Goal: Task Accomplishment & Management: Manage account settings

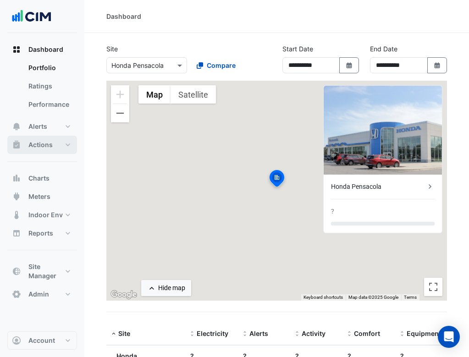
click at [68, 144] on button "Actions" at bounding box center [42, 145] width 70 height 18
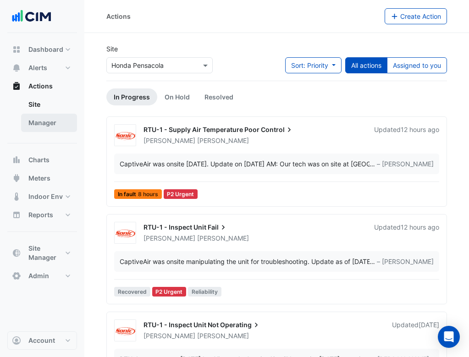
click at [53, 128] on link "Manager" at bounding box center [49, 123] width 56 height 18
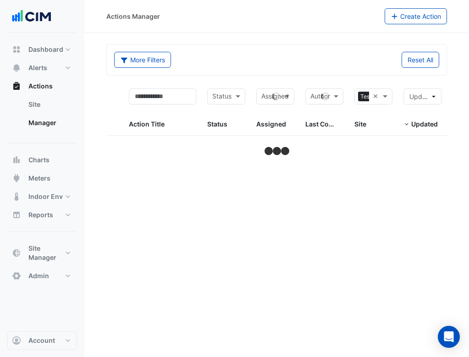
select select "***"
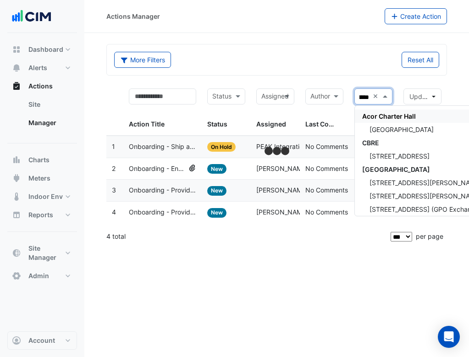
type input "*******"
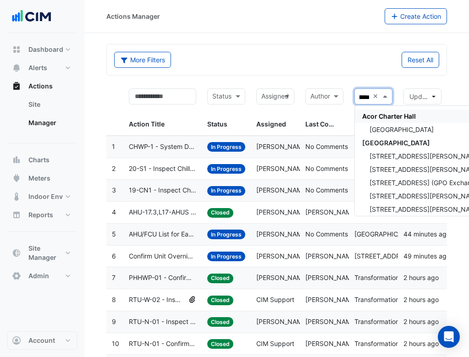
scroll to position [0, 12]
click at [402, 156] on span "[STREET_ADDRESS][PERSON_NAME]" at bounding box center [426, 156] width 112 height 8
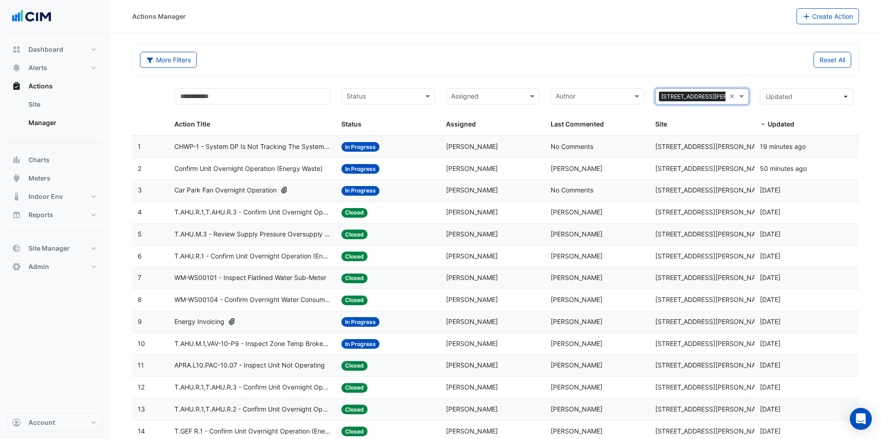
click at [283, 151] on span "CHWP-1 - System DP Is Not Tracking The System Differential Pressure SP" at bounding box center [252, 147] width 156 height 11
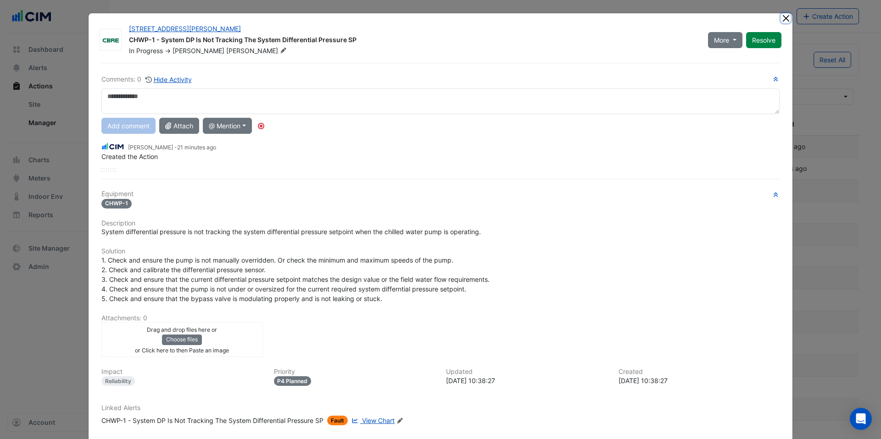
click at [469, 15] on button "Close" at bounding box center [786, 18] width 10 height 10
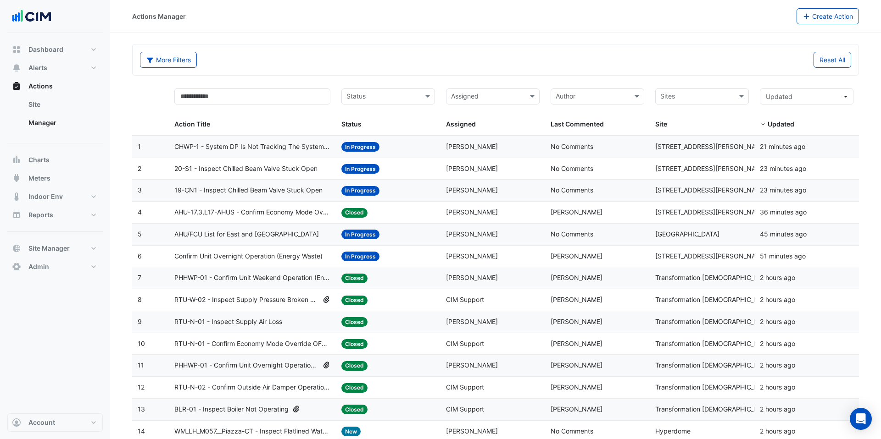
click at [295, 173] on span "20-S1 - Inspect Chilled Beam Valve Stuck Open" at bounding box center [245, 169] width 143 height 11
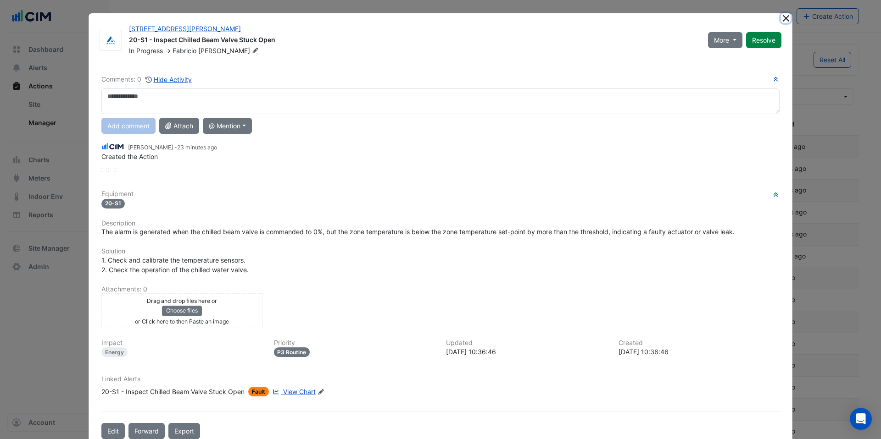
click at [469, 19] on button "Close" at bounding box center [786, 18] width 10 height 10
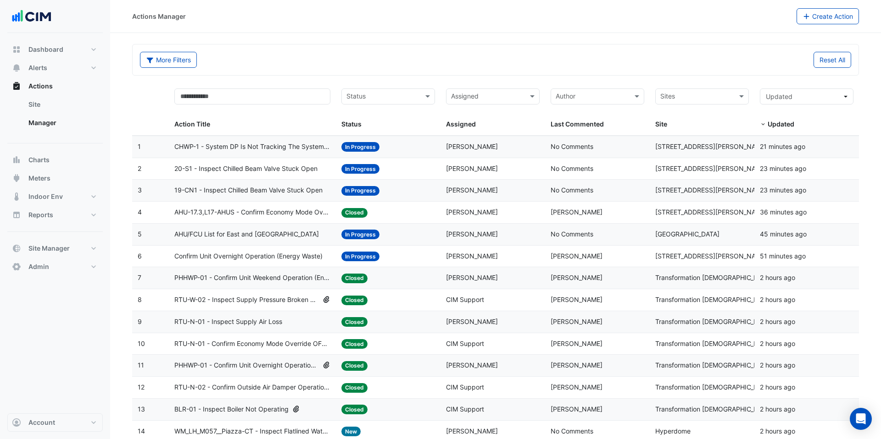
click at [410, 105] on div "Status Status" at bounding box center [388, 109] width 94 height 41
click at [409, 96] on input "text" at bounding box center [382, 97] width 73 height 11
type input "****"
click at [403, 114] on div "Closed" at bounding box center [388, 116] width 93 height 13
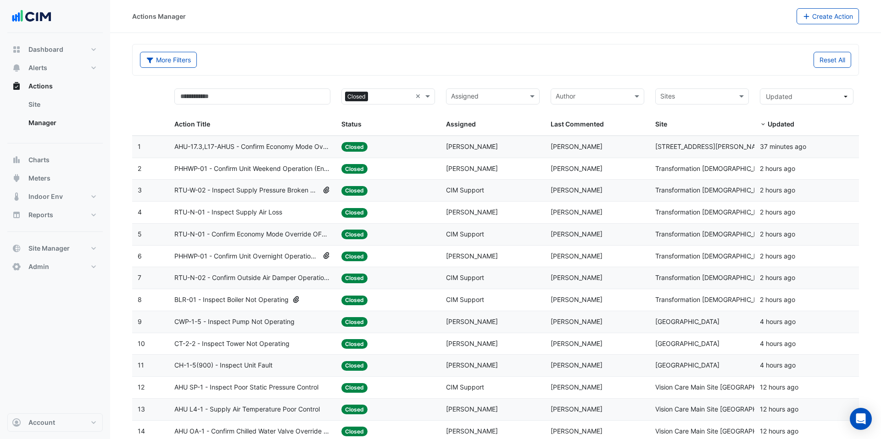
click at [311, 260] on span "PHHWP-01 - Confirm Unit Overnight Operation (Energy Waste)" at bounding box center [246, 256] width 144 height 11
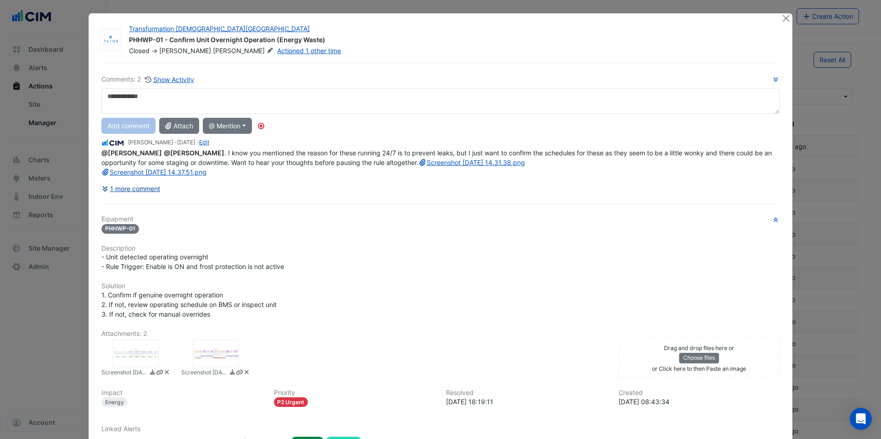
click at [148, 197] on button "1 more comment" at bounding box center [130, 189] width 59 height 16
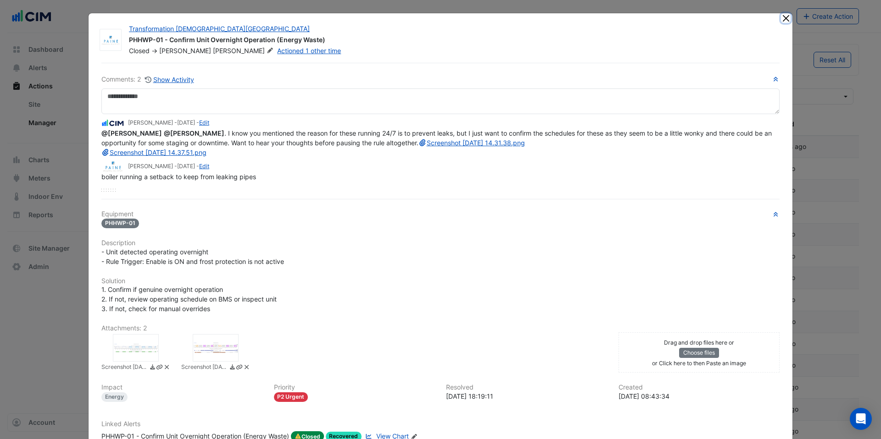
click at [469, 17] on button "Close" at bounding box center [786, 18] width 10 height 10
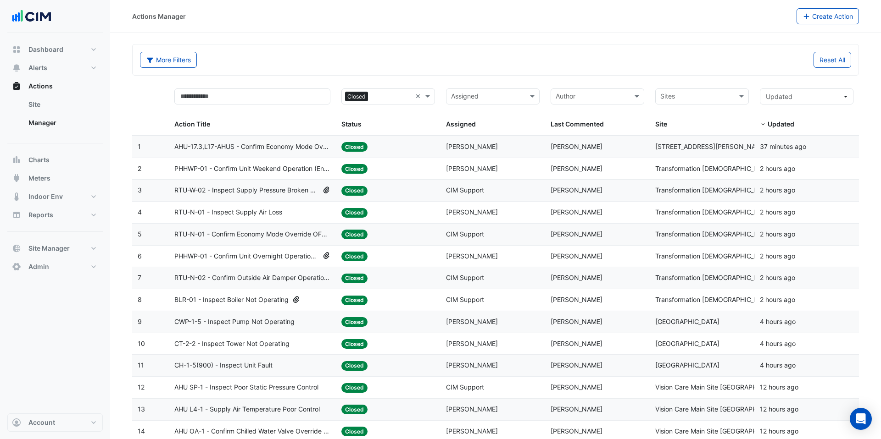
click at [289, 212] on div "RTU-N-01 - Inspect Supply Air Loss" at bounding box center [252, 212] width 156 height 11
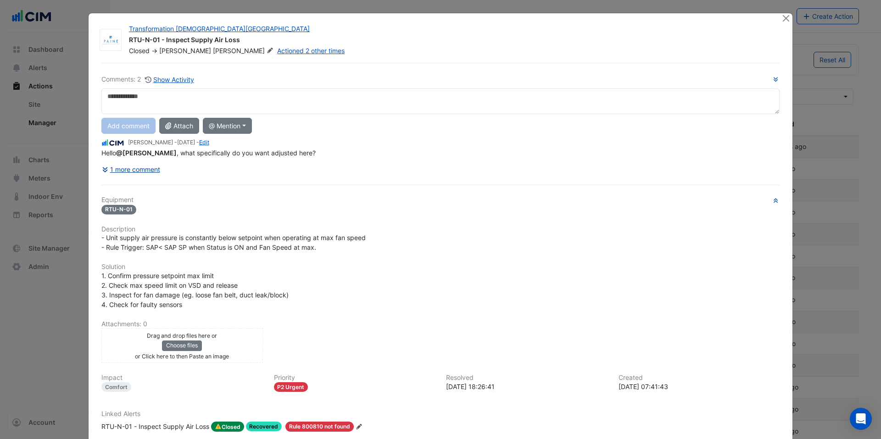
click at [156, 172] on button "1 more comment" at bounding box center [130, 169] width 59 height 16
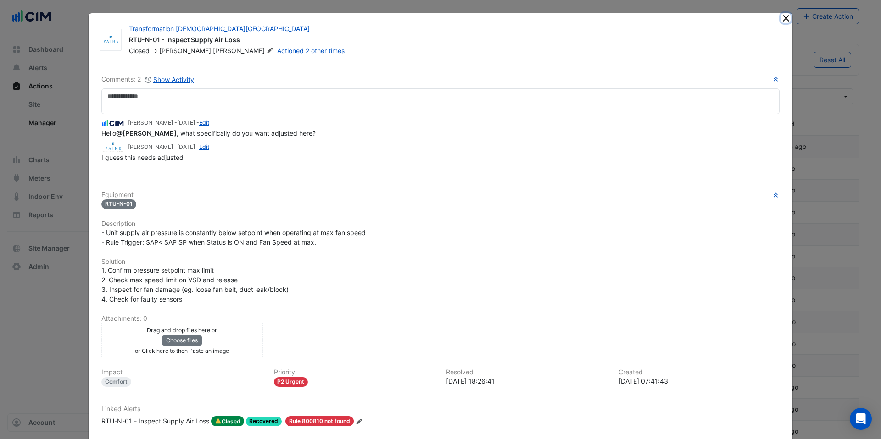
click at [469, 16] on button "Close" at bounding box center [786, 18] width 10 height 10
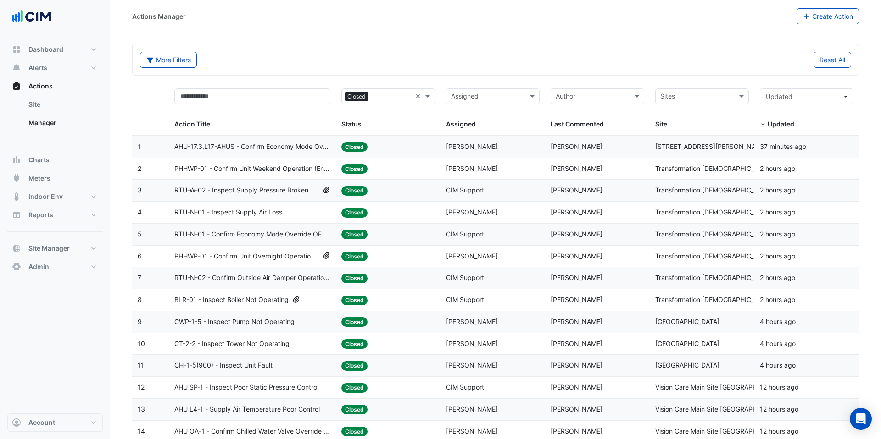
click at [304, 261] on span "PHHWP-01 - Confirm Unit Overnight Operation (Energy Waste)" at bounding box center [246, 256] width 144 height 11
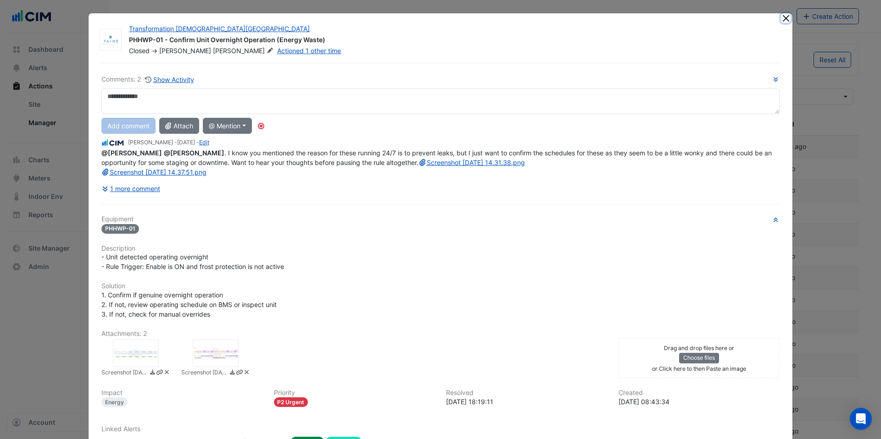
click at [469, 17] on button "Close" at bounding box center [786, 18] width 10 height 10
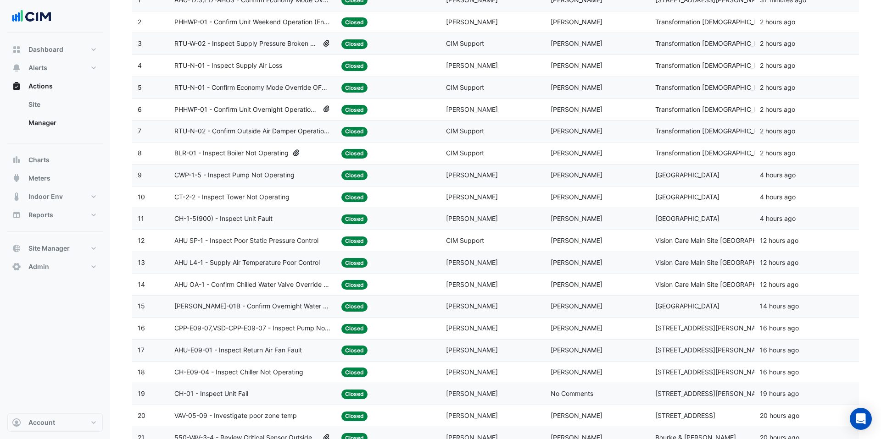
scroll to position [150, 0]
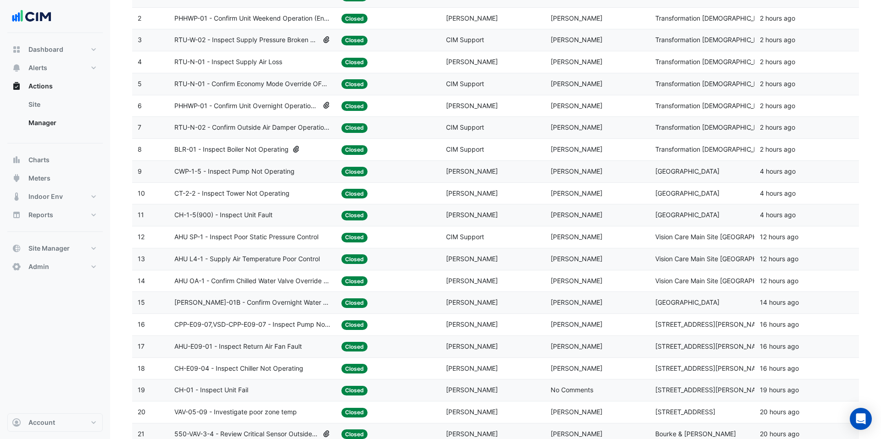
click at [322, 325] on span "CPP-E09-07,VSD-CPP-E09-07 - Inspect Pump Not Operating" at bounding box center [252, 325] width 156 height 11
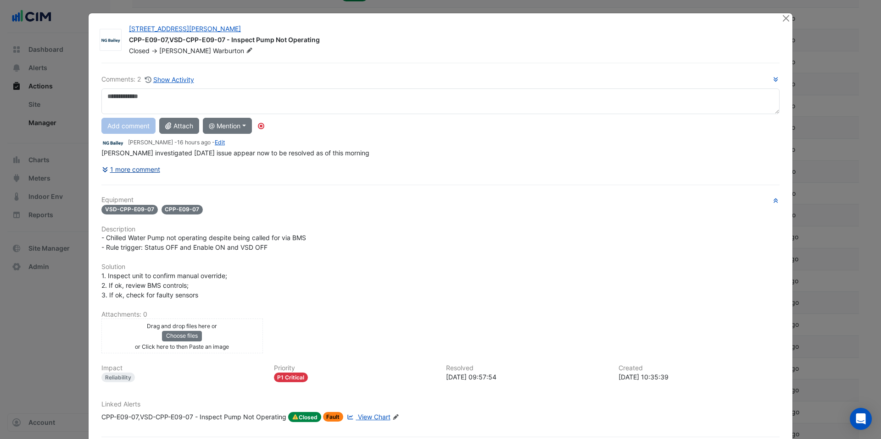
click at [139, 169] on button "1 more comment" at bounding box center [130, 169] width 59 height 16
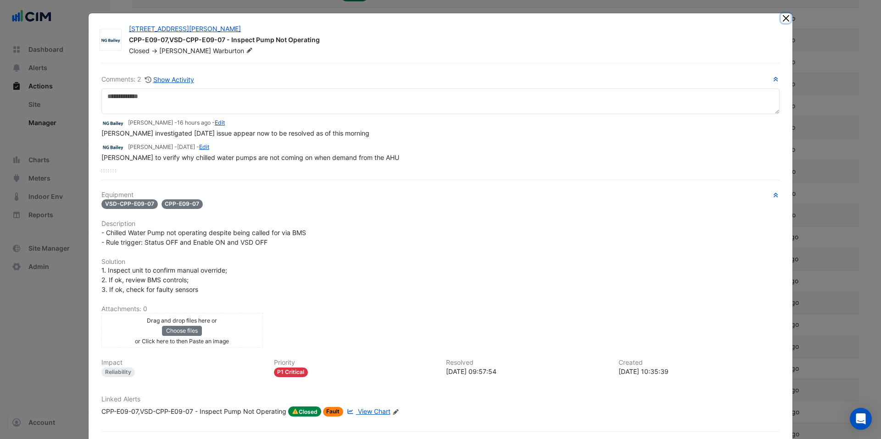
click at [469, 20] on button "Close" at bounding box center [786, 18] width 10 height 10
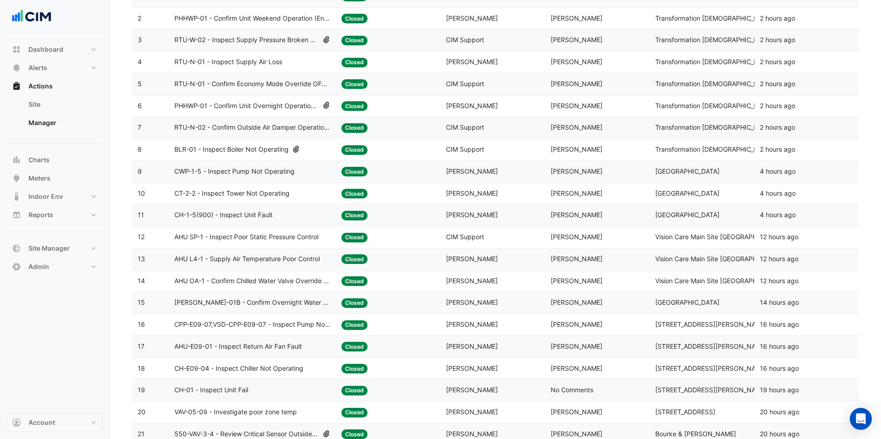
click at [245, 350] on span "AHU-E09-01 - Inspect Return Air Fan Fault" at bounding box center [238, 347] width 128 height 11
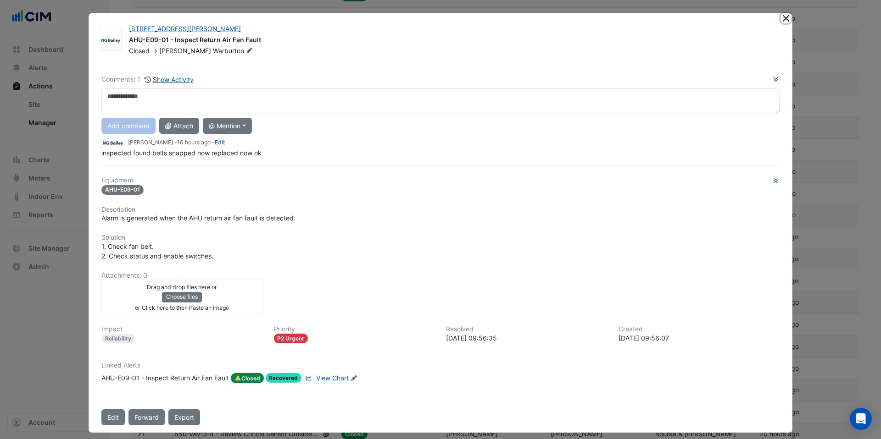
click at [469, 19] on button "Close" at bounding box center [786, 18] width 10 height 10
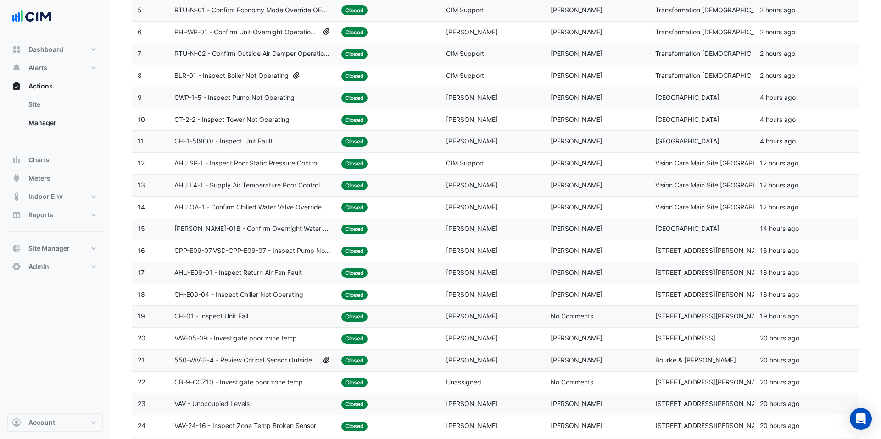
scroll to position [225, 0]
click at [300, 356] on span "550-VAV-3-4 - Review Critical Sensor Outside Range" at bounding box center [246, 360] width 144 height 11
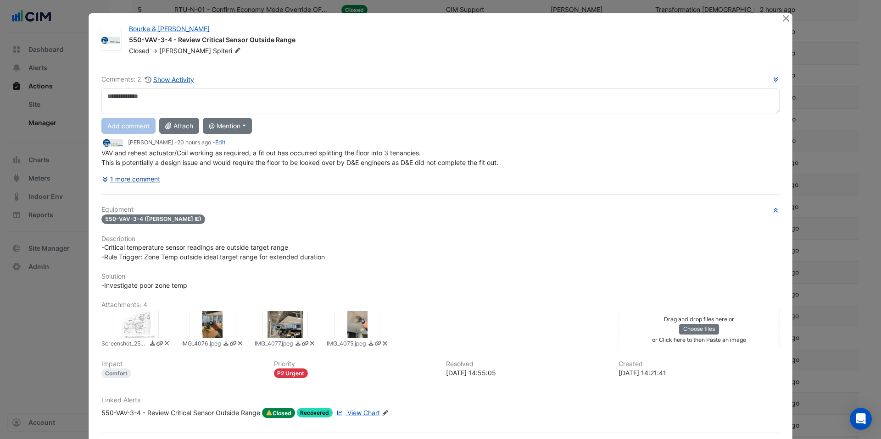
click at [155, 181] on button "1 more comment" at bounding box center [130, 179] width 59 height 16
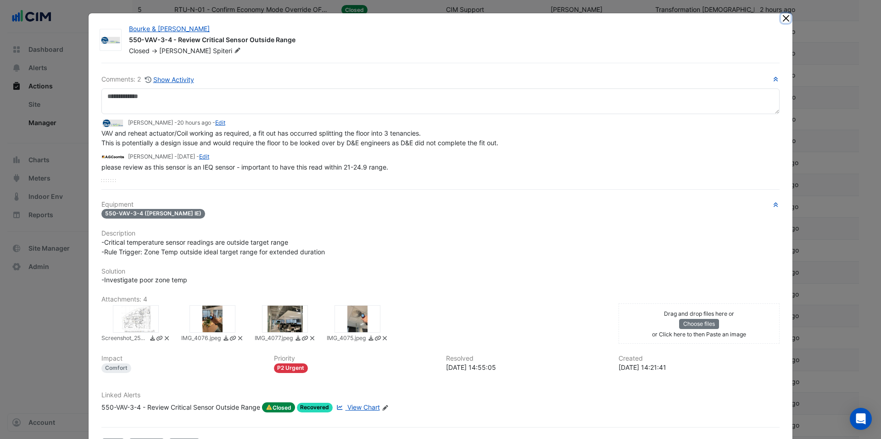
click at [469, 19] on button "Close" at bounding box center [786, 18] width 10 height 10
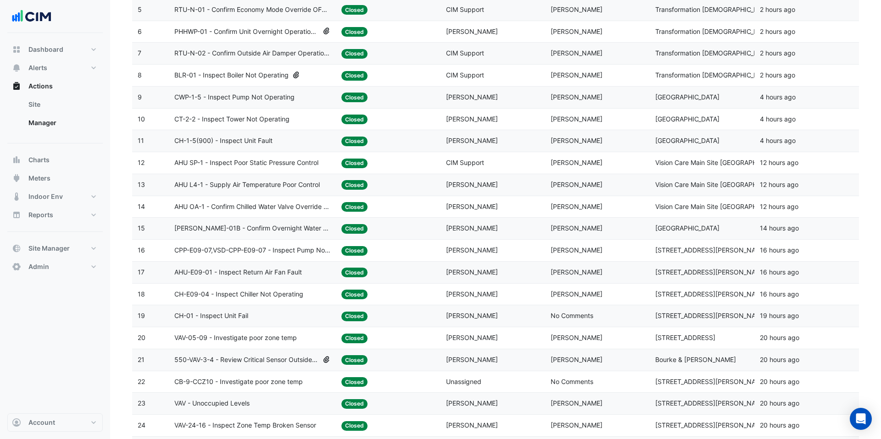
click at [299, 357] on span "550-VAV-3-4 - Review Critical Sensor Outside Range" at bounding box center [246, 360] width 144 height 11
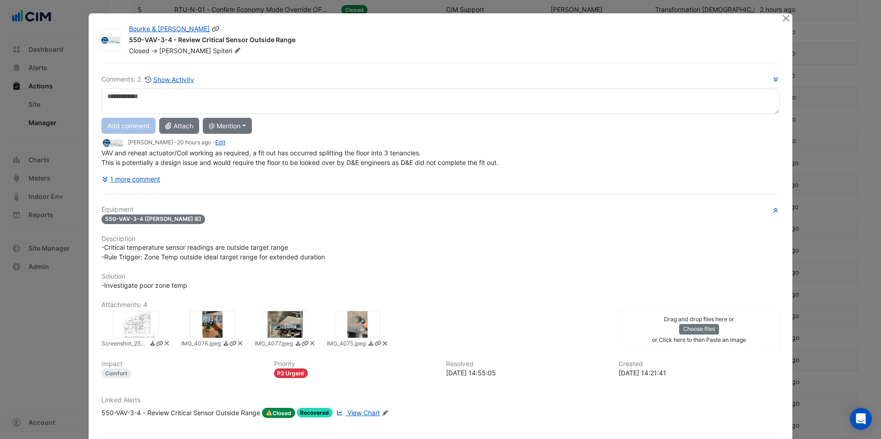
click at [211, 28] on icon at bounding box center [215, 29] width 8 height 6
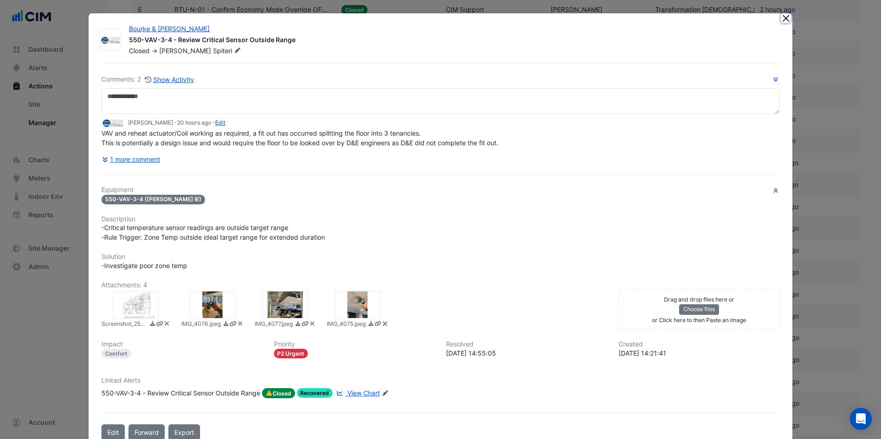
click at [469, 20] on button "Close" at bounding box center [786, 18] width 10 height 10
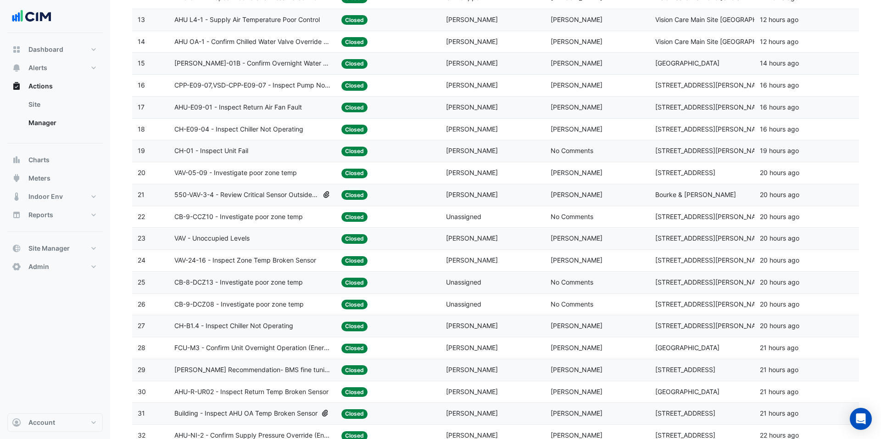
scroll to position [464, 0]
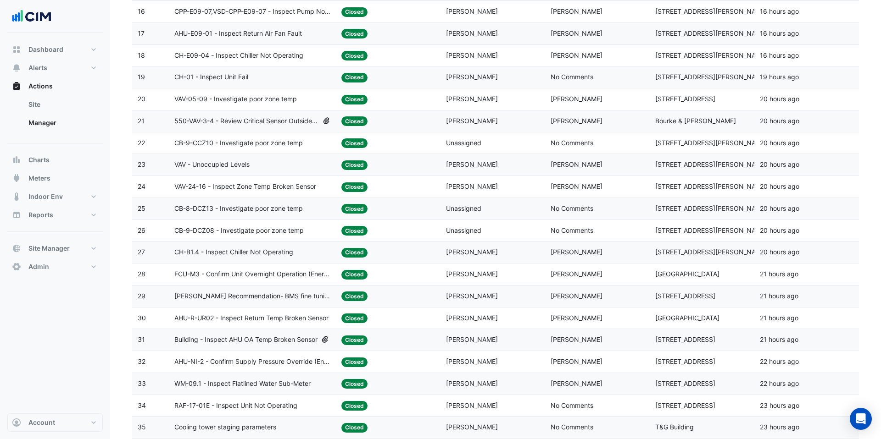
click at [281, 279] on span "FCU-M3 - Confirm Unit Overnight Operation (Energy Waste)" at bounding box center [252, 274] width 156 height 11
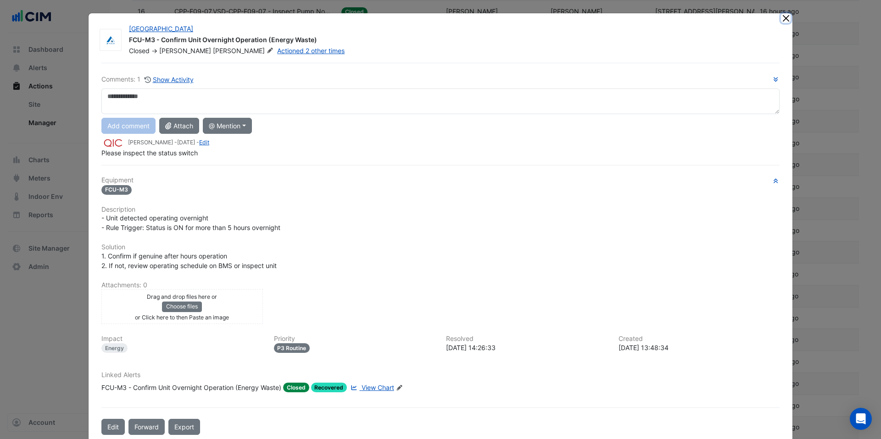
click at [469, 20] on button "Close" at bounding box center [786, 18] width 10 height 10
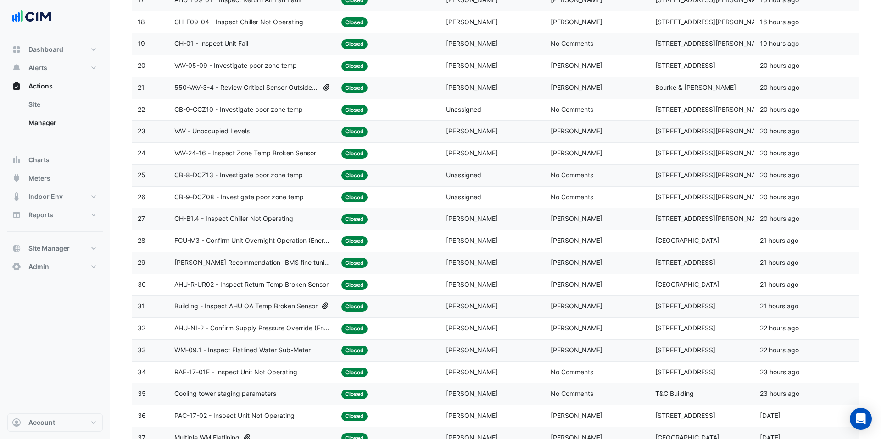
scroll to position [503, 0]
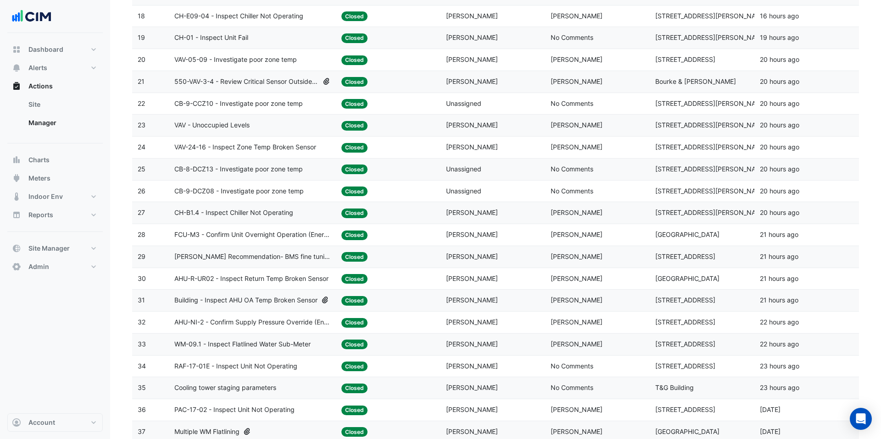
click at [254, 340] on span "WM-09.1 - Inspect Flatlined Water Sub-Meter" at bounding box center [242, 344] width 136 height 11
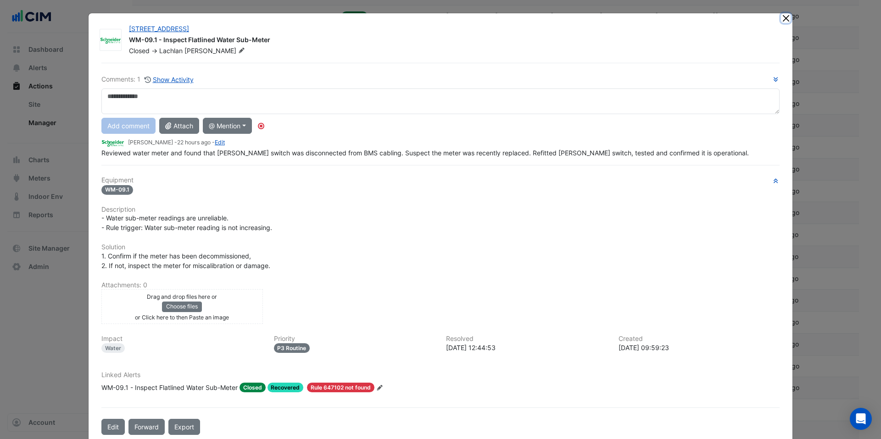
click at [469, 17] on button "Close" at bounding box center [786, 18] width 10 height 10
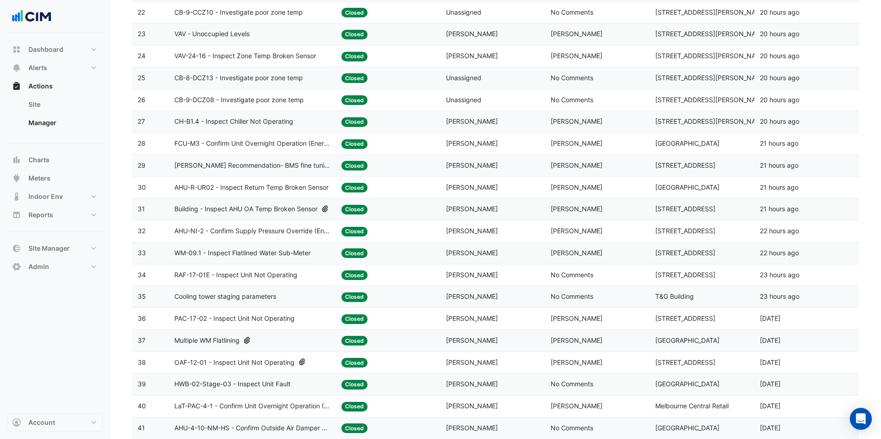
scroll to position [595, 0]
click at [294, 339] on div "Multiple WM Flatlining" at bounding box center [252, 340] width 156 height 11
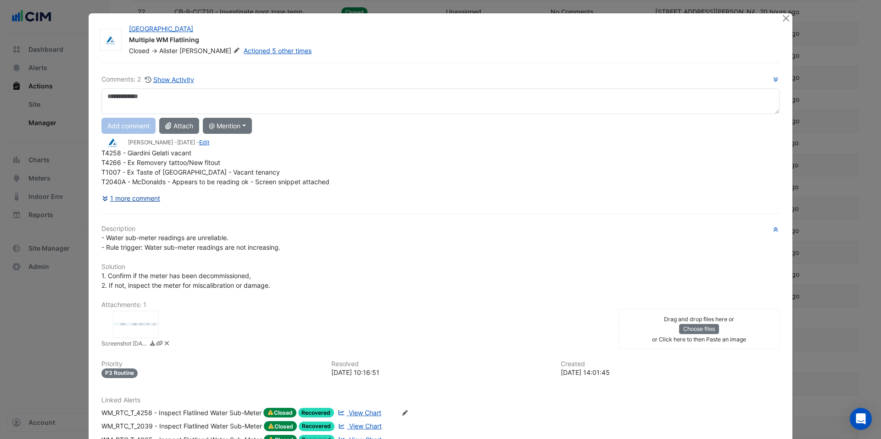
click at [156, 206] on button "1 more comment" at bounding box center [130, 198] width 59 height 16
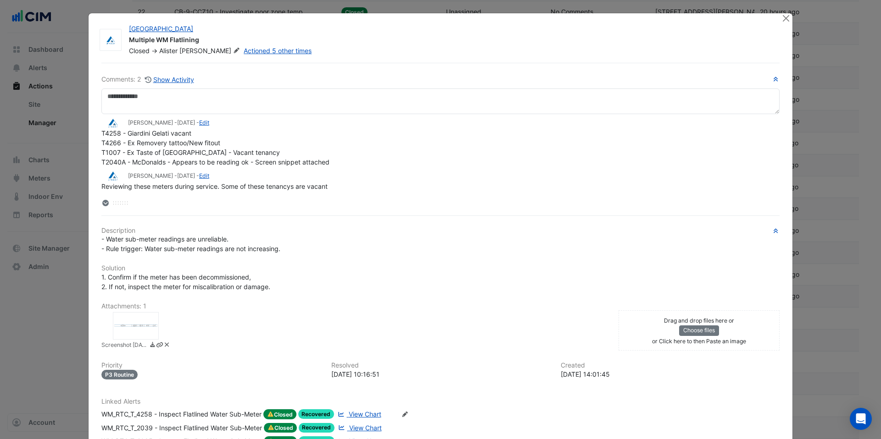
scroll to position [14, 0]
click at [469, 17] on button "Close" at bounding box center [786, 18] width 10 height 10
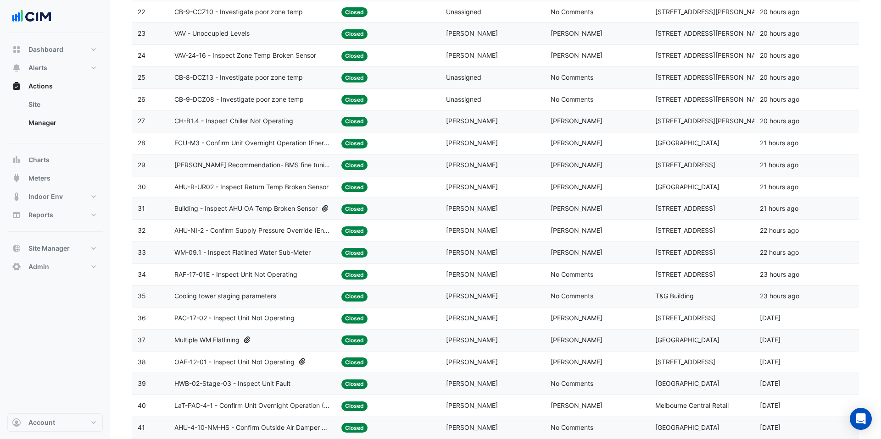
click at [244, 208] on span "Building - Inspect AHU OA Temp Broken Sensor" at bounding box center [245, 209] width 143 height 11
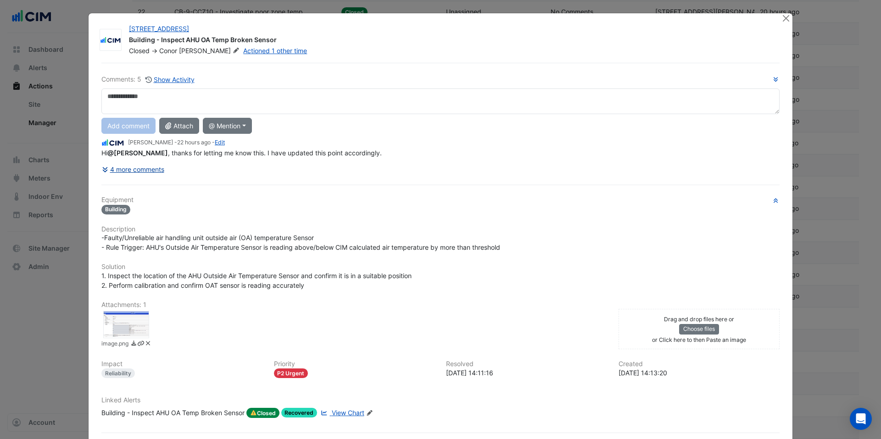
click at [144, 168] on button "4 more comments" at bounding box center [132, 169] width 63 height 16
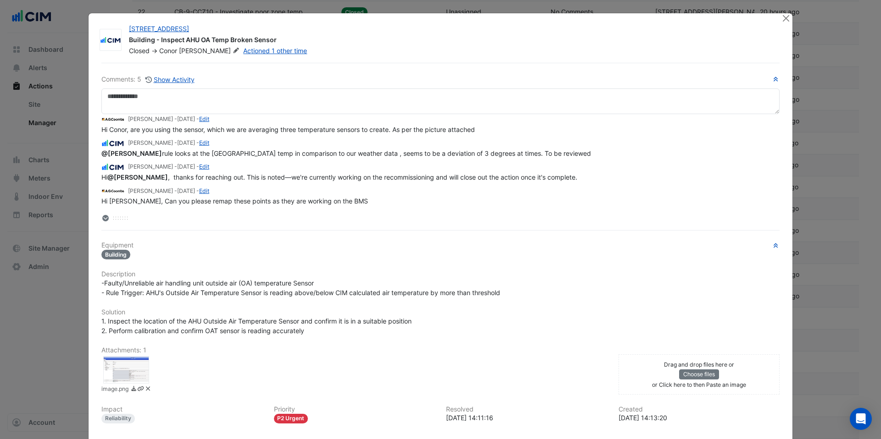
scroll to position [0, 0]
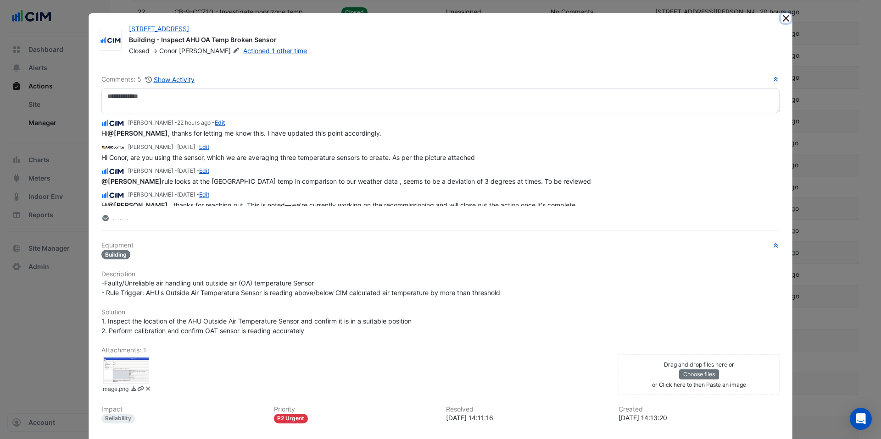
click at [469, 16] on button "Close" at bounding box center [786, 18] width 10 height 10
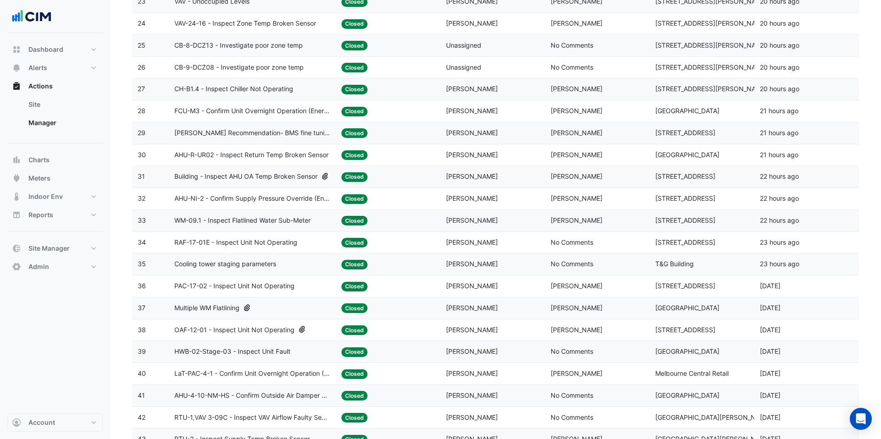
scroll to position [628, 0]
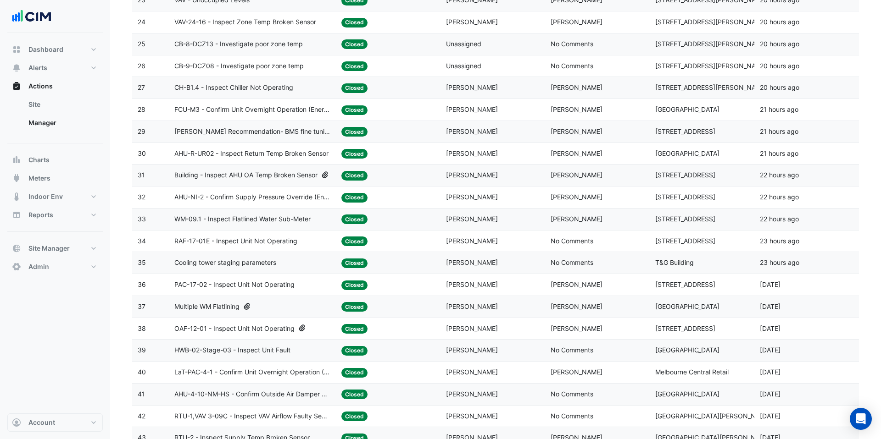
click at [319, 326] on div "OAF-12-01 - Inspect Unit Not Operating" at bounding box center [252, 329] width 156 height 11
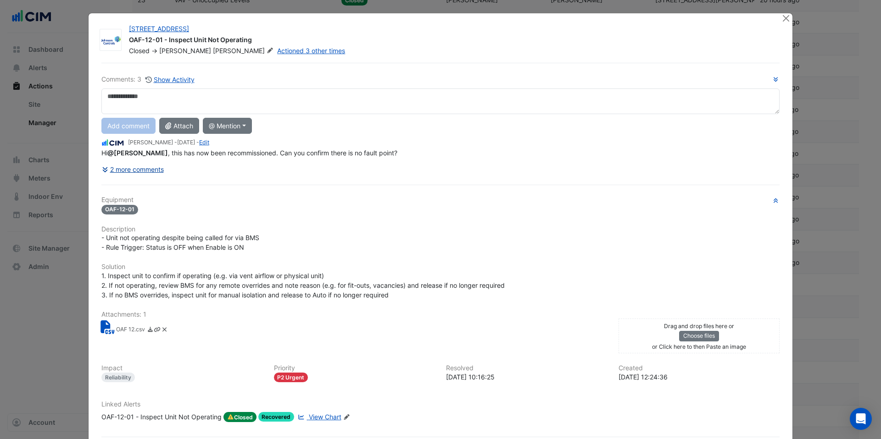
click at [157, 166] on button "2 more comments" at bounding box center [132, 169] width 63 height 16
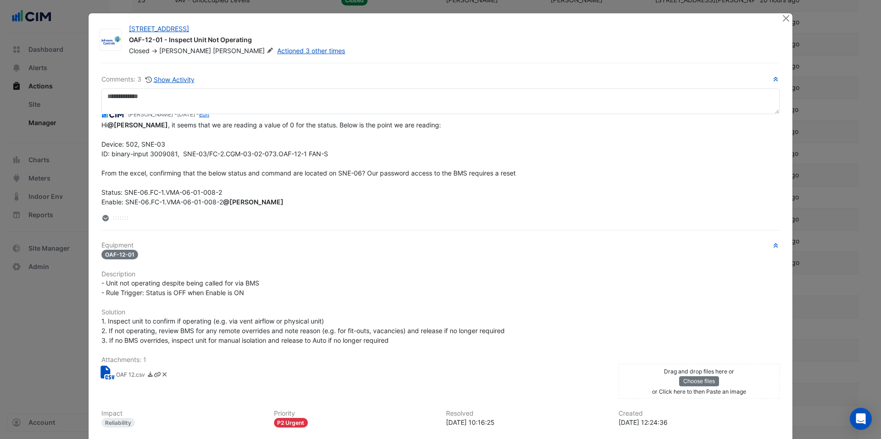
scroll to position [0, 0]
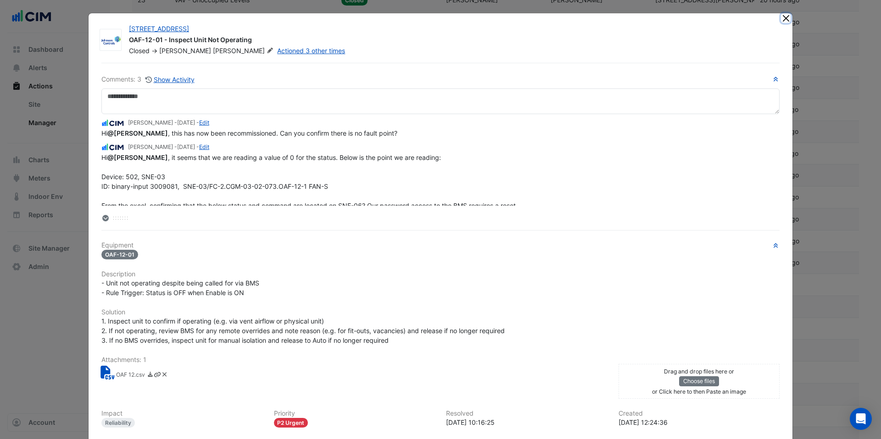
click at [469, 18] on button "Close" at bounding box center [786, 18] width 10 height 10
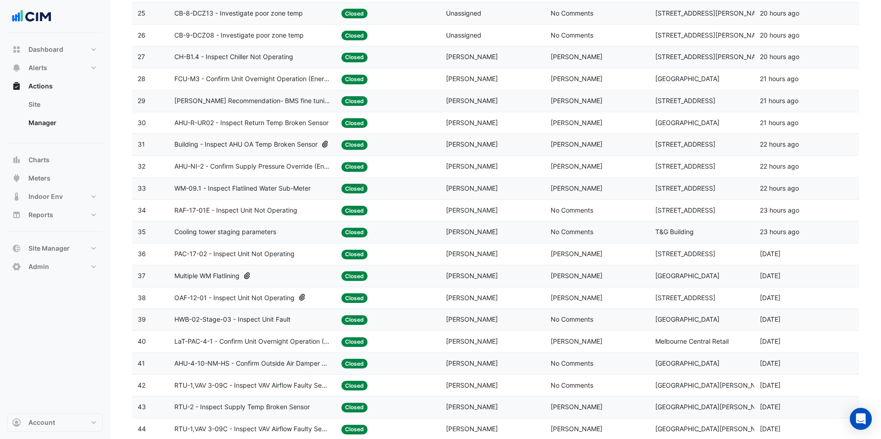
scroll to position [688, 0]
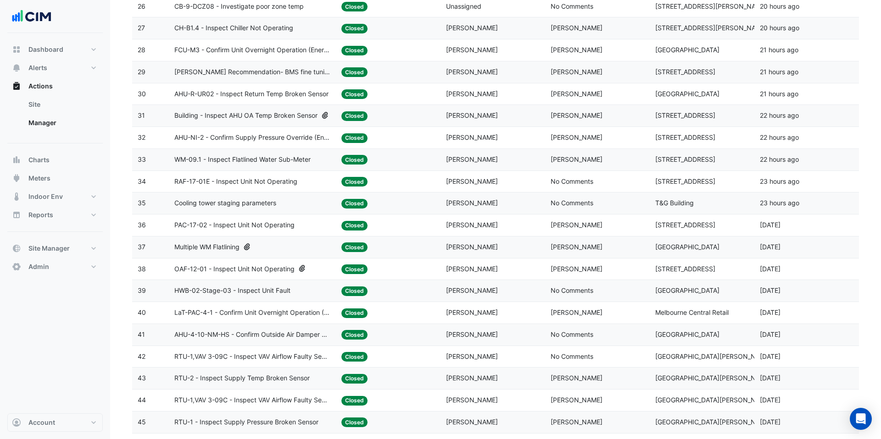
click at [293, 339] on span "AHU-4-10-NM-HS - Confirm Outside Air Damper Override Closed (Energy Waste)" at bounding box center [252, 335] width 156 height 11
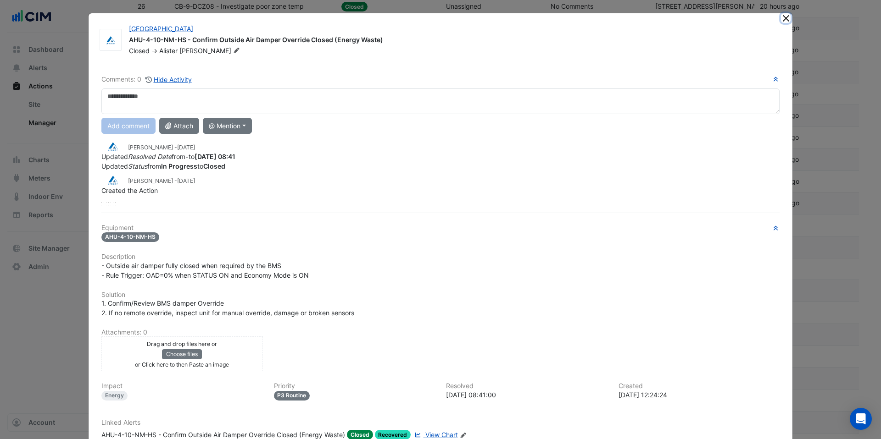
click at [469, 18] on button "Close" at bounding box center [786, 18] width 10 height 10
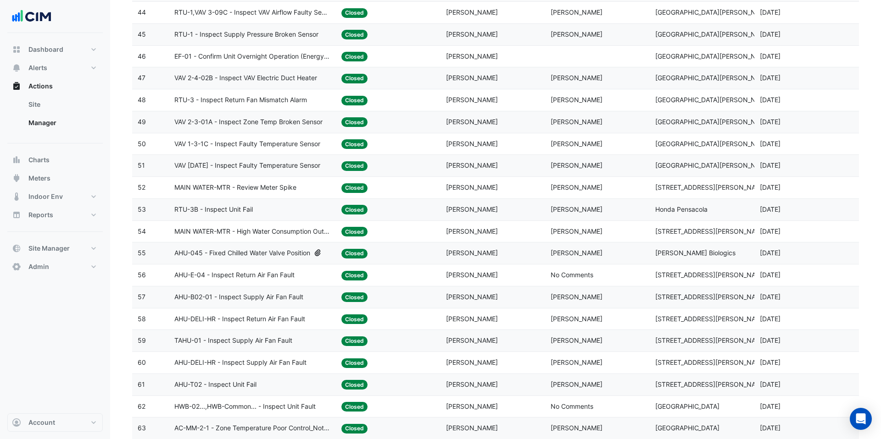
scroll to position [1162, 0]
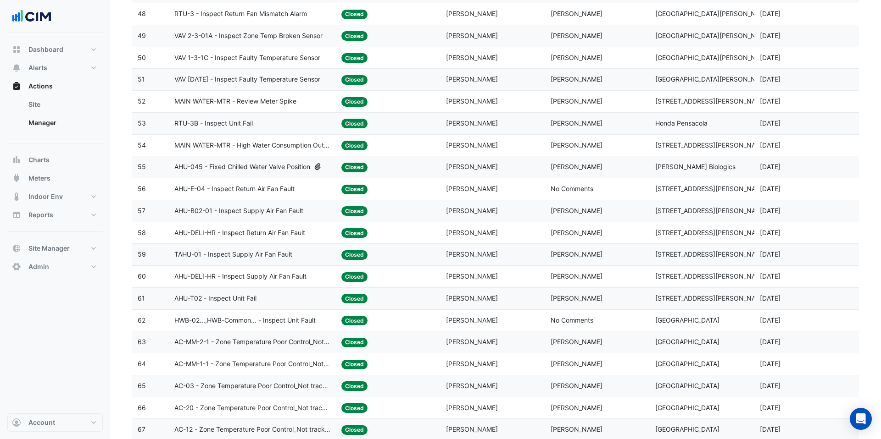
click at [311, 207] on div "AHU-B02-01 - Inspect Supply Air Fan Fault" at bounding box center [252, 211] width 156 height 11
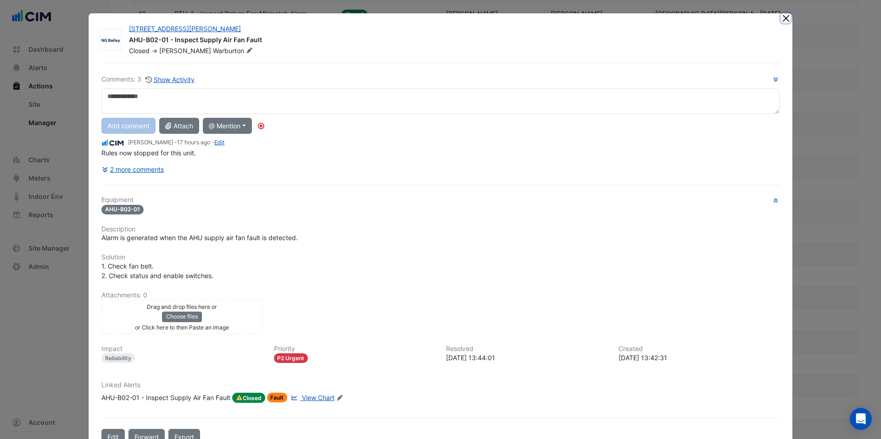
click at [469, 17] on button "Close" at bounding box center [786, 18] width 10 height 10
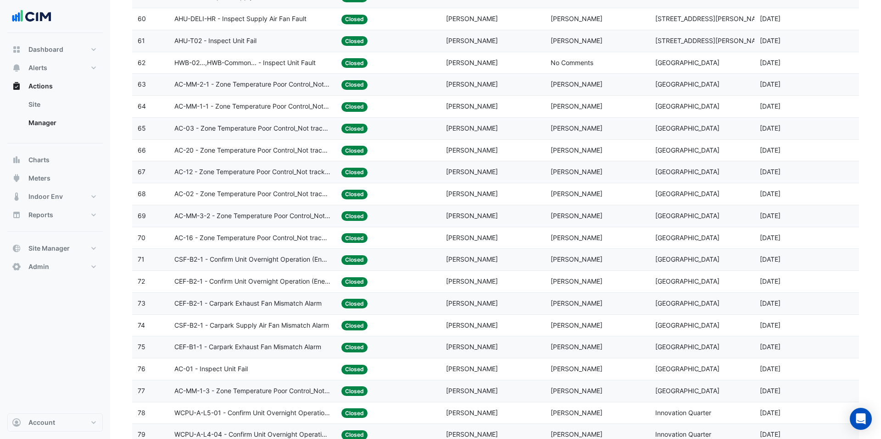
scroll to position [1426, 0]
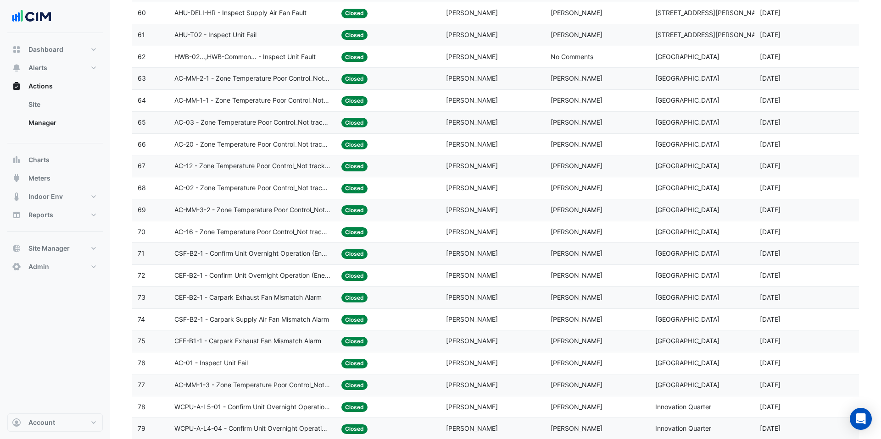
click at [280, 279] on span "CEF-B2-1 - Confirm Unit Overnight Operation (Energy Waste)" at bounding box center [252, 276] width 156 height 11
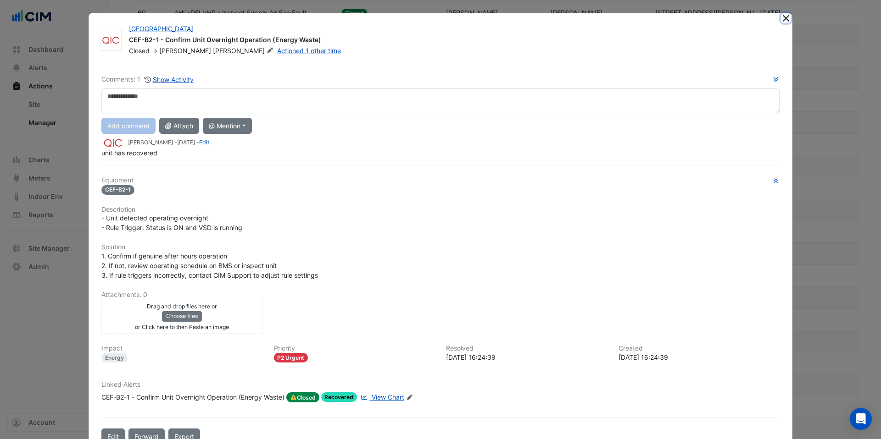
click at [469, 21] on button "Close" at bounding box center [786, 18] width 10 height 10
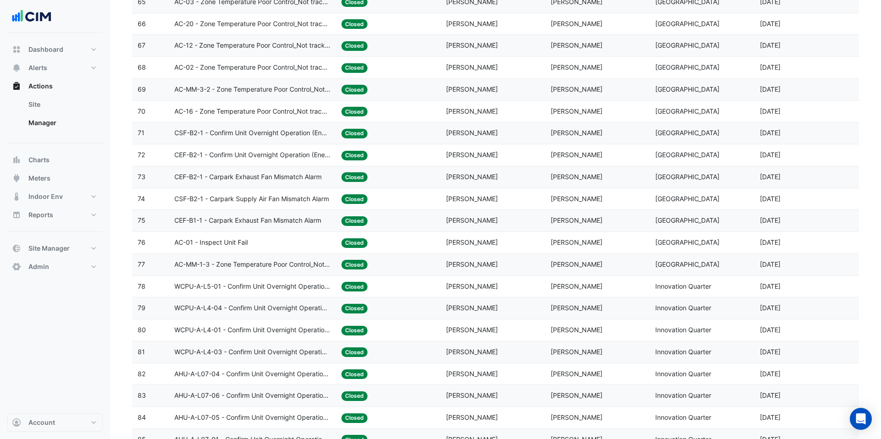
scroll to position [1572, 0]
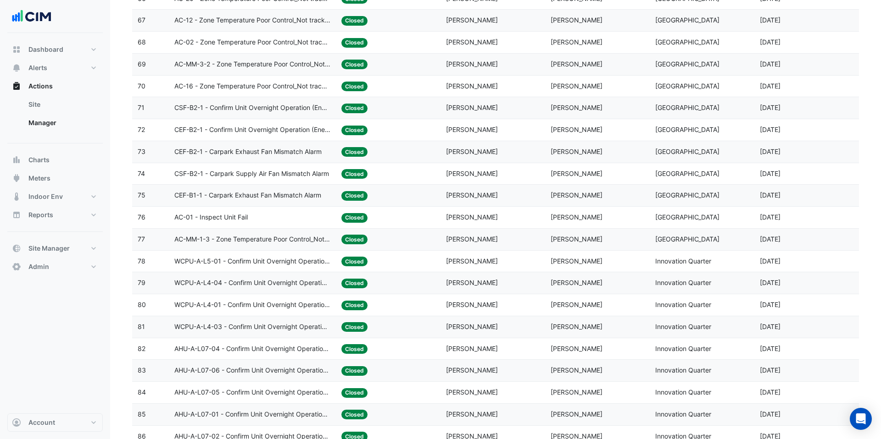
click at [307, 337] on datatable-body-cell "Action Title: WCPU-A-L4-03 - Confirm Unit Overnight Operation (Energy Waste)" at bounding box center [252, 327] width 167 height 22
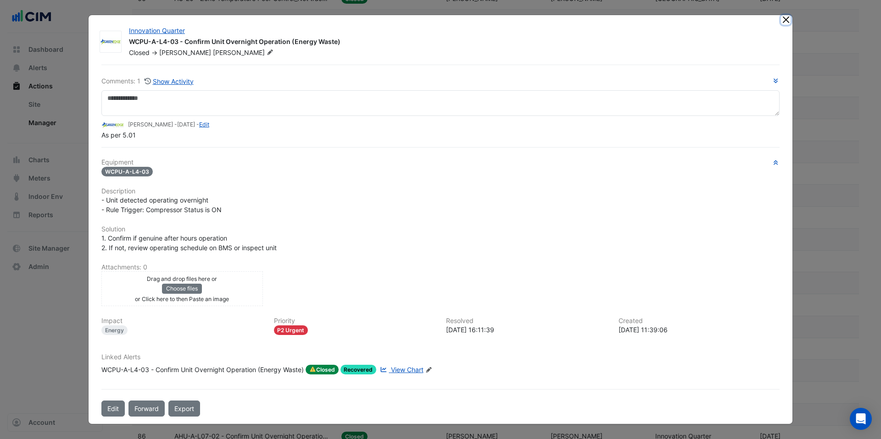
click at [469, 21] on button "Close" at bounding box center [786, 20] width 10 height 10
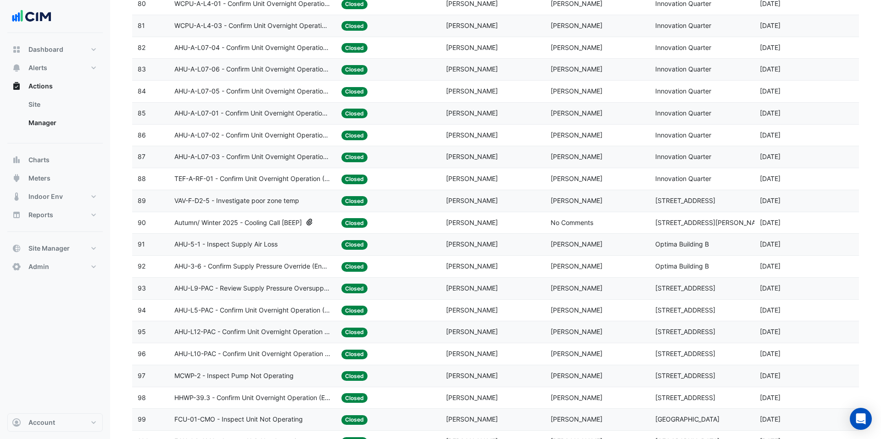
scroll to position [1874, 0]
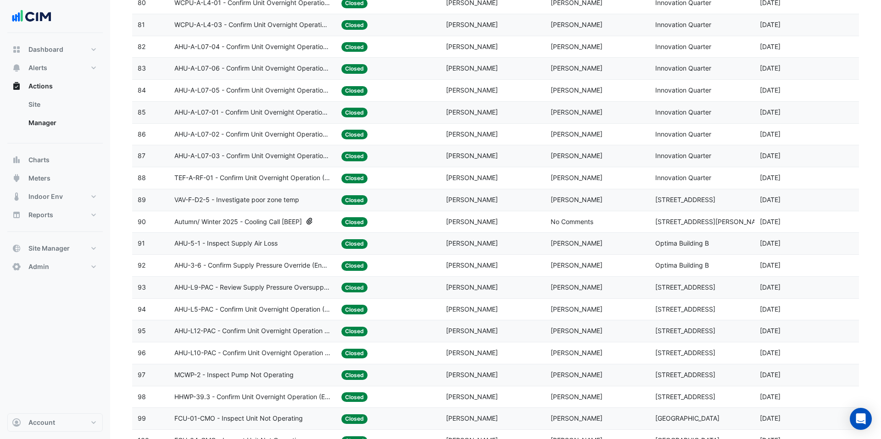
click at [283, 311] on span "AHU-L5-PAC - Confirm Unit Overnight Operation (Energy Waste)" at bounding box center [252, 310] width 156 height 11
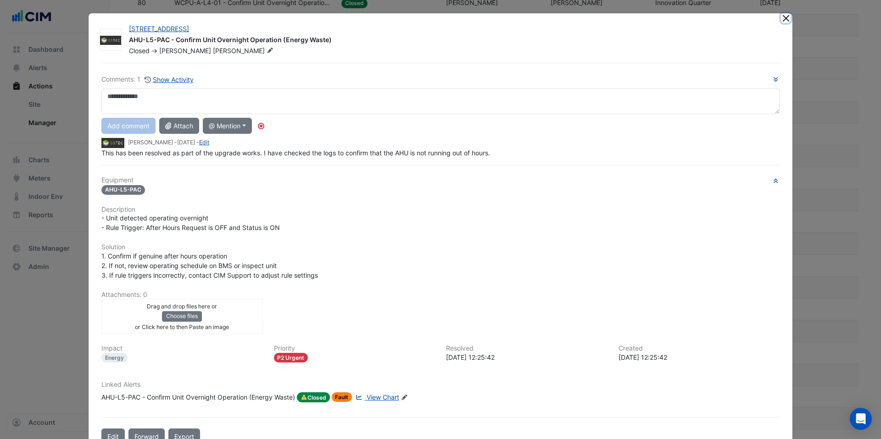
click at [469, 22] on button "Close" at bounding box center [786, 18] width 10 height 10
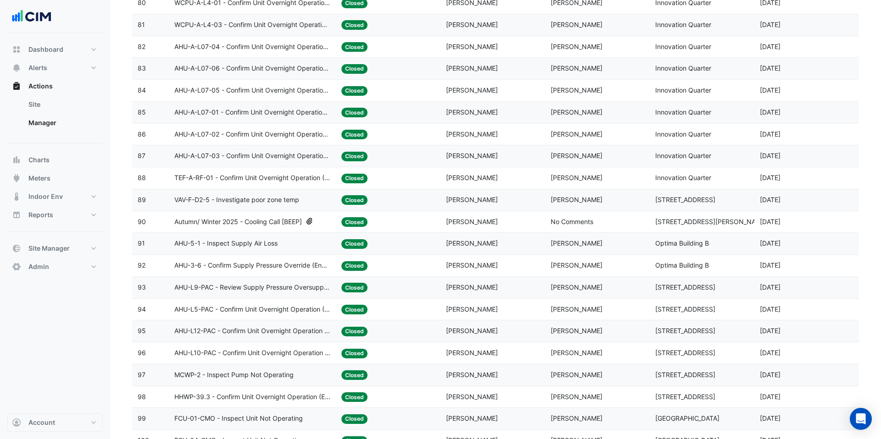
click at [311, 352] on span "AHU-L10-PAC - Confirm Unit Overnight Operation (Energy Waste)" at bounding box center [252, 353] width 156 height 11
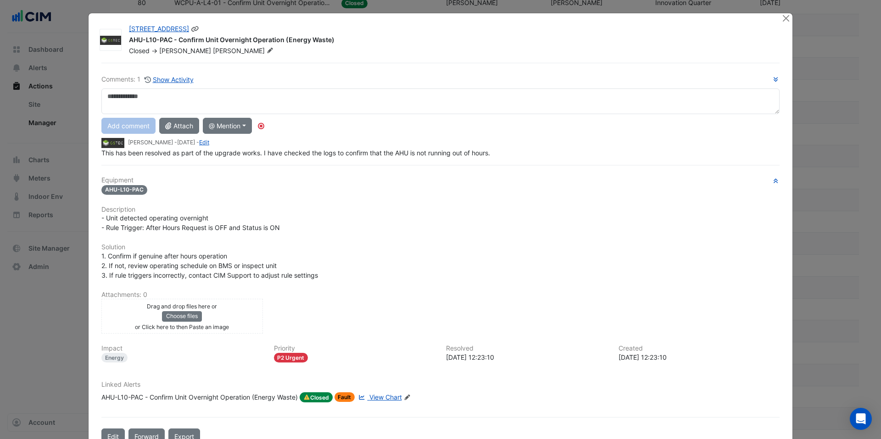
click at [469, 25] on div at bounding box center [781, 39] width 11 height 31
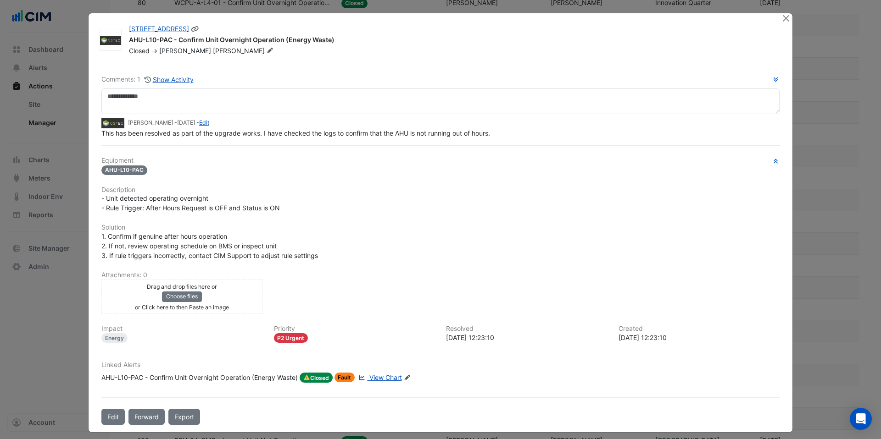
click at [469, 24] on div at bounding box center [781, 39] width 11 height 31
click at [469, 22] on button "Close" at bounding box center [786, 18] width 10 height 10
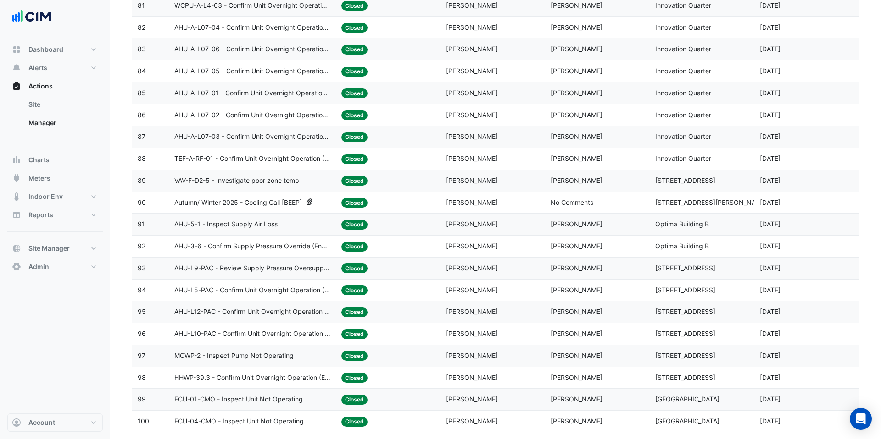
scroll to position [1911, 0]
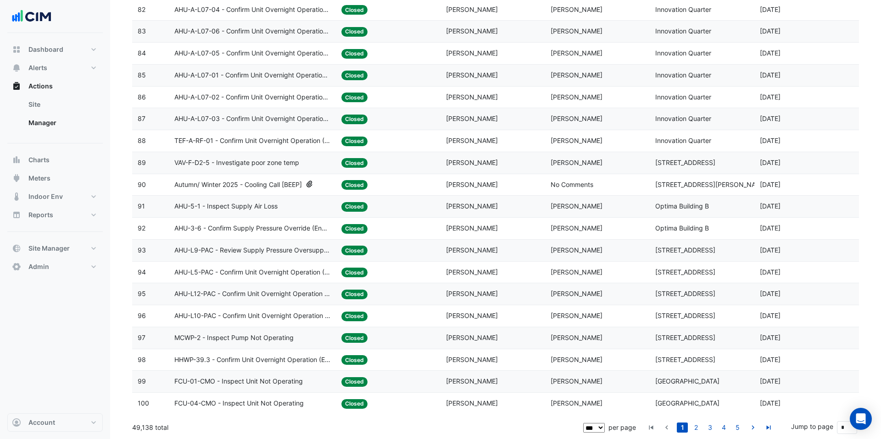
click at [241, 357] on span "HHWP-39.3 - Confirm Unit Overnight Operation (Energy Waste)" at bounding box center [252, 360] width 156 height 11
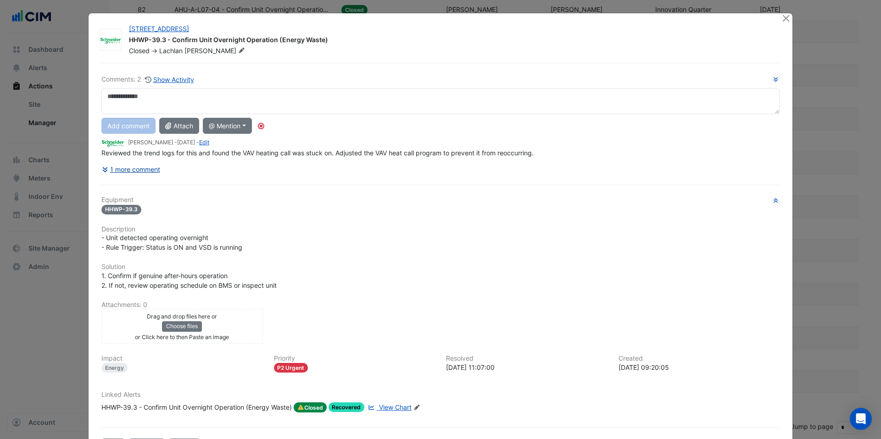
click at [157, 170] on button "1 more comment" at bounding box center [130, 169] width 59 height 16
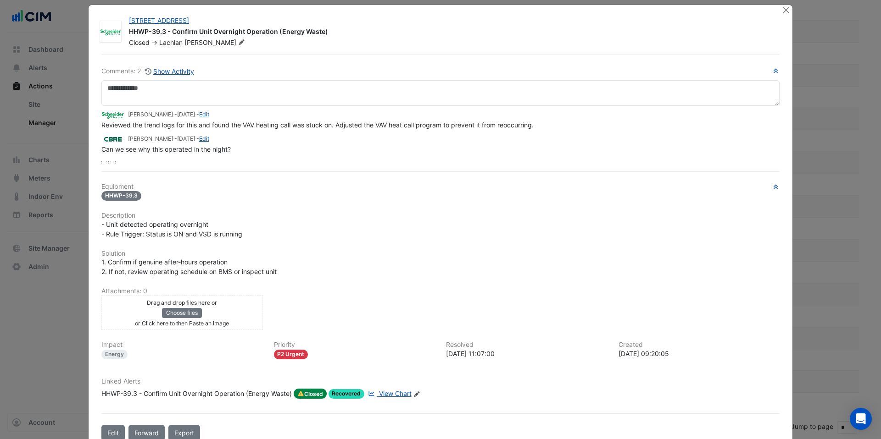
scroll to position [0, 0]
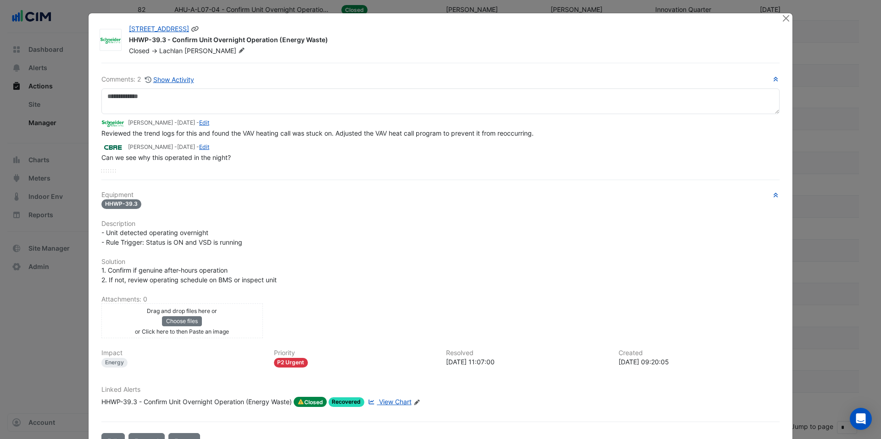
click at [197, 27] on icon at bounding box center [195, 29] width 8 height 6
click at [469, 17] on button "Close" at bounding box center [786, 18] width 10 height 10
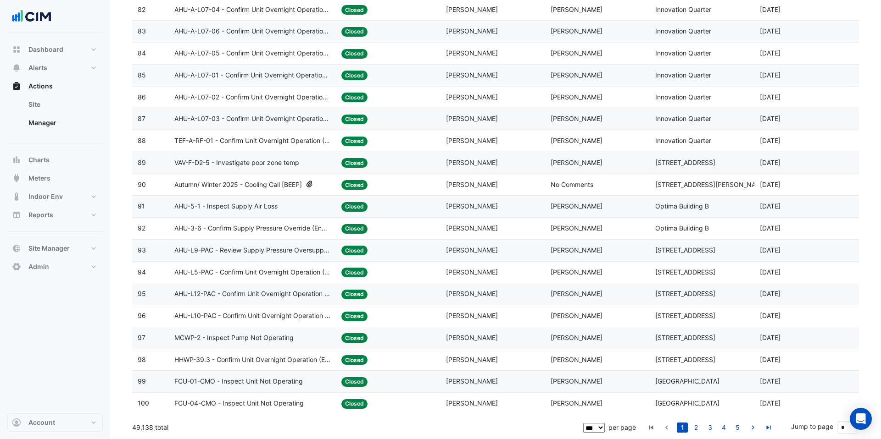
click at [297, 357] on span "FCU-04-CMO - Inspect Unit Not Operating" at bounding box center [238, 404] width 129 height 11
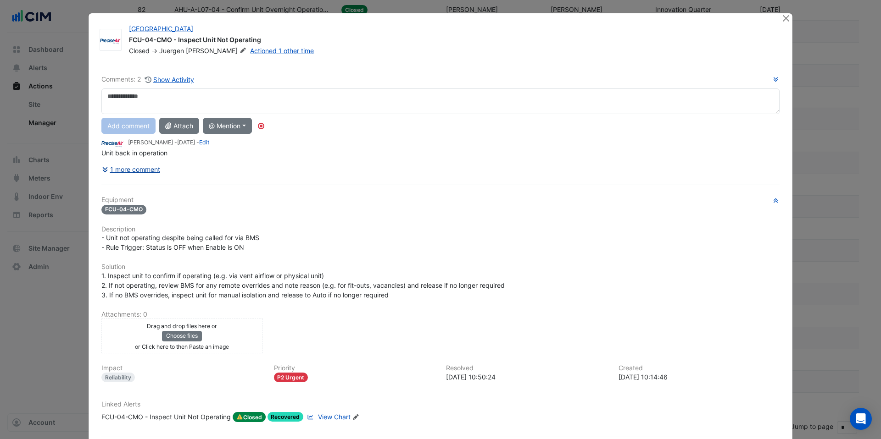
click at [148, 168] on button "1 more comment" at bounding box center [130, 169] width 59 height 16
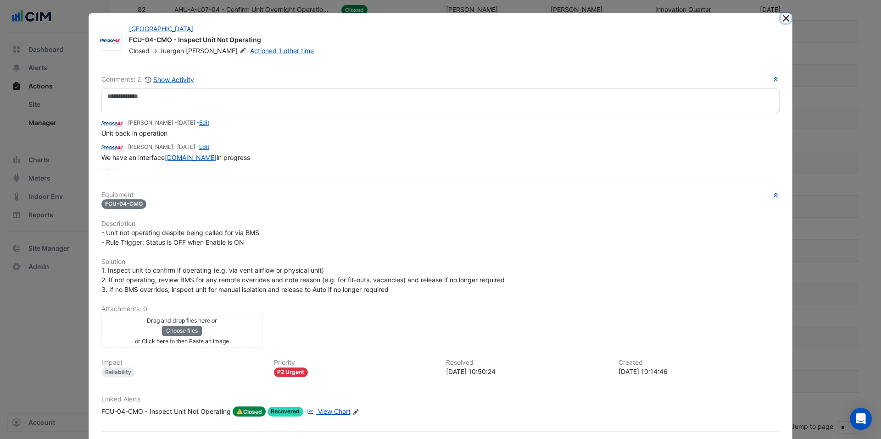
click at [469, 19] on button "Close" at bounding box center [786, 18] width 10 height 10
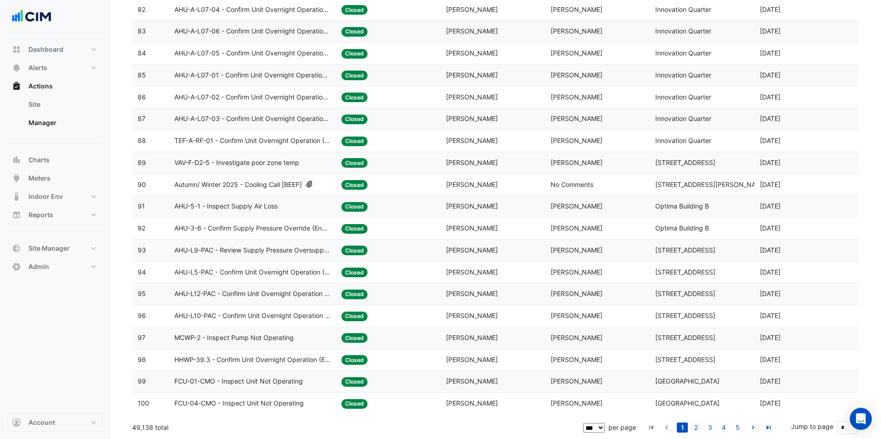
click at [469, 357] on link "2" at bounding box center [695, 428] width 11 height 10
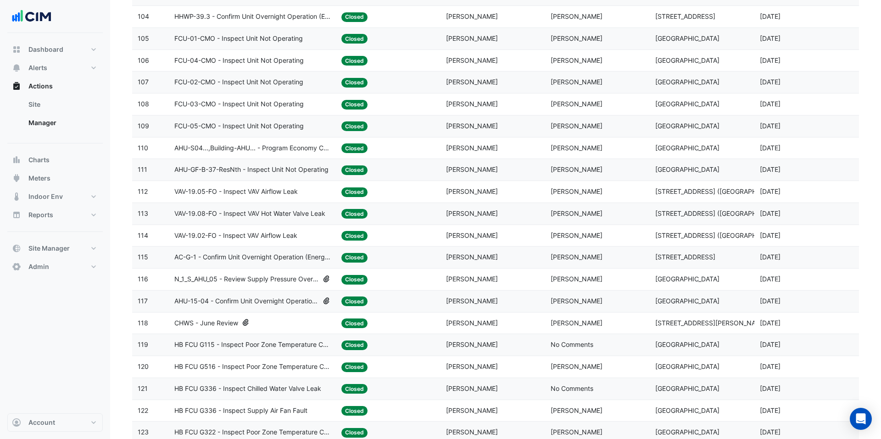
scroll to position [259, 0]
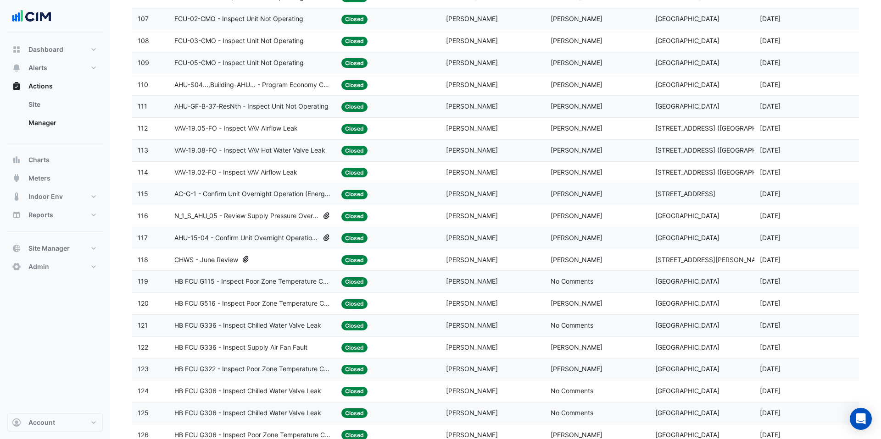
click at [291, 216] on span "N_1_S_AHU_05 - Review Supply Pressure Oversupply (Energy Waste)" at bounding box center [246, 216] width 144 height 11
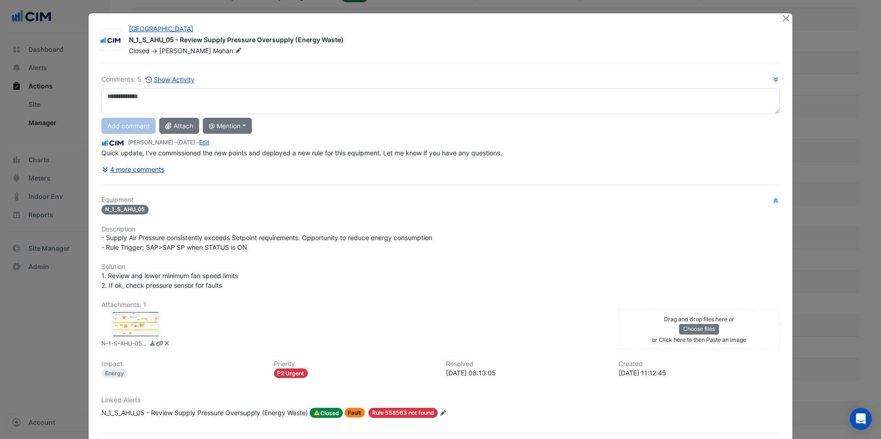
click at [153, 174] on button "4 more comments" at bounding box center [132, 169] width 63 height 16
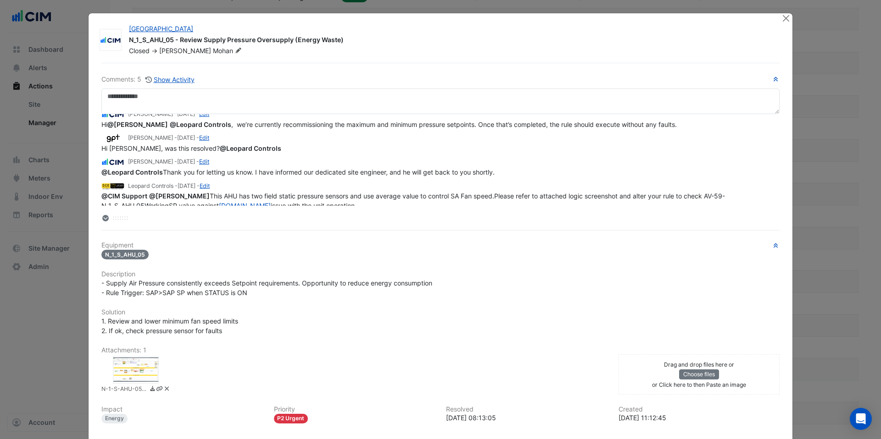
scroll to position [47, 0]
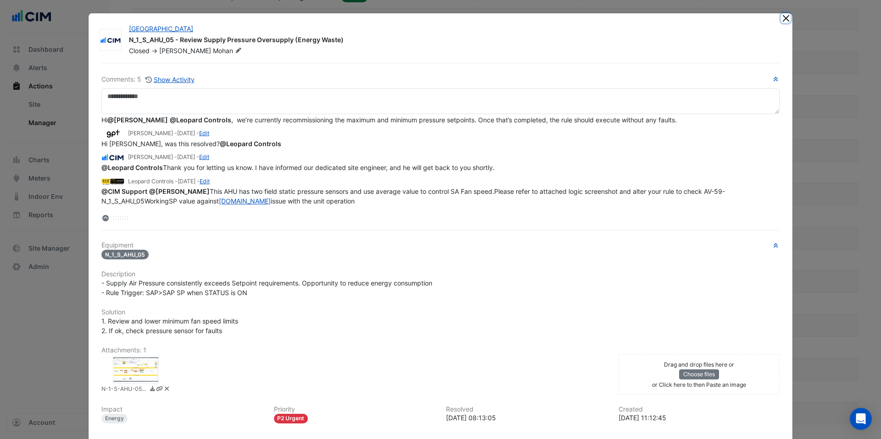
click at [469, 21] on button "Close" at bounding box center [786, 18] width 10 height 10
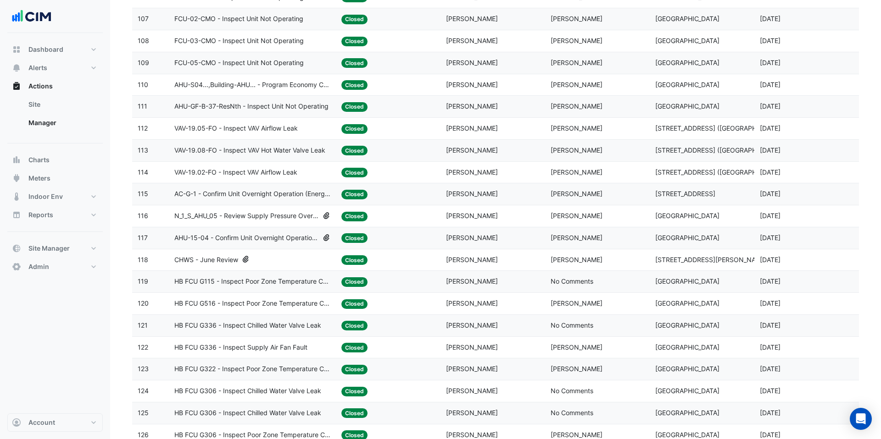
click at [288, 237] on span "AHU-15-04 - Confirm Unit Overnight Operation (Energy Waste)" at bounding box center [246, 238] width 144 height 11
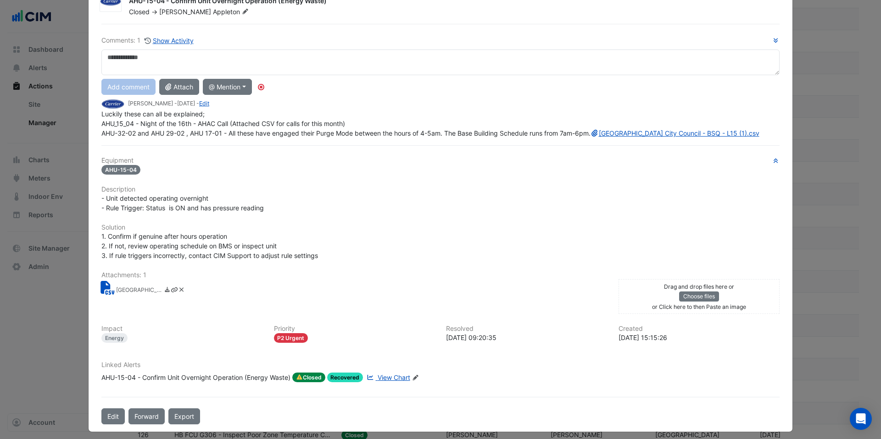
scroll to position [0, 0]
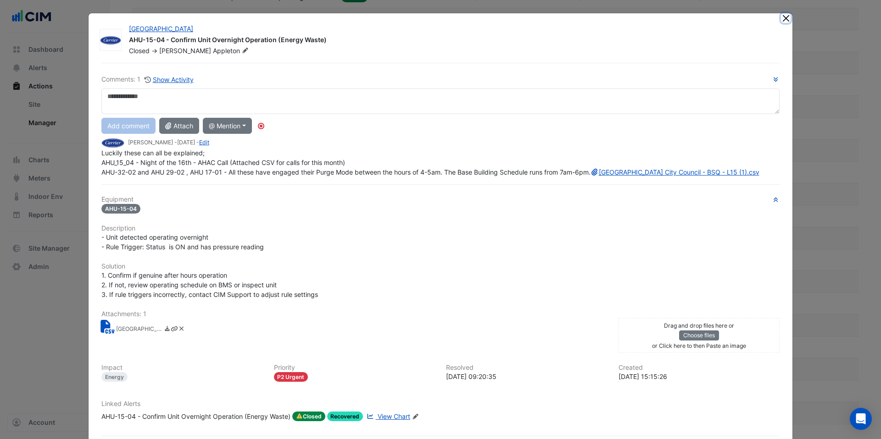
click at [469, 20] on button "Close" at bounding box center [786, 18] width 10 height 10
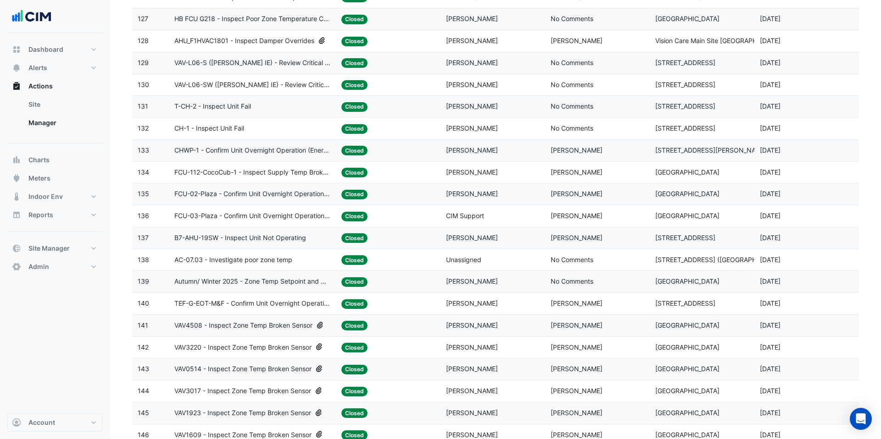
scroll to position [692, 0]
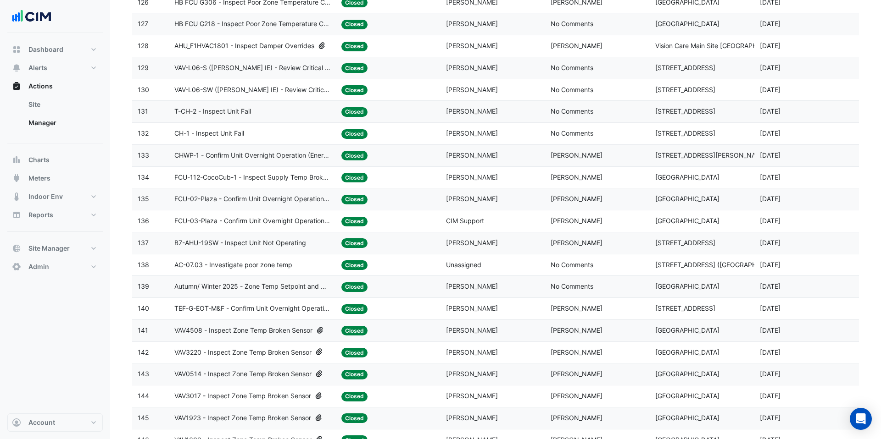
click at [263, 52] on datatable-body-cell "Action Title: AHU_F1HVAC1801 - Inspect Damper Overrides" at bounding box center [252, 46] width 167 height 22
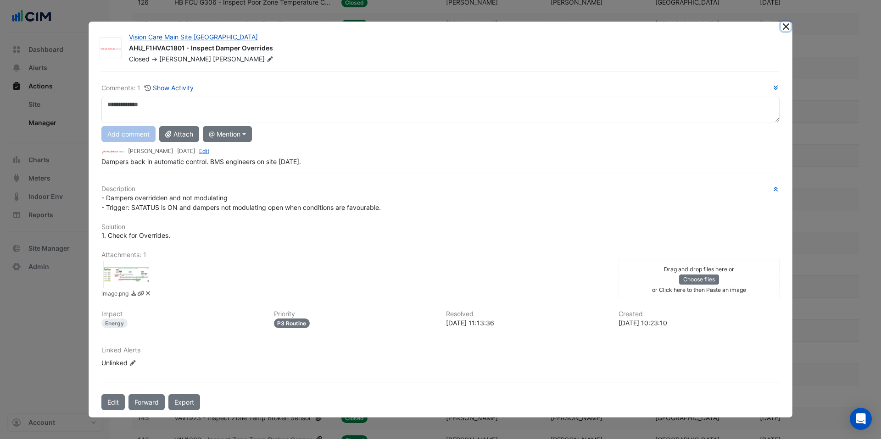
click at [469, 25] on button "Close" at bounding box center [786, 27] width 10 height 10
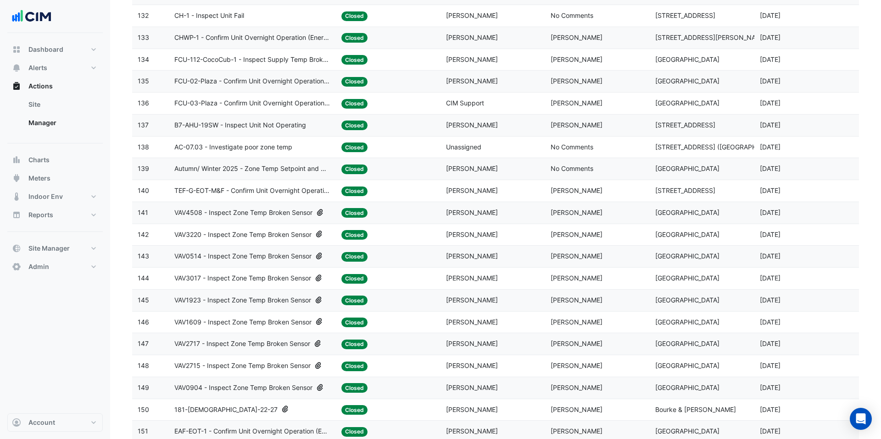
scroll to position [811, 0]
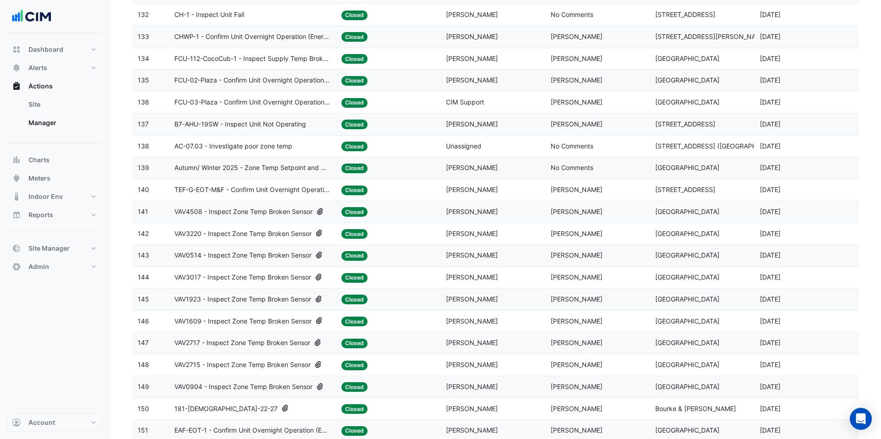
click at [272, 323] on span "VAV1609 - Inspect Zone Temp Broken Sensor" at bounding box center [242, 321] width 137 height 11
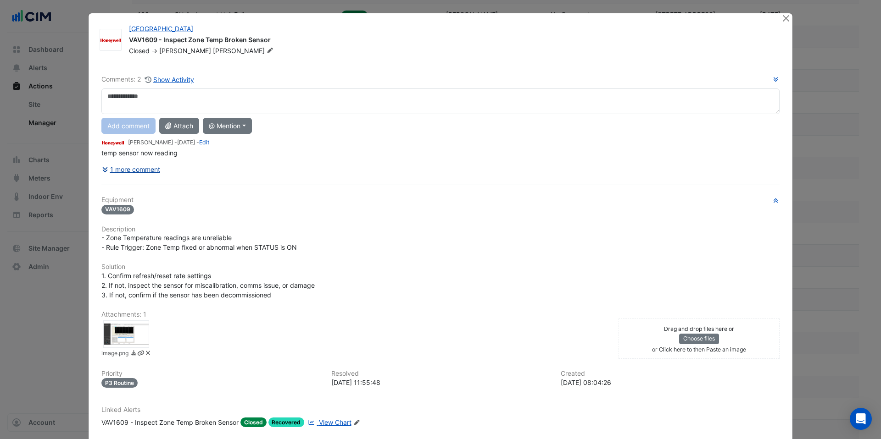
click at [148, 168] on button "1 more comment" at bounding box center [130, 169] width 59 height 16
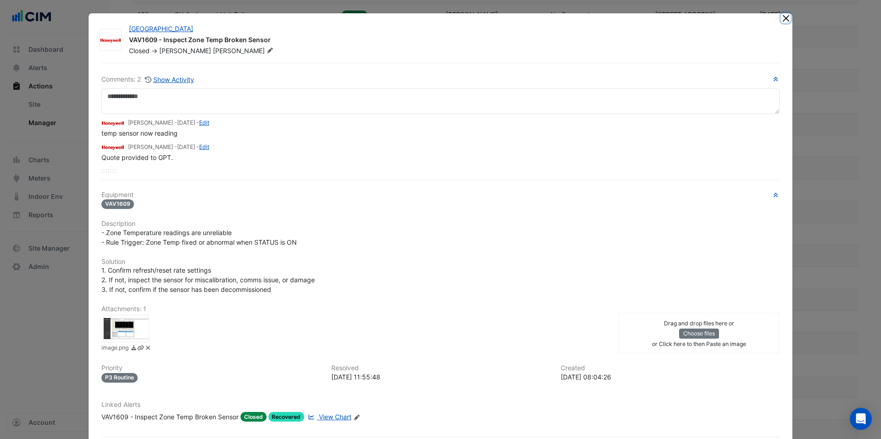
click at [469, 20] on button "Close" at bounding box center [786, 18] width 10 height 10
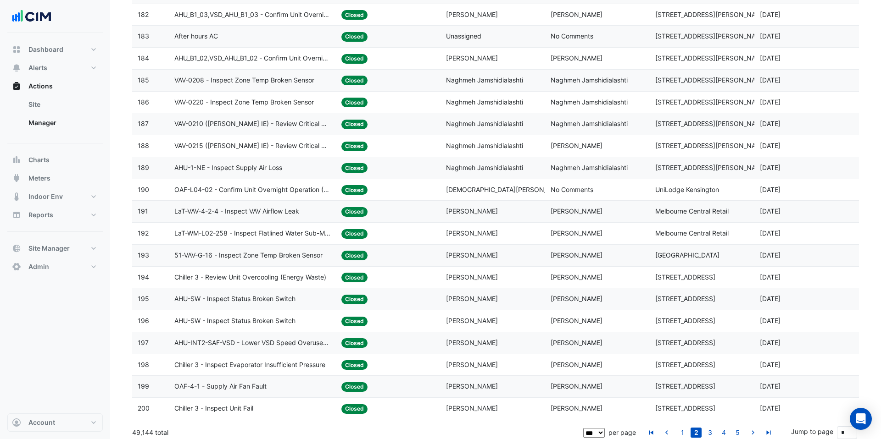
scroll to position [1911, 0]
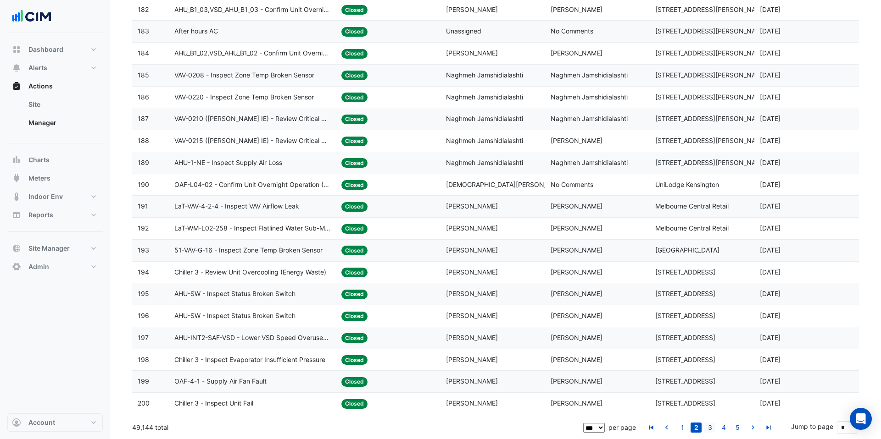
click at [469, 357] on link "3" at bounding box center [709, 428] width 11 height 10
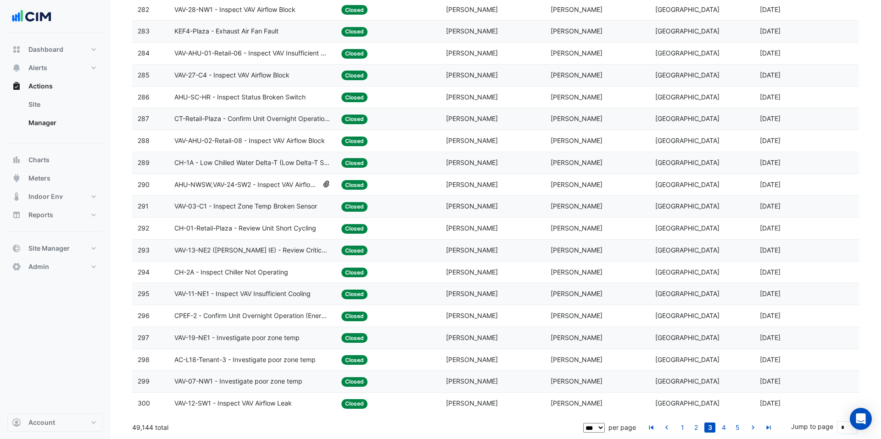
click at [297, 185] on span "AHU-NWSW,VAV-24-SW2 - Inspect VAV Airflow Leak" at bounding box center [246, 185] width 144 height 11
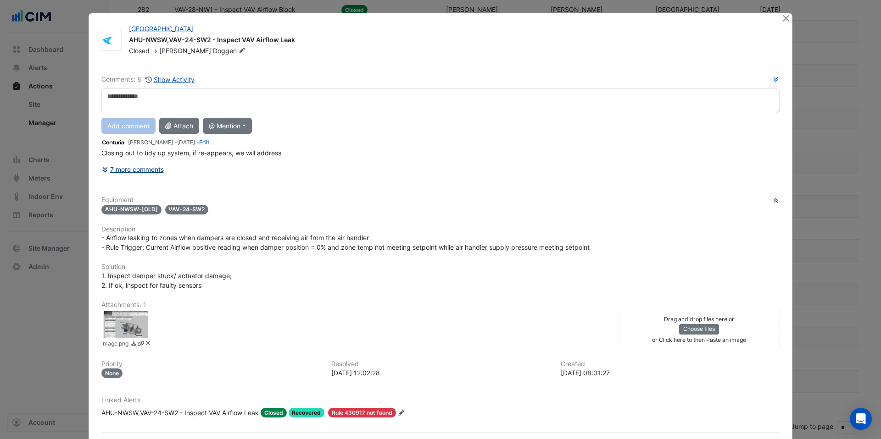
click at [154, 166] on button "7 more comments" at bounding box center [132, 169] width 63 height 16
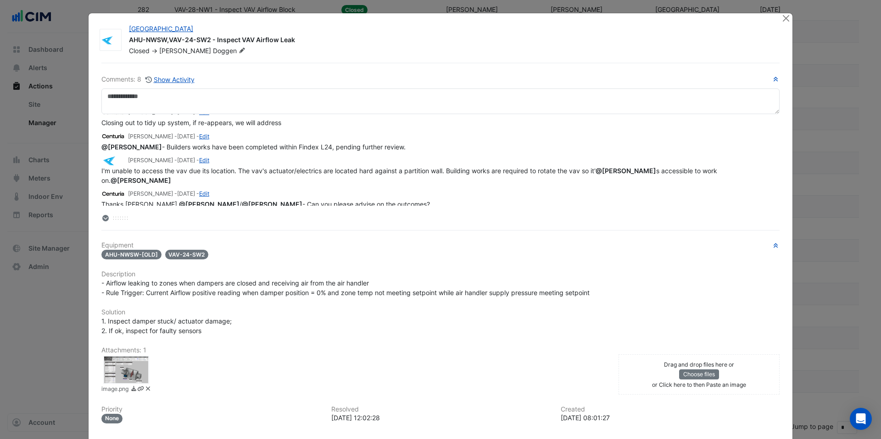
scroll to position [12, 0]
click at [469, 16] on button "Close" at bounding box center [786, 18] width 10 height 10
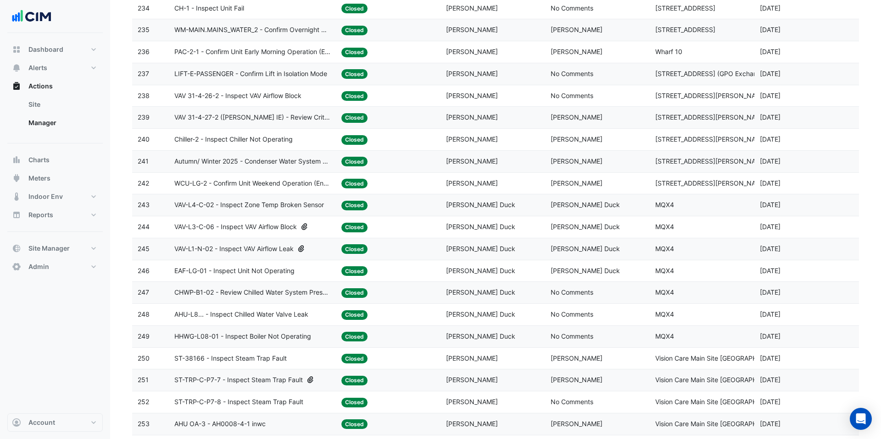
scroll to position [803, 0]
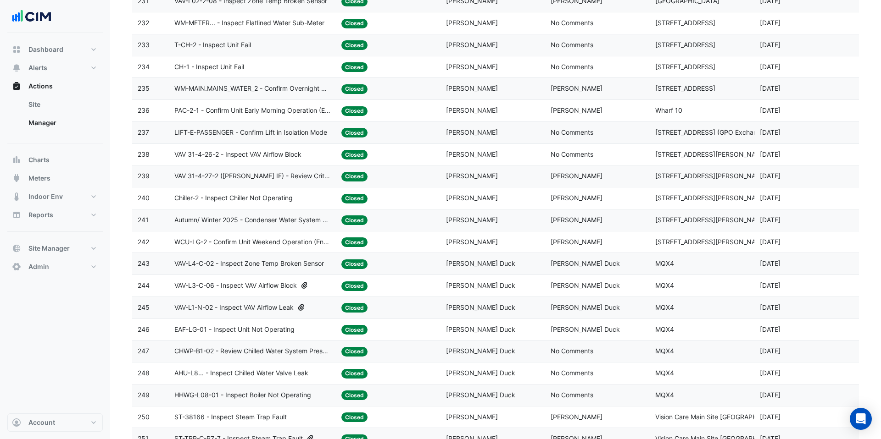
click at [276, 283] on span "VAV-L3-C-06 - Inspect VAV Airflow Block" at bounding box center [235, 286] width 122 height 11
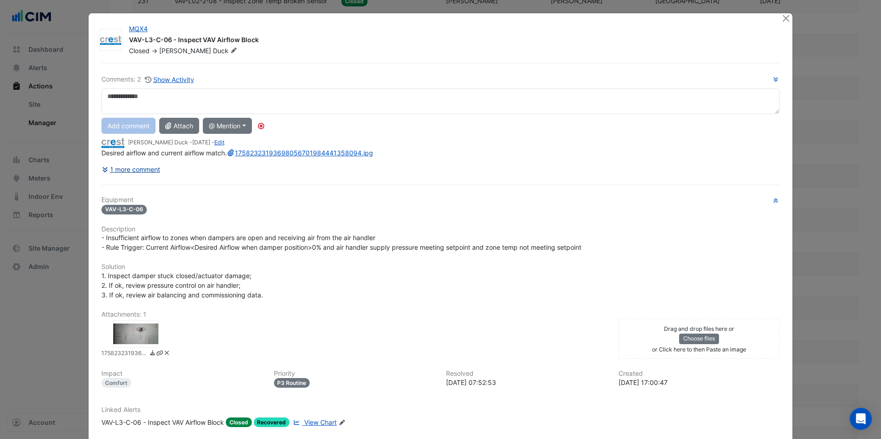
click at [151, 178] on button "1 more comment" at bounding box center [130, 169] width 59 height 16
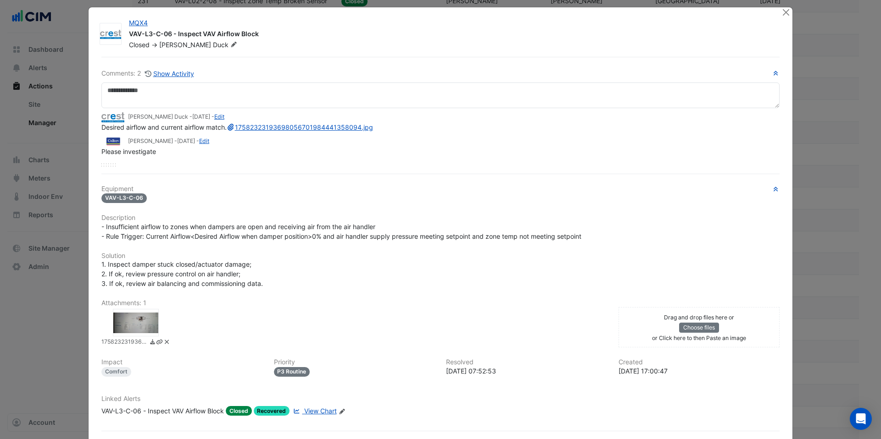
scroll to position [0, 0]
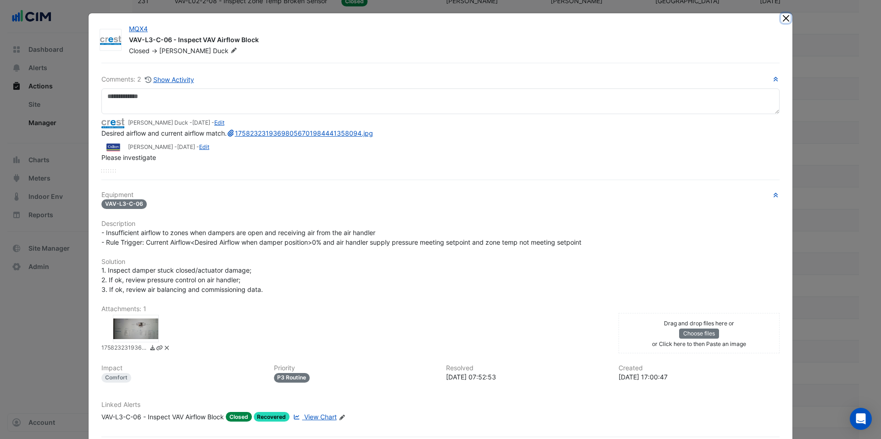
click at [469, 19] on button "Close" at bounding box center [786, 18] width 10 height 10
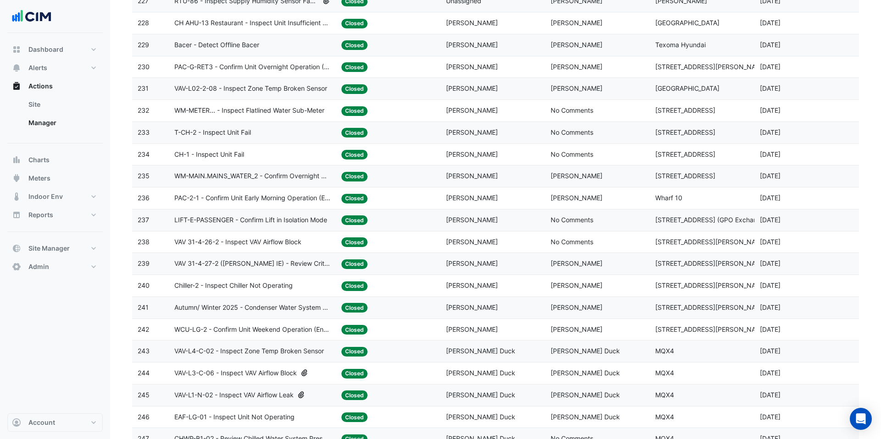
scroll to position [532, 0]
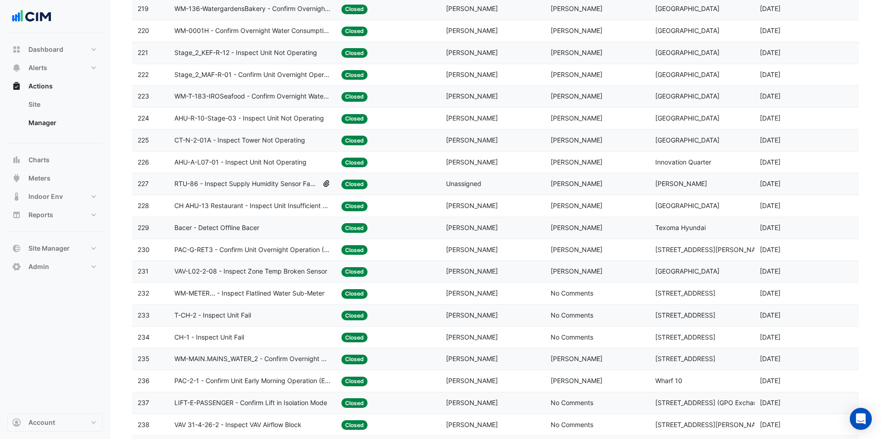
click at [303, 184] on span "RTU-86 - Inspect Supply Humidity Sensor Faulty" at bounding box center [246, 184] width 144 height 11
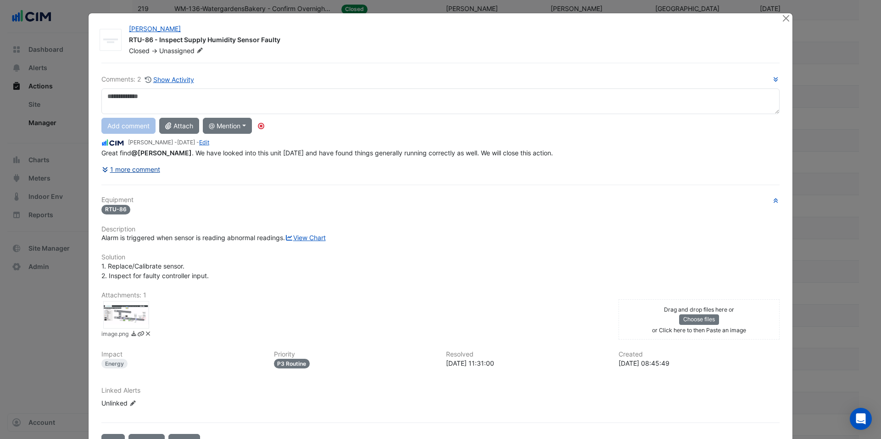
click at [148, 172] on button "1 more comment" at bounding box center [130, 169] width 59 height 16
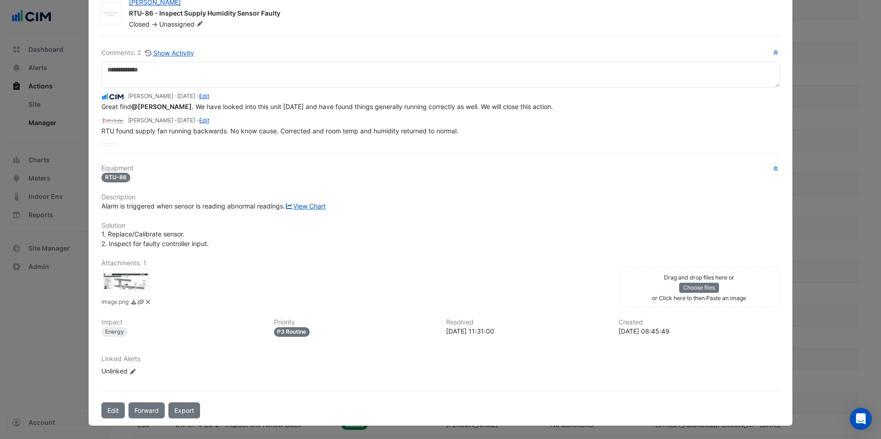
scroll to position [0, 0]
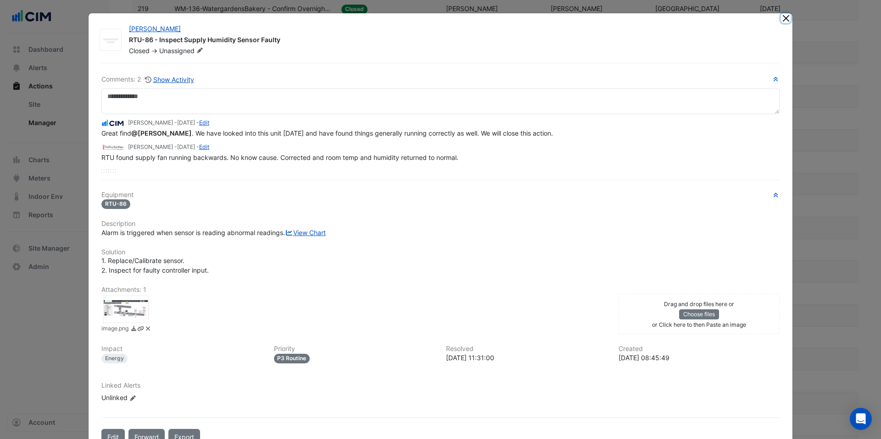
click at [469, 19] on button "Close" at bounding box center [786, 18] width 10 height 10
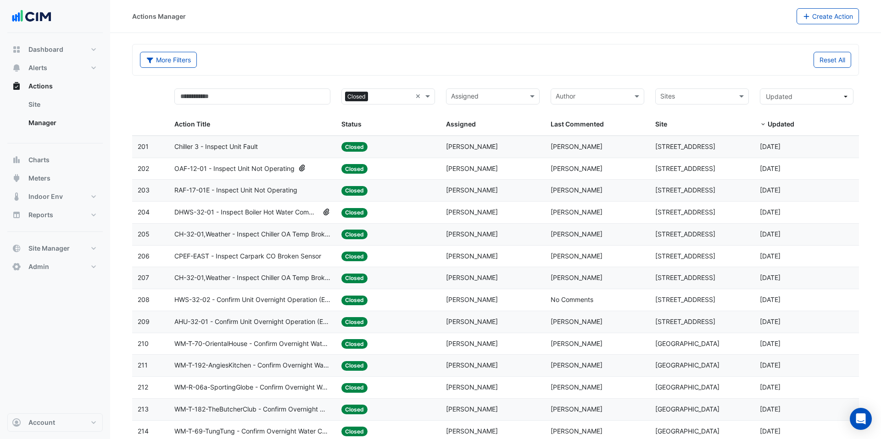
click at [286, 215] on span "DHWS-32-01 - Inspect Boiler Hot Water Common Entering Temperature Sensor" at bounding box center [246, 212] width 144 height 11
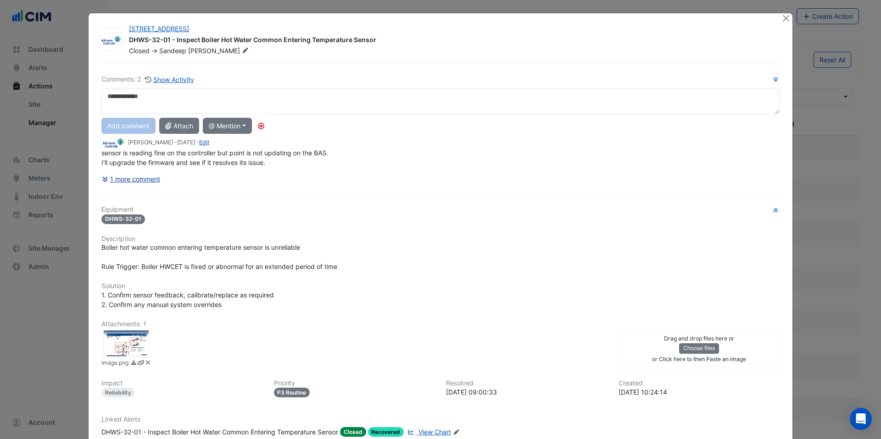
click at [159, 182] on button "1 more comment" at bounding box center [130, 179] width 59 height 16
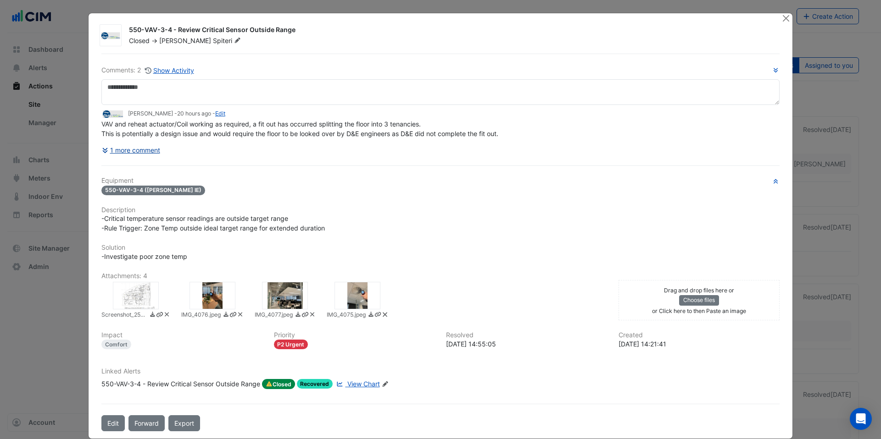
click at [157, 152] on button "1 more comment" at bounding box center [130, 150] width 59 height 16
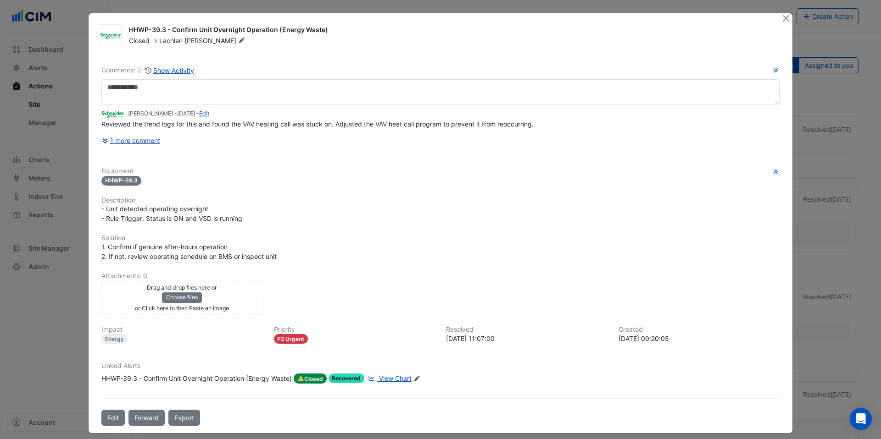
click at [152, 142] on button "1 more comment" at bounding box center [130, 141] width 59 height 16
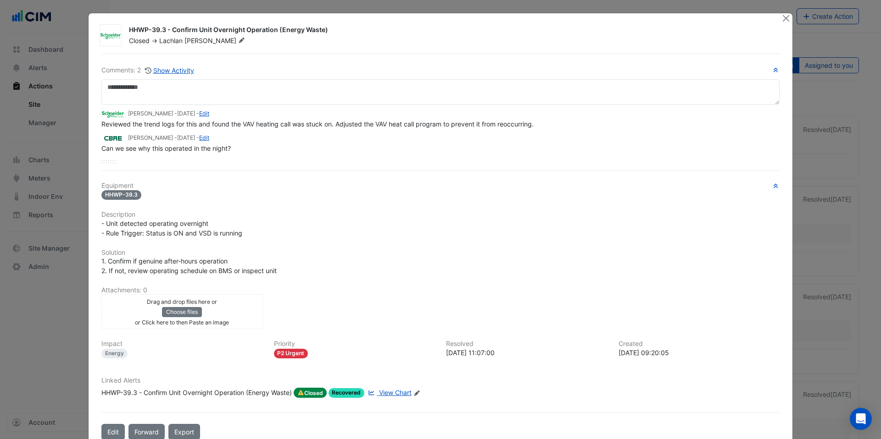
click at [258, 394] on div "HHWP-39.3 - Confirm Unit Overnight Operation (Energy Waste)" at bounding box center [196, 393] width 190 height 10
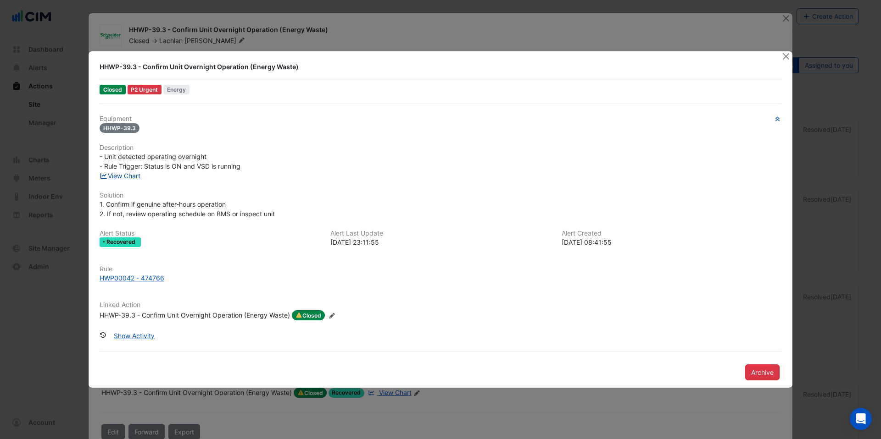
click at [131, 178] on link "View Chart" at bounding box center [120, 176] width 41 height 8
click at [787, 57] on button "Close" at bounding box center [786, 56] width 10 height 10
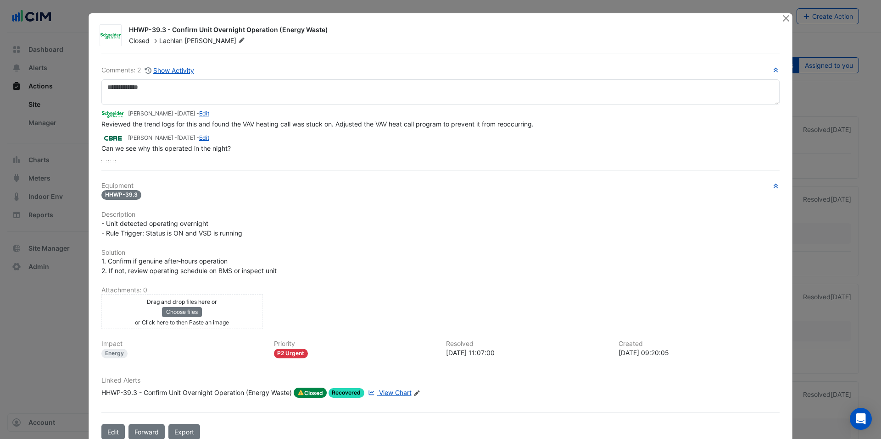
drag, startPoint x: 172, startPoint y: 115, endPoint x: 129, endPoint y: 116, distance: 43.6
click at [129, 116] on small "Lachlan Manning - 2 days ago - Edit" at bounding box center [168, 114] width 81 height 8
copy small "[PERSON_NAME]"
drag, startPoint x: 159, startPoint y: 139, endPoint x: 129, endPoint y: 139, distance: 29.8
click at [129, 139] on small "Tom Beilken - 2 months and 10 days ago - Edit" at bounding box center [168, 138] width 81 height 8
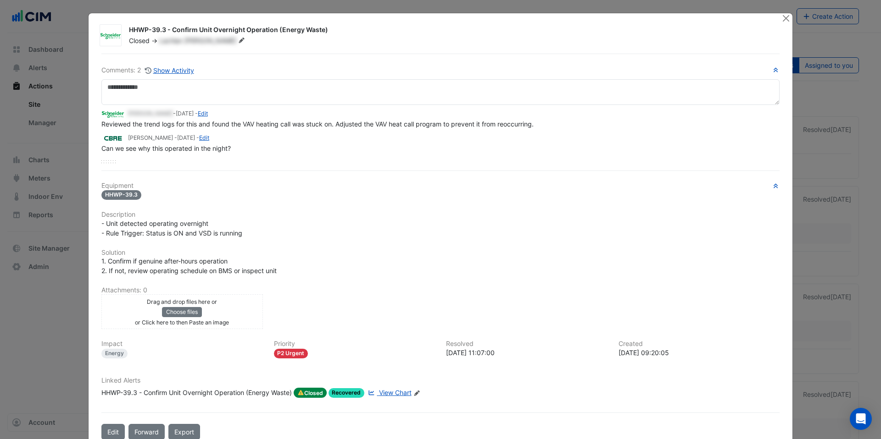
copy small "Tom Beilken"
click at [229, 395] on div "HHWP-39.3 - Confirm Unit Overnight Operation (Energy Waste)" at bounding box center [196, 393] width 190 height 10
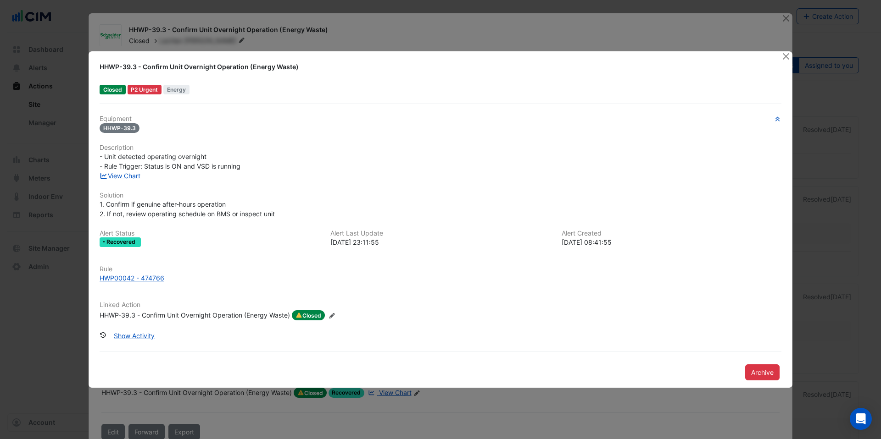
click at [232, 65] on div "HHWP-39.3 - Confirm Unit Overnight Operation (Energy Waste)" at bounding box center [435, 66] width 671 height 9
click at [310, 67] on div "HHWP-39.3 - Confirm Unit Overnight Operation (Energy Waste)" at bounding box center [435, 66] width 671 height 9
click at [228, 67] on div "HHWP-39.3 - Confirm Unit Overnight Operation (Energy Waste)" at bounding box center [435, 66] width 671 height 9
click at [205, 315] on div "HHWP-39.3 - Confirm Unit Overnight Operation (Energy Waste)" at bounding box center [195, 316] width 190 height 10
click at [256, 315] on div "HHWP-39.3 - Confirm Unit Overnight Operation (Energy Waste)" at bounding box center [195, 316] width 190 height 10
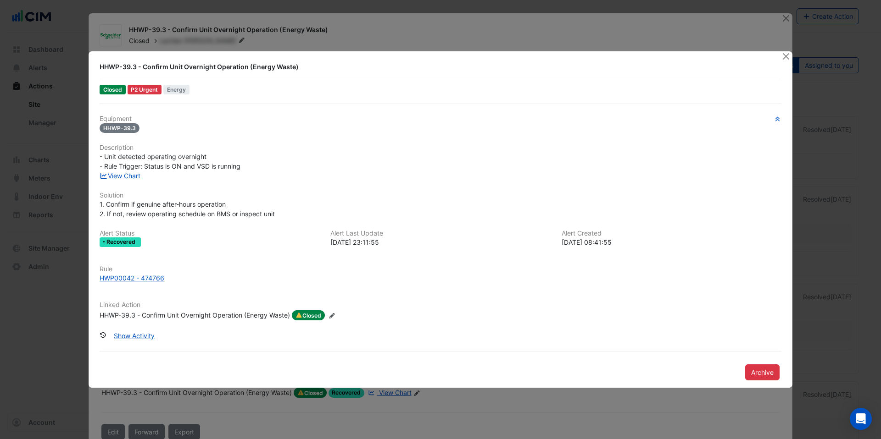
click at [134, 311] on div "HHWP-39.3 - Confirm Unit Overnight Operation (Energy Waste)" at bounding box center [195, 316] width 190 height 10
click at [785, 55] on button "Close" at bounding box center [786, 56] width 10 height 10
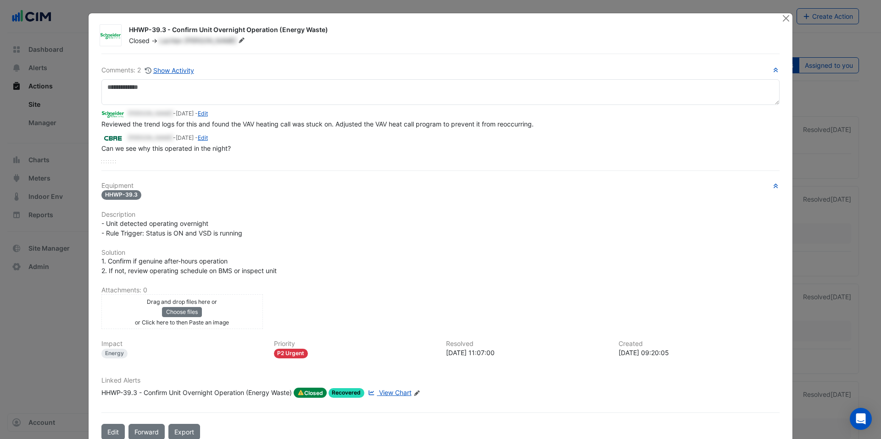
scroll to position [8, 0]
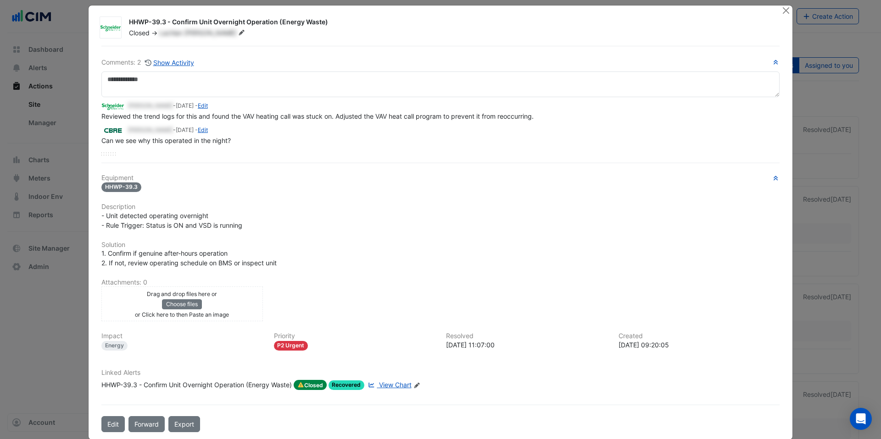
click at [199, 388] on div "HHWP-39.3 - Confirm Unit Overnight Operation (Energy Waste)" at bounding box center [196, 385] width 190 height 10
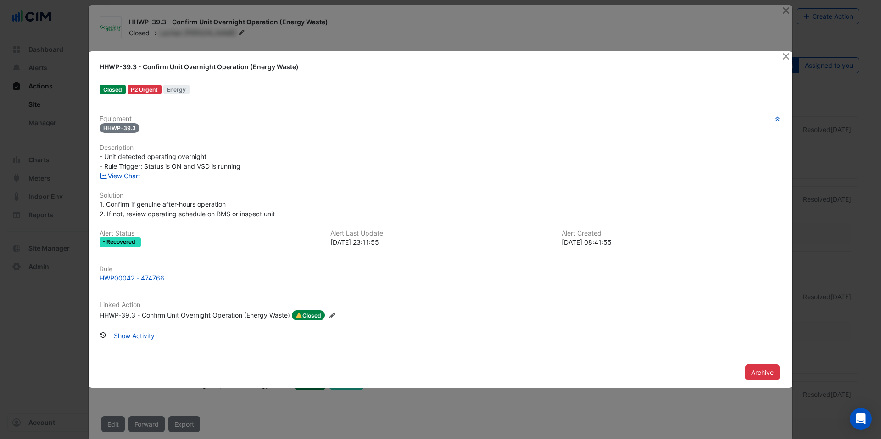
click at [149, 317] on div "HHWP-39.3 - Confirm Unit Overnight Operation (Energy Waste)" at bounding box center [195, 316] width 190 height 10
click at [137, 339] on button "Show Activity" at bounding box center [134, 336] width 53 height 16
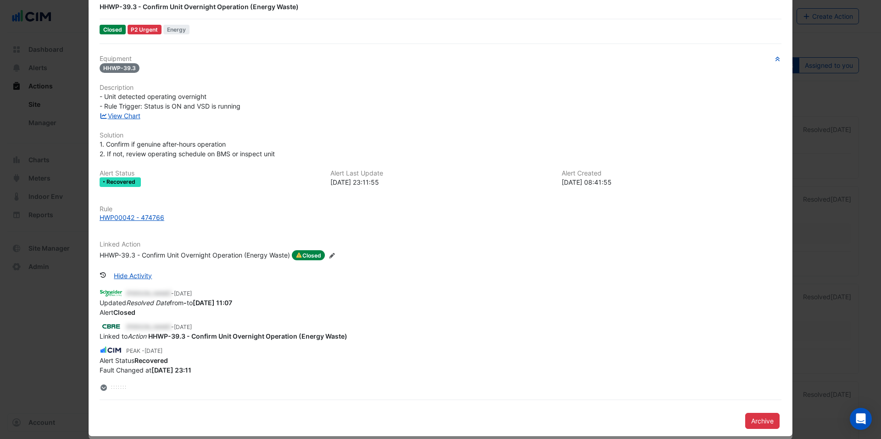
scroll to position [0, 0]
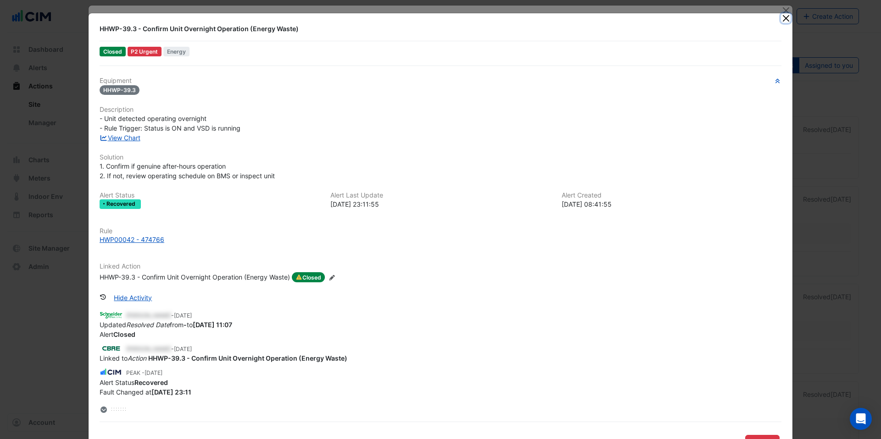
click at [786, 21] on button "Close" at bounding box center [786, 18] width 10 height 10
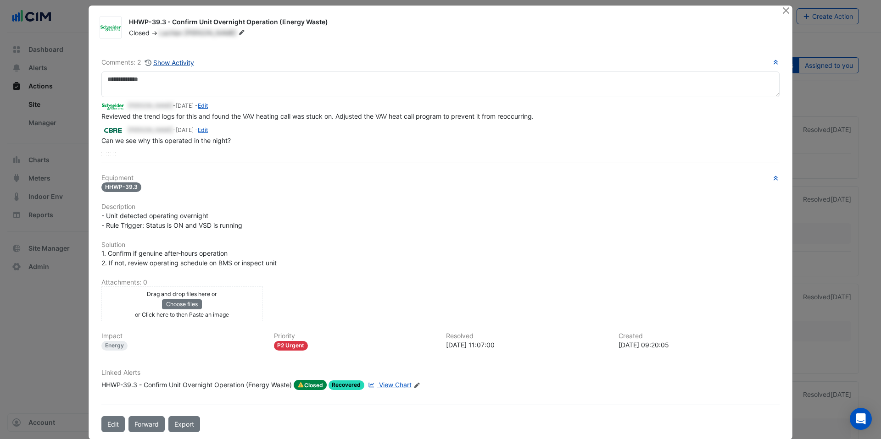
click at [173, 60] on button "Show Activity" at bounding box center [169, 62] width 50 height 11
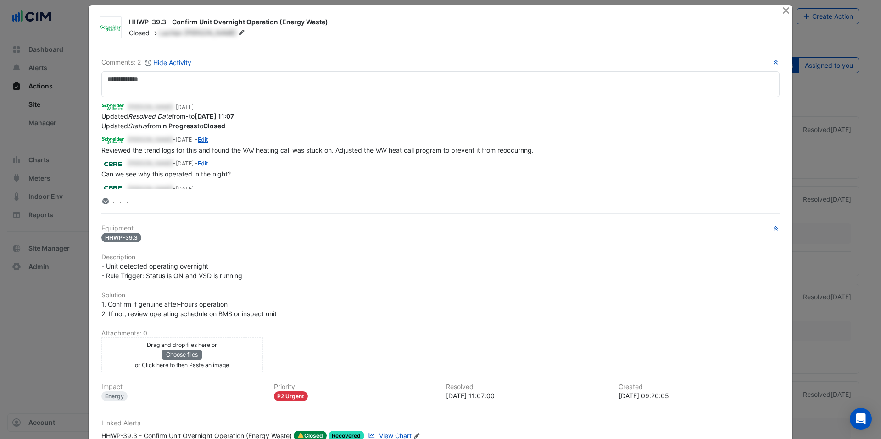
scroll to position [14, 0]
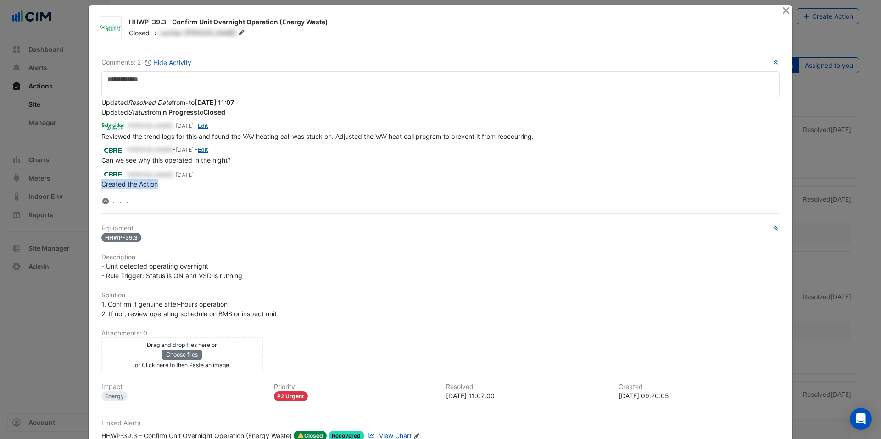
drag, startPoint x: 163, startPoint y: 188, endPoint x: 97, endPoint y: 187, distance: 65.6
click at [97, 187] on div "Comments: 2 Hide Activity Lachlan Manning - 2 days ago Updated Resolved Date fr…" at bounding box center [440, 264] width 689 height 437
drag, startPoint x: 98, startPoint y: 164, endPoint x: 233, endPoint y: 161, distance: 134.4
click at [233, 161] on div "Comments: 2 Hide Activity Lachlan Manning - 2 days ago Updated Resolved Date fr…" at bounding box center [440, 264] width 689 height 437
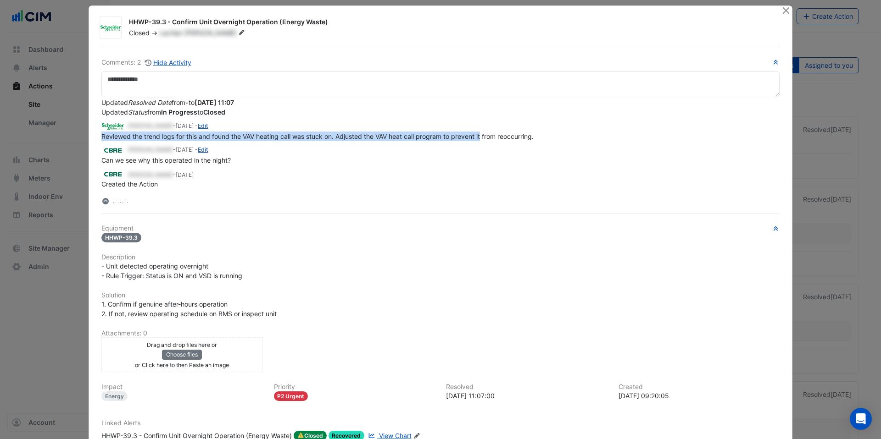
drag, startPoint x: 103, startPoint y: 136, endPoint x: 484, endPoint y: 136, distance: 381.2
click at [484, 136] on span "Reviewed the trend logs for this and found the VAV heating call was stuck on. A…" at bounding box center [317, 137] width 432 height 8
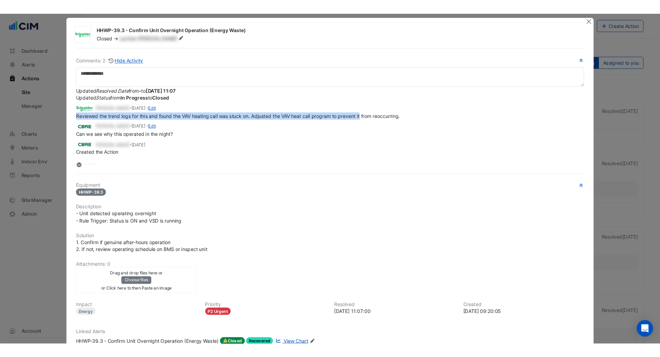
scroll to position [0, 0]
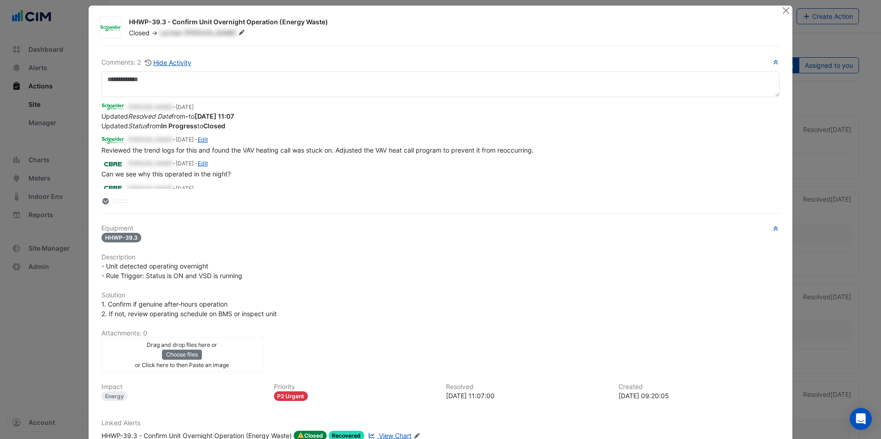
drag, startPoint x: 255, startPoint y: 131, endPoint x: 161, endPoint y: 126, distance: 94.2
click at [161, 126] on div "Lachlan Manning - 2 days ago Updated Resolved Date from - to 2025-09-24 11:07 U…" at bounding box center [440, 143] width 678 height 92
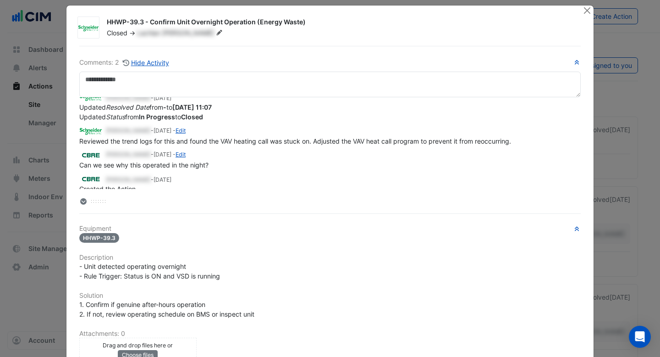
scroll to position [13, 0]
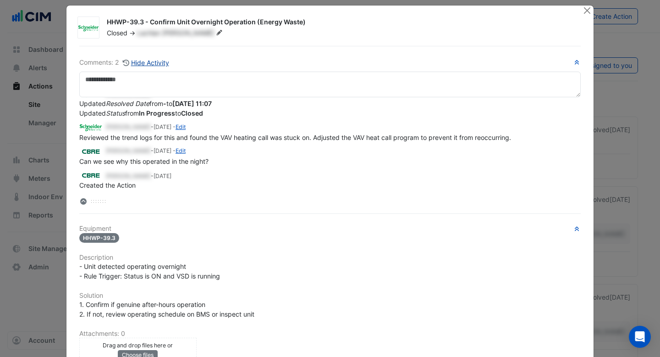
click at [151, 63] on button "Hide Activity" at bounding box center [145, 62] width 47 height 11
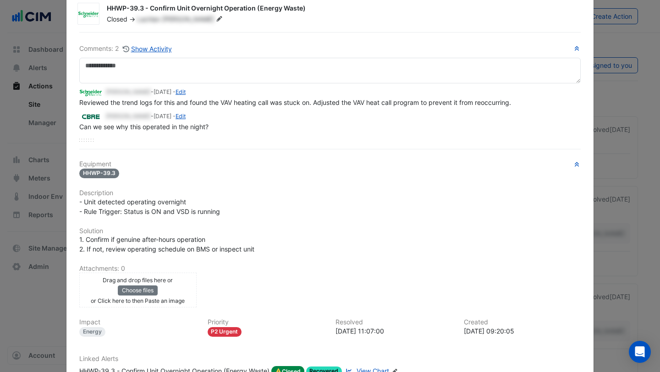
scroll to position [9, 0]
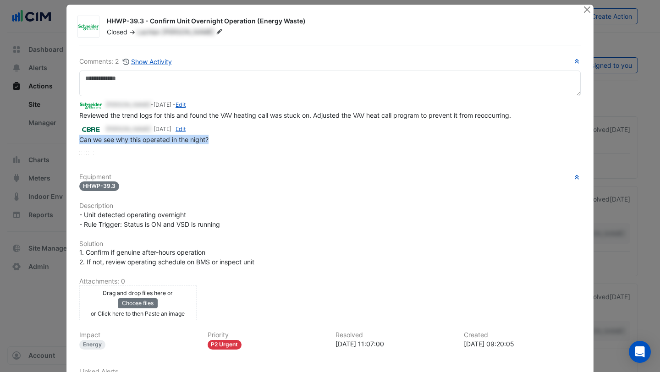
drag, startPoint x: 215, startPoint y: 138, endPoint x: 65, endPoint y: 136, distance: 150.5
click at [65, 136] on ngb-modal-window "HHWP-39.3 - Confirm Unit Overnight Operation (Energy Waste) Closed -> Lachlan M…" at bounding box center [330, 186] width 660 height 372
drag, startPoint x: 88, startPoint y: 115, endPoint x: 363, endPoint y: 107, distance: 275.3
click at [363, 108] on app-ticket-comment "Lachlan Manning - 2 days ago - Edit Reviewed the trend logs for this and found …" at bounding box center [330, 110] width 502 height 20
click at [169, 66] on button "Show Activity" at bounding box center [147, 61] width 50 height 11
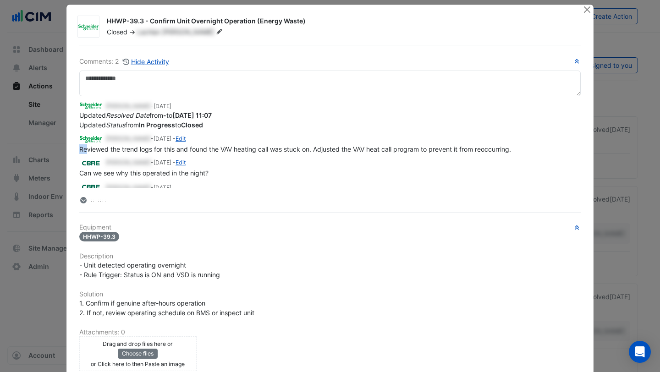
scroll to position [13, 0]
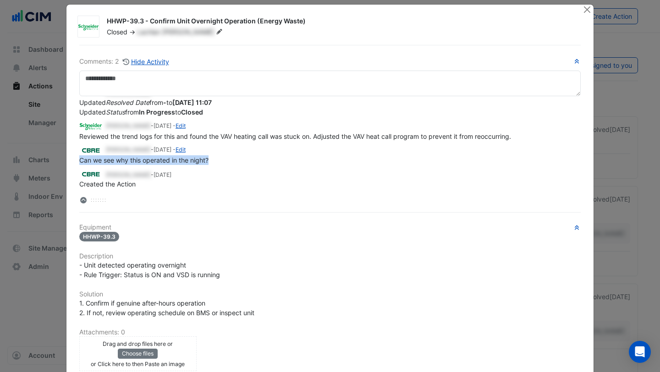
drag, startPoint x: 215, startPoint y: 160, endPoint x: 78, endPoint y: 156, distance: 136.7
click at [78, 156] on div "Comments: 2 Hide Activity Lachlan Manning - 2 days ago Updated Resolved Date fr…" at bounding box center [330, 263] width 513 height 437
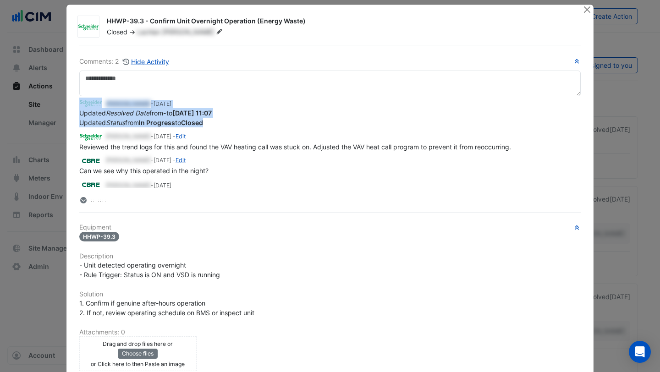
drag, startPoint x: 210, startPoint y: 124, endPoint x: 70, endPoint y: 108, distance: 140.9
click at [70, 108] on div "HHWP-39.3 - Confirm Unit Overnight Operation (Energy Waste) Closed -> Lachlan M…" at bounding box center [330, 247] width 527 height 485
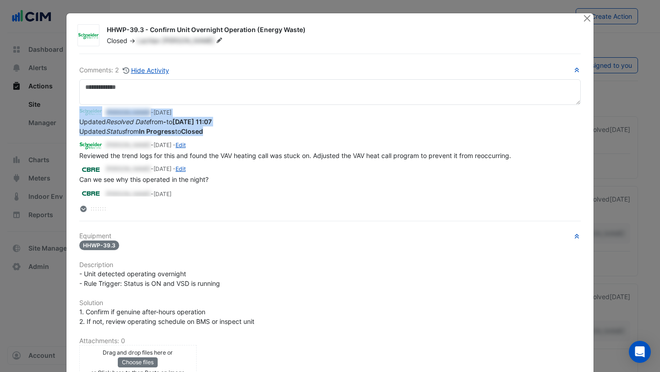
scroll to position [13, 0]
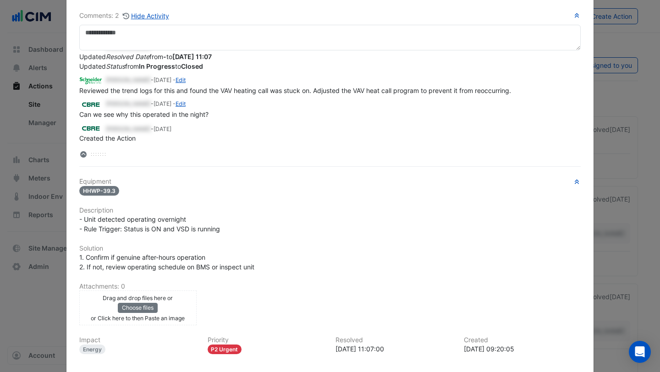
click at [324, 236] on div "Equipment HHWP-39.3 Description - Unit detected operating overnight - Rule Trig…" at bounding box center [330, 289] width 502 height 223
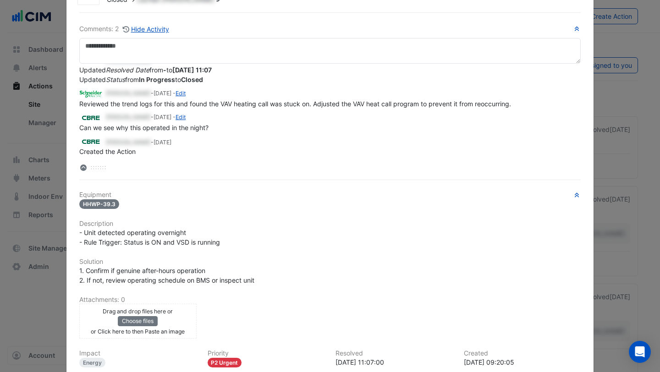
scroll to position [0, 0]
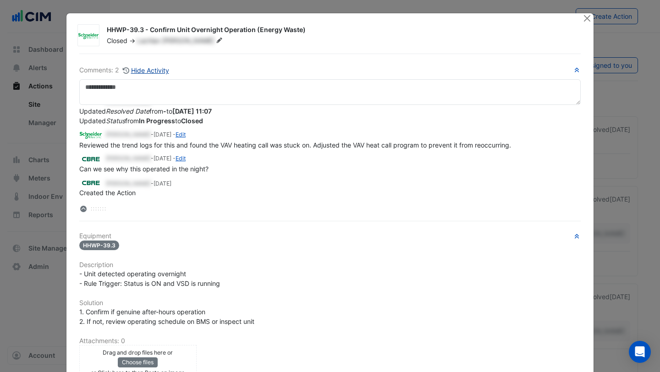
click at [155, 70] on button "Hide Activity" at bounding box center [145, 70] width 47 height 11
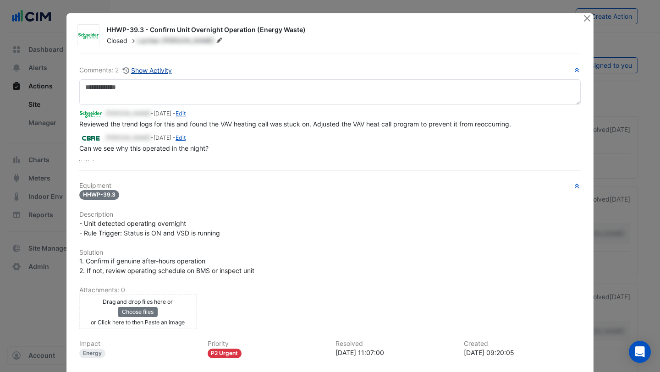
click at [160, 69] on button "Show Activity" at bounding box center [147, 70] width 50 height 11
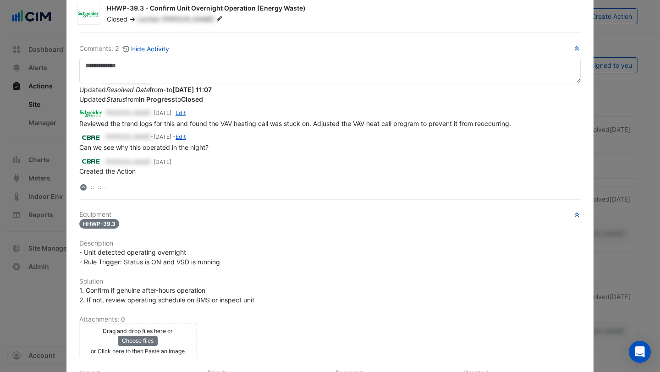
scroll to position [5, 0]
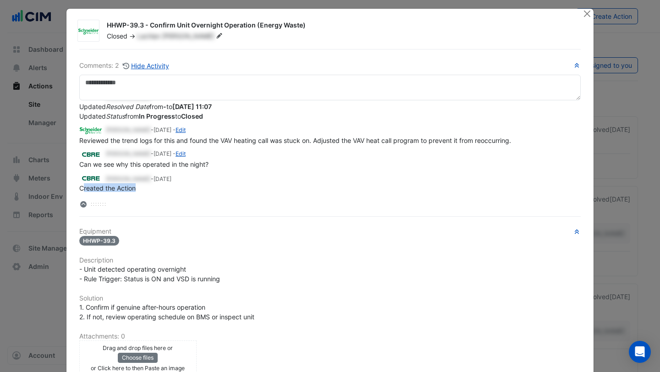
drag, startPoint x: 149, startPoint y: 190, endPoint x: 82, endPoint y: 190, distance: 67.4
click at [82, 190] on div "Created the Action" at bounding box center [330, 188] width 502 height 10
drag, startPoint x: 212, startPoint y: 163, endPoint x: 87, endPoint y: 162, distance: 125.7
click at [87, 162] on div "Can we see why this operated in the night?" at bounding box center [330, 165] width 502 height 10
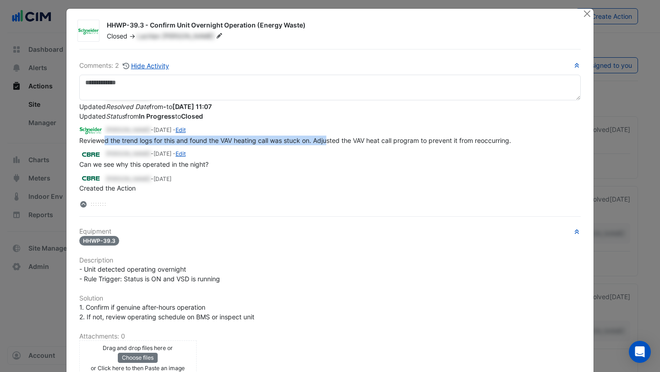
drag, startPoint x: 103, startPoint y: 140, endPoint x: 329, endPoint y: 138, distance: 226.6
click at [329, 138] on span "Reviewed the trend logs for this and found the VAV heating call was stuck on. A…" at bounding box center [295, 141] width 432 height 8
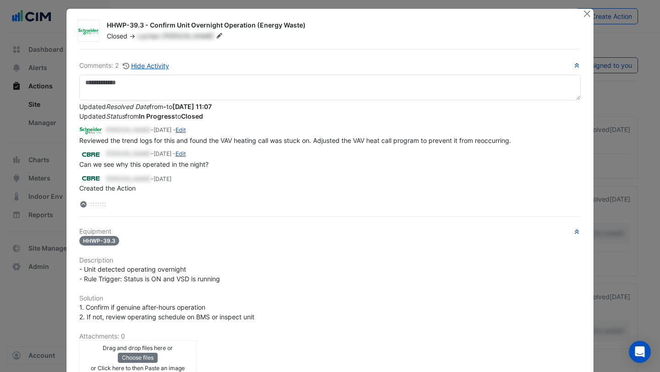
click at [355, 147] on div "Lachlan Manning - 2 days ago Updated Resolved Date from - to 2025-09-24 11:07 U…" at bounding box center [330, 146] width 502 height 92
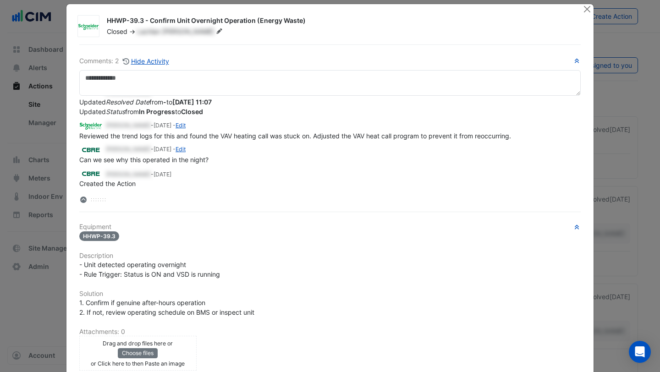
scroll to position [0, 0]
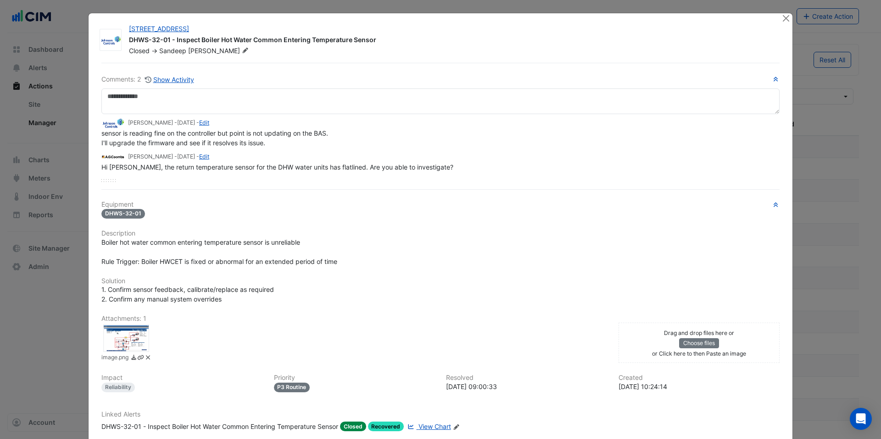
select select "***"
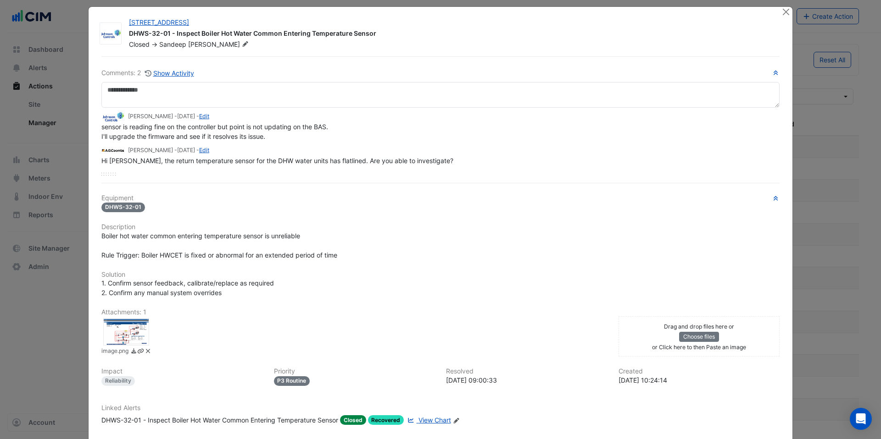
scroll to position [7, 0]
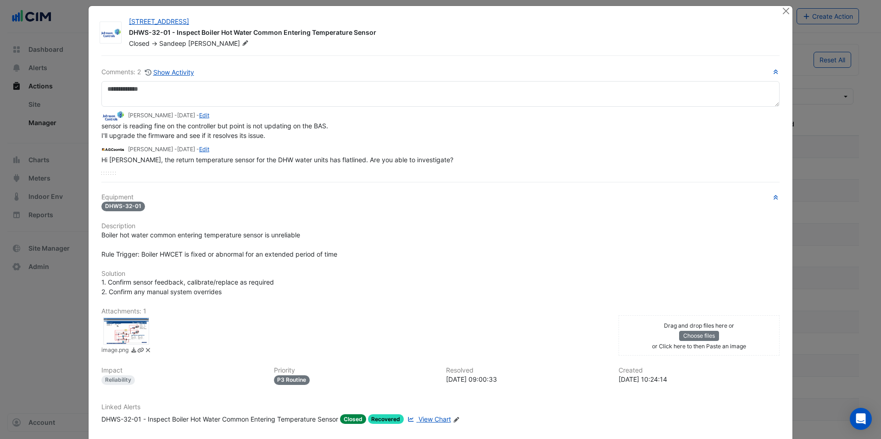
click at [129, 329] on div at bounding box center [126, 331] width 46 height 28
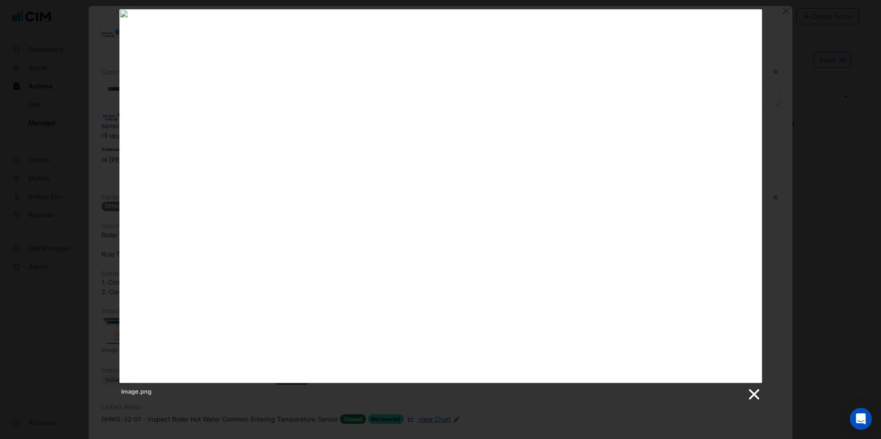
click at [756, 399] on link at bounding box center [753, 395] width 14 height 14
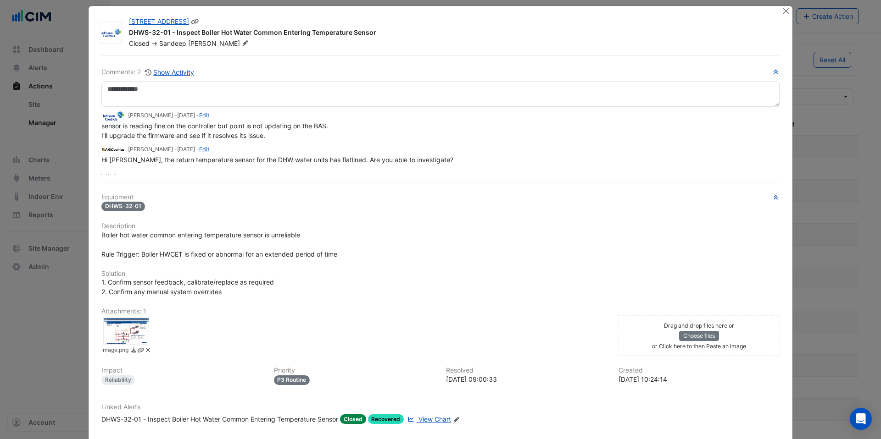
click at [191, 23] on icon at bounding box center [194, 22] width 7 height 6
click at [788, 9] on button "Close" at bounding box center [786, 11] width 10 height 10
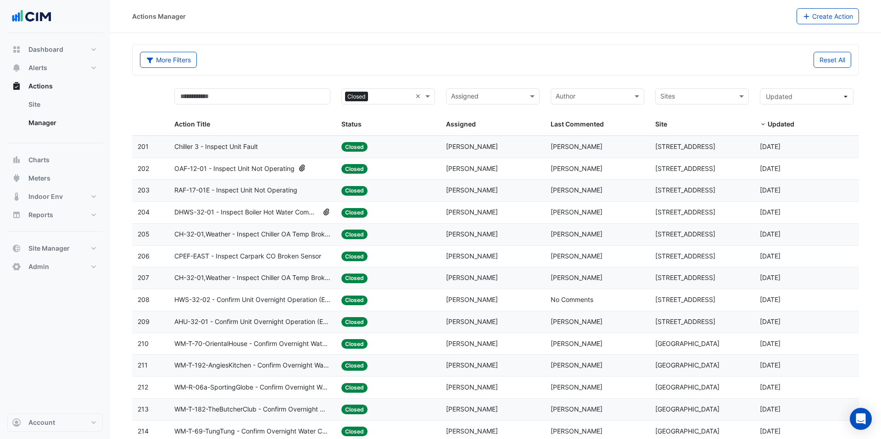
click at [303, 167] on icon at bounding box center [302, 168] width 6 height 7
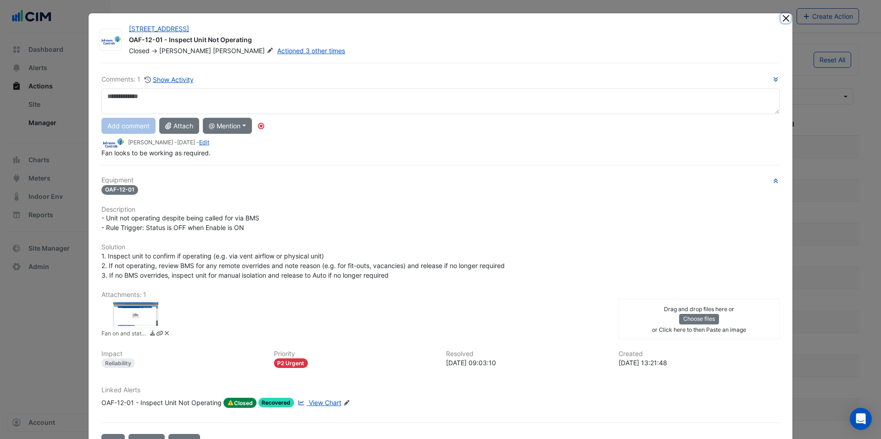
click at [786, 19] on button "Close" at bounding box center [786, 18] width 10 height 10
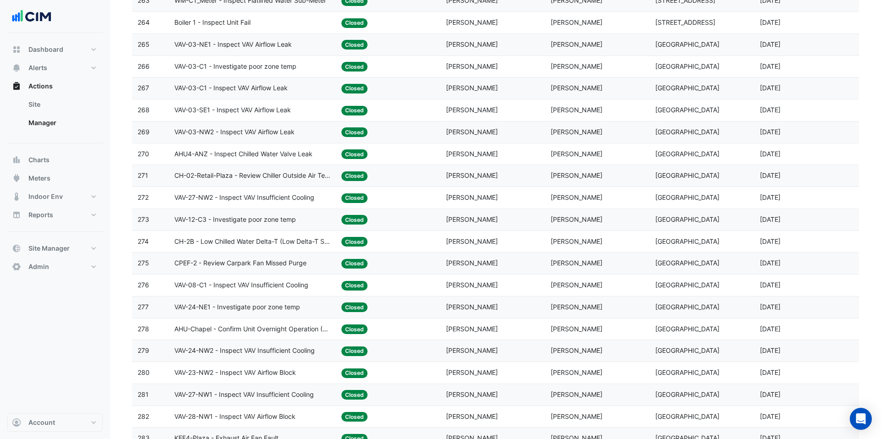
scroll to position [1911, 0]
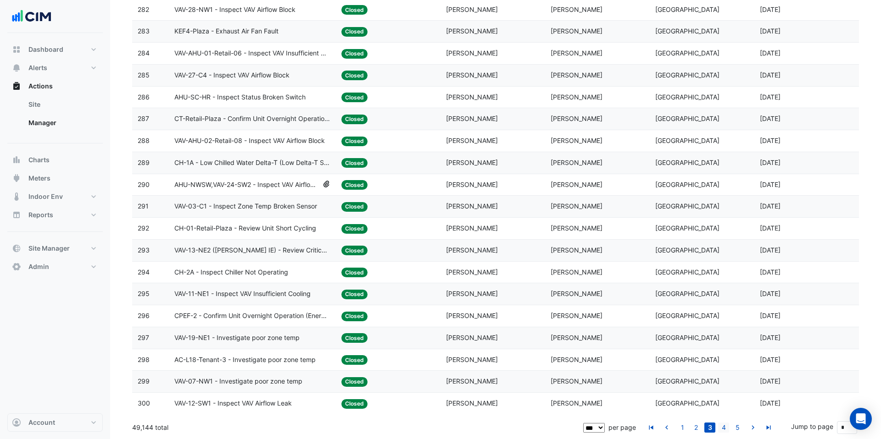
click at [723, 425] on link "4" at bounding box center [723, 428] width 11 height 10
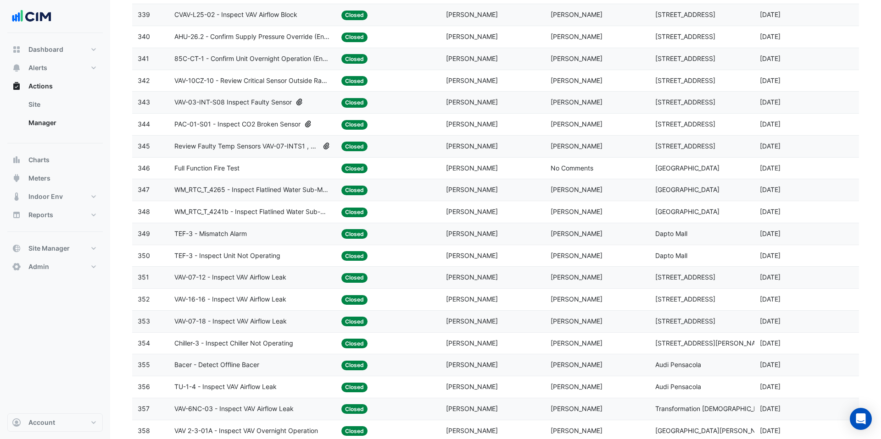
scroll to position [930, 0]
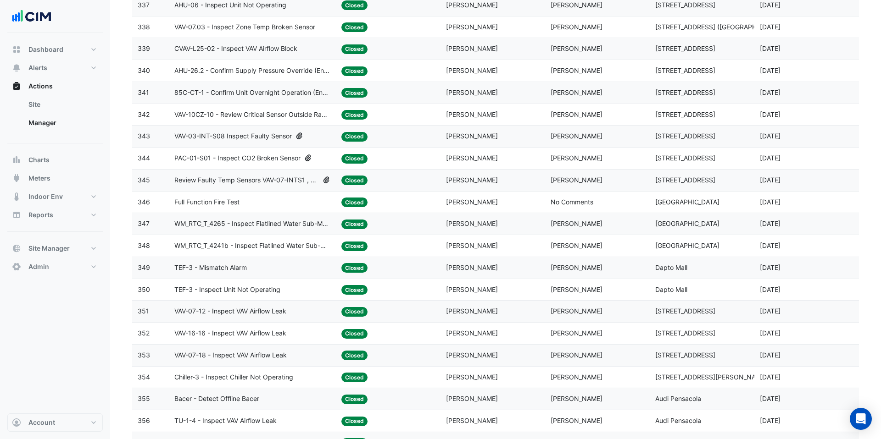
click at [266, 139] on span "VAV-03-INT-S08 Inspect Faulty Sensor" at bounding box center [232, 136] width 117 height 11
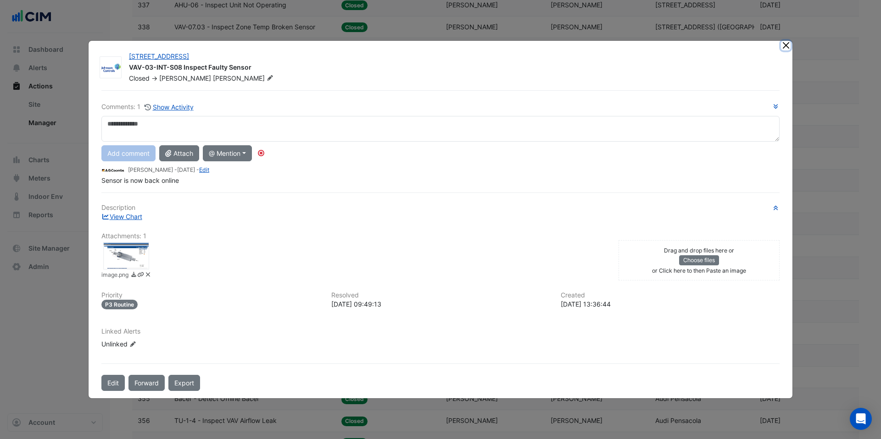
click at [783, 44] on button "Close" at bounding box center [786, 46] width 10 height 10
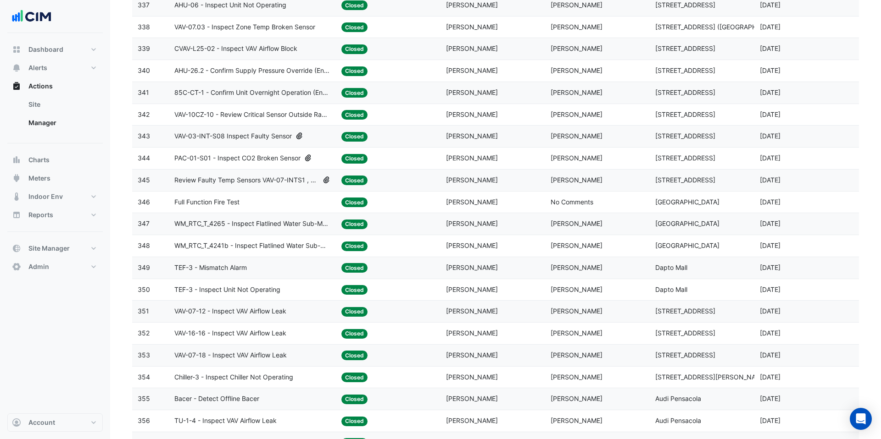
click at [249, 155] on span "PAC-01-S01 - Inspect CO2 Broken Sensor" at bounding box center [237, 158] width 126 height 11
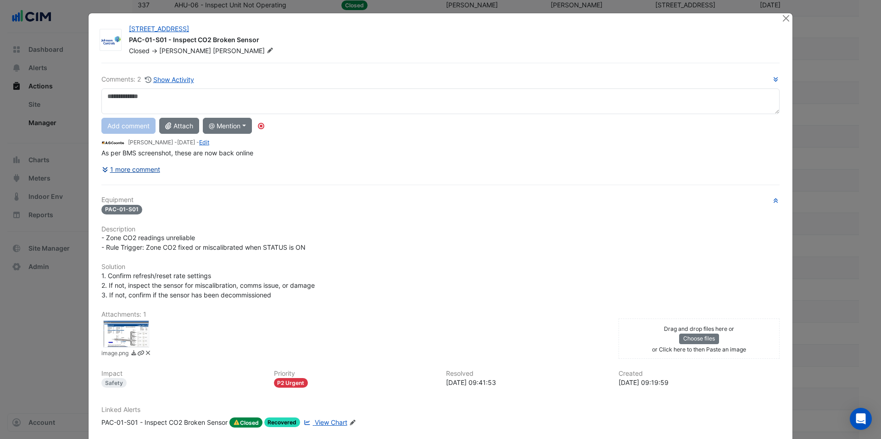
click at [151, 167] on button "1 more comment" at bounding box center [130, 169] width 59 height 16
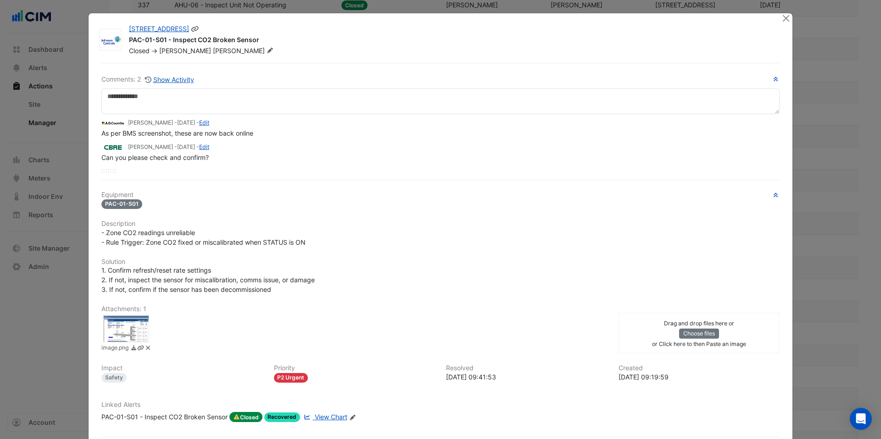
click at [191, 30] on icon at bounding box center [195, 29] width 8 height 6
click at [785, 18] on button "Close" at bounding box center [786, 18] width 10 height 10
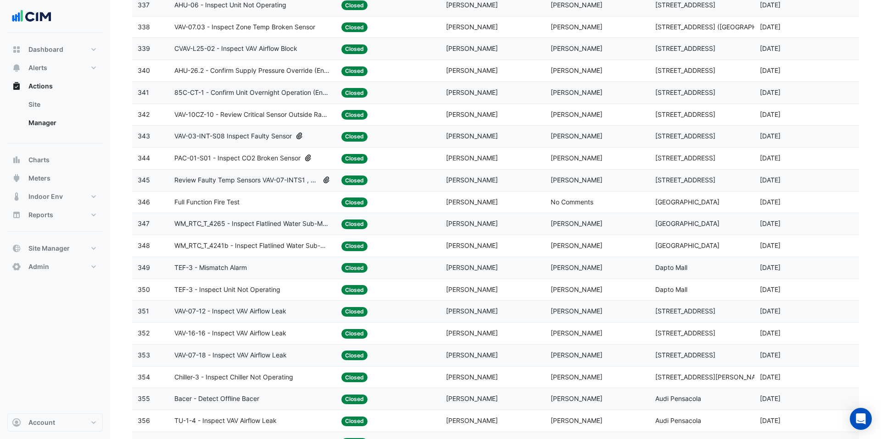
click at [285, 139] on span "VAV-03-INT-S08 Inspect Faulty Sensor" at bounding box center [232, 136] width 117 height 11
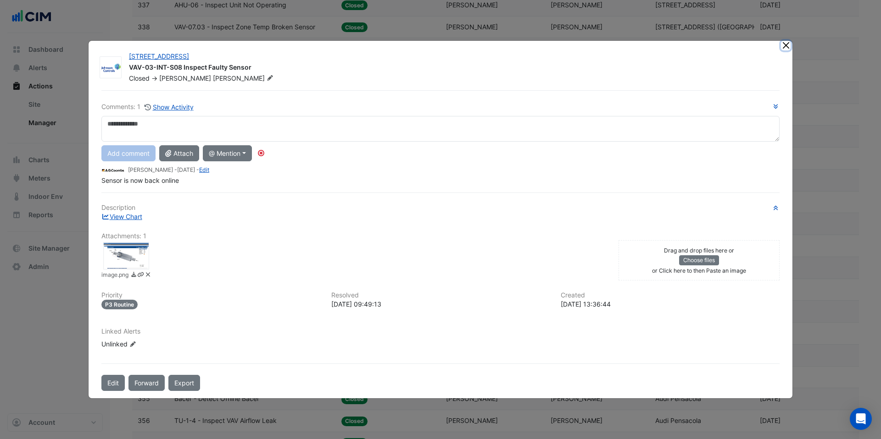
click at [789, 46] on button "Close" at bounding box center [786, 46] width 10 height 10
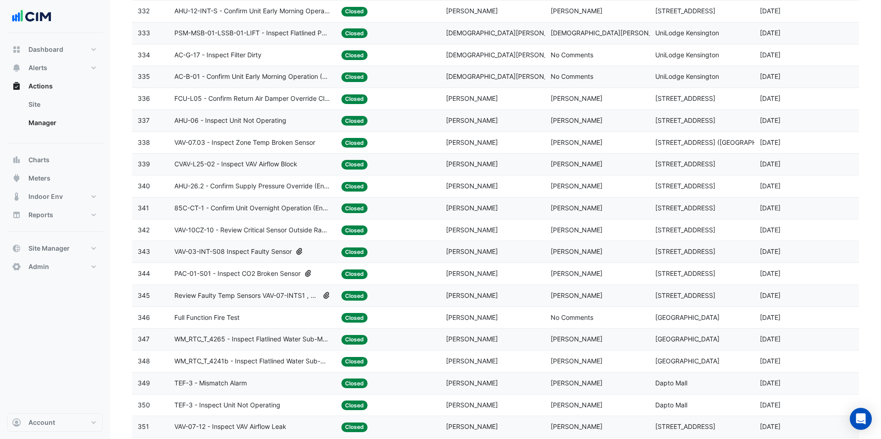
scroll to position [596, 0]
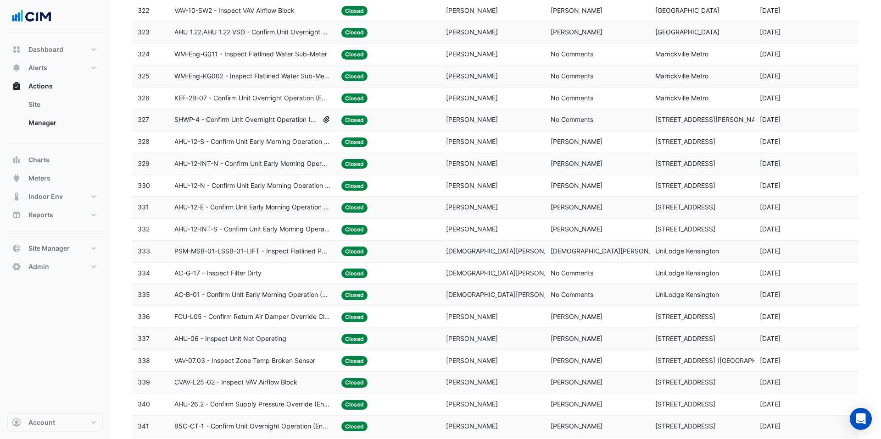
click at [296, 124] on span "SHWP-4 - Confirm Unit Overnight Operation (Energy Waste)" at bounding box center [246, 120] width 144 height 11
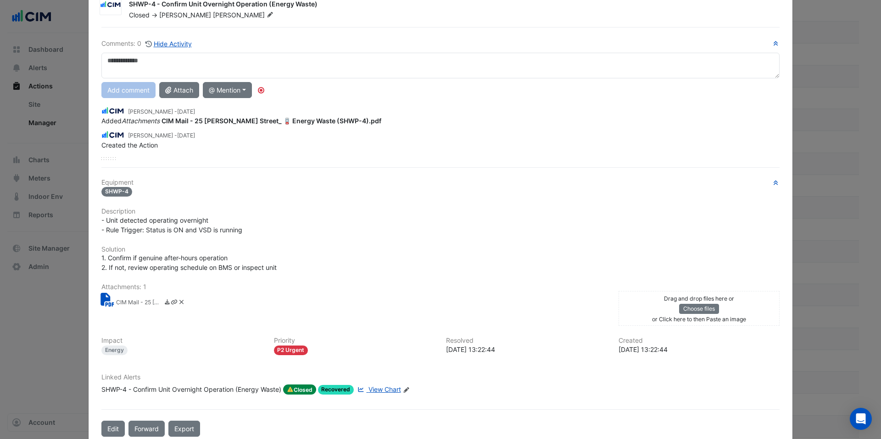
scroll to position [0, 0]
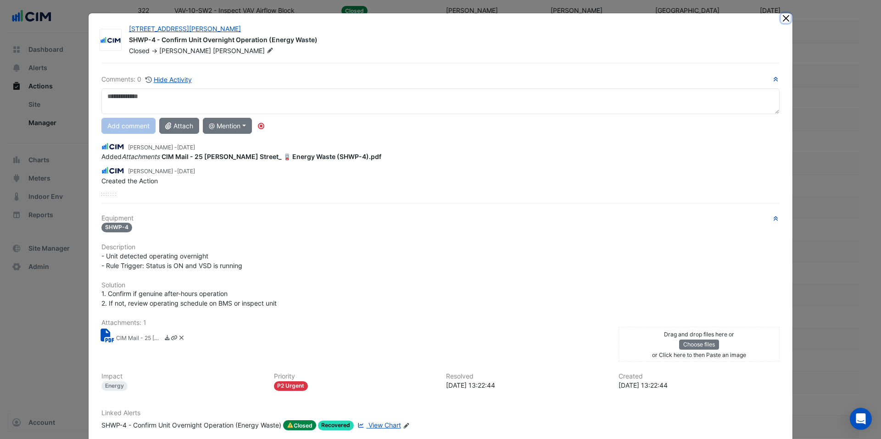
click at [783, 18] on button "Close" at bounding box center [786, 18] width 10 height 10
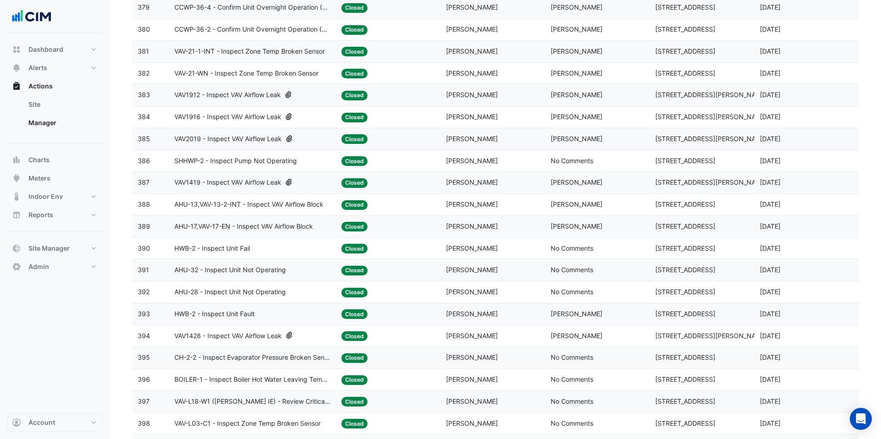
scroll to position [1911, 0]
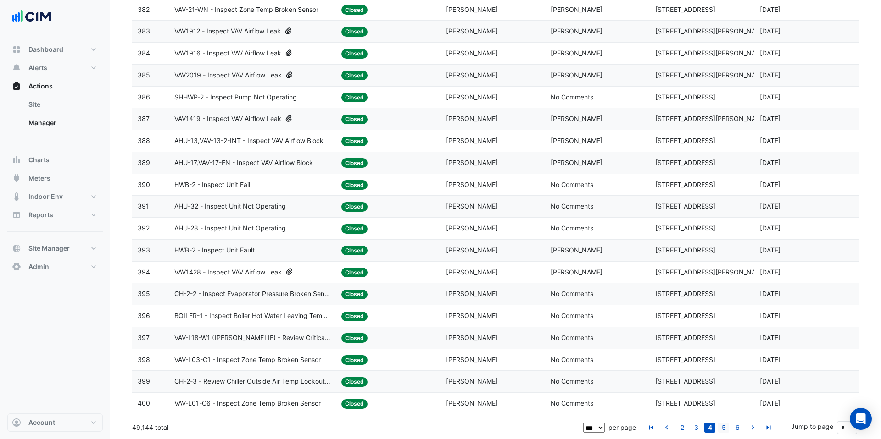
click at [725, 427] on link "5" at bounding box center [723, 428] width 11 height 10
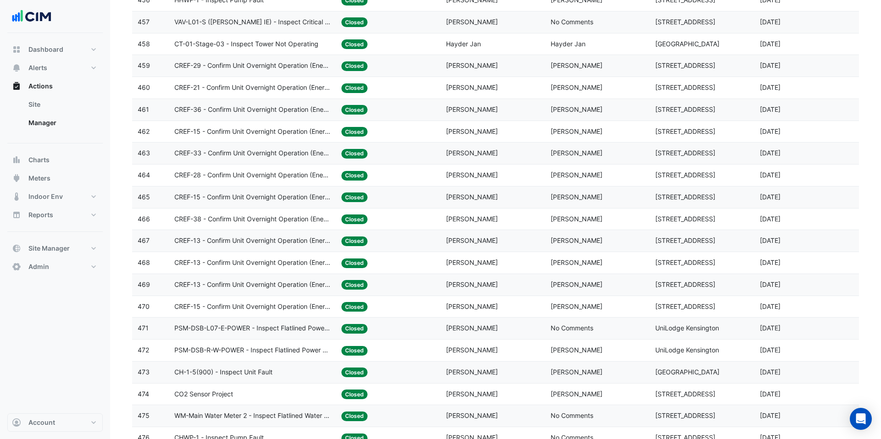
scroll to position [1465, 0]
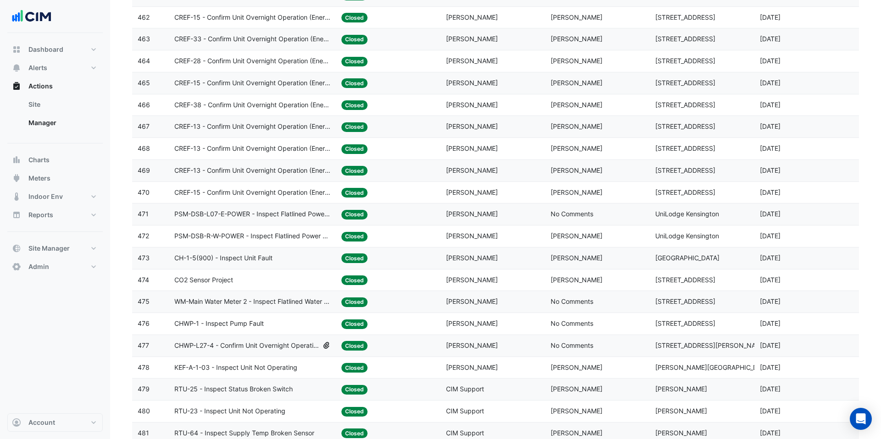
click at [296, 344] on span "CHWP-L27-4 - Confirm Unit Overnight Operation (Energy Waste)" at bounding box center [246, 346] width 144 height 11
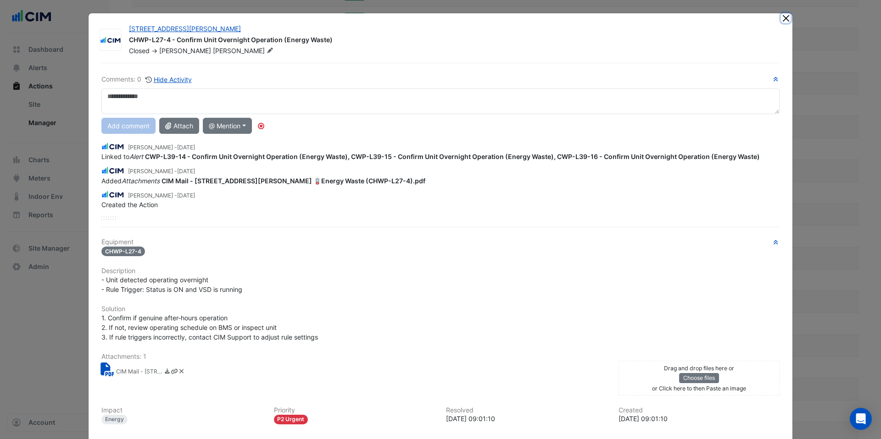
click at [783, 18] on button "Close" at bounding box center [786, 18] width 10 height 10
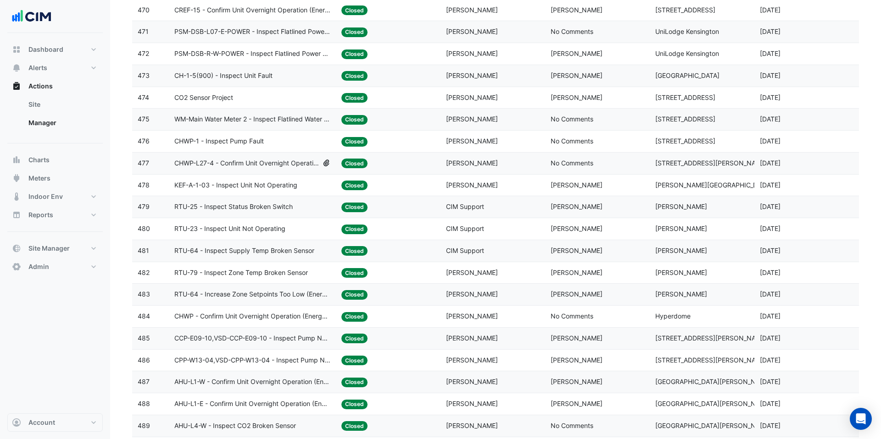
scroll to position [1911, 0]
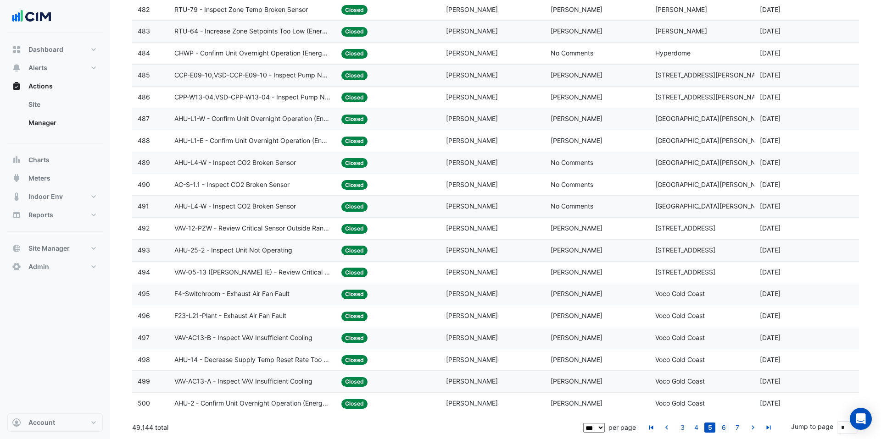
click at [726, 425] on link "6" at bounding box center [723, 428] width 11 height 10
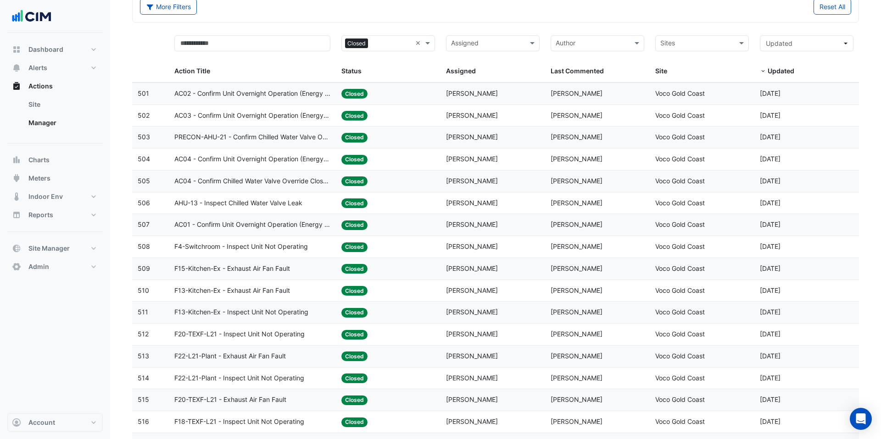
scroll to position [54, 0]
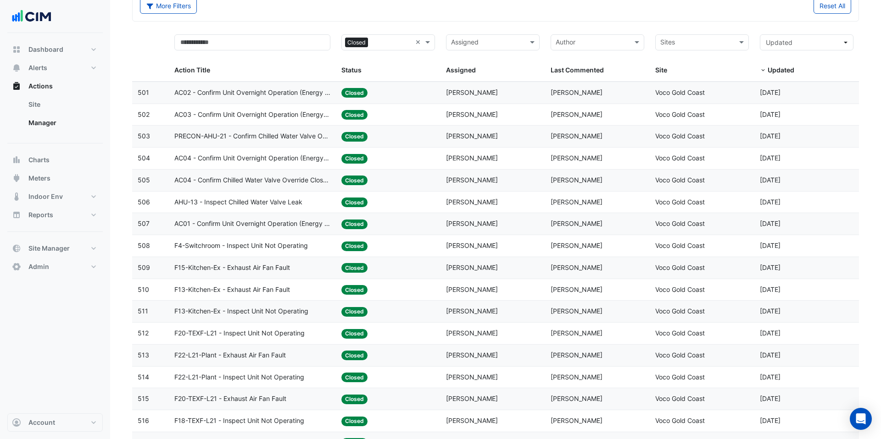
click at [260, 113] on span "AC03 - Confirm Unit Overnight Operation (Energy Waste)" at bounding box center [252, 115] width 156 height 11
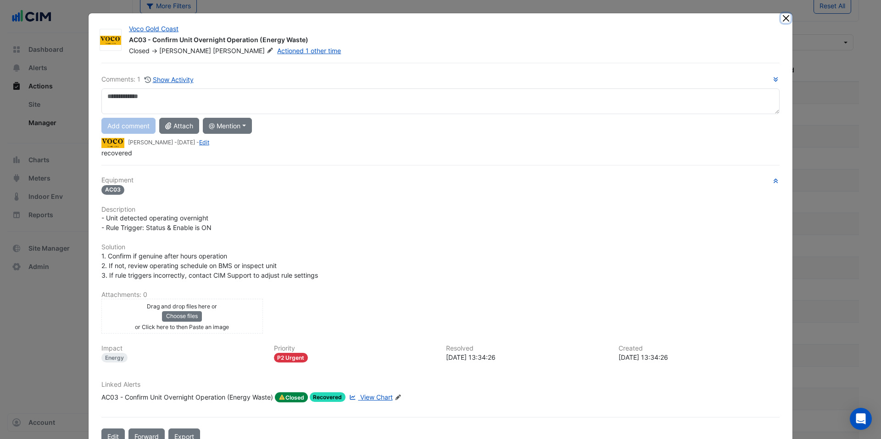
click at [786, 14] on button "Close" at bounding box center [786, 18] width 10 height 10
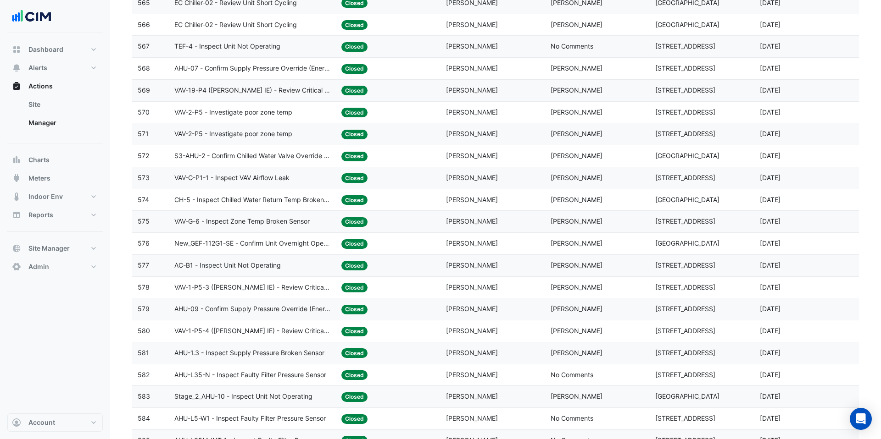
scroll to position [1911, 0]
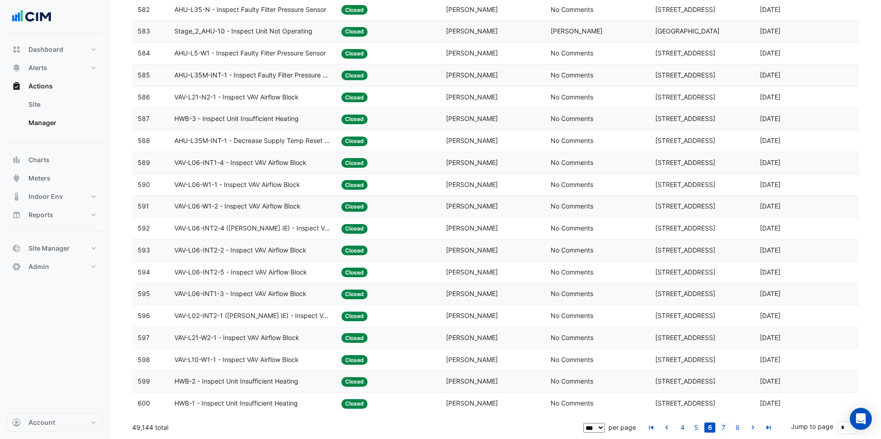
click at [721, 426] on link "7" at bounding box center [723, 428] width 11 height 10
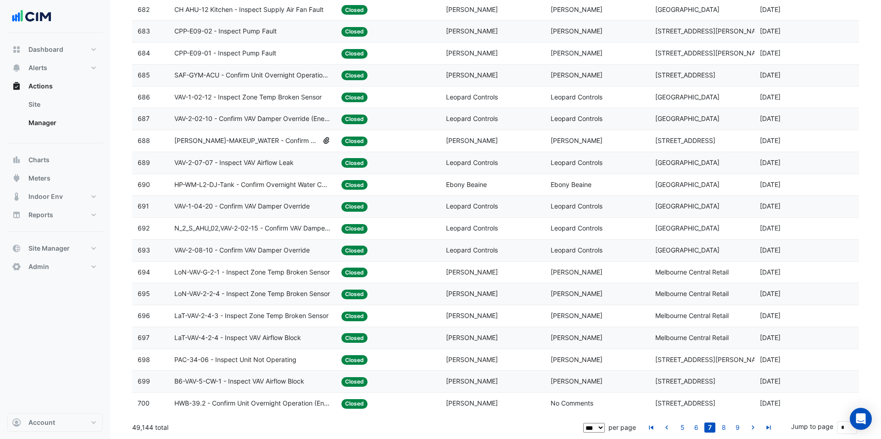
click at [279, 141] on span "WM-CW-MAKEUP_WATER - Confirm Overnight Water Consumption" at bounding box center [246, 141] width 144 height 11
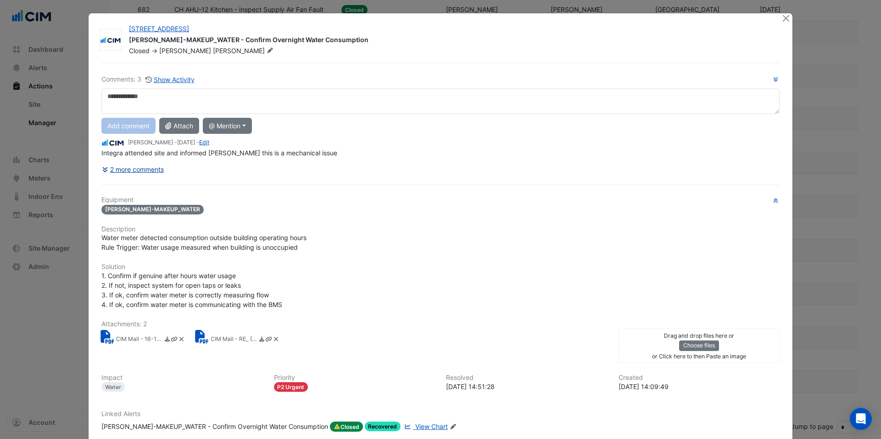
click at [162, 170] on button "2 more comments" at bounding box center [132, 169] width 63 height 16
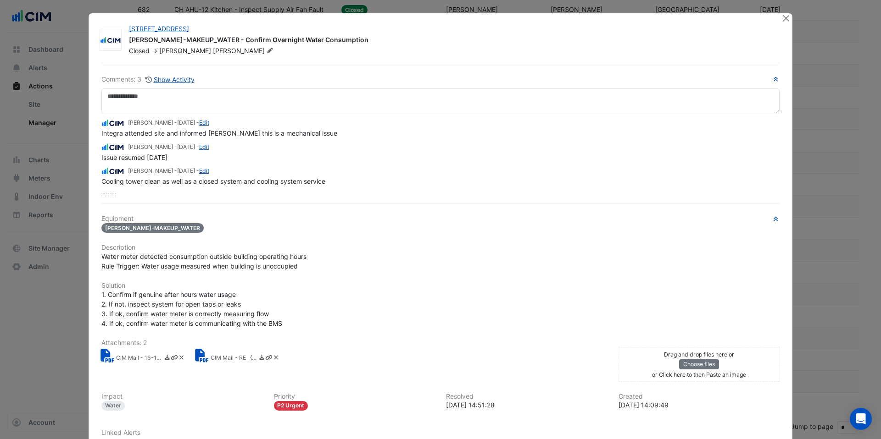
click at [778, 19] on div "16-18 Mort Street WM-CW-MAKEUP_WATER - Confirm Overnight Water Consumption Clos…" at bounding box center [441, 256] width 704 height 487
click at [787, 21] on button "Close" at bounding box center [786, 18] width 10 height 10
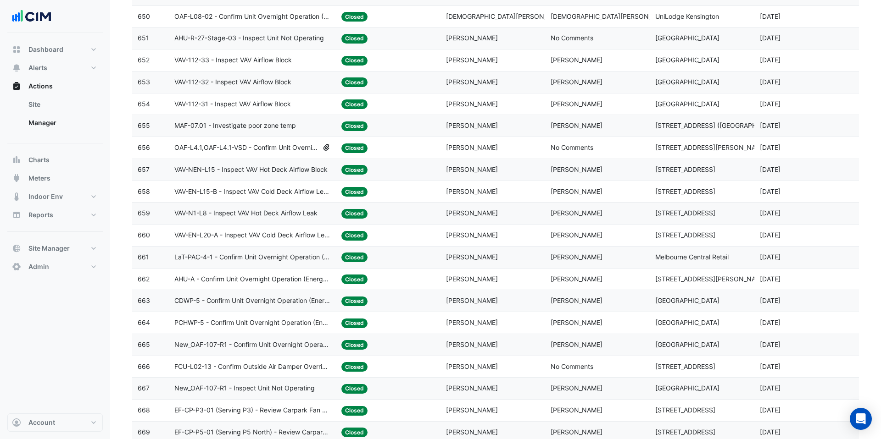
scroll to position [1202, 0]
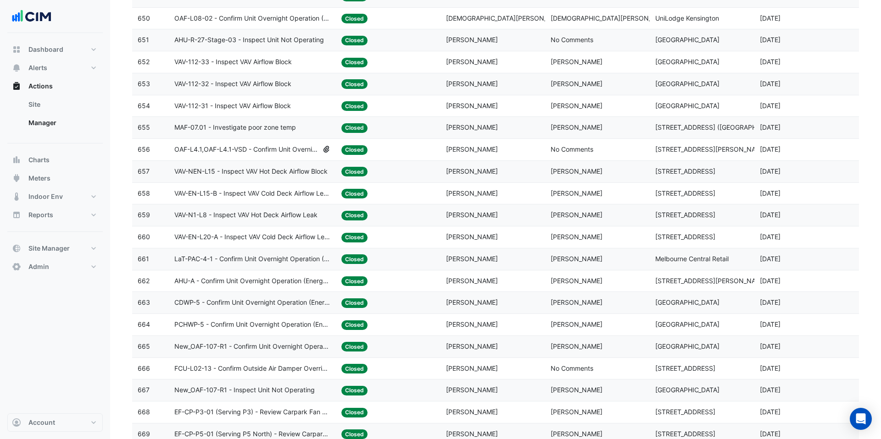
click at [317, 154] on span "OAF-L4.1,OAF-L4.1-VSD - Confirm Unit Overnight Operation (Energy Waste)" at bounding box center [246, 149] width 144 height 11
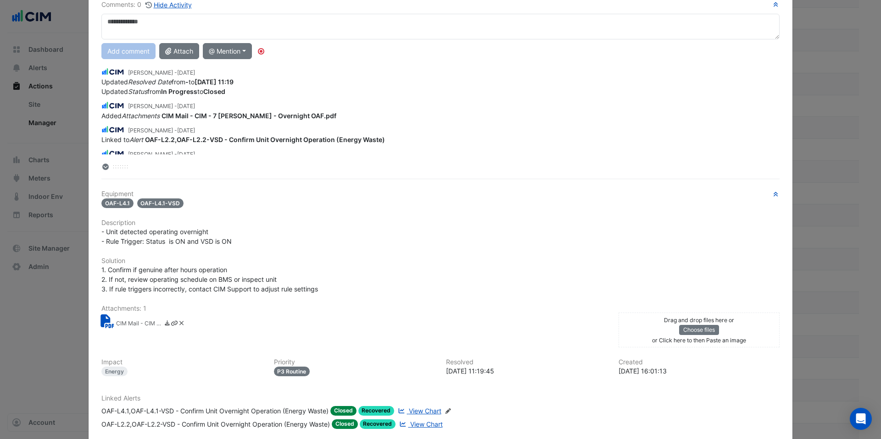
scroll to position [0, 0]
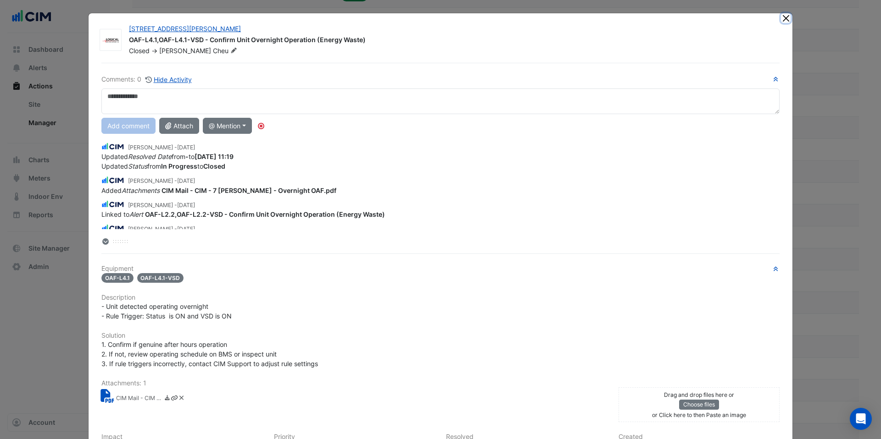
click at [784, 19] on button "Close" at bounding box center [786, 18] width 10 height 10
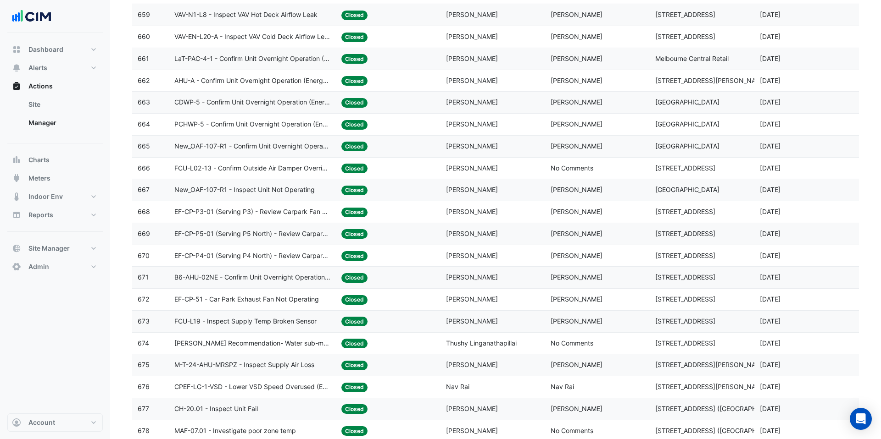
scroll to position [1911, 0]
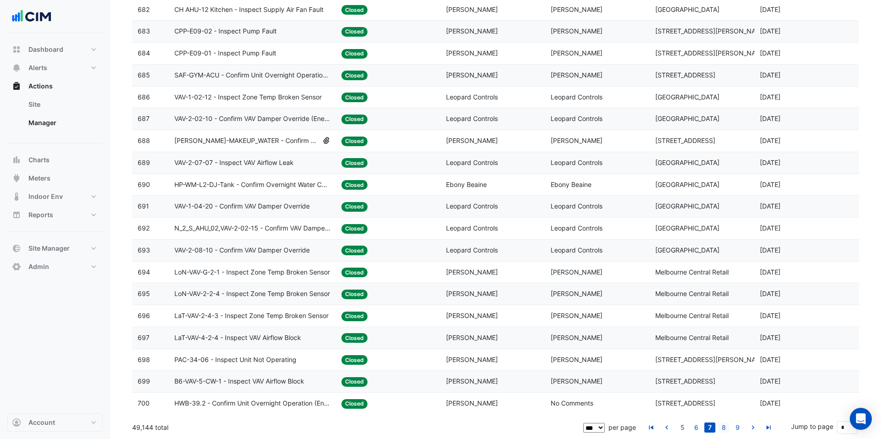
click at [725, 427] on link "8" at bounding box center [723, 428] width 11 height 10
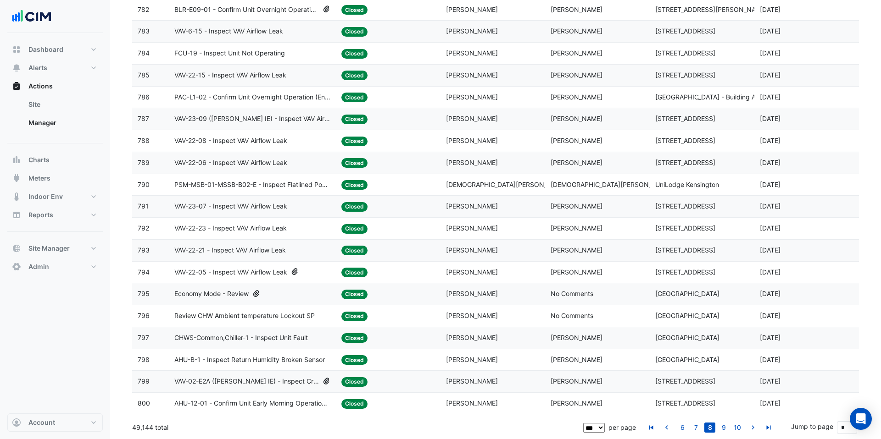
scroll to position [1853, 0]
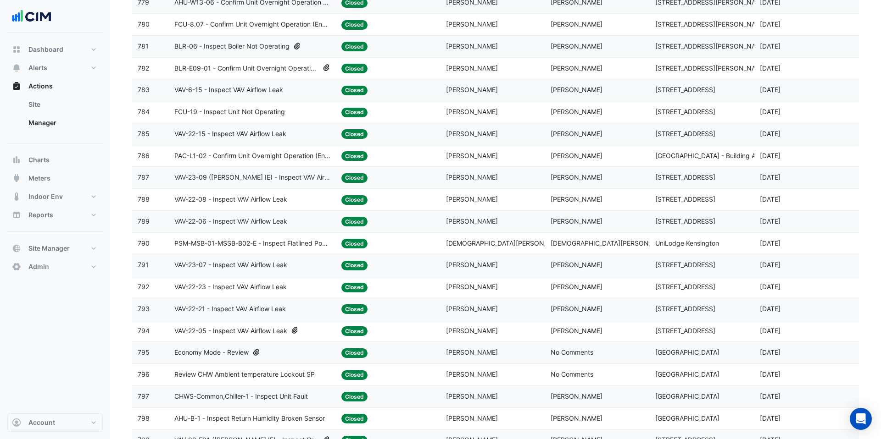
click at [289, 67] on span "BLR-E09-01 - Confirm Unit Overnight Operation (Energy Waste)" at bounding box center [246, 68] width 144 height 11
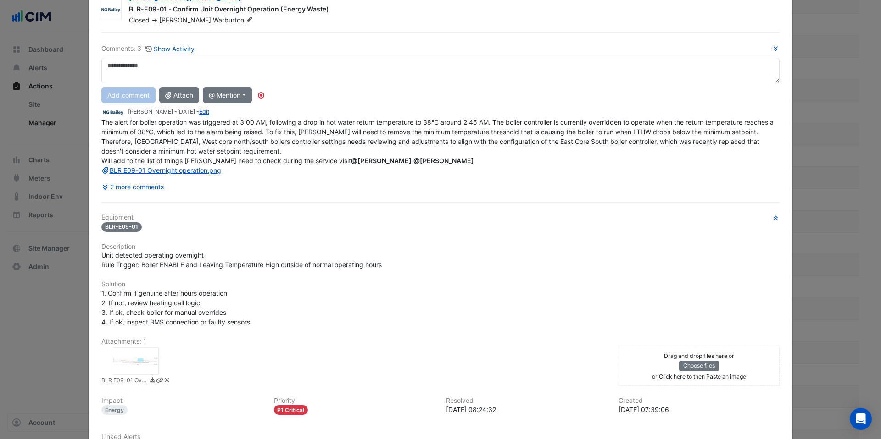
scroll to position [0, 0]
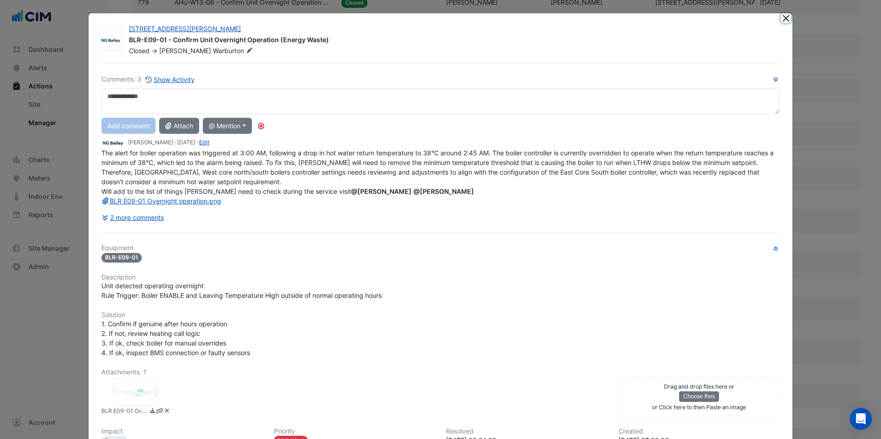
click at [787, 21] on button "Close" at bounding box center [786, 18] width 10 height 10
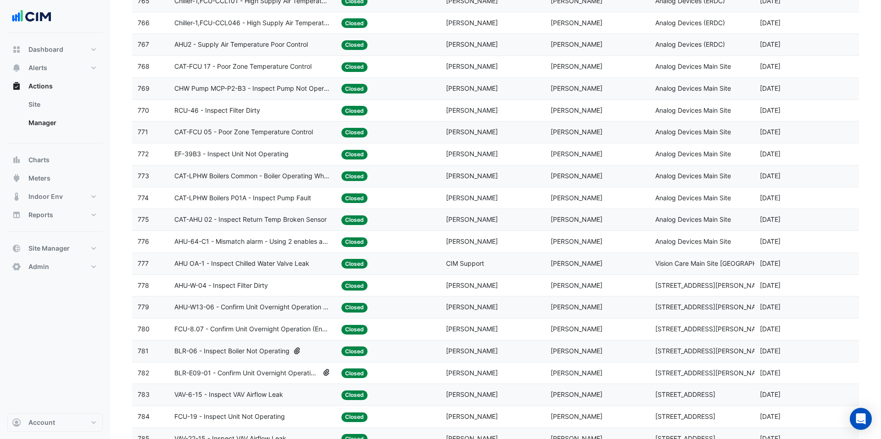
scroll to position [1343, 0]
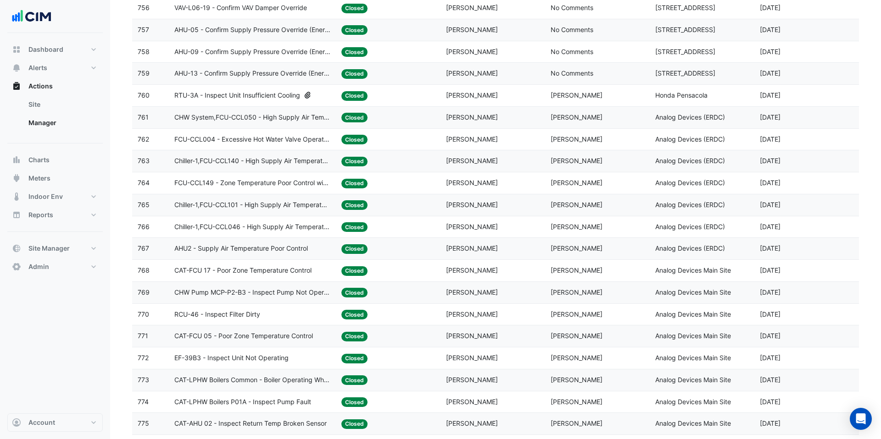
click at [264, 92] on span "RTU-3A - Inspect Unit Insufficient Cooling" at bounding box center [237, 95] width 126 height 11
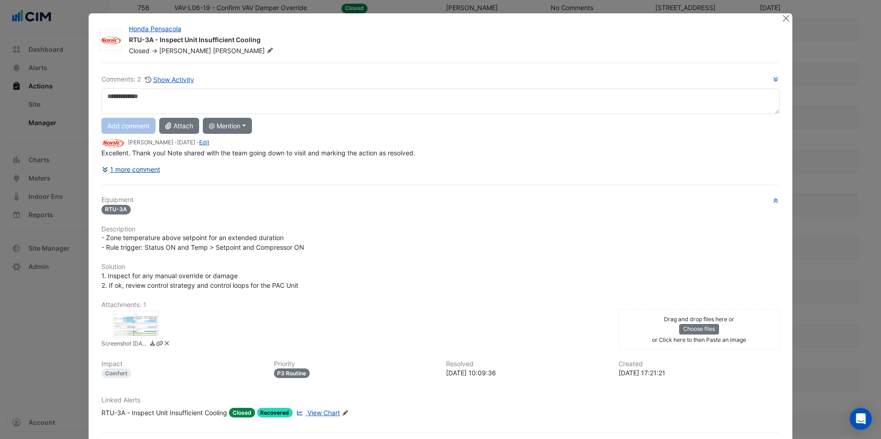
click at [124, 166] on button "1 more comment" at bounding box center [130, 169] width 59 height 16
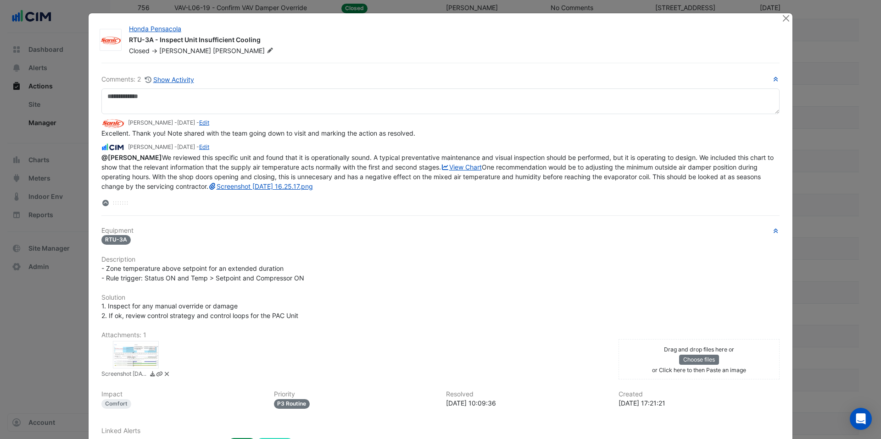
scroll to position [0, 0]
click at [786, 21] on button "Close" at bounding box center [786, 18] width 10 height 10
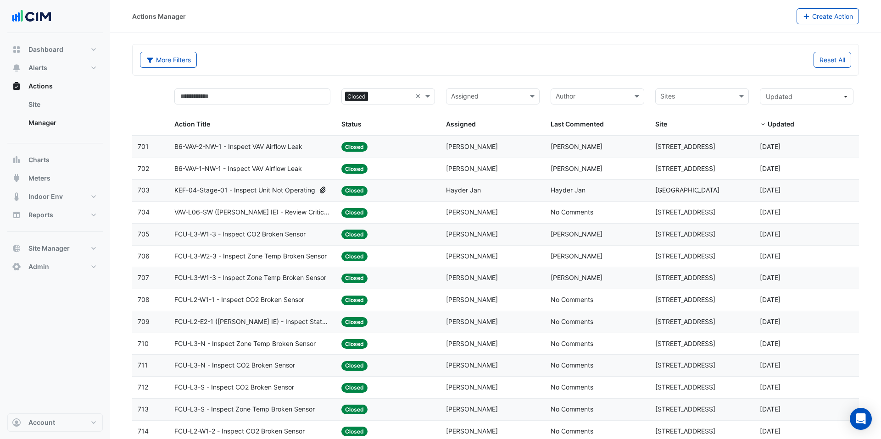
click at [266, 192] on span "KEF-04-Stage-01 - Inspect Unit Not Operating" at bounding box center [244, 190] width 141 height 11
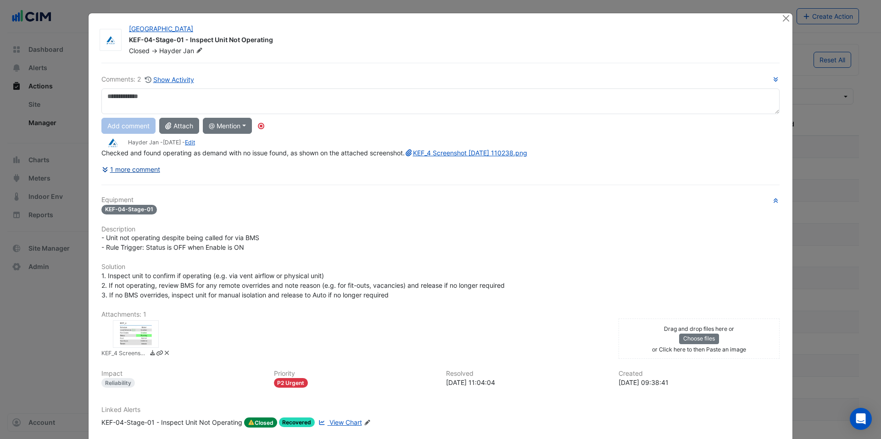
click at [147, 178] on button "1 more comment" at bounding box center [130, 169] width 59 height 16
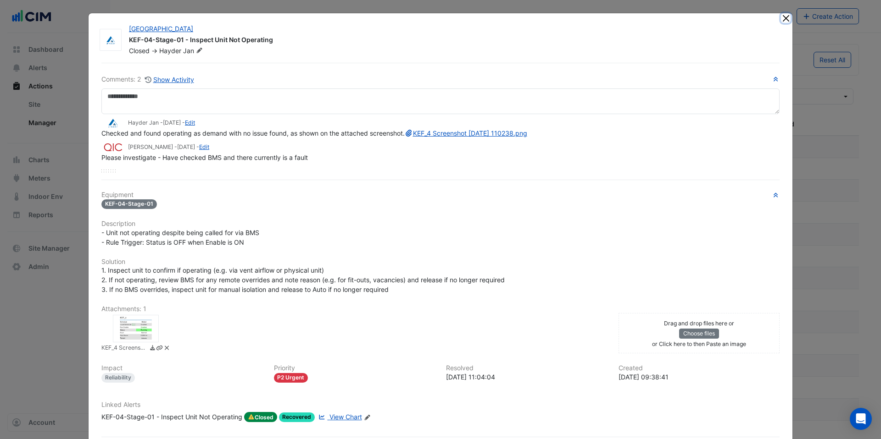
click at [783, 17] on button "Close" at bounding box center [786, 18] width 10 height 10
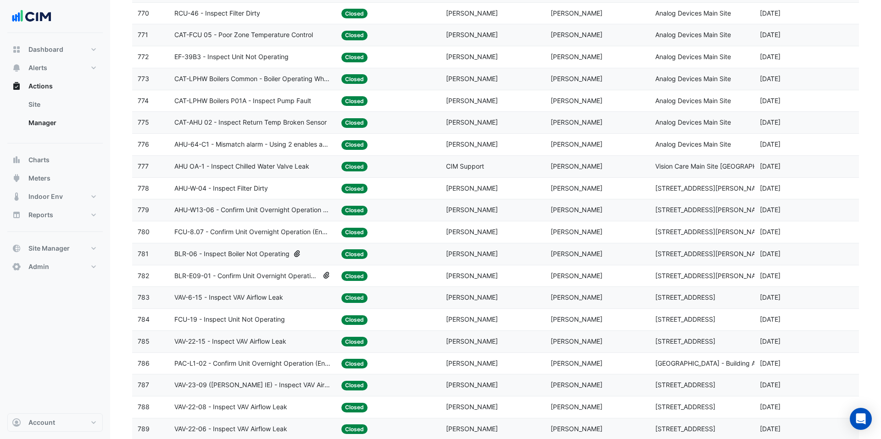
scroll to position [1911, 0]
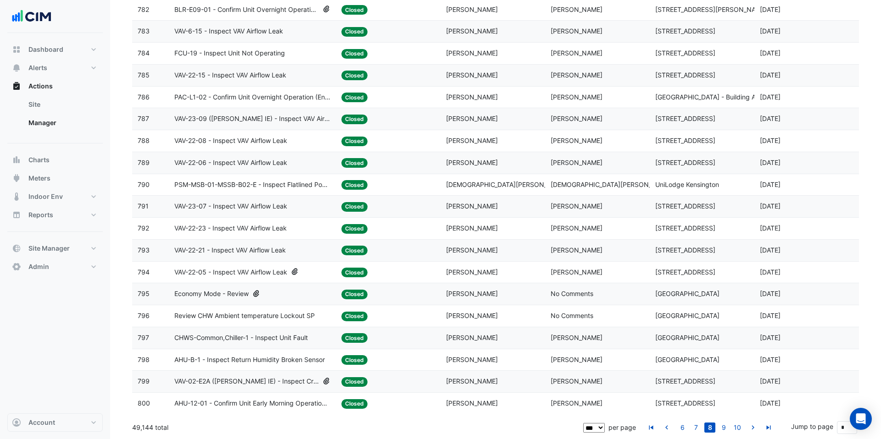
click at [278, 301] on datatable-body-cell "Action Title: Economy Mode - Review" at bounding box center [252, 294] width 167 height 22
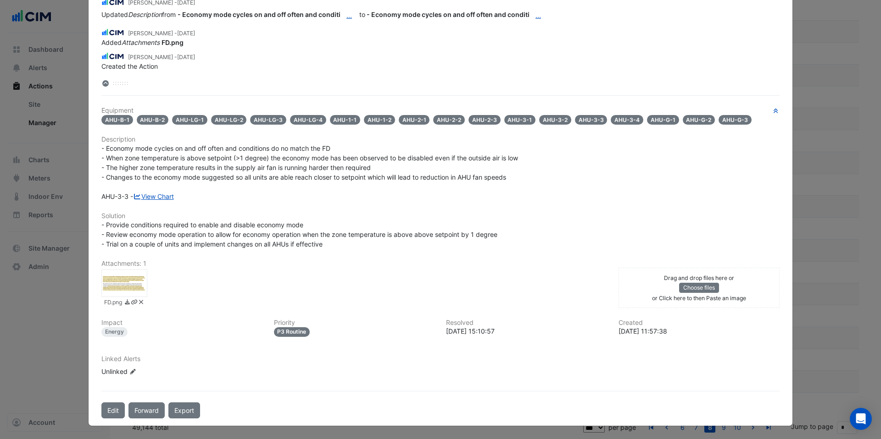
scroll to position [0, 0]
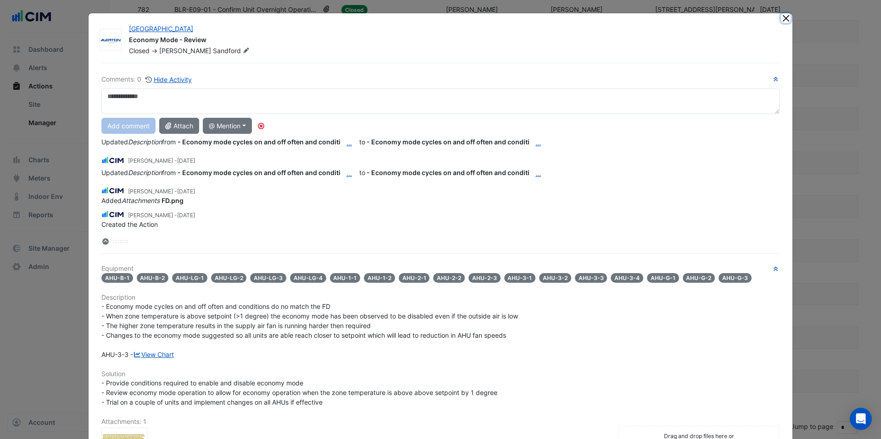
click at [787, 18] on button "Close" at bounding box center [786, 18] width 10 height 10
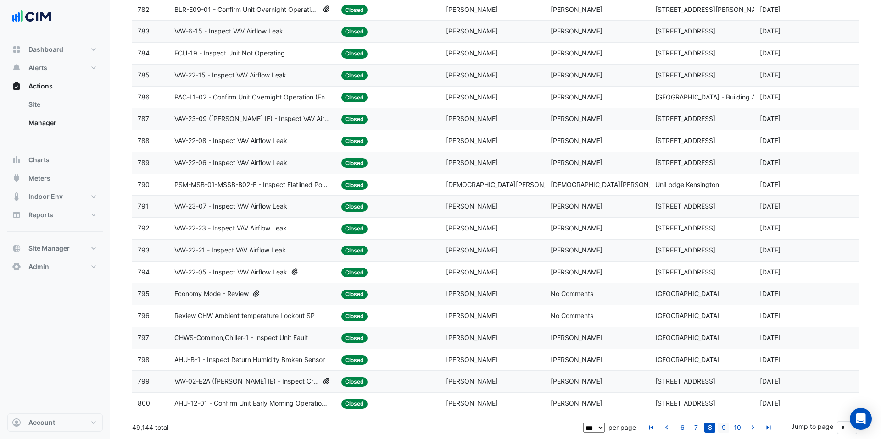
click at [727, 427] on link "9" at bounding box center [723, 428] width 11 height 10
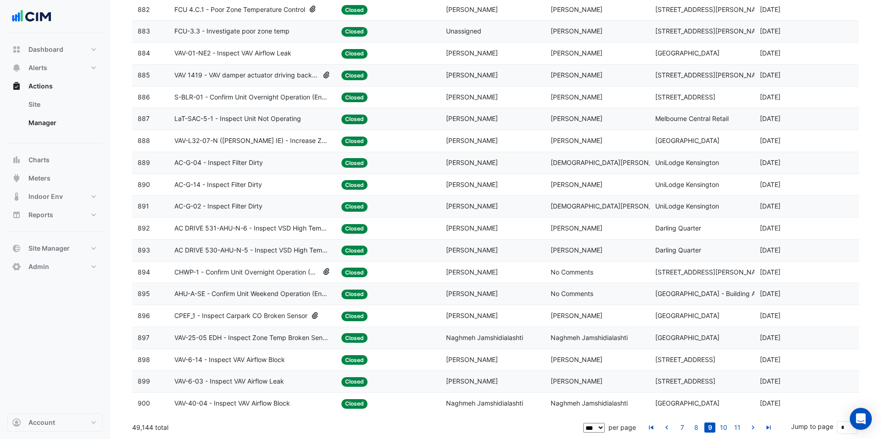
click at [283, 314] on span "CPEF_1 - Inspect Carpark CO Broken Sensor" at bounding box center [240, 316] width 133 height 11
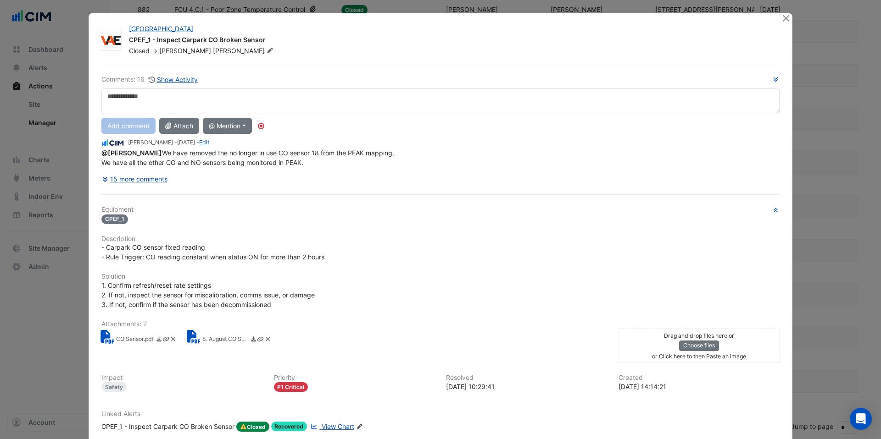
click at [150, 176] on button "15 more comments" at bounding box center [134, 179] width 67 height 16
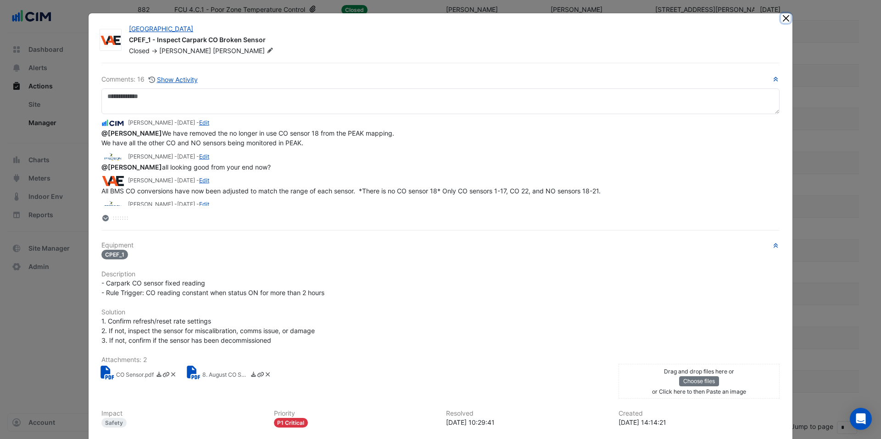
click at [784, 21] on button "Close" at bounding box center [786, 18] width 10 height 10
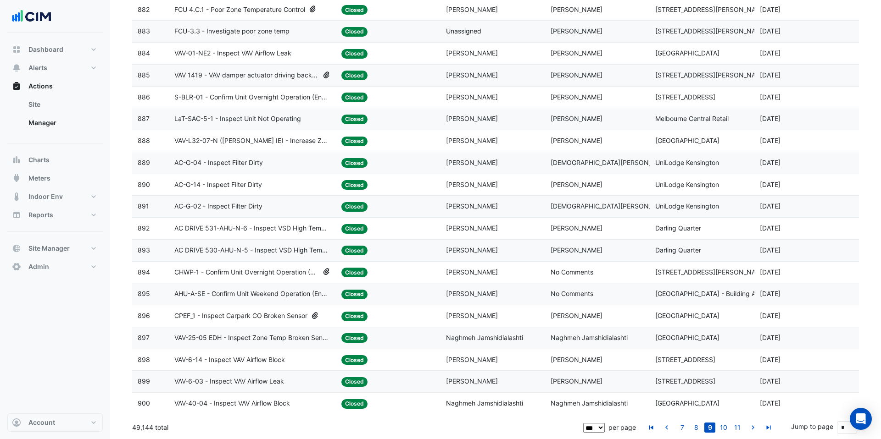
click at [307, 74] on span "VAV 1419 - VAV damper actuator driving backwards" at bounding box center [246, 75] width 144 height 11
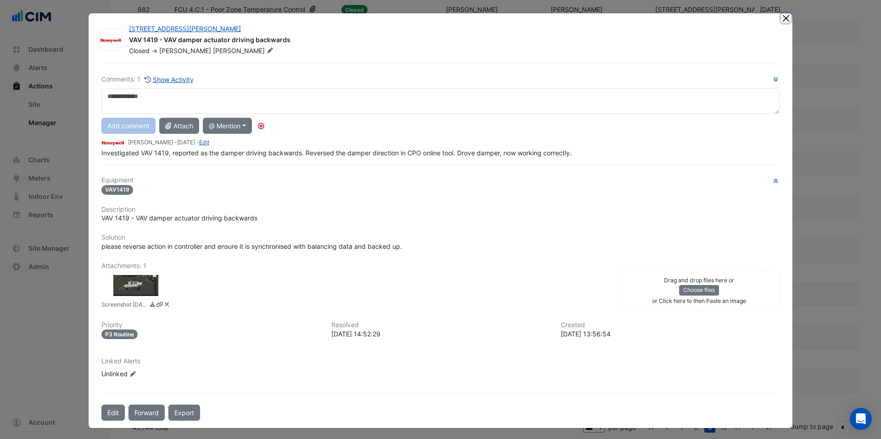
click at [785, 20] on button "Close" at bounding box center [786, 18] width 10 height 10
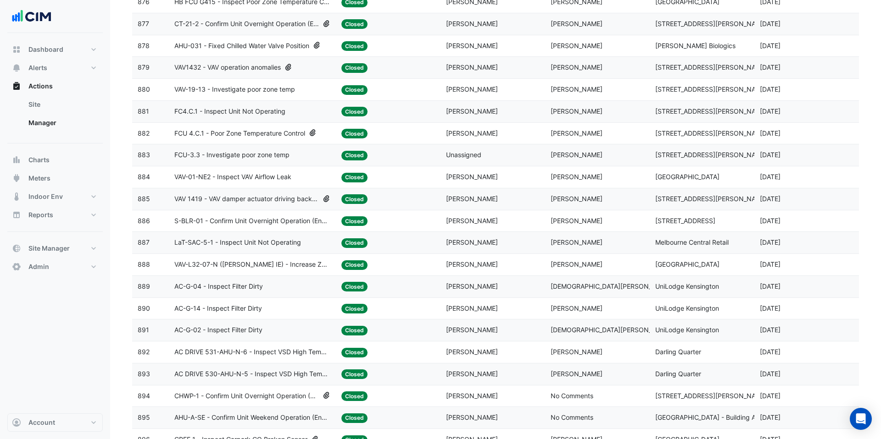
scroll to position [1726, 0]
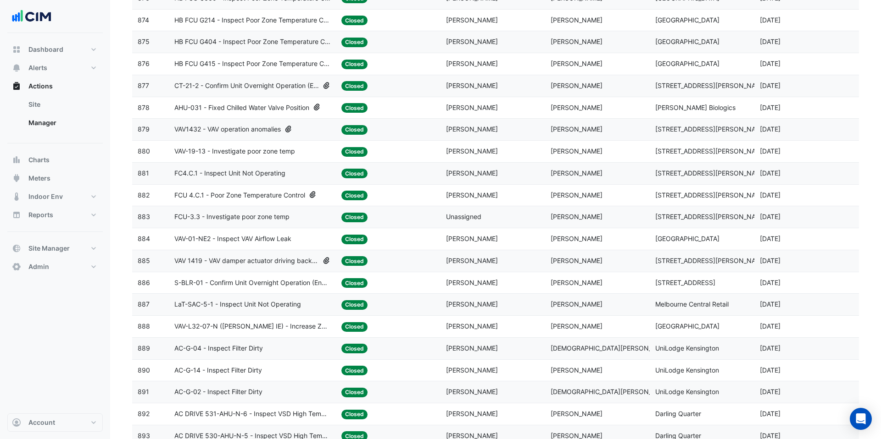
click at [295, 198] on span "FCU 4.C.1 - Poor Zone Temperature Control" at bounding box center [239, 195] width 131 height 11
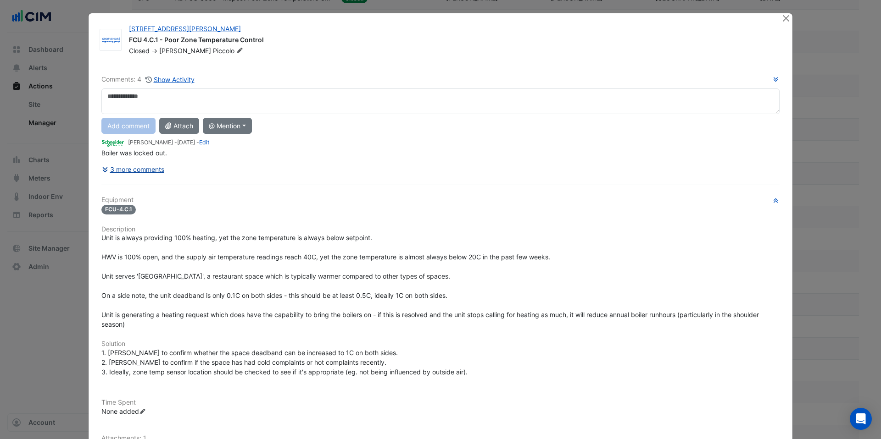
click at [149, 171] on button "3 more comments" at bounding box center [132, 169] width 63 height 16
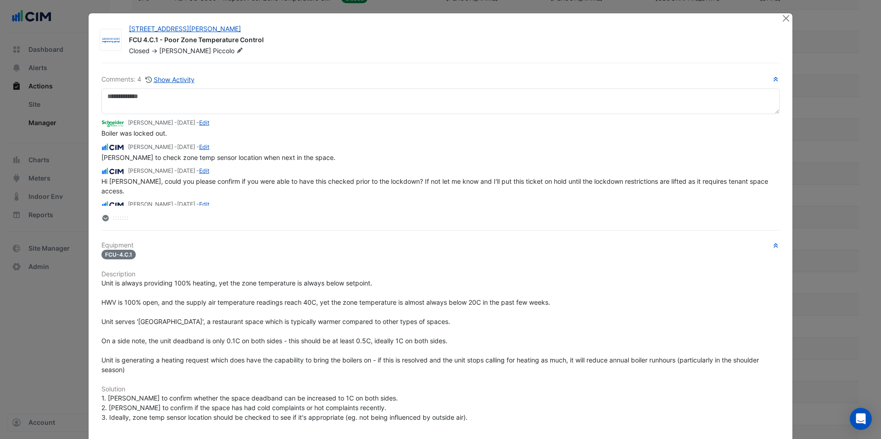
scroll to position [4, 0]
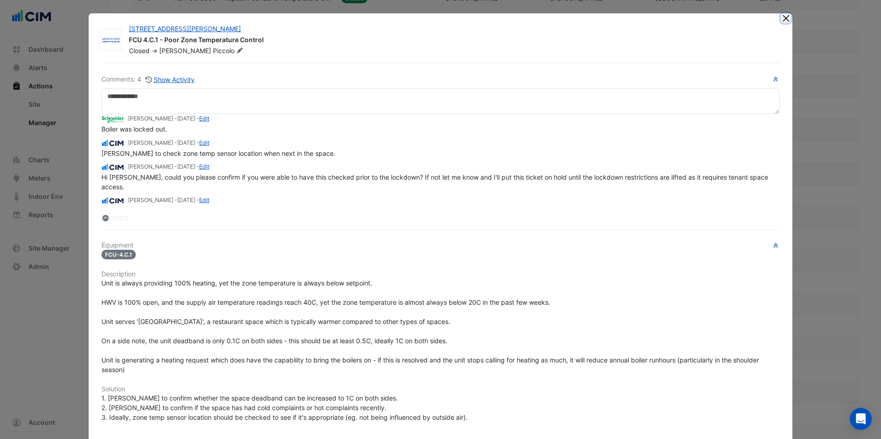
click at [787, 18] on button "Close" at bounding box center [786, 18] width 10 height 10
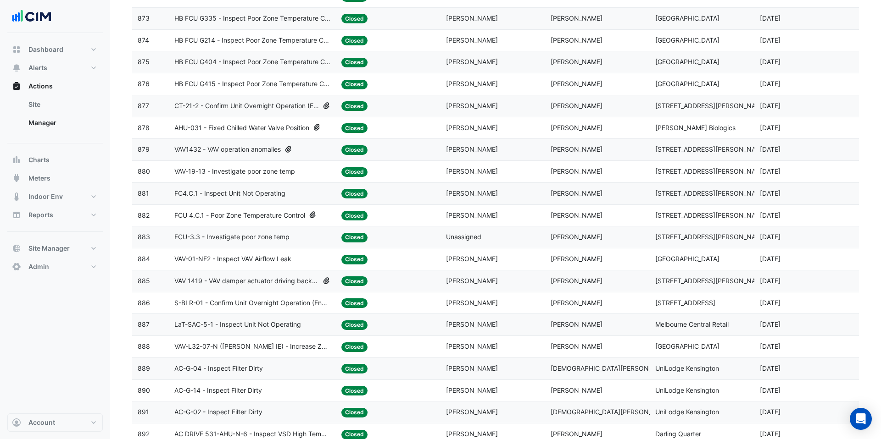
scroll to position [1704, 0]
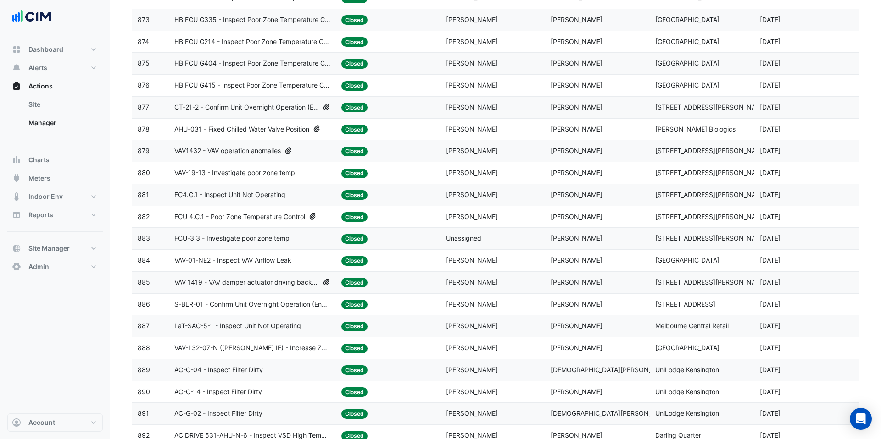
click at [287, 112] on datatable-body-cell "Action Title: CT-21-2 - Confirm Unit Overnight Operation (Energy Waste)" at bounding box center [252, 108] width 167 height 22
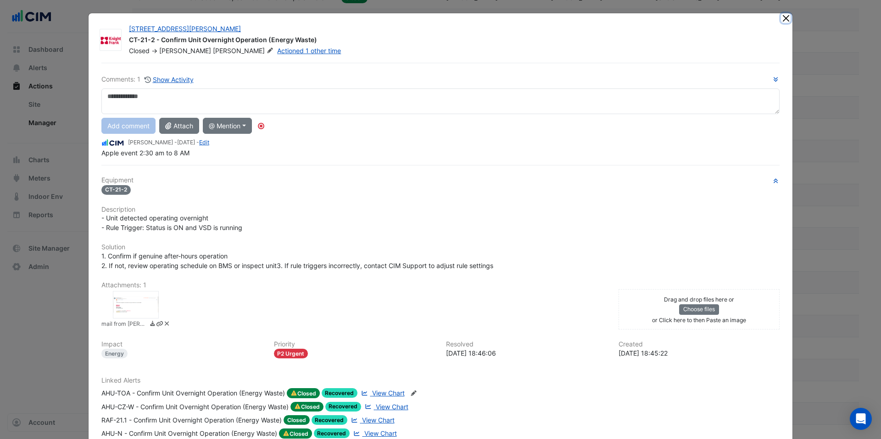
click at [786, 20] on button "Close" at bounding box center [786, 18] width 10 height 10
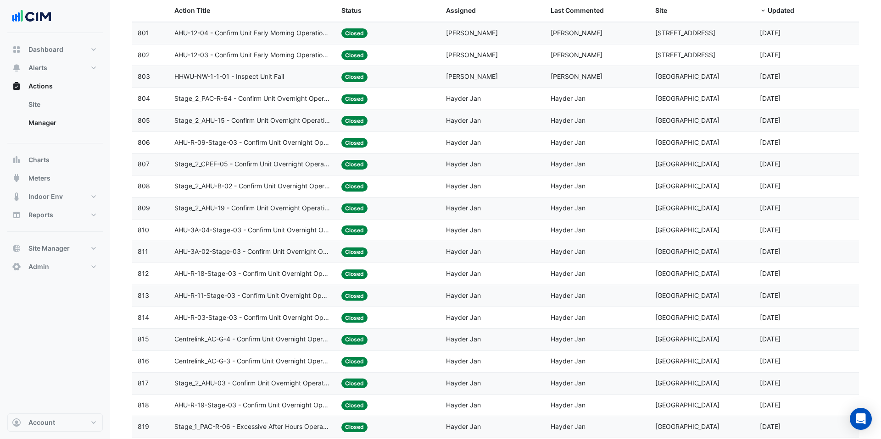
scroll to position [0, 0]
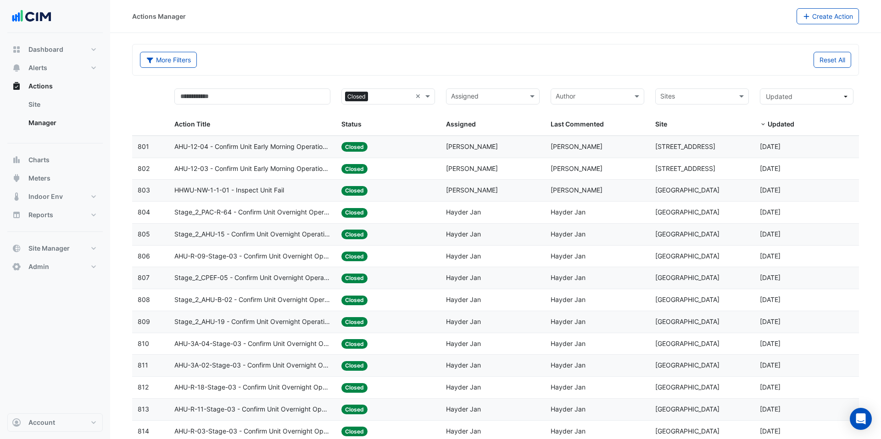
click at [695, 94] on input "text" at bounding box center [696, 97] width 73 height 11
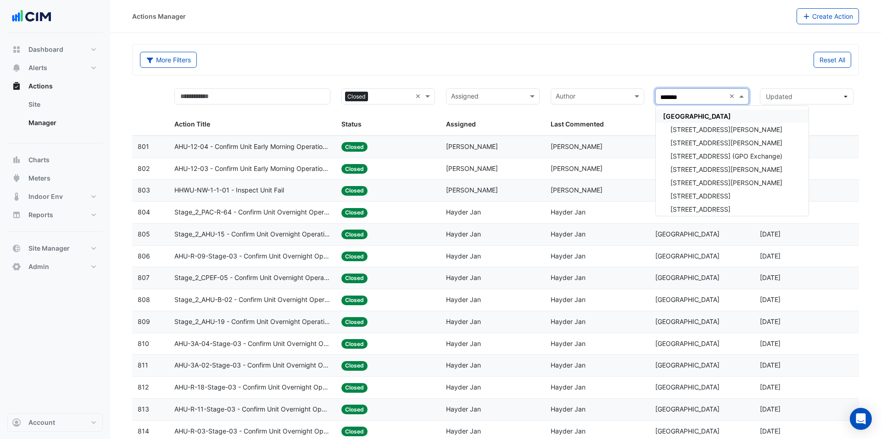
type input "********"
click at [684, 113] on span "CBRE Charter Hall" at bounding box center [697, 116] width 68 height 8
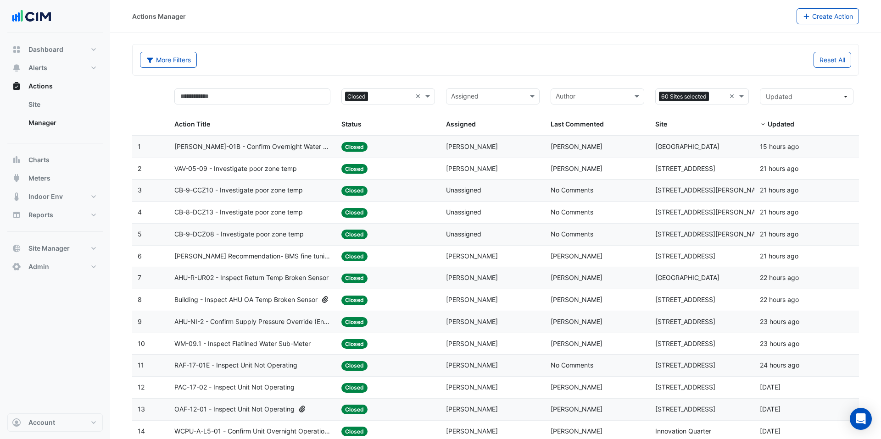
click at [325, 146] on span "WM-RH-01B - Confirm Overnight Water Consumption" at bounding box center [252, 147] width 156 height 11
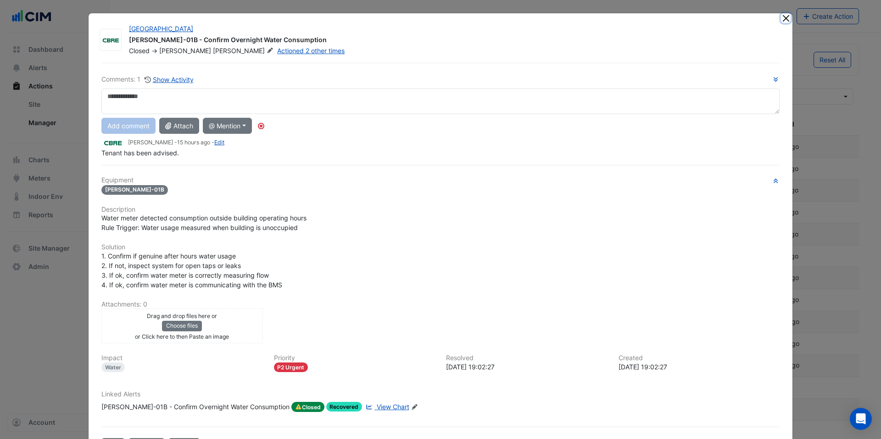
click at [787, 22] on button "Close" at bounding box center [786, 18] width 10 height 10
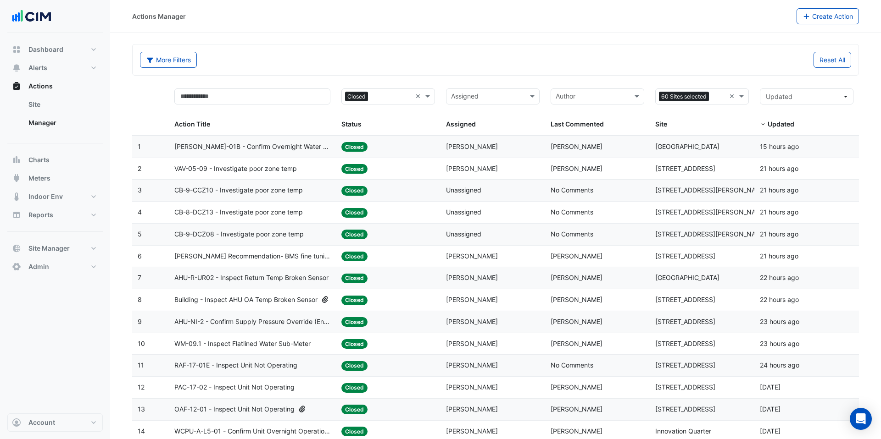
click at [307, 304] on span "Building - Inspect AHU OA Temp Broken Sensor" at bounding box center [245, 300] width 143 height 11
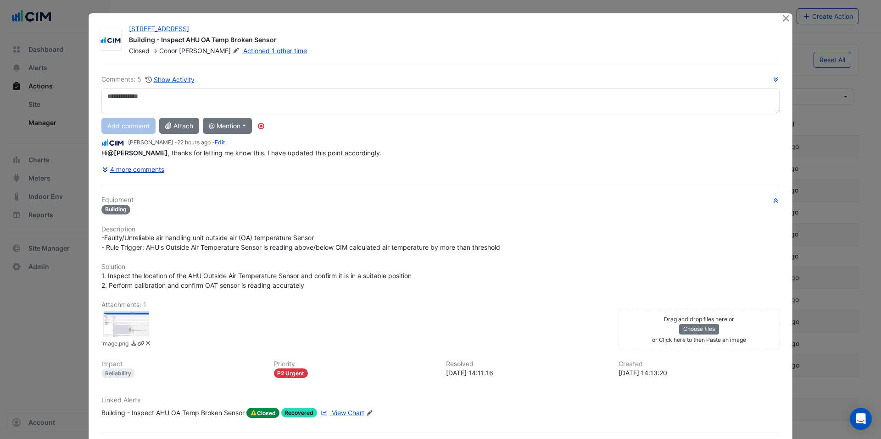
click at [153, 170] on button "4 more comments" at bounding box center [132, 169] width 63 height 16
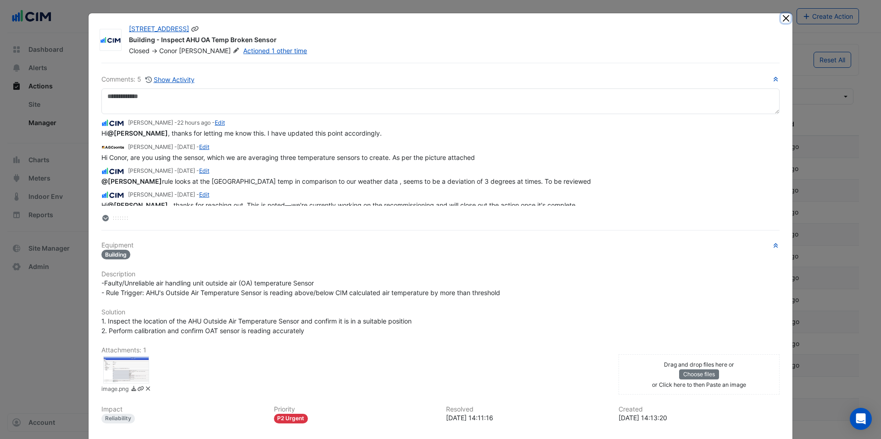
click at [784, 18] on button "Close" at bounding box center [786, 18] width 10 height 10
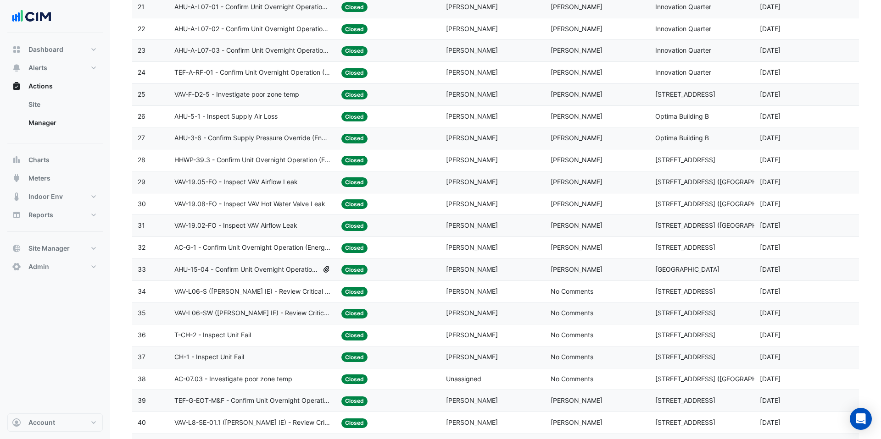
scroll to position [609, 0]
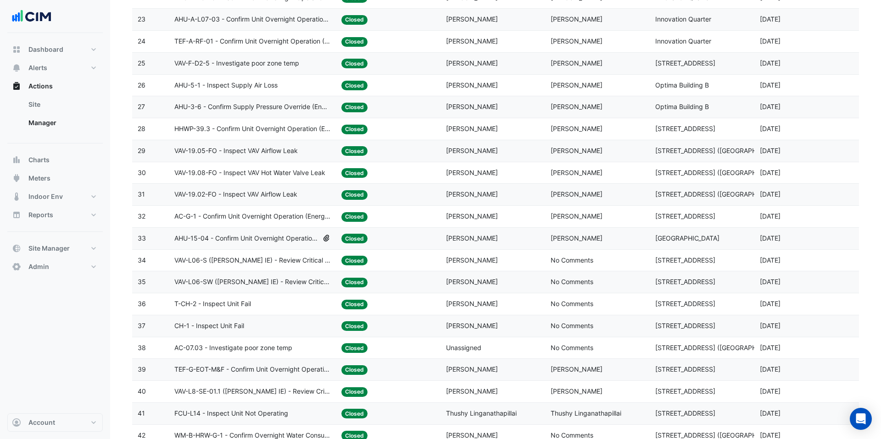
click at [290, 239] on span "AHU-15-04 - Confirm Unit Overnight Operation (Energy Waste)" at bounding box center [246, 238] width 144 height 11
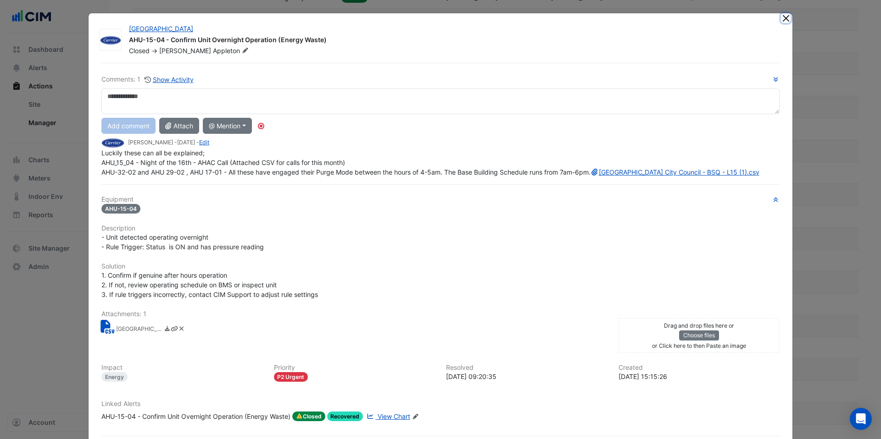
click at [784, 17] on button "Close" at bounding box center [786, 18] width 10 height 10
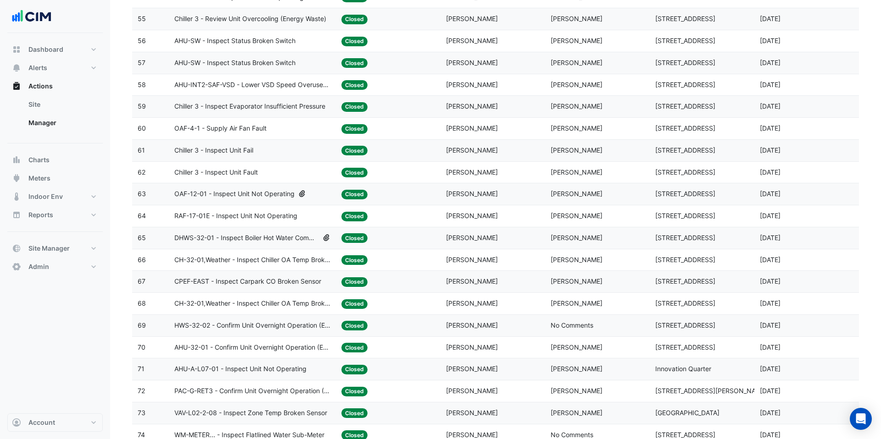
scroll to position [1311, 0]
click at [272, 192] on span "OAF-12-01 - Inspect Unit Not Operating" at bounding box center [234, 194] width 120 height 11
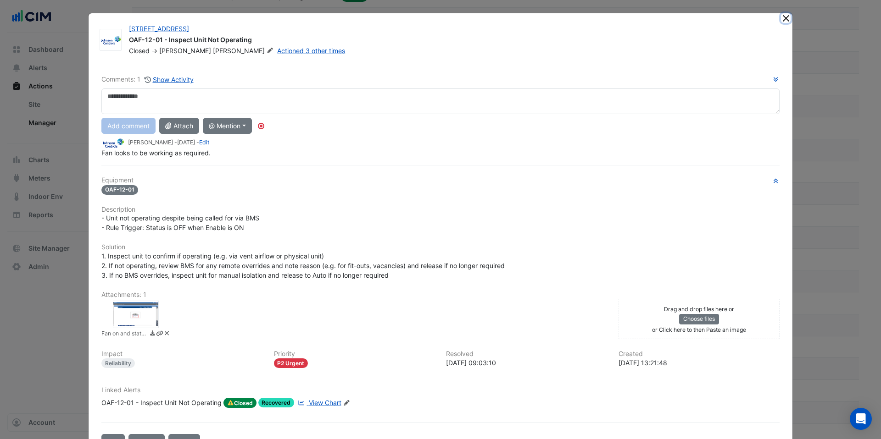
click at [784, 17] on button "Close" at bounding box center [786, 18] width 10 height 10
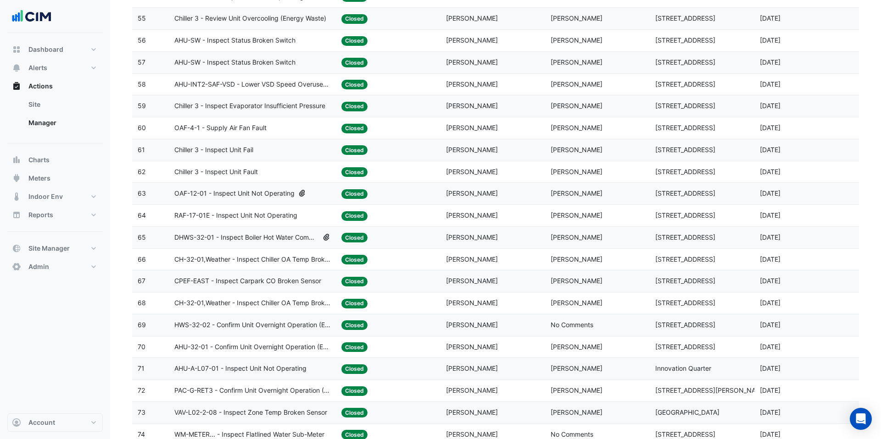
click at [281, 241] on span "DHWS-32-01 - Inspect Boiler Hot Water Common Entering Temperature Sensor" at bounding box center [246, 238] width 144 height 11
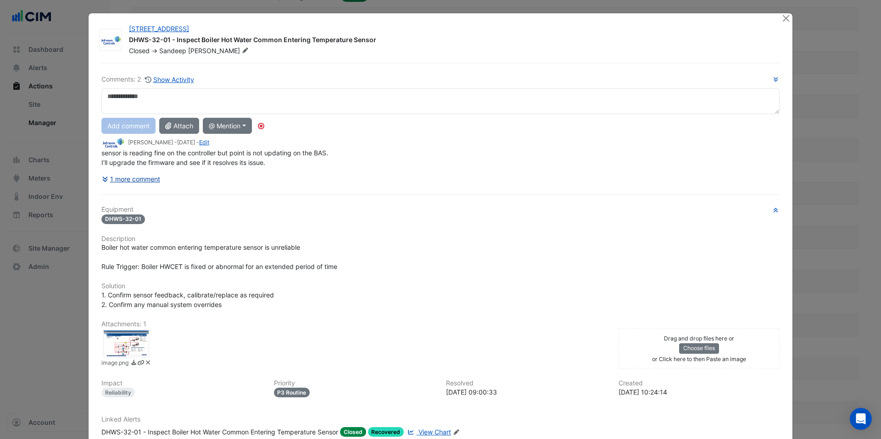
click at [143, 183] on button "1 more comment" at bounding box center [130, 179] width 59 height 16
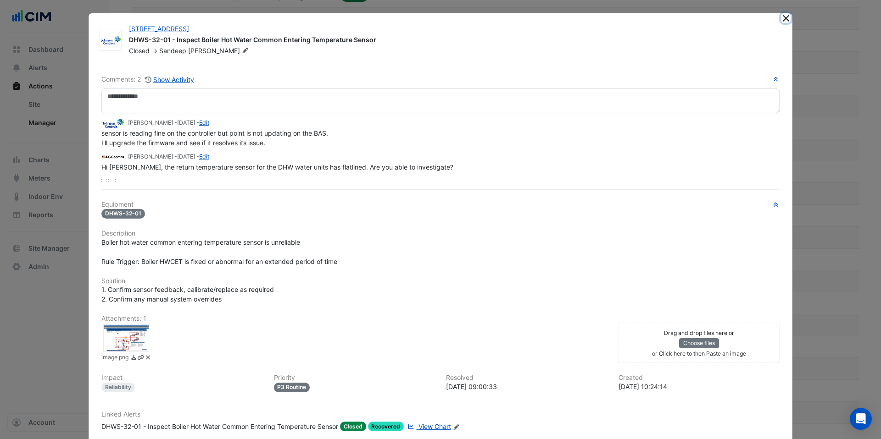
click at [786, 18] on button "Close" at bounding box center [786, 18] width 10 height 10
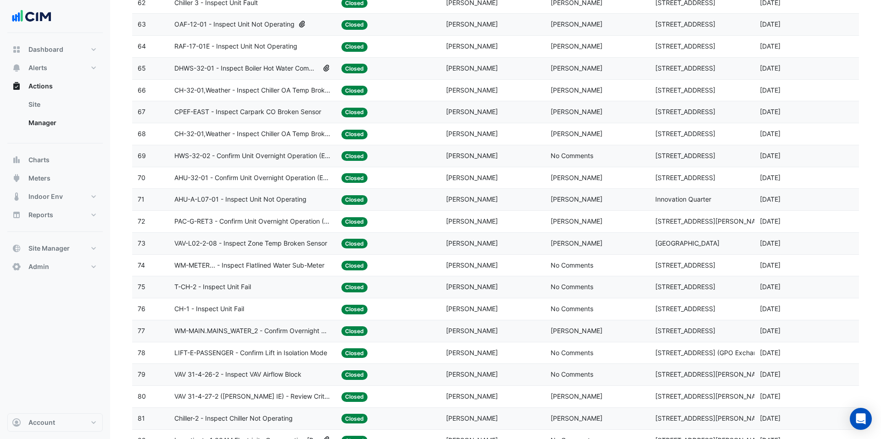
scroll to position [1669, 0]
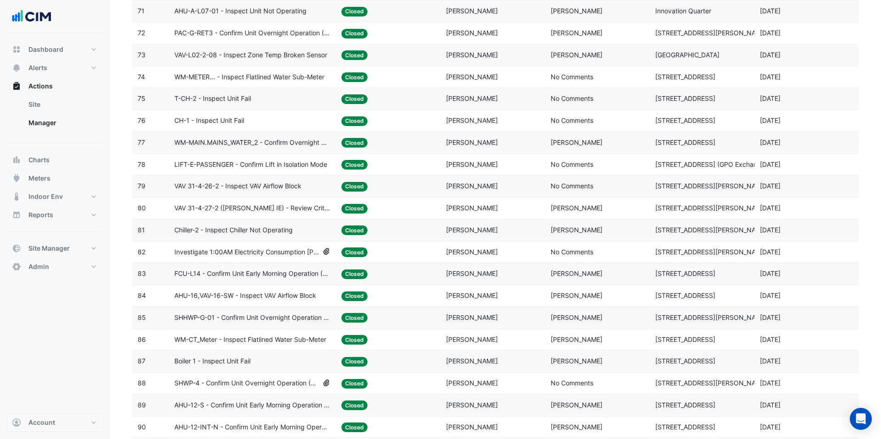
click at [296, 384] on span "SHWP-4 - Confirm Unit Overnight Operation (Energy Waste)" at bounding box center [246, 383] width 144 height 11
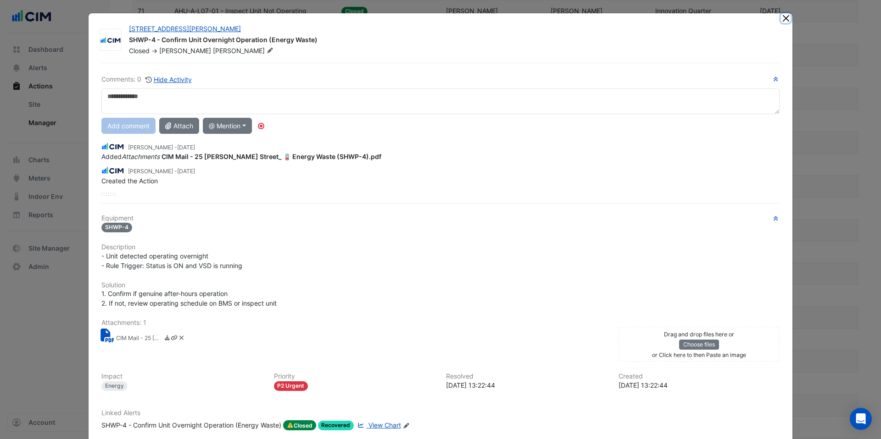
click at [784, 19] on button "Close" at bounding box center [786, 18] width 10 height 10
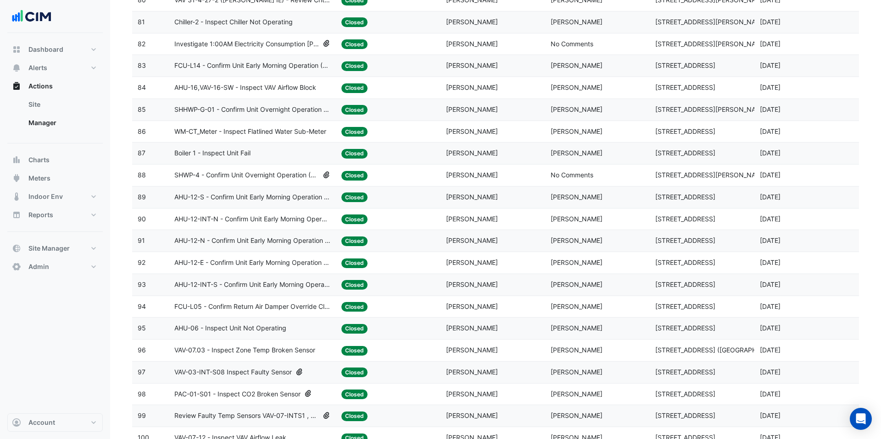
scroll to position [1877, 0]
click at [275, 372] on span "VAV-03-INT-S08 Inspect Faulty Sensor" at bounding box center [232, 372] width 117 height 11
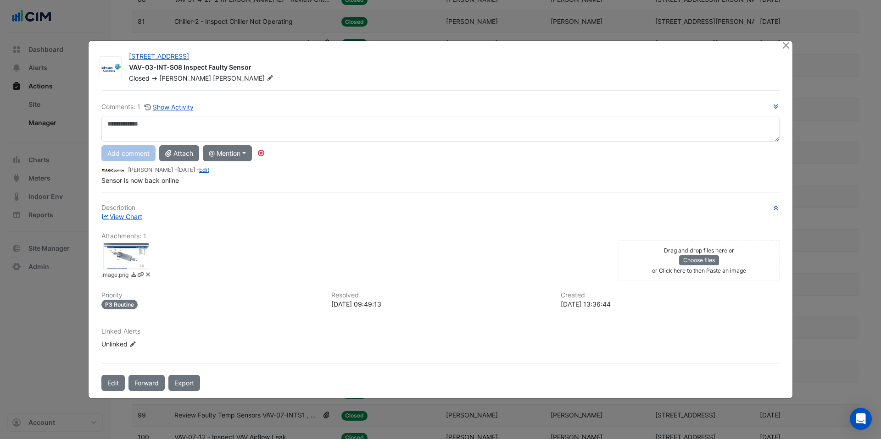
click at [790, 46] on div at bounding box center [786, 46] width 11 height 11
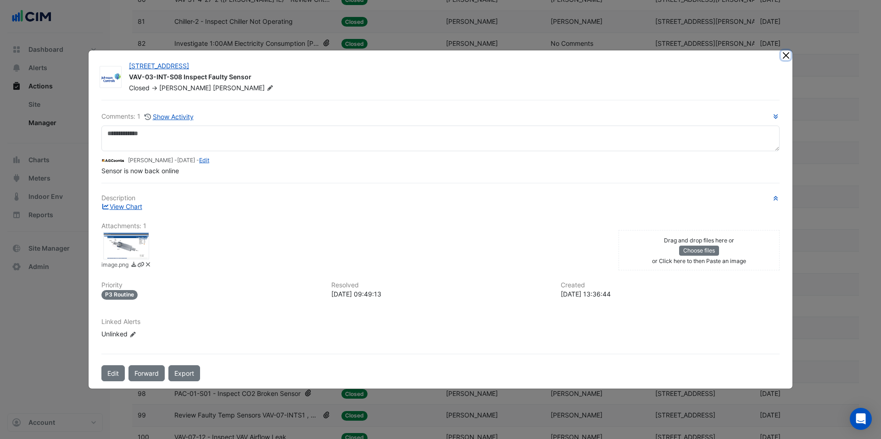
click at [784, 58] on button "Close" at bounding box center [786, 55] width 10 height 10
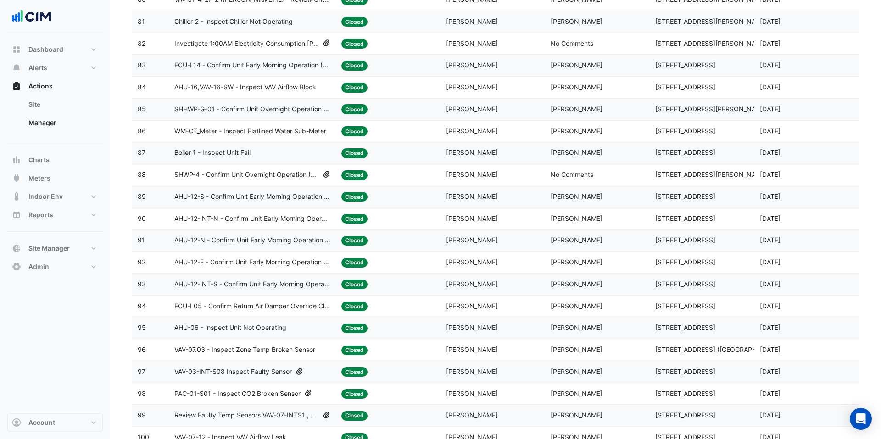
scroll to position [1911, 0]
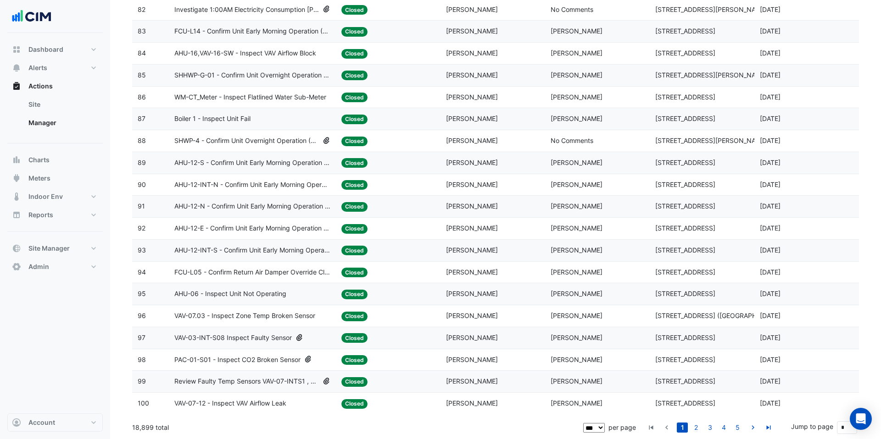
click at [307, 378] on span "Review Faulty Temp Sensors VAV-07-INTS1 , VAV-07-N2" at bounding box center [246, 382] width 144 height 11
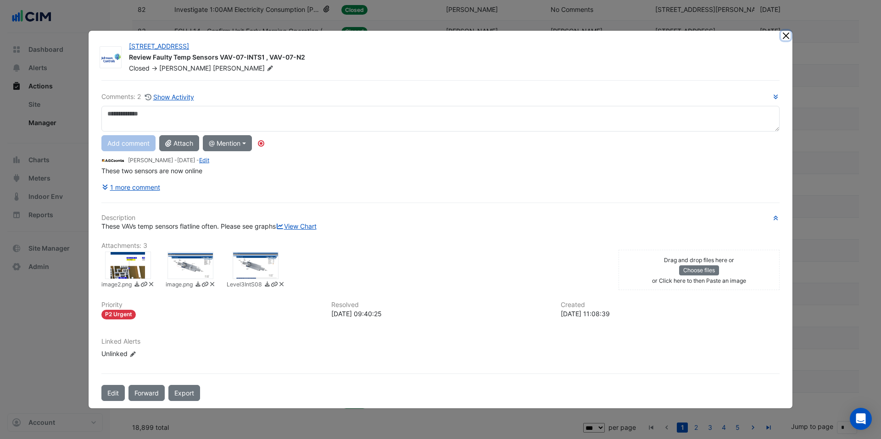
click at [786, 31] on button "Close" at bounding box center [786, 36] width 10 height 10
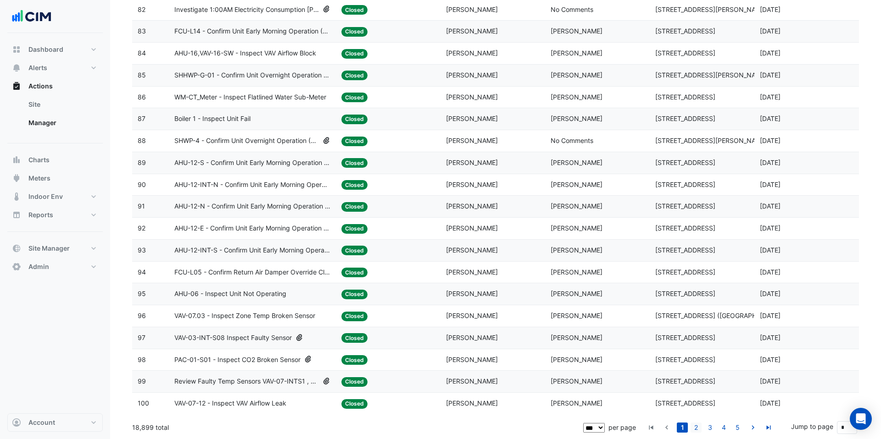
click at [701, 431] on link "2" at bounding box center [695, 428] width 11 height 10
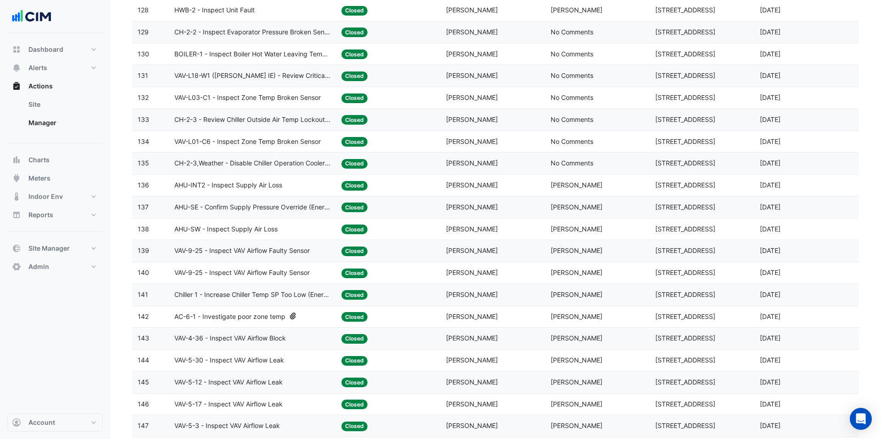
scroll to position [725, 0]
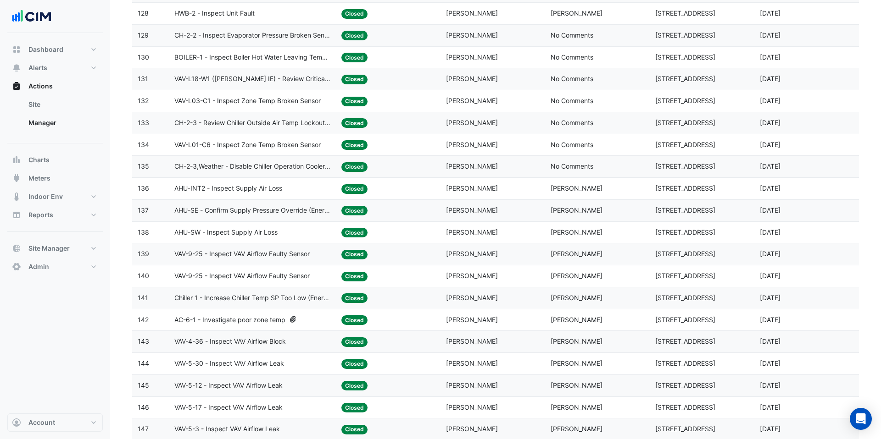
click at [284, 320] on span "AC-6-1 - Investigate poor zone temp" at bounding box center [229, 320] width 111 height 11
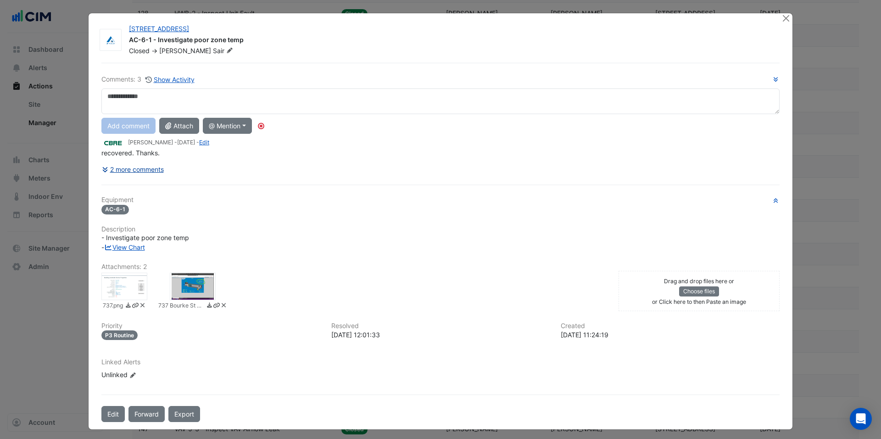
click at [155, 172] on button "2 more comments" at bounding box center [132, 169] width 63 height 16
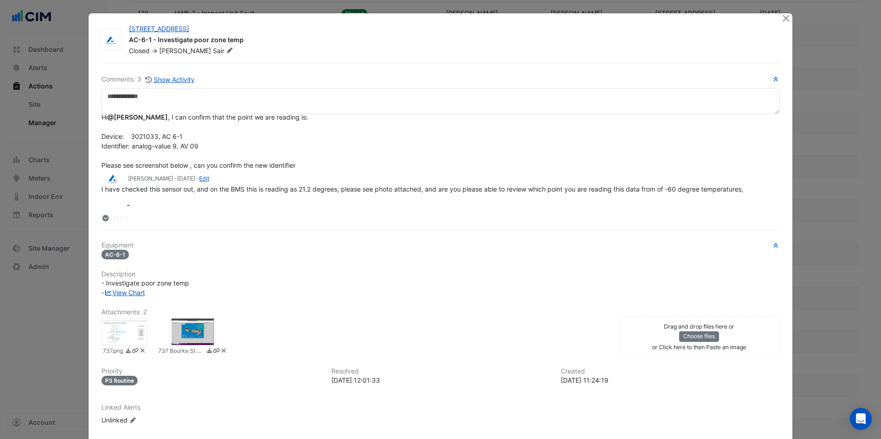
scroll to position [0, 0]
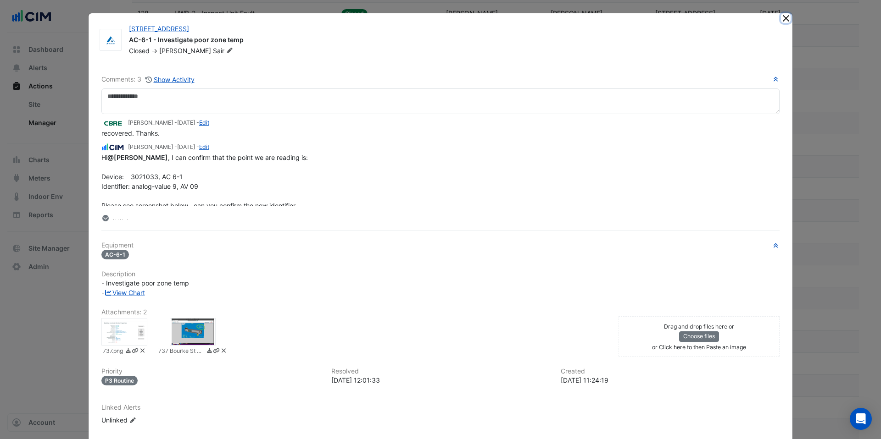
click at [781, 20] on button "Close" at bounding box center [786, 18] width 10 height 10
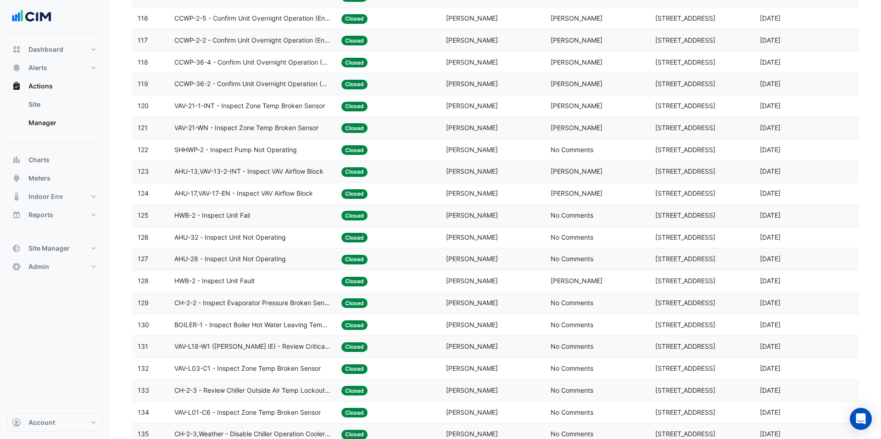
scroll to position [455, 0]
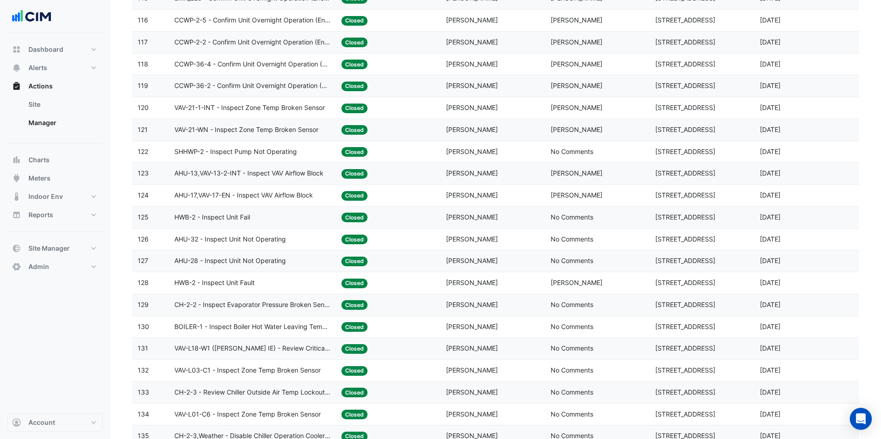
click at [313, 197] on span "AHU-17,VAV-17-EN - Inspect VAV Airflow Block" at bounding box center [243, 195] width 139 height 11
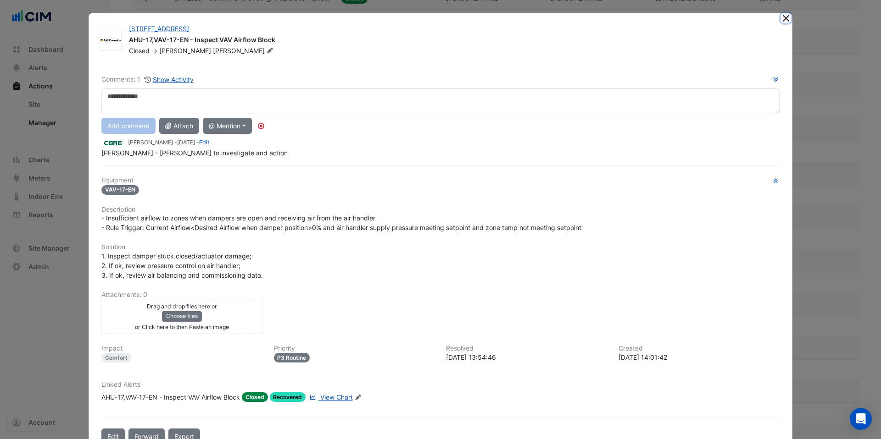
click at [787, 21] on button "Close" at bounding box center [786, 18] width 10 height 10
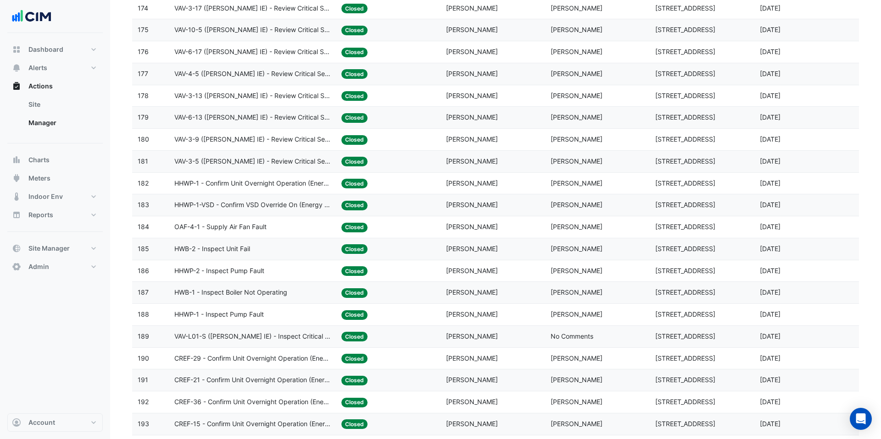
scroll to position [1911, 0]
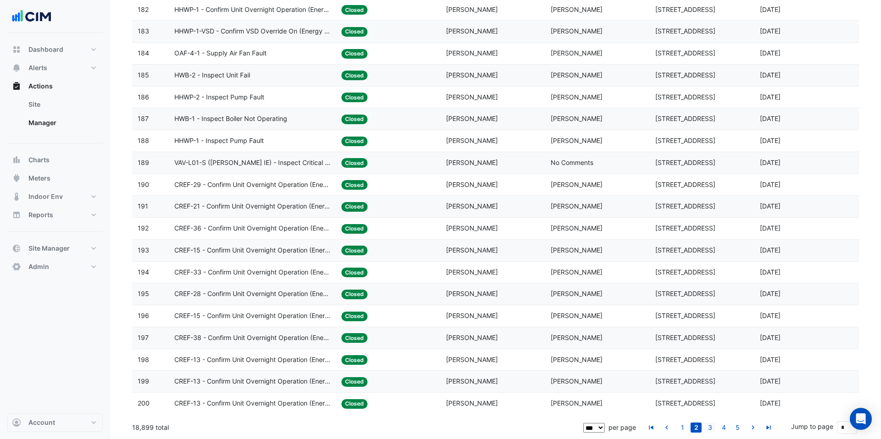
click at [710, 426] on link "3" at bounding box center [709, 428] width 11 height 10
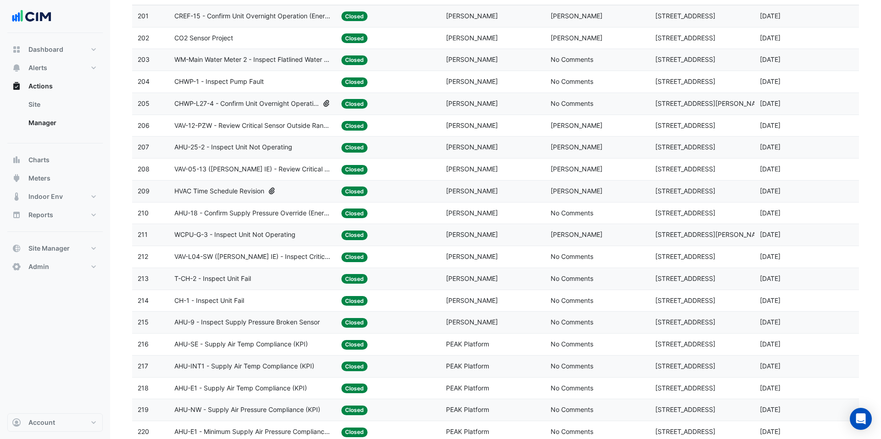
scroll to position [88, 0]
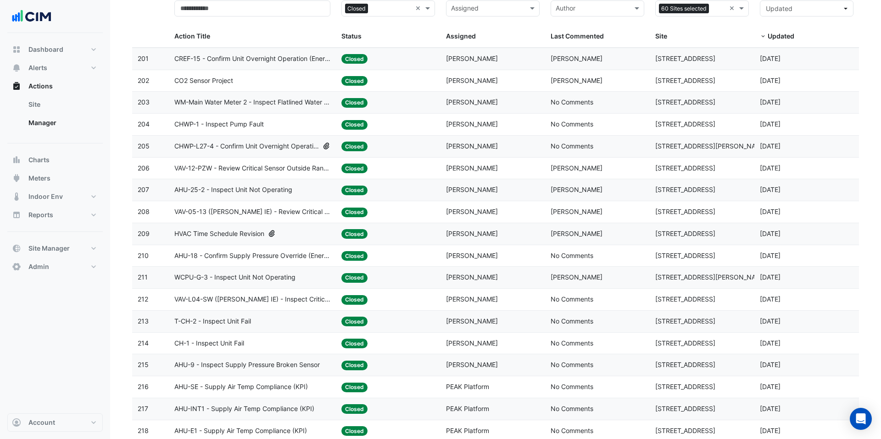
click at [320, 148] on div "CHWP-L27-4 - Confirm Unit Overnight Operation (Energy Waste)" at bounding box center [252, 146] width 156 height 11
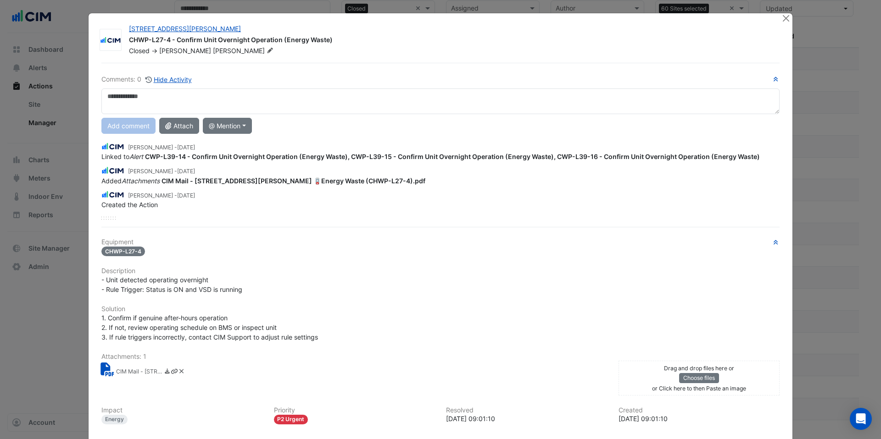
click at [790, 14] on div at bounding box center [786, 18] width 11 height 11
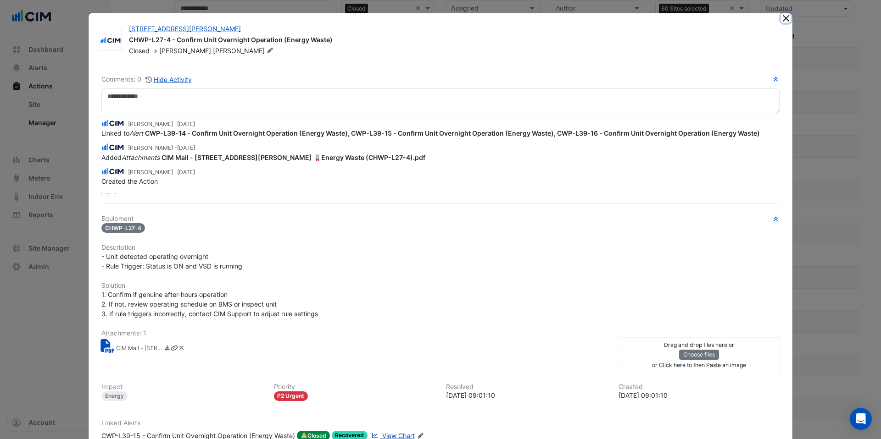
click at [787, 18] on button "Close" at bounding box center [786, 18] width 10 height 10
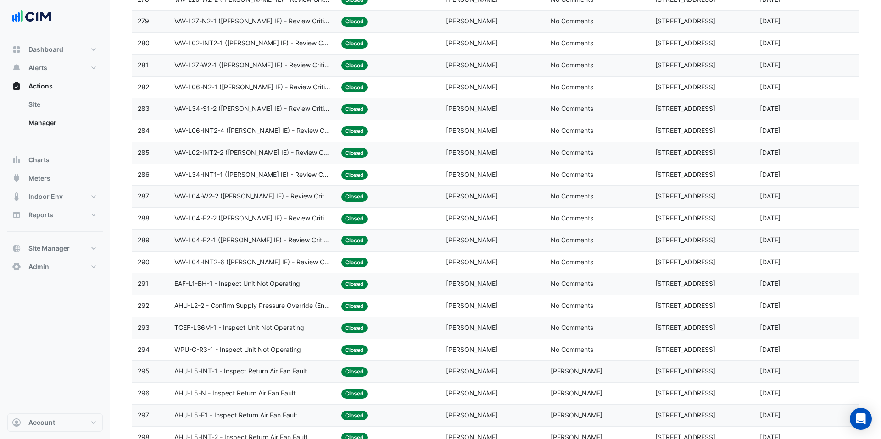
scroll to position [1911, 0]
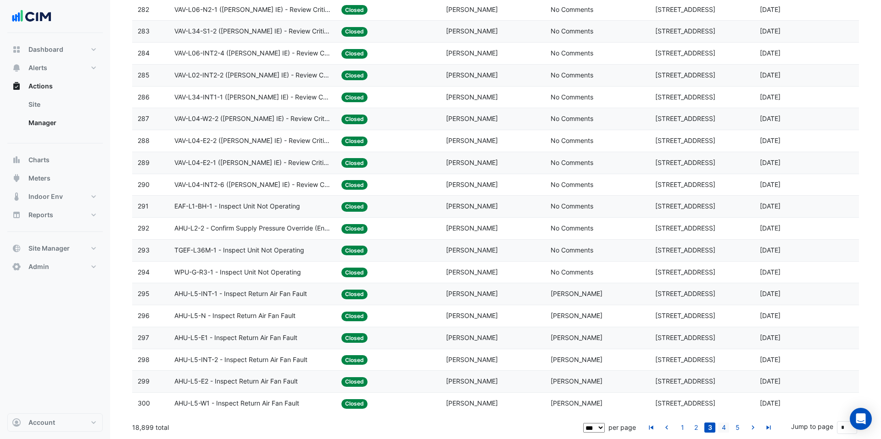
click at [726, 426] on link "4" at bounding box center [723, 428] width 11 height 10
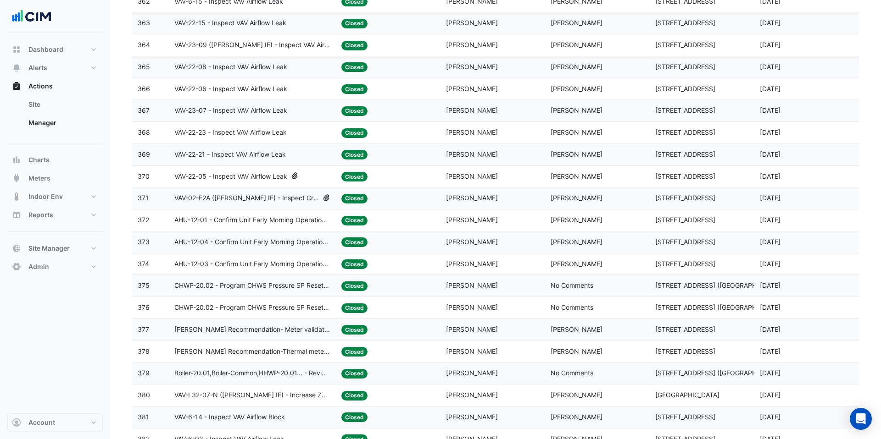
scroll to position [1498, 0]
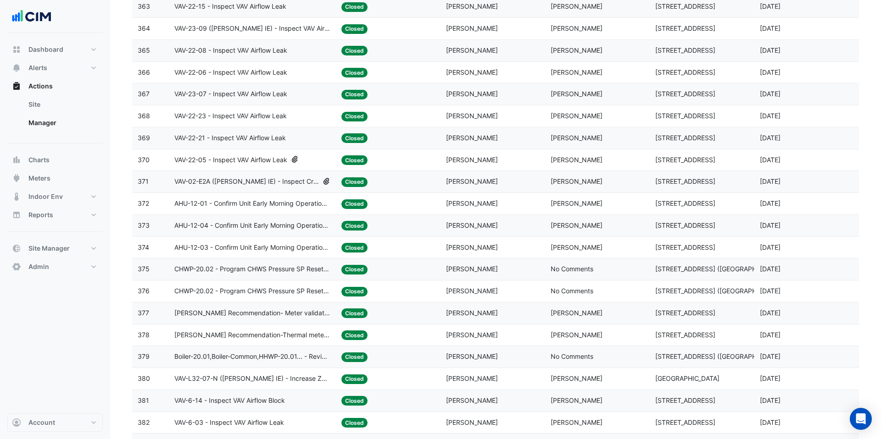
click at [222, 160] on span "VAV-22-05 - Inspect VAV Airflow Leak" at bounding box center [230, 160] width 113 height 11
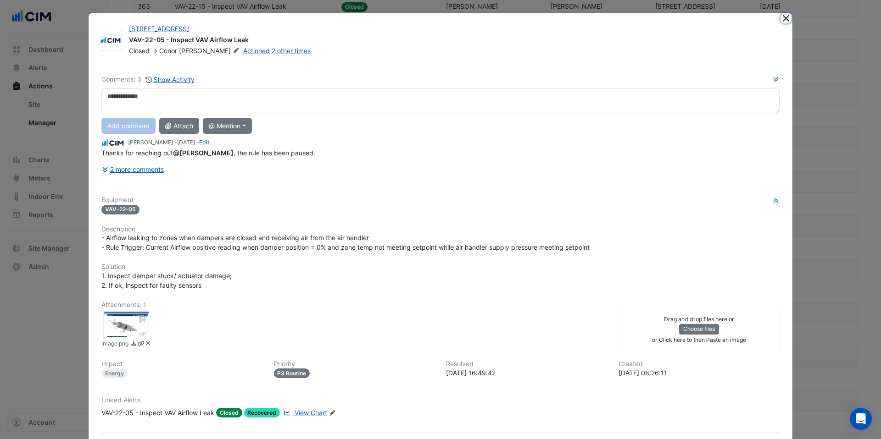
click at [784, 17] on button "Close" at bounding box center [786, 18] width 10 height 10
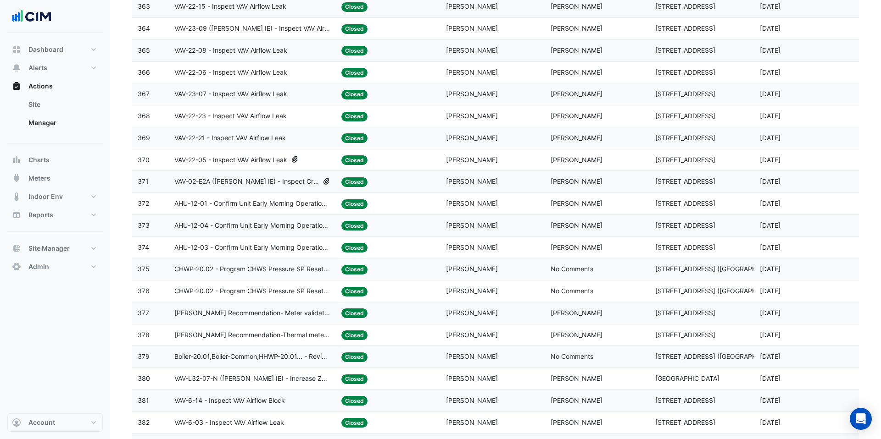
click at [304, 183] on span "VAV-02-E2A (NABERS IE) - Inspect Critical Sensor Broken" at bounding box center [246, 182] width 144 height 11
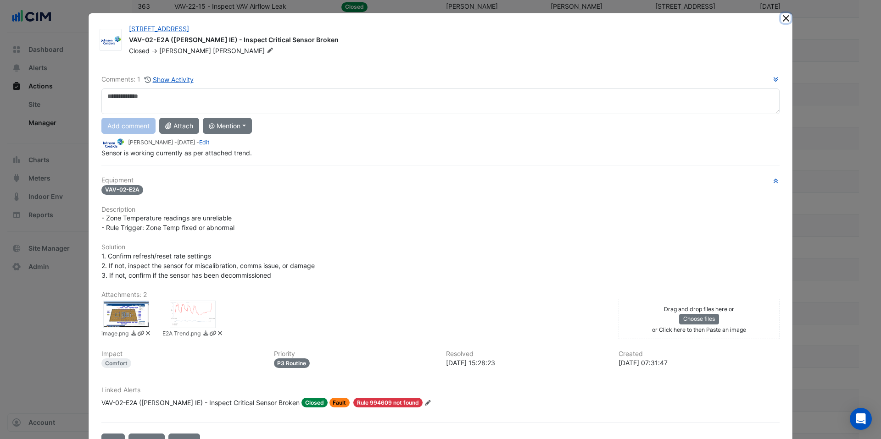
click at [784, 18] on button "Close" at bounding box center [786, 18] width 10 height 10
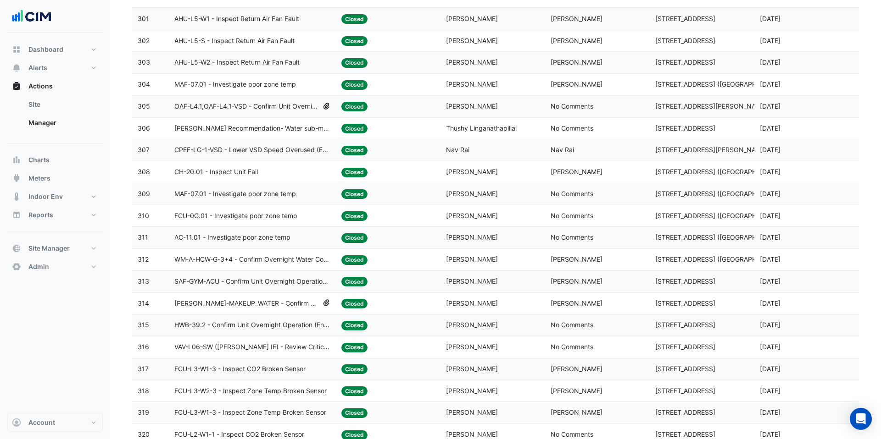
scroll to position [94, 0]
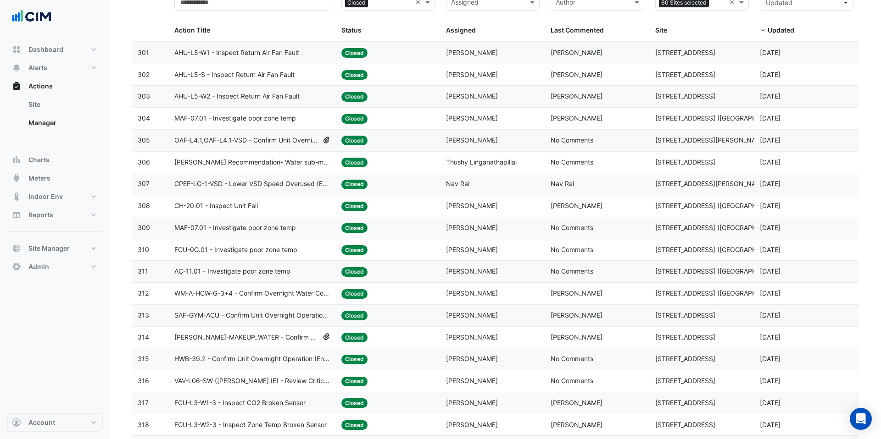
click at [303, 146] on datatable-body-cell "Action Title: OAF-L4.1,OAF-L4.1-VSD - Confirm Unit Overnight Operation (Energy …" at bounding box center [252, 141] width 167 height 22
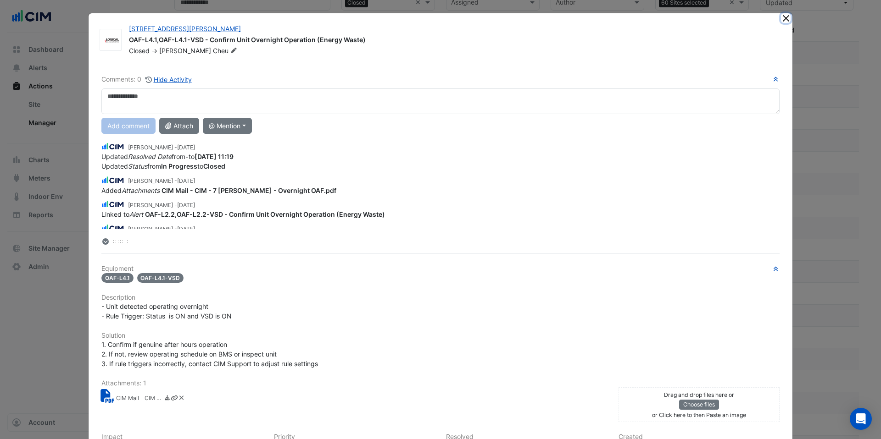
click at [789, 20] on button "Close" at bounding box center [786, 18] width 10 height 10
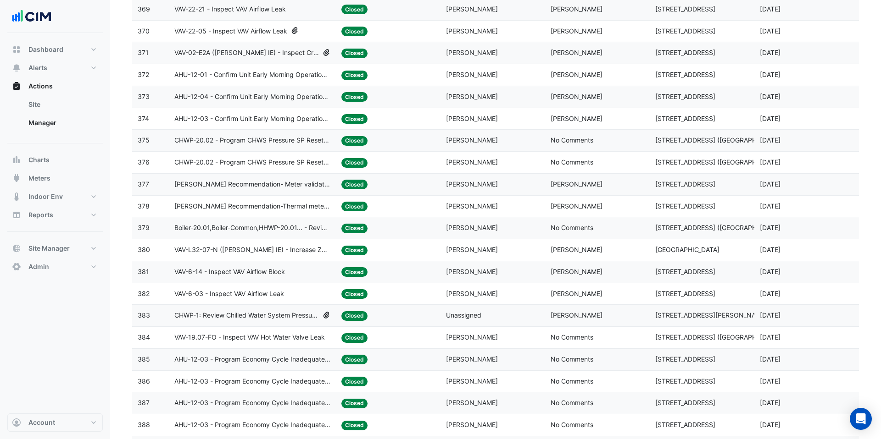
scroll to position [1654, 0]
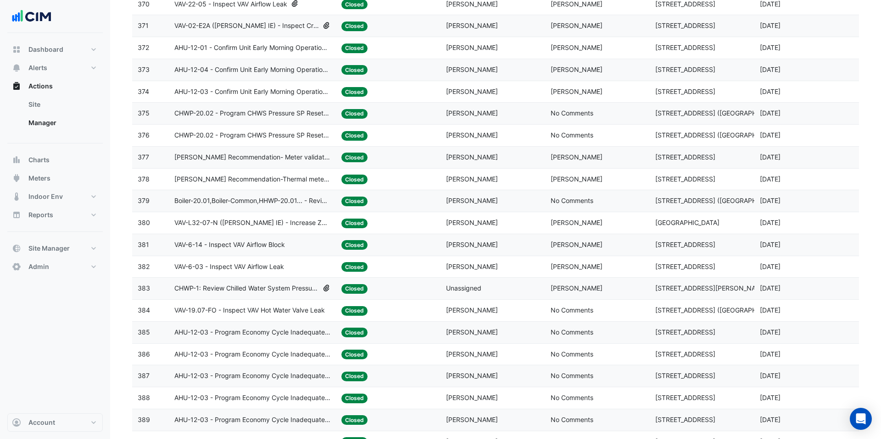
click at [305, 288] on span "CHWP-1: Review Chilled Water System Pressure Oversupply (Annex dP)" at bounding box center [246, 288] width 144 height 11
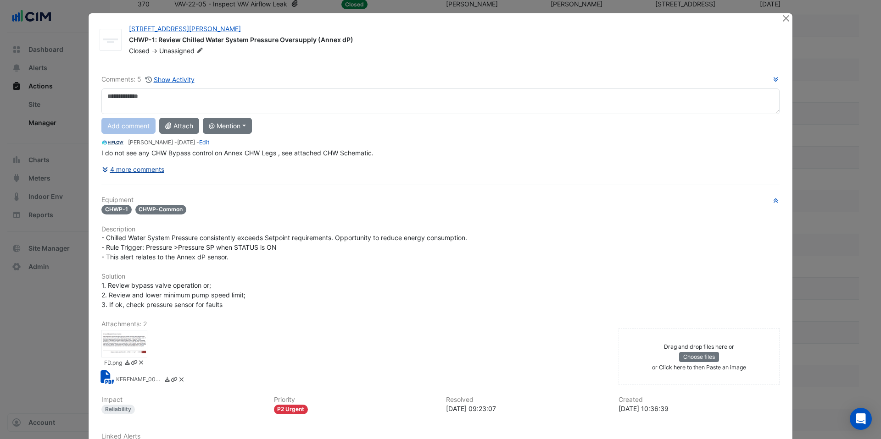
click at [138, 171] on button "4 more comments" at bounding box center [132, 169] width 63 height 16
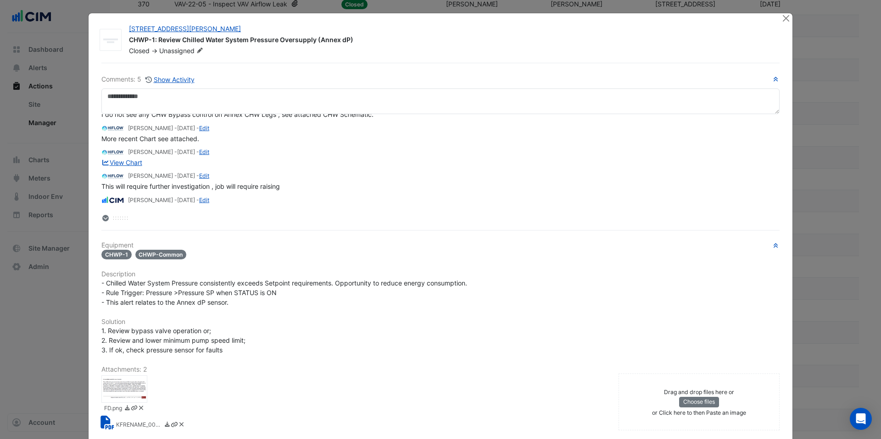
scroll to position [20, 0]
click at [787, 20] on button "Close" at bounding box center [786, 18] width 10 height 10
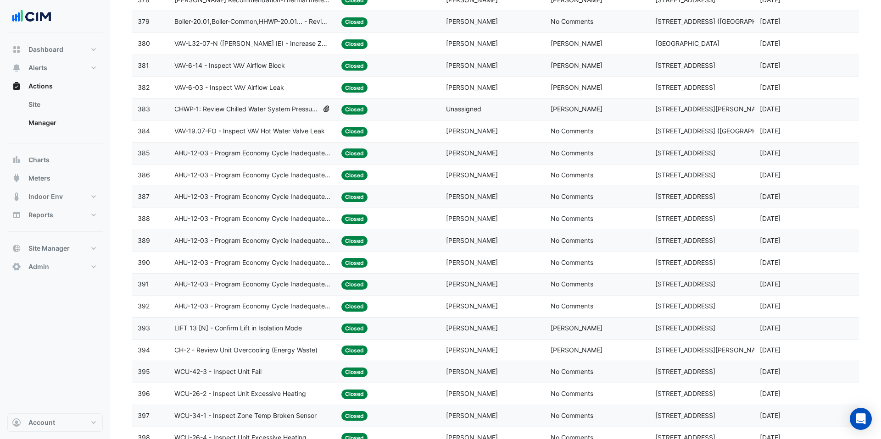
scroll to position [1911, 0]
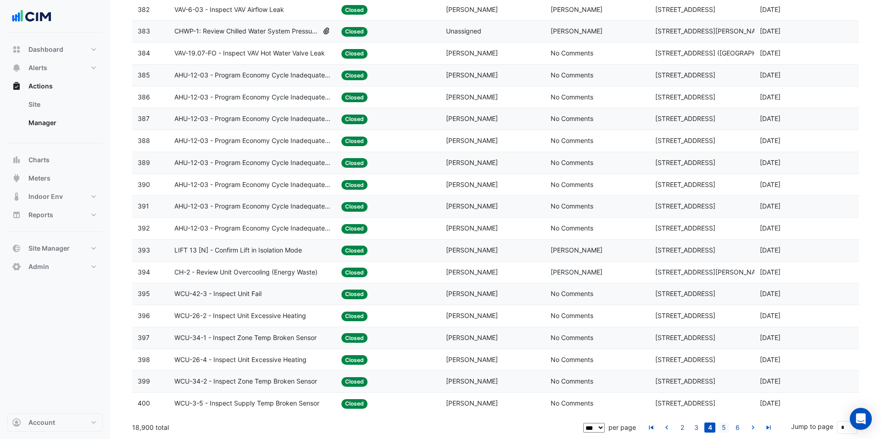
click at [726, 429] on link "5" at bounding box center [723, 428] width 11 height 10
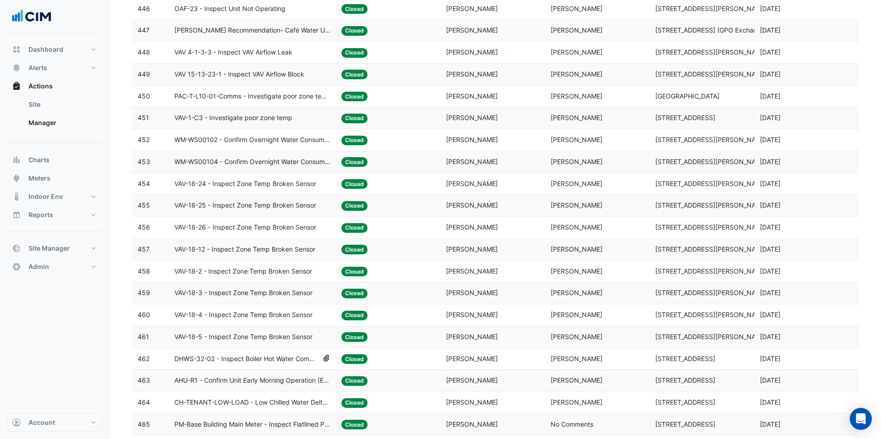
scroll to position [1199, 0]
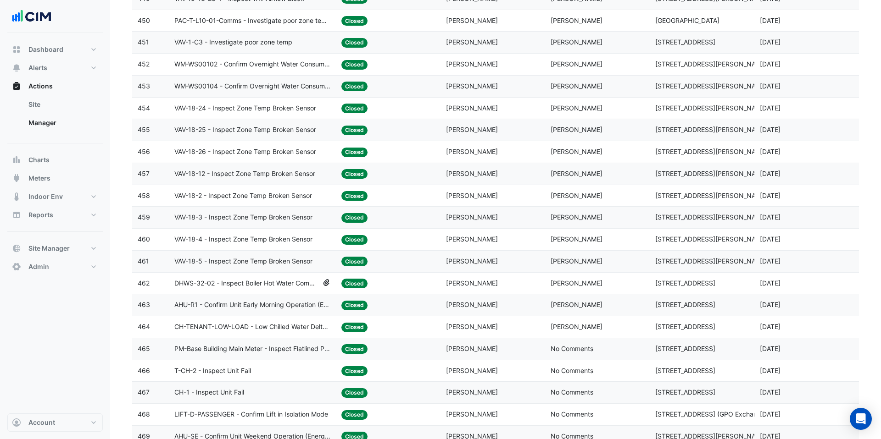
click at [299, 286] on span "DHWS-32-02 - Inspect Boiler Hot Water Common Leaving Temperature Sensor" at bounding box center [246, 283] width 144 height 11
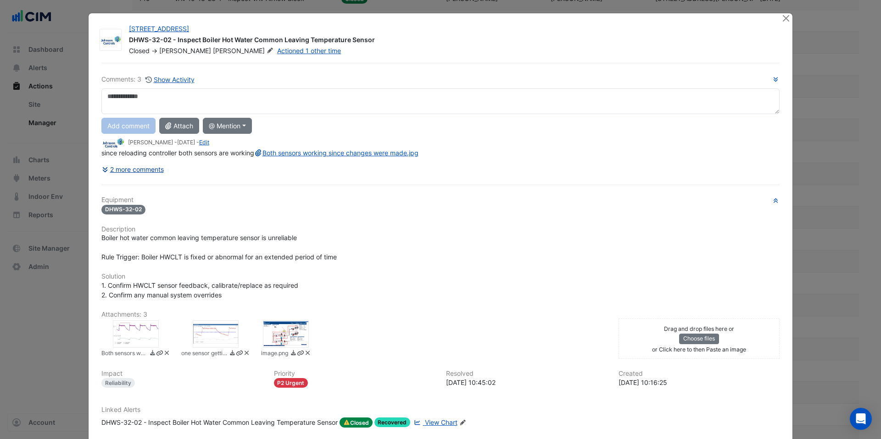
click at [144, 177] on div "Comments: 3 Show Activity Add comment Attach @ Mention AG Coombs Brendan Sadler…" at bounding box center [440, 266] width 689 height 407
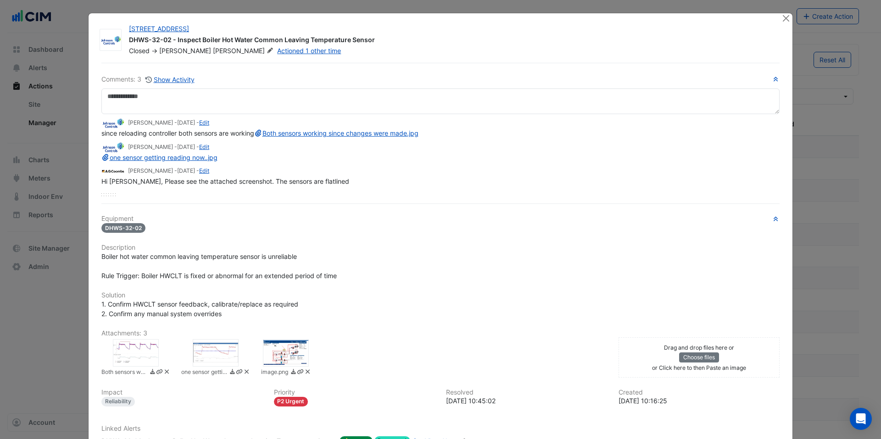
select select "***"
click at [785, 20] on button "Close" at bounding box center [786, 18] width 10 height 10
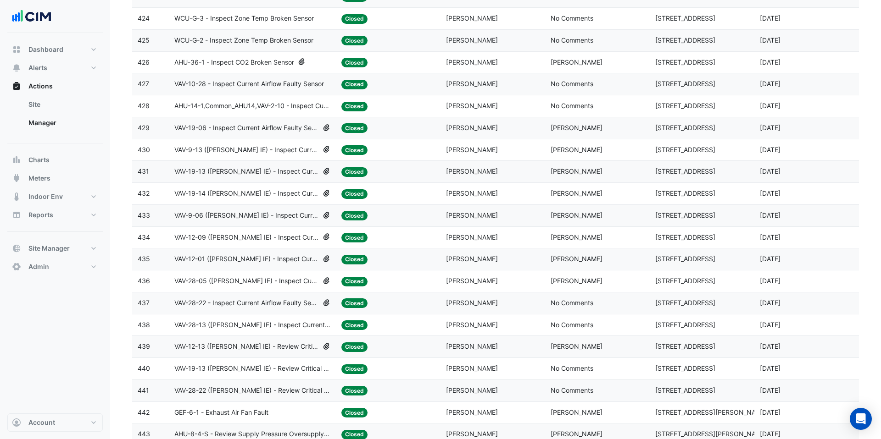
scroll to position [632, 0]
click at [269, 62] on span "AHU-36-1 - Inspect CO2 Broken Sensor" at bounding box center [234, 63] width 120 height 11
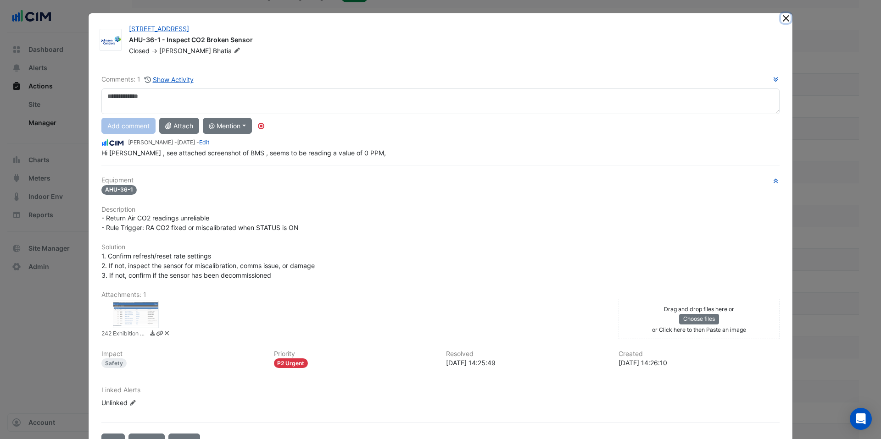
click at [785, 18] on button "Close" at bounding box center [786, 18] width 10 height 10
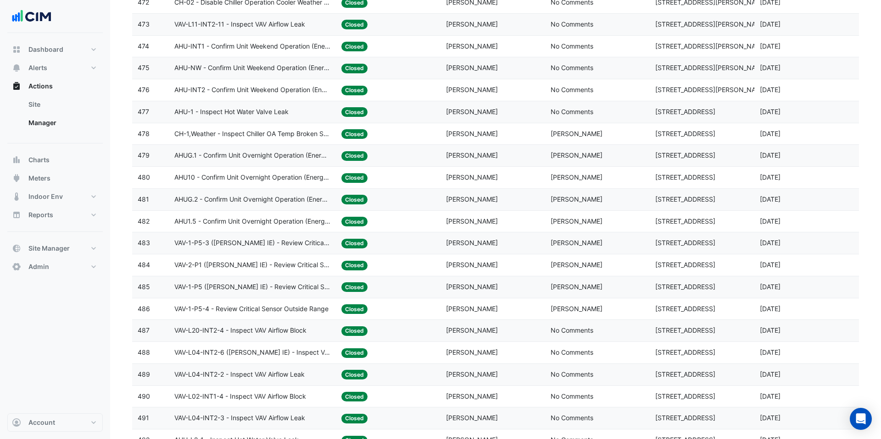
scroll to position [1911, 0]
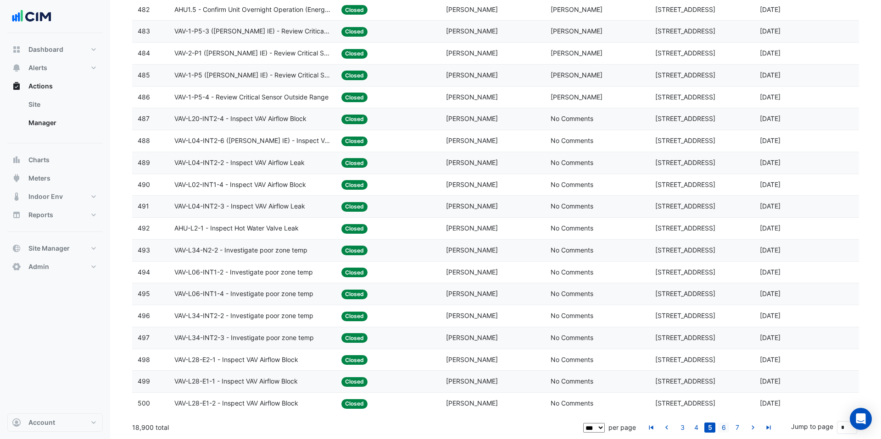
click at [724, 427] on link "6" at bounding box center [723, 428] width 11 height 10
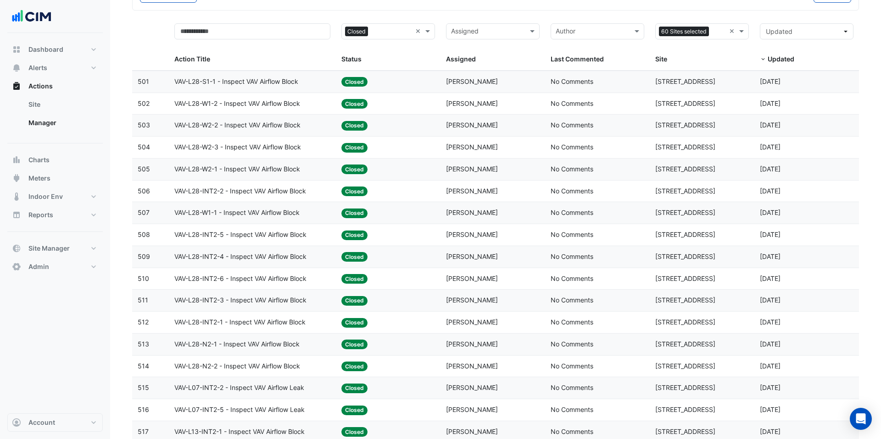
scroll to position [0, 0]
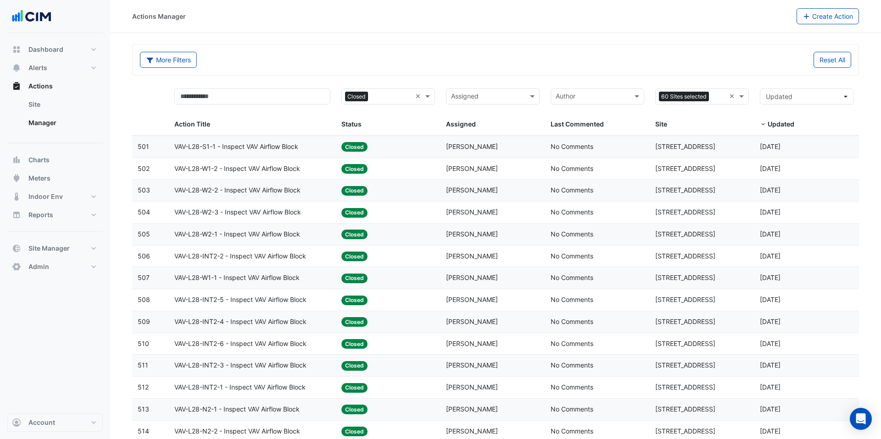
click at [277, 147] on span "VAV-L28-S1-1 - Inspect VAV Airflow Block" at bounding box center [236, 147] width 124 height 11
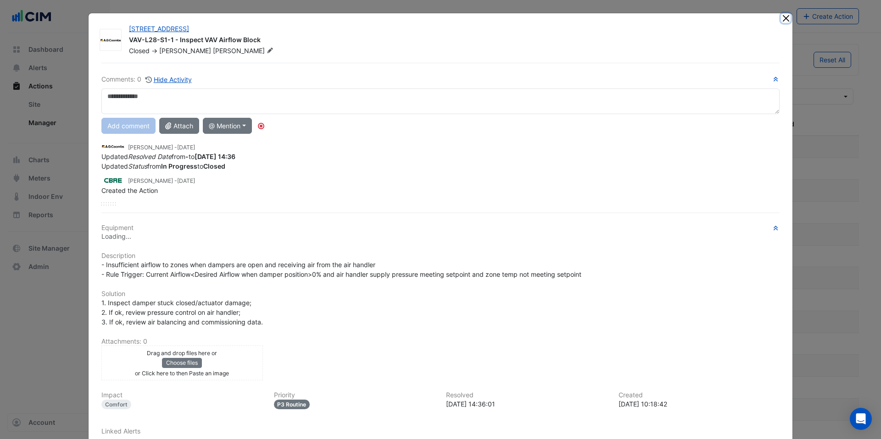
click at [782, 18] on button "Close" at bounding box center [786, 18] width 10 height 10
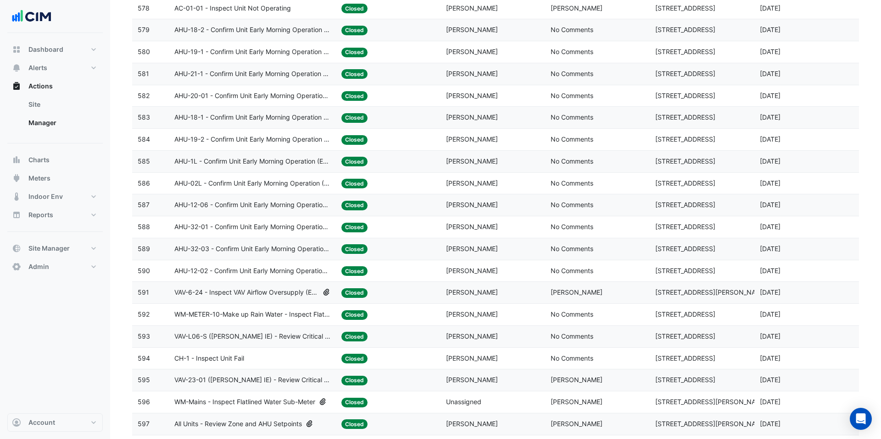
scroll to position [1911, 0]
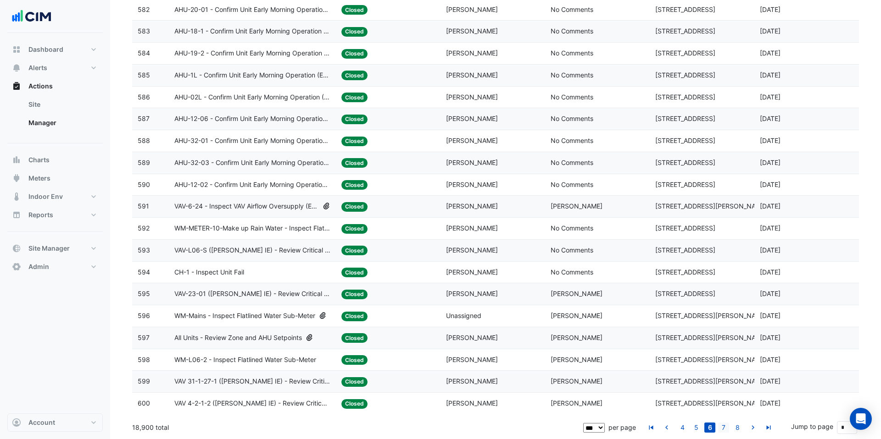
click at [725, 429] on link "7" at bounding box center [723, 428] width 11 height 10
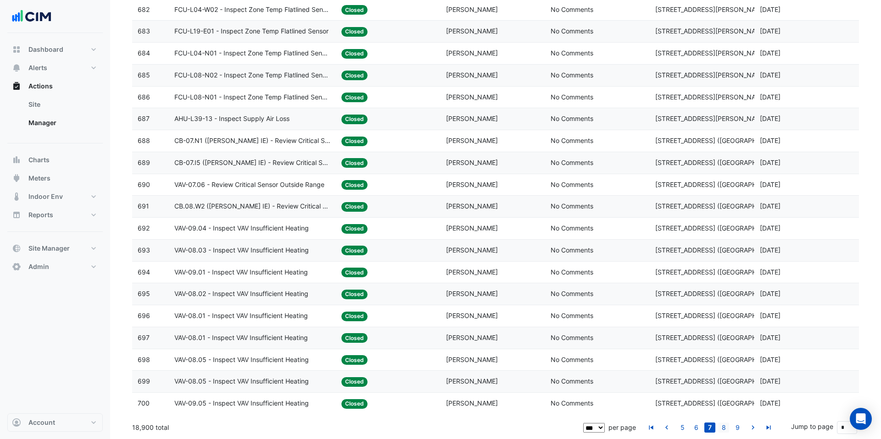
click at [726, 423] on link "8" at bounding box center [723, 428] width 11 height 10
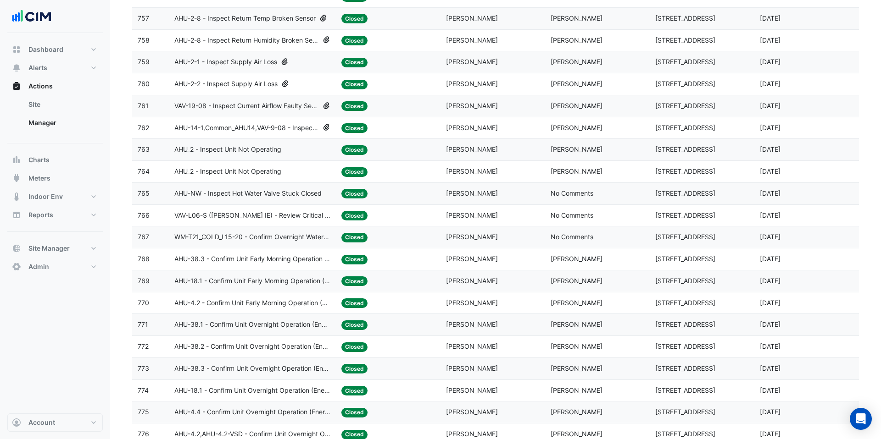
scroll to position [1252, 0]
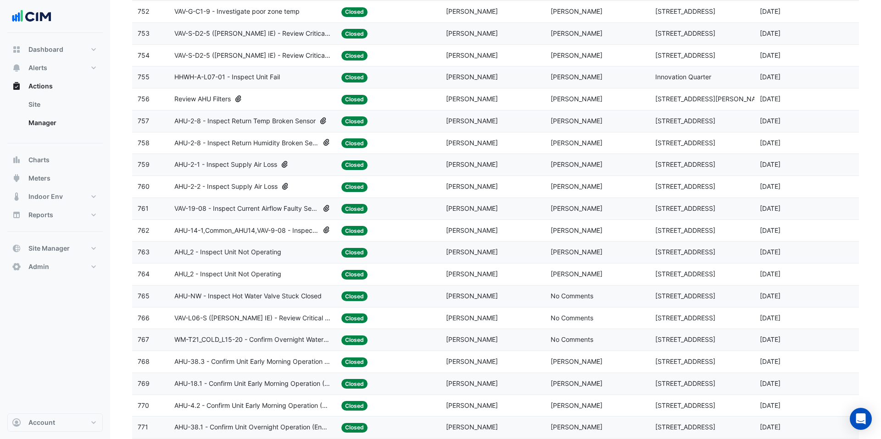
click at [273, 144] on span "AHU-2-8 - Inspect Return Humidity Broken Sensor" at bounding box center [246, 143] width 144 height 11
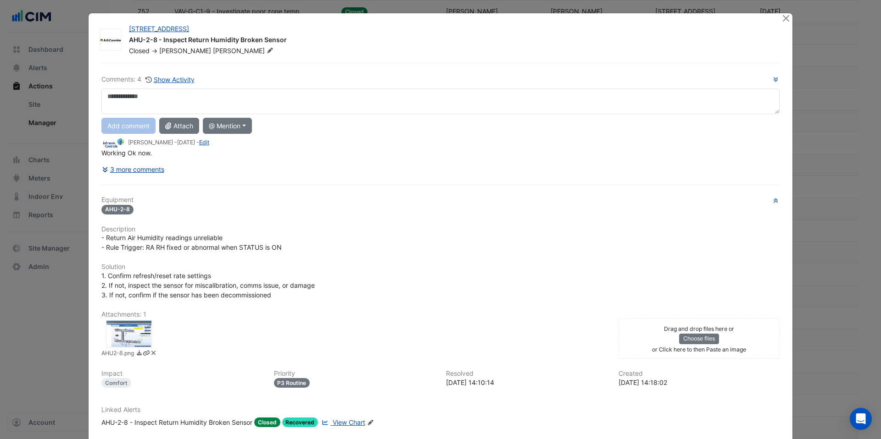
click at [122, 171] on button "3 more comments" at bounding box center [132, 169] width 63 height 16
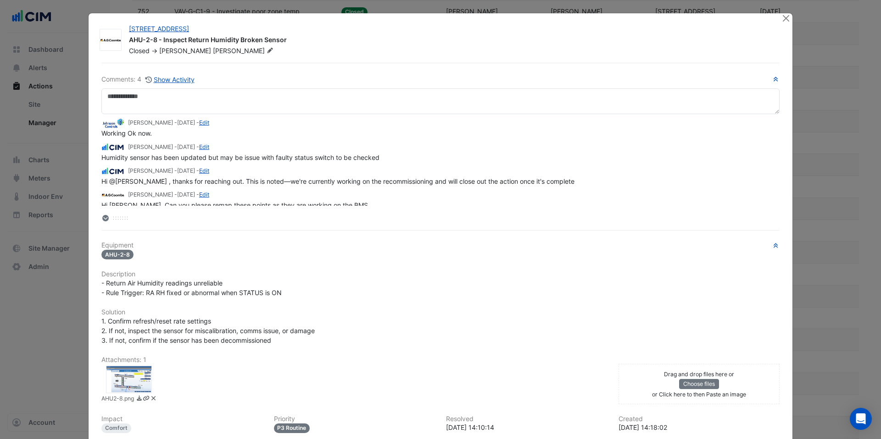
scroll to position [4, 0]
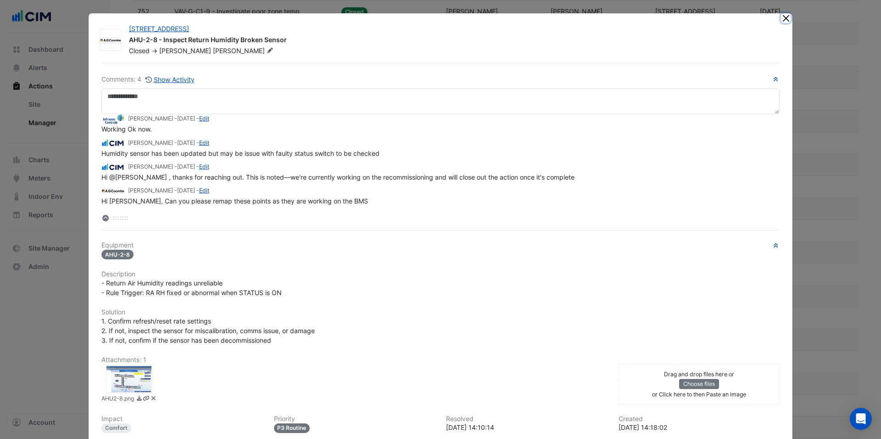
click at [787, 19] on button "Close" at bounding box center [786, 18] width 10 height 10
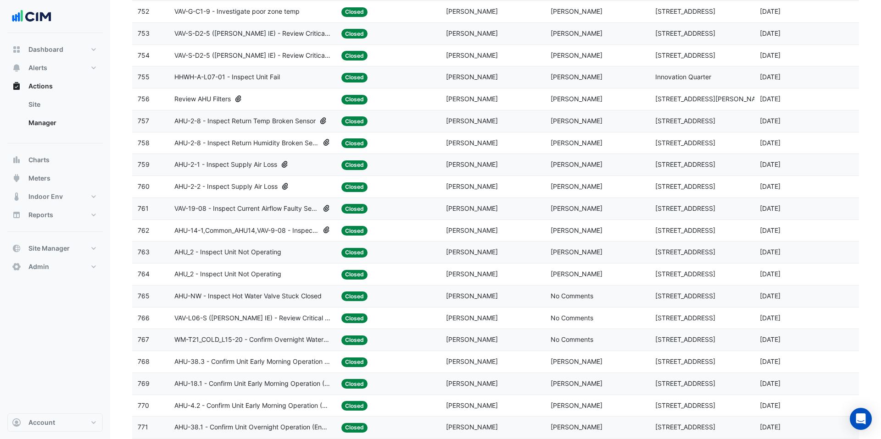
click at [282, 117] on span "AHU-2-8 - Inspect Return Temp Broken Sensor" at bounding box center [244, 121] width 141 height 11
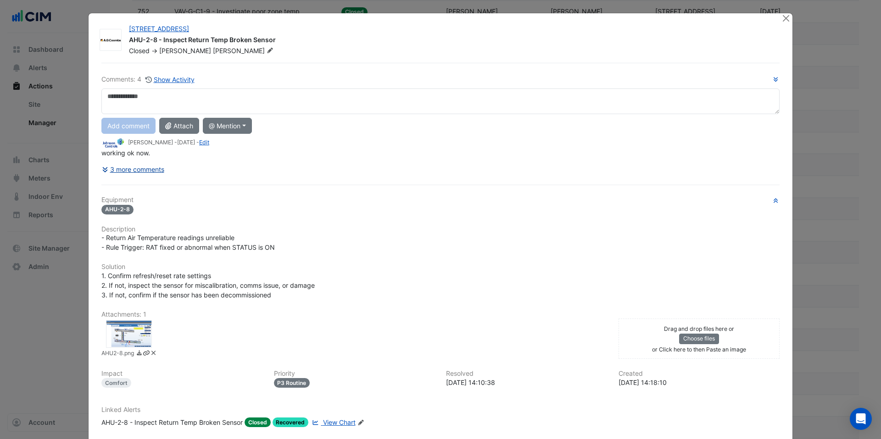
click at [133, 173] on button "3 more comments" at bounding box center [132, 169] width 63 height 16
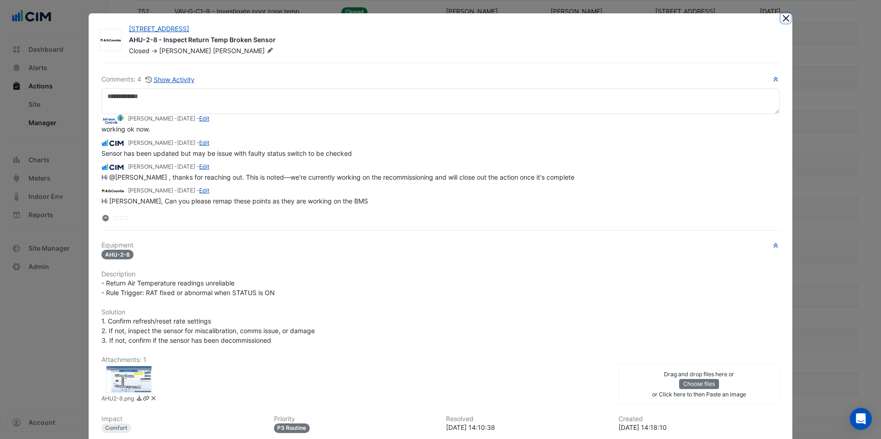
click at [788, 17] on button "Close" at bounding box center [786, 18] width 10 height 10
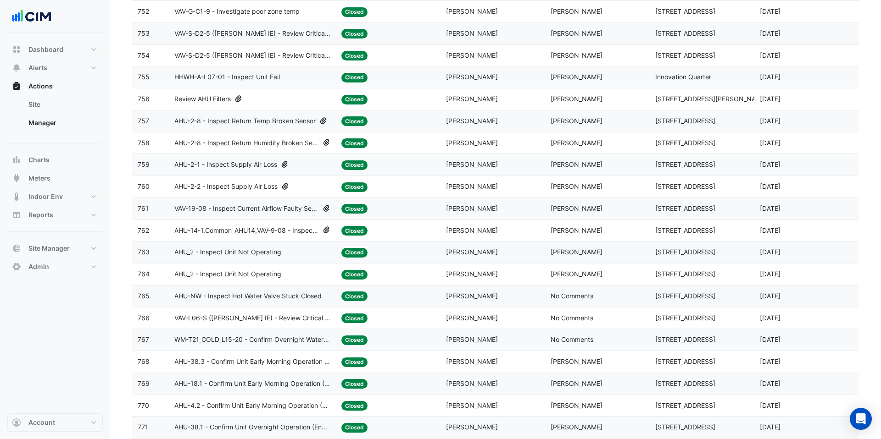
click at [234, 185] on span "AHU-2-2 - Inspect Supply Air Loss" at bounding box center [225, 187] width 103 height 11
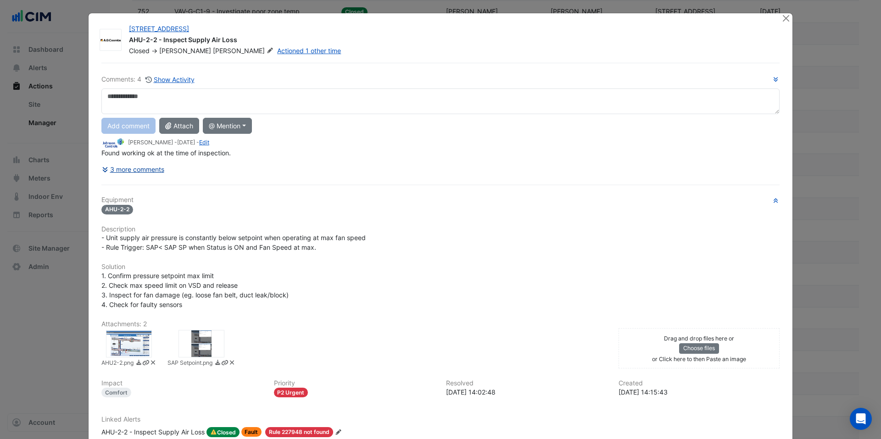
click at [154, 171] on button "3 more comments" at bounding box center [132, 169] width 63 height 16
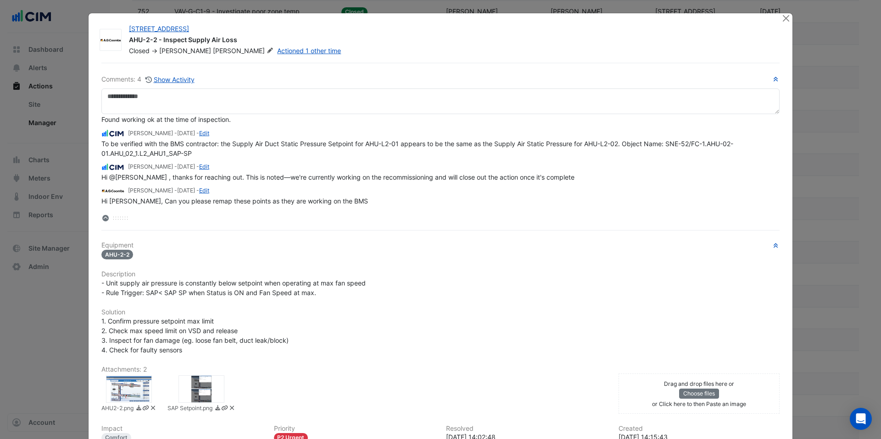
scroll to position [0, 0]
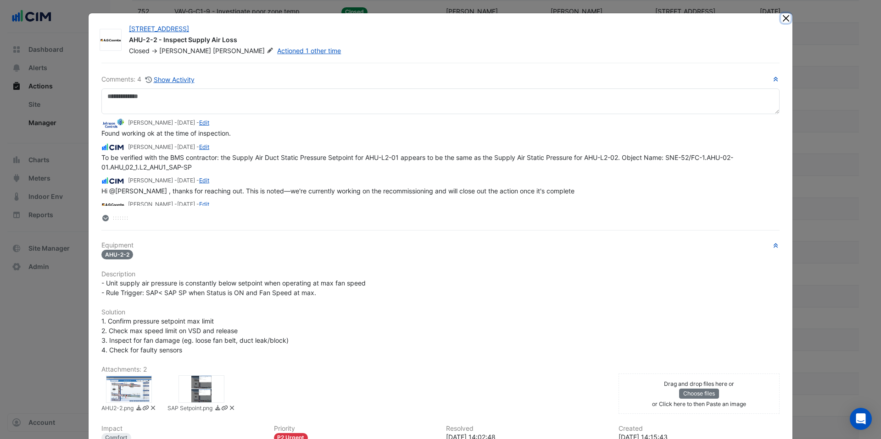
click at [783, 19] on button "Close" at bounding box center [786, 18] width 10 height 10
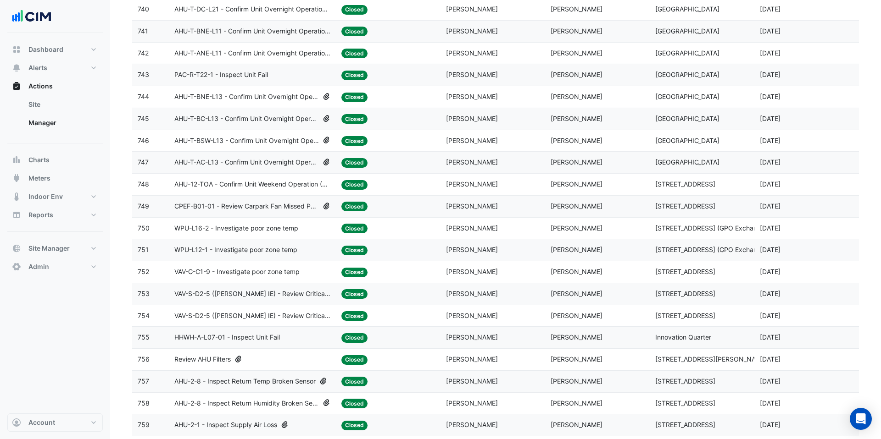
scroll to position [980, 0]
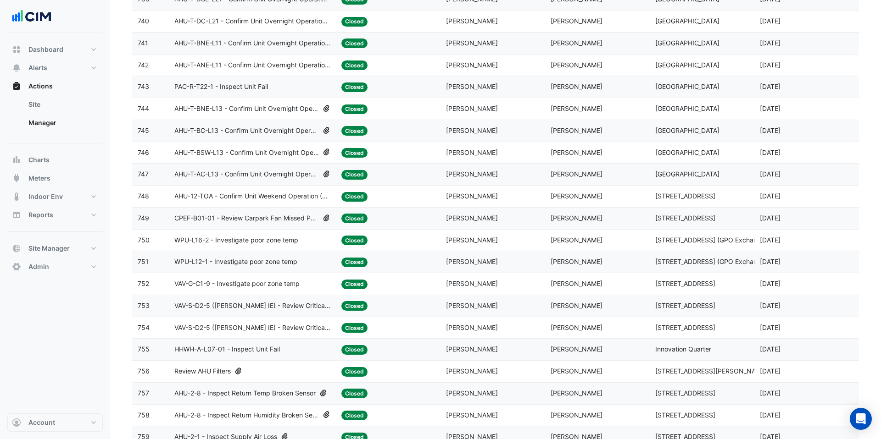
click at [273, 128] on span "AHU-T-BC-L13 - Confirm Unit Overnight Operation (Energy Waste)" at bounding box center [246, 131] width 144 height 11
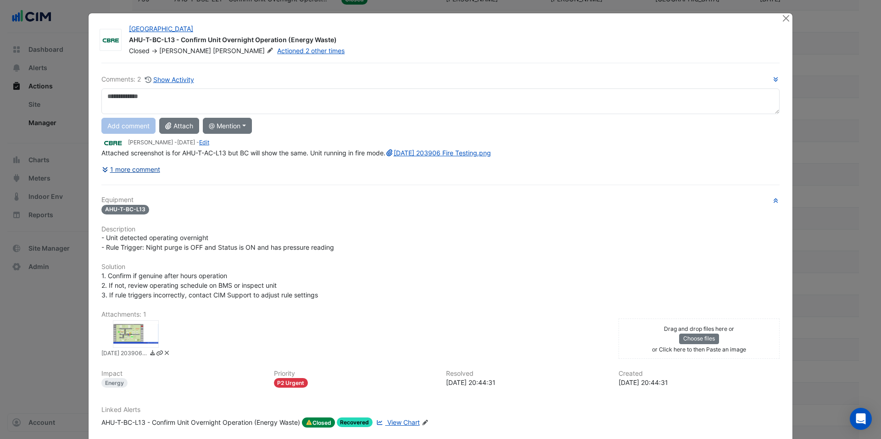
click at [150, 178] on button "1 more comment" at bounding box center [130, 169] width 59 height 16
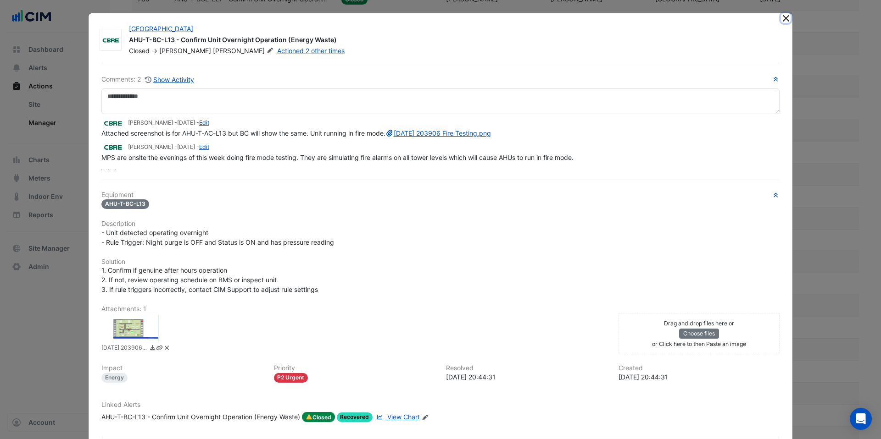
click at [781, 20] on button "Close" at bounding box center [786, 18] width 10 height 10
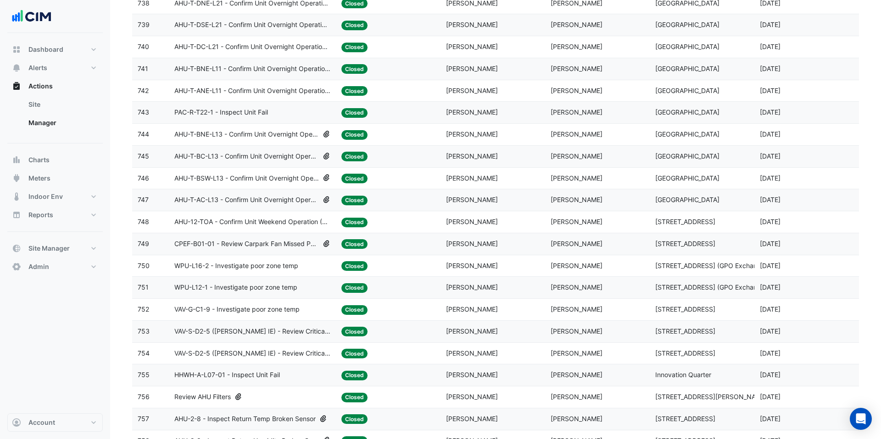
scroll to position [950, 0]
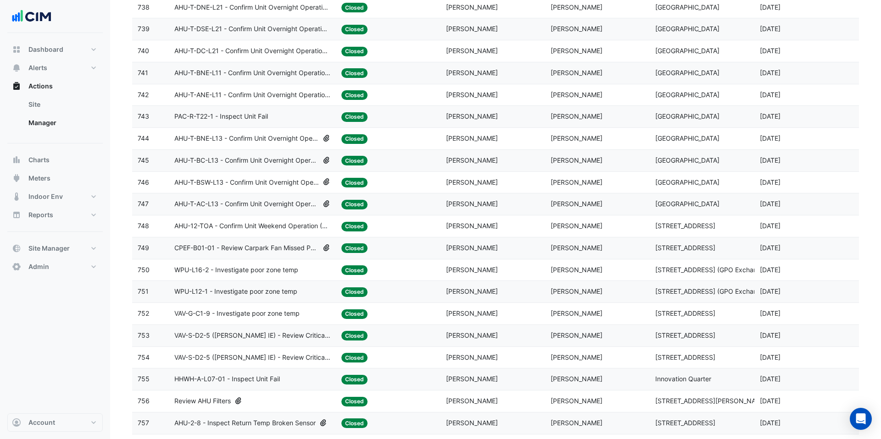
click at [272, 208] on span "AHU-T-AC-L13 - Confirm Unit Overnight Operation (Energy Waste)" at bounding box center [246, 204] width 144 height 11
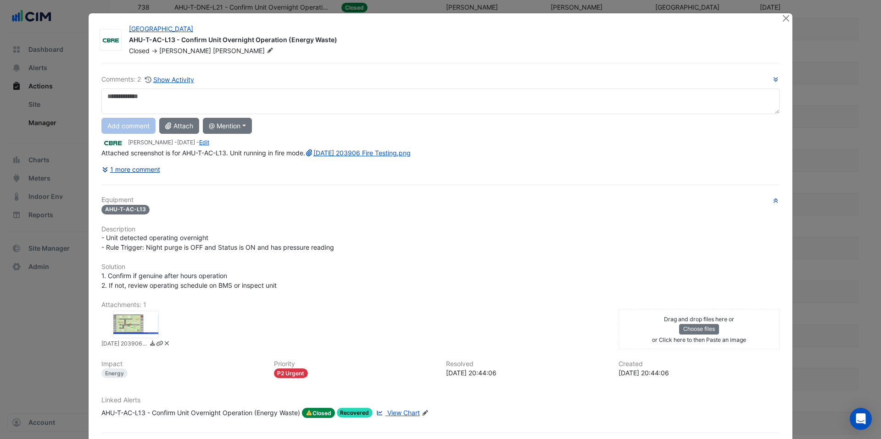
click at [150, 178] on button "1 more comment" at bounding box center [130, 169] width 59 height 16
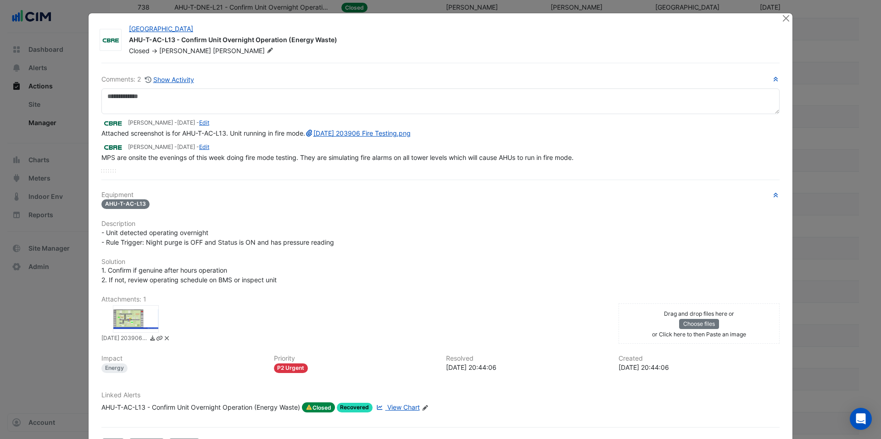
click at [136, 332] on div at bounding box center [136, 319] width 46 height 28
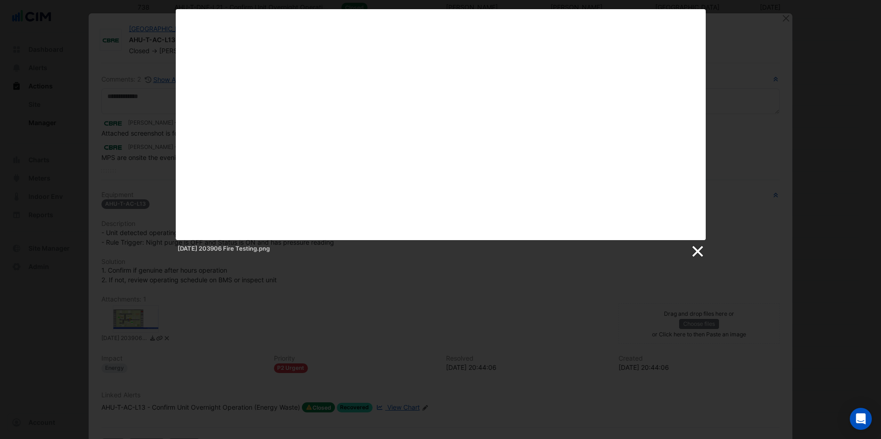
click at [697, 250] on link at bounding box center [697, 252] width 14 height 14
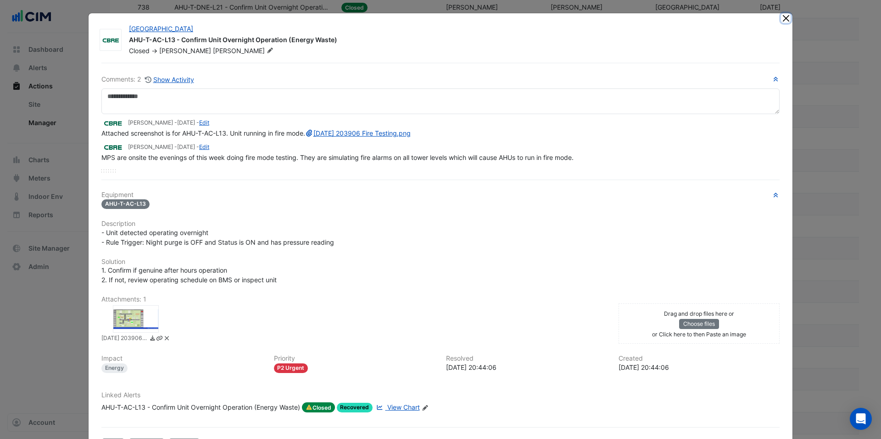
click at [783, 20] on button "Close" at bounding box center [786, 18] width 10 height 10
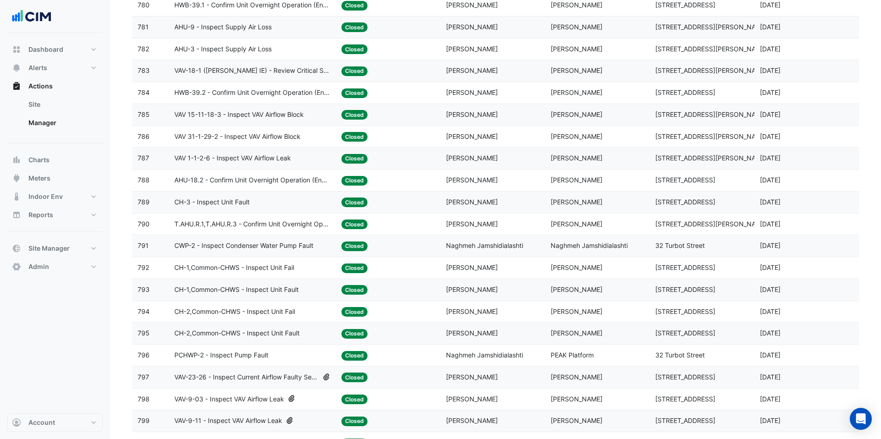
scroll to position [1911, 0]
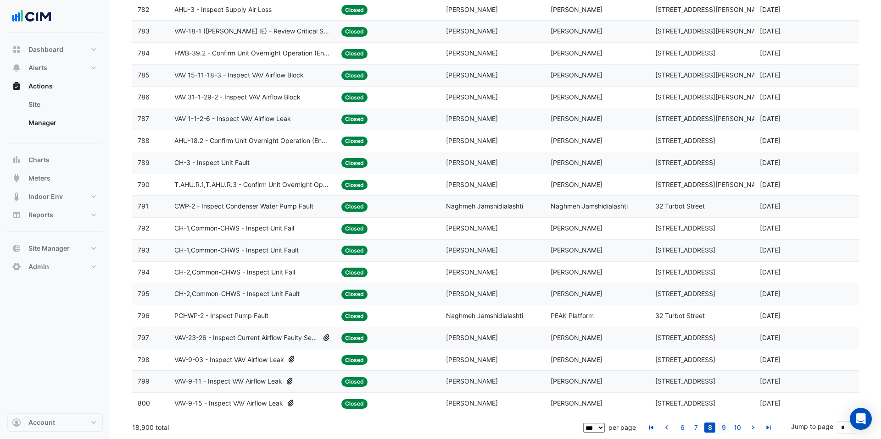
click at [724, 427] on link "9" at bounding box center [723, 428] width 11 height 10
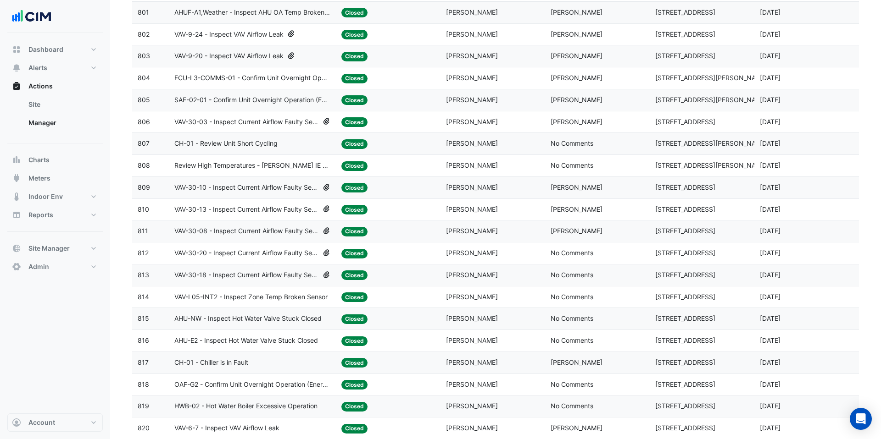
scroll to position [134, 0]
click at [284, 212] on span "VAV-30-13 - Inspect Current Airflow Faulty Sensor" at bounding box center [246, 210] width 144 height 11
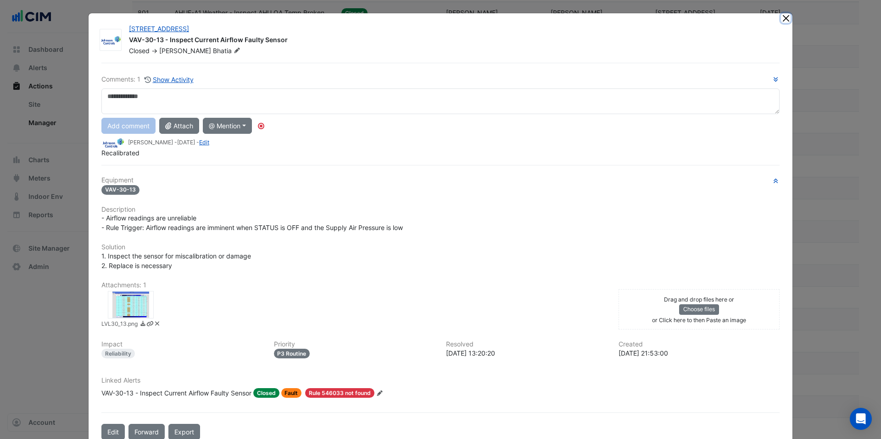
click at [786, 18] on button "Close" at bounding box center [786, 18] width 10 height 10
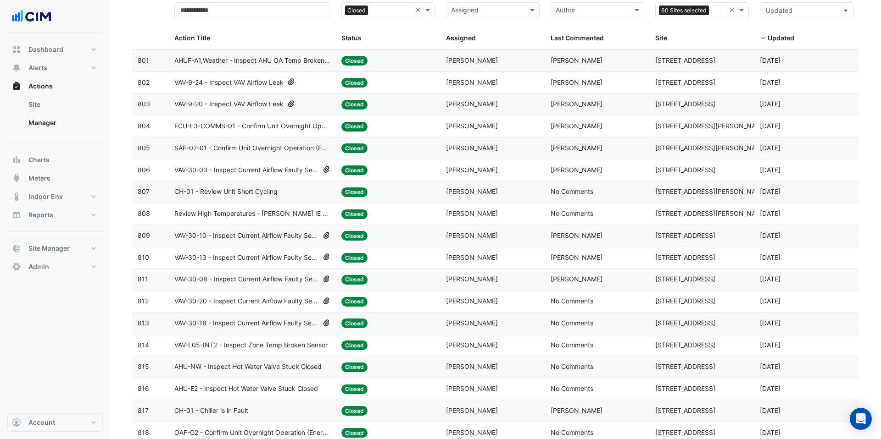
scroll to position [0, 0]
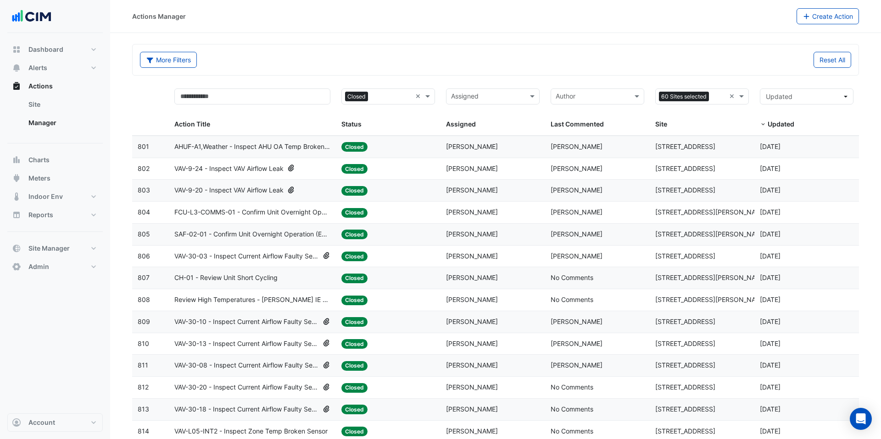
click at [289, 170] on div "VAV-9-24 - Inspect VAV Airflow Leak" at bounding box center [252, 169] width 156 height 11
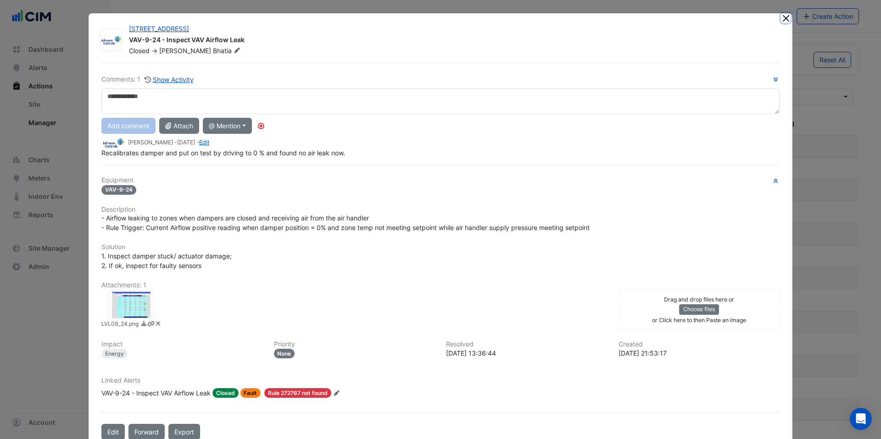
click at [786, 19] on button "Close" at bounding box center [786, 18] width 10 height 10
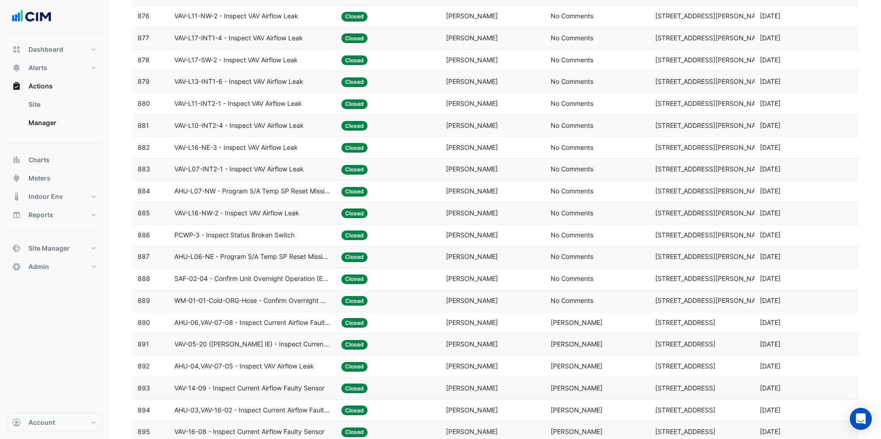
scroll to position [1911, 0]
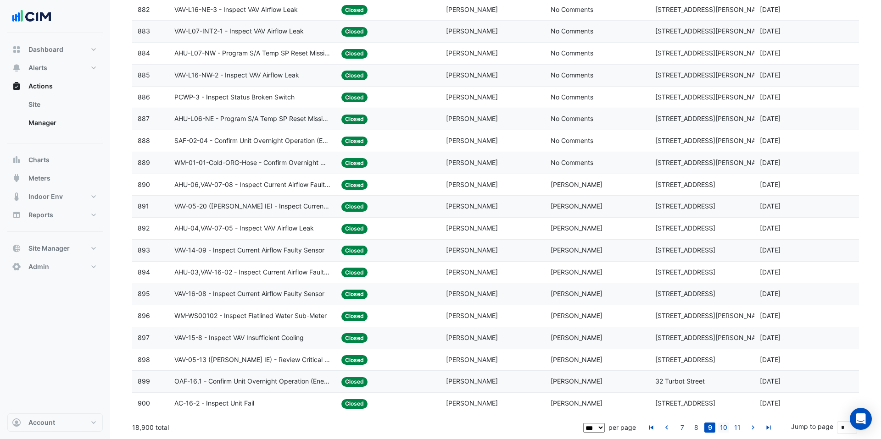
click at [729, 428] on link "10" at bounding box center [723, 428] width 11 height 10
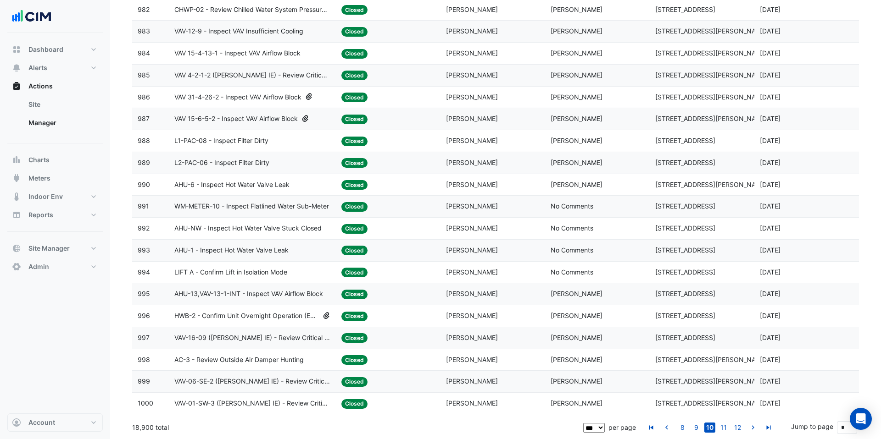
click at [256, 123] on span "VAV 15-6-5-2 - Inspect VAV Airflow Block" at bounding box center [235, 119] width 123 height 11
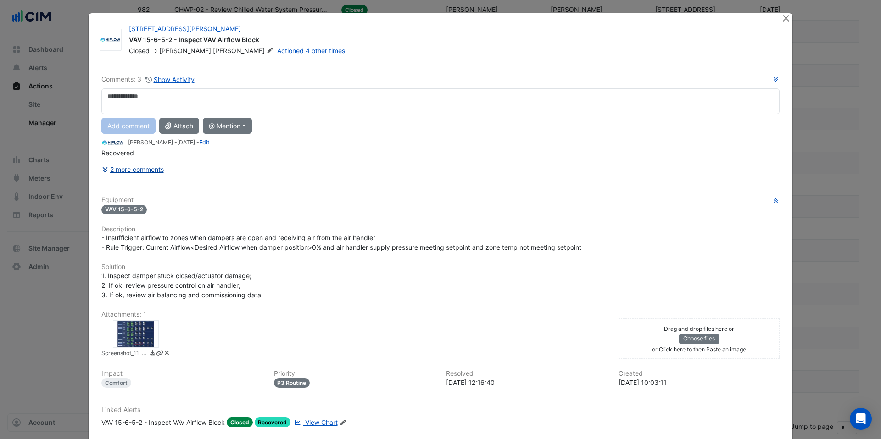
click at [139, 171] on button "2 more comments" at bounding box center [132, 169] width 63 height 16
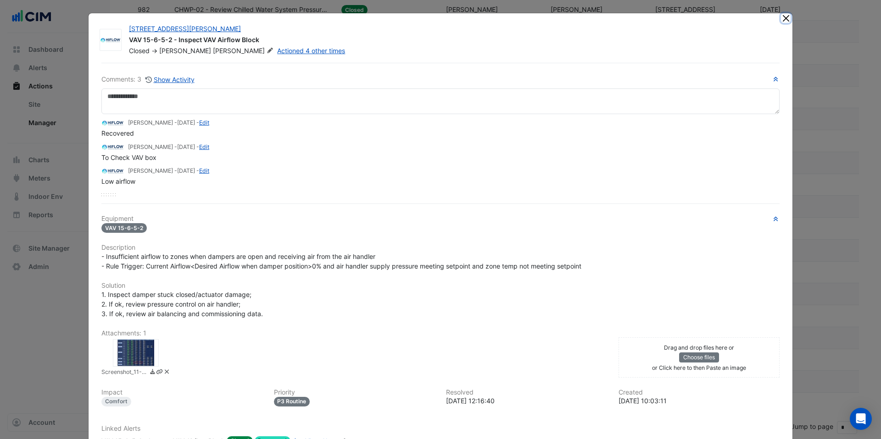
click at [788, 16] on button "Close" at bounding box center [786, 18] width 10 height 10
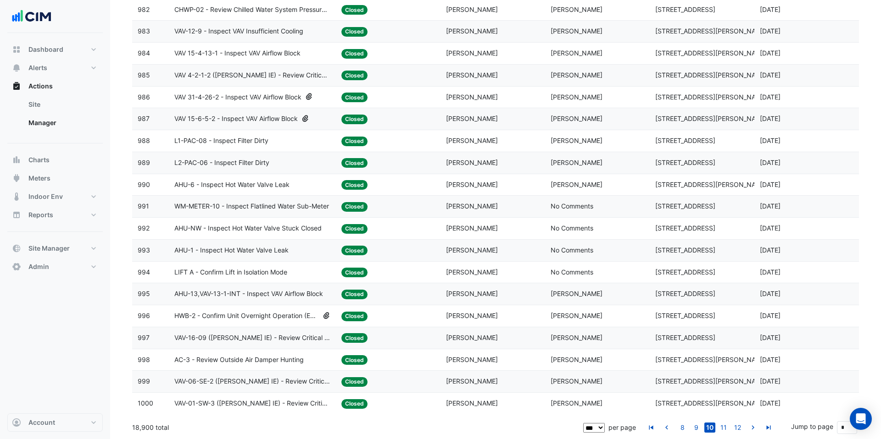
click at [286, 316] on span "HWB-2 - Confirm Unit Overnight Operation (Energy Waste)" at bounding box center [246, 316] width 144 height 11
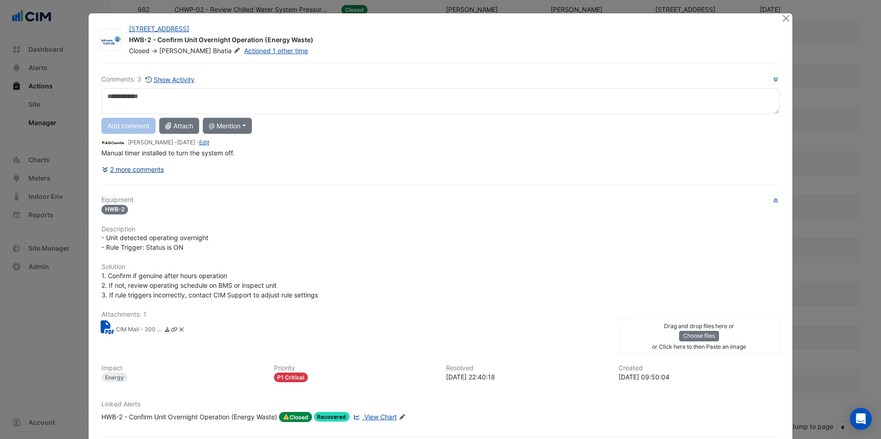
click at [155, 172] on button "2 more comments" at bounding box center [132, 169] width 63 height 16
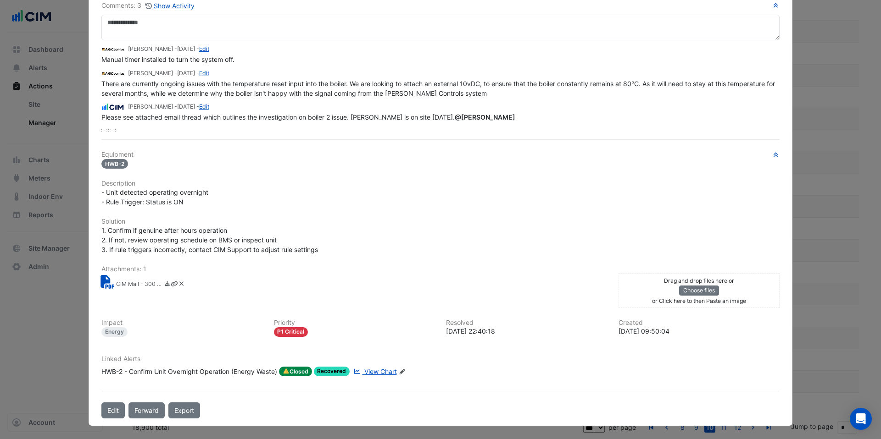
scroll to position [0, 0]
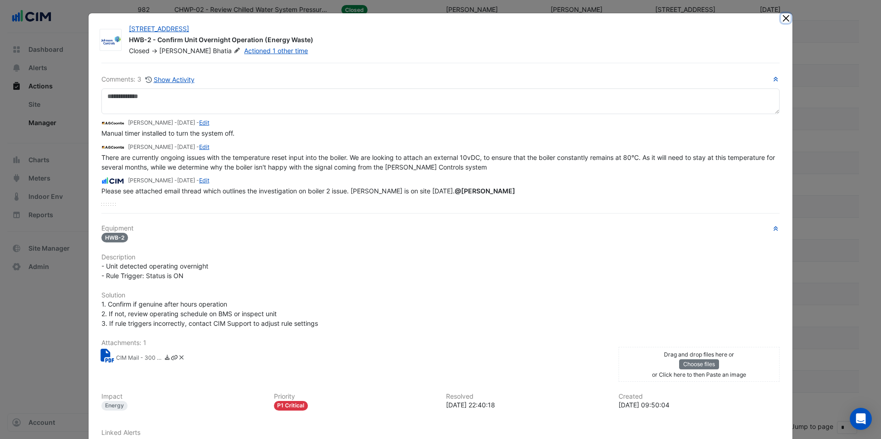
click at [787, 15] on button "Close" at bounding box center [786, 18] width 10 height 10
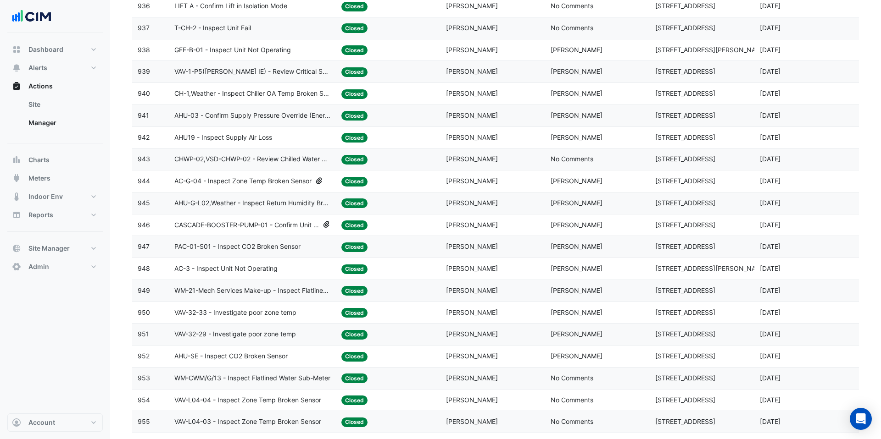
scroll to position [904, 0]
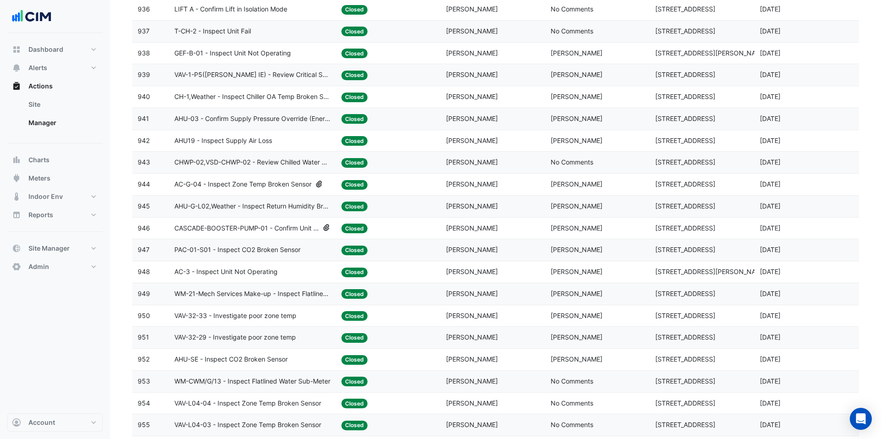
click at [284, 186] on span "AC-G-04 - Inspect Zone Temp Broken Sensor" at bounding box center [242, 184] width 137 height 11
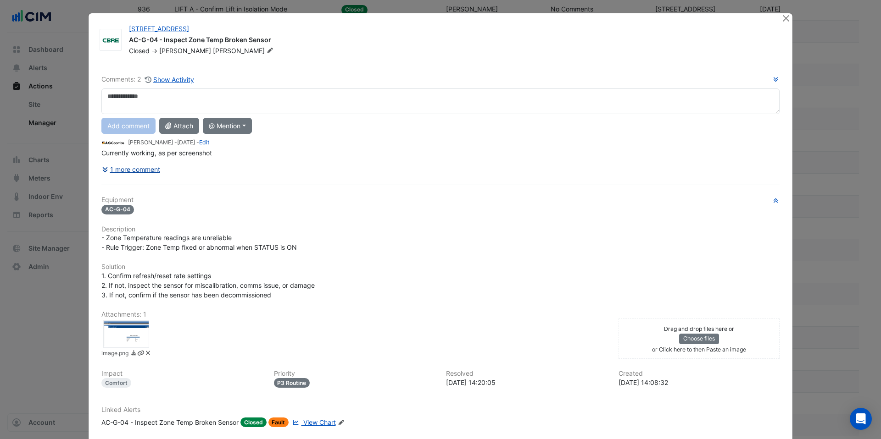
click at [153, 172] on button "1 more comment" at bounding box center [130, 169] width 59 height 16
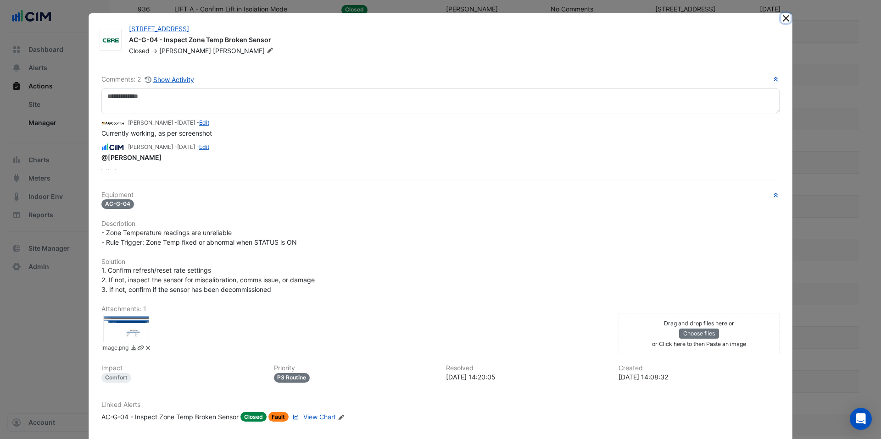
click at [785, 17] on button "Close" at bounding box center [786, 18] width 10 height 10
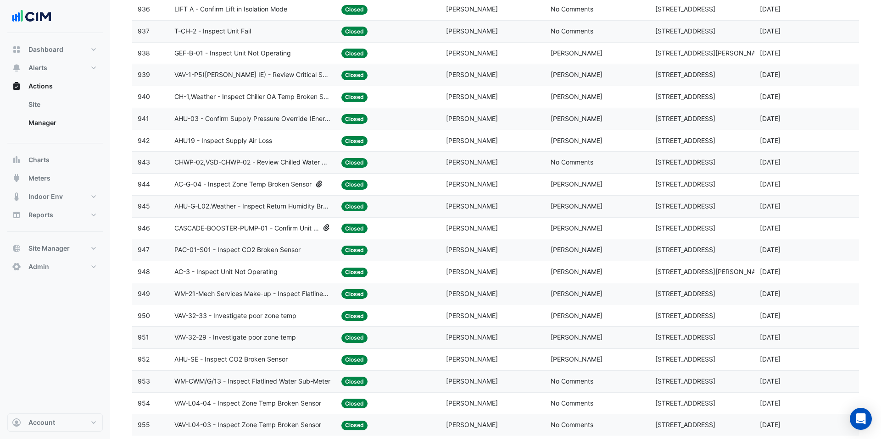
click at [301, 227] on span "CASCADE-BOOSTER-PUMP-01 - Confirm Unit Overnight Operation (Energy Waste)" at bounding box center [246, 228] width 144 height 11
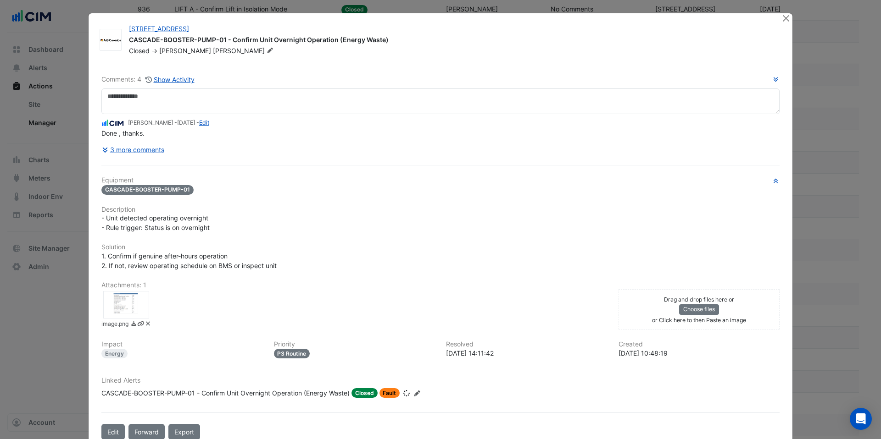
click at [289, 227] on div "Equipment CASCADE-BOOSTER-PUMP-01 Description - Unit detected operating overnig…" at bounding box center [440, 291] width 678 height 229
click at [788, 16] on button "Close" at bounding box center [786, 18] width 10 height 10
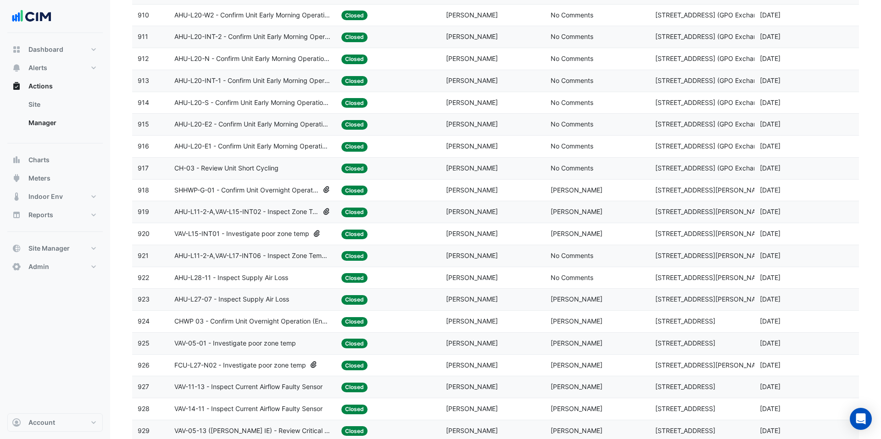
scroll to position [194, 0]
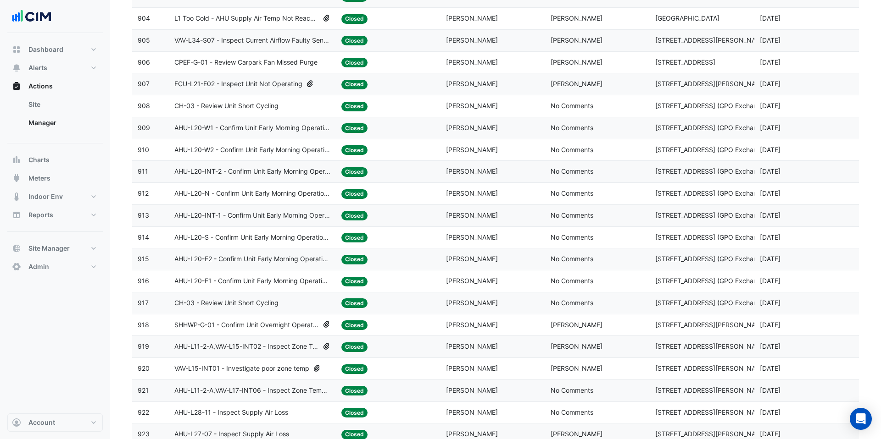
click at [295, 326] on span "SHHWP-G-01 - Confirm Unit Overnight Operation (Energy Waste)" at bounding box center [246, 325] width 144 height 11
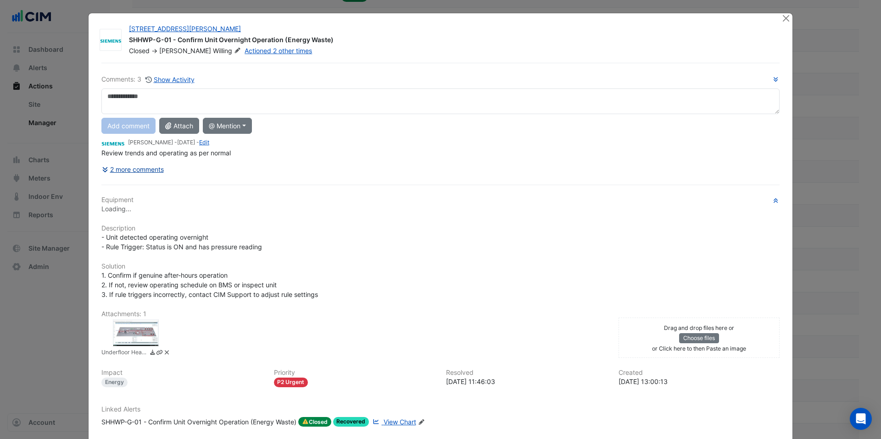
click at [161, 166] on button "2 more comments" at bounding box center [132, 169] width 63 height 16
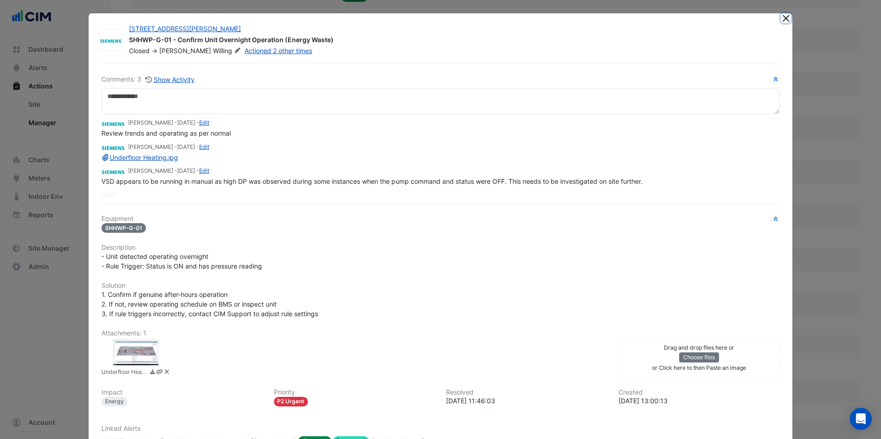
click at [786, 21] on button "Close" at bounding box center [786, 18] width 10 height 10
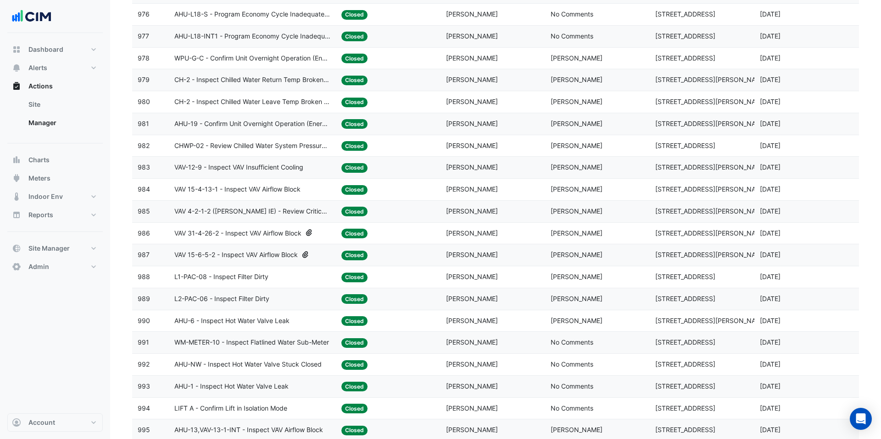
scroll to position [1911, 0]
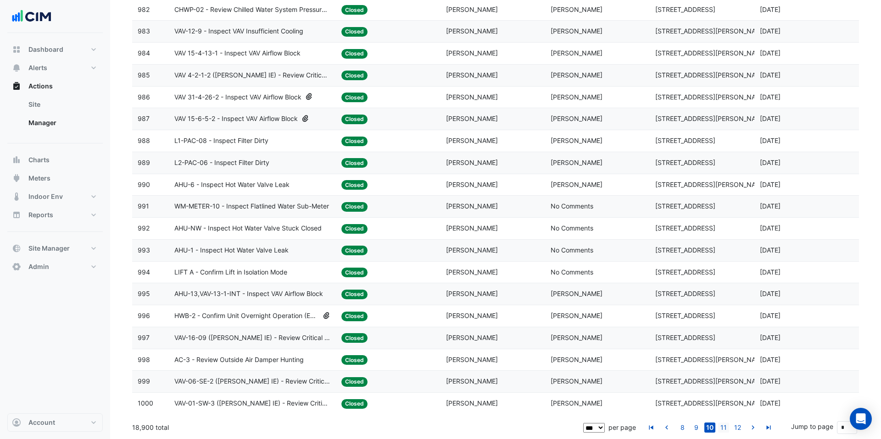
click at [729, 427] on link "11" at bounding box center [723, 428] width 11 height 10
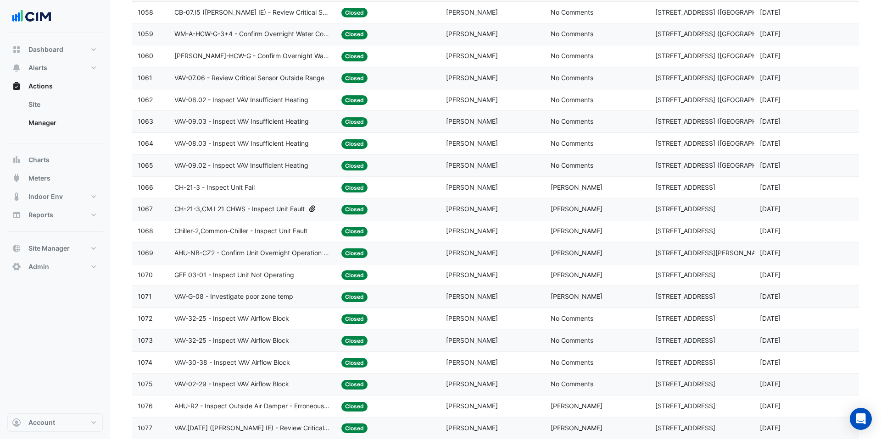
scroll to position [1341, 0]
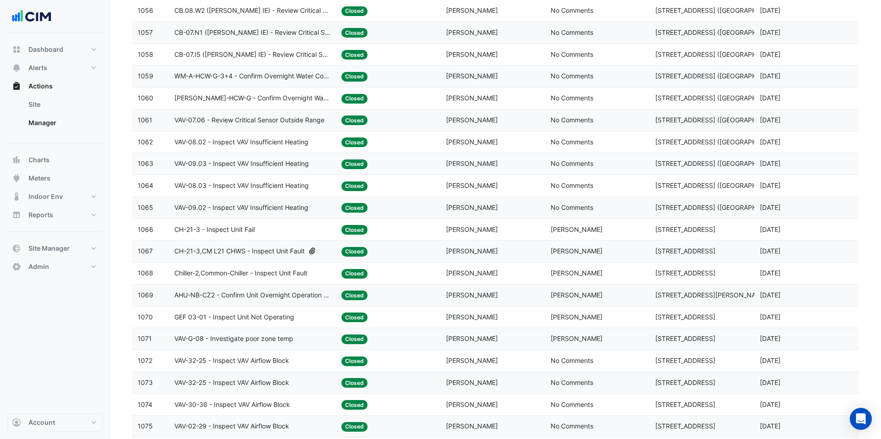
click at [294, 250] on span "CH-21-3,CM L21 CHWS - Inspect Unit Fault" at bounding box center [239, 251] width 130 height 11
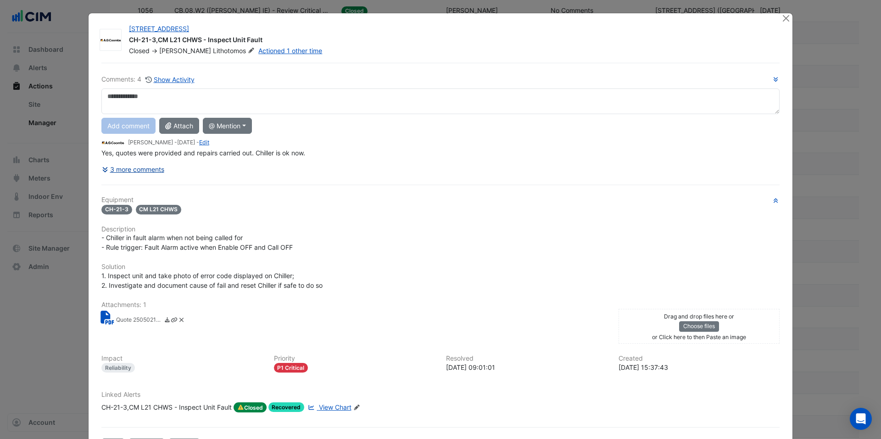
click at [159, 172] on button "3 more comments" at bounding box center [132, 169] width 63 height 16
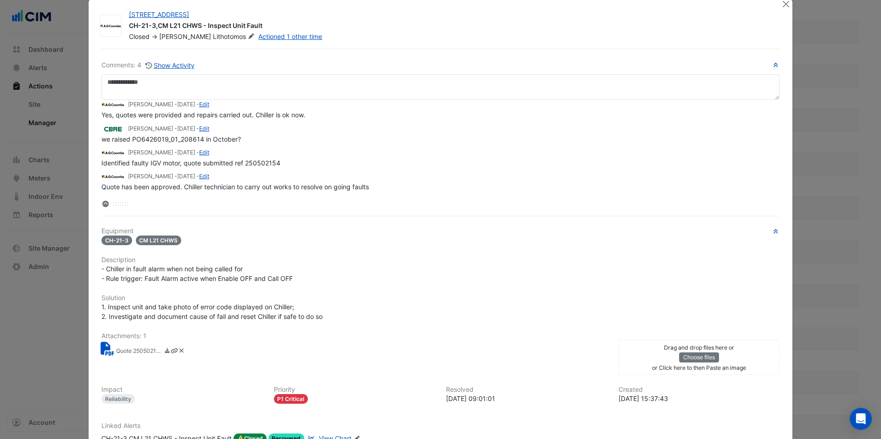
scroll to position [8, 0]
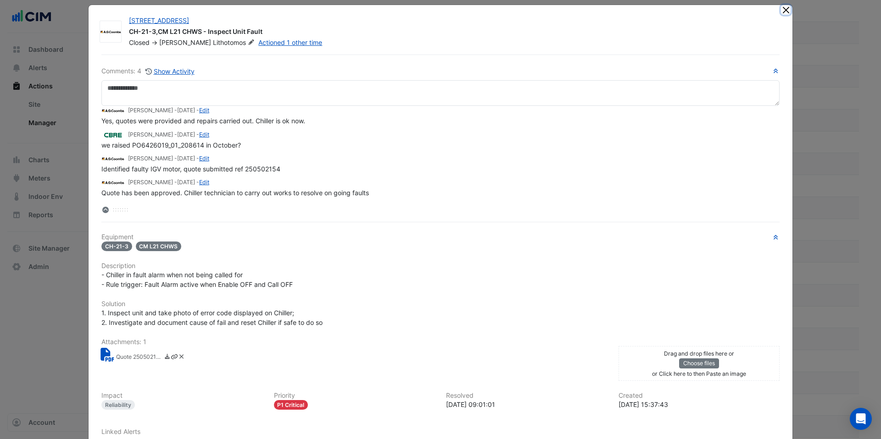
click at [782, 11] on button "Close" at bounding box center [786, 10] width 10 height 10
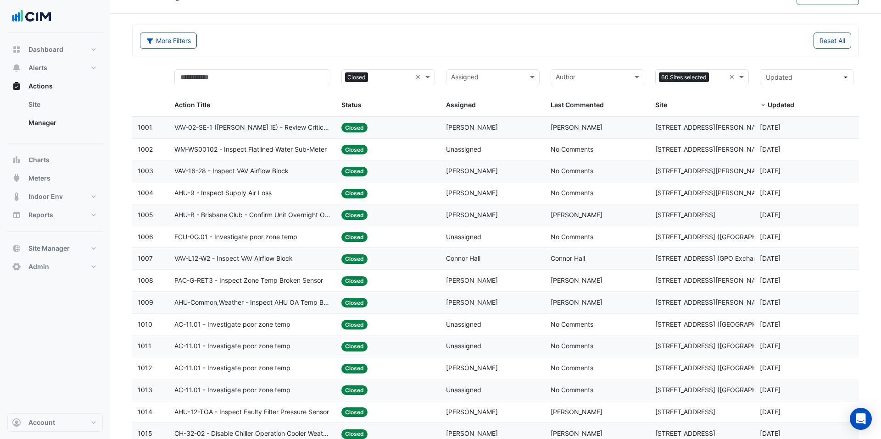
scroll to position [0, 0]
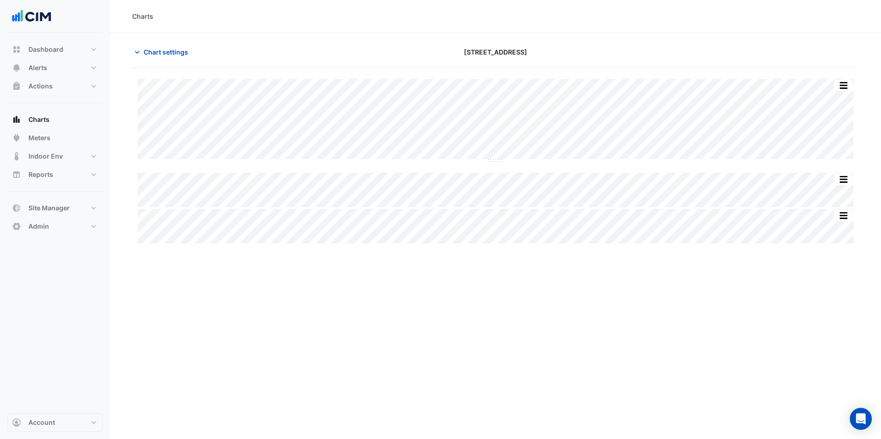
drag, startPoint x: 527, startPoint y: 55, endPoint x: 464, endPoint y: 52, distance: 63.3
click at [464, 52] on div "[STREET_ADDRESS]" at bounding box center [495, 52] width 246 height 16
copy span "[STREET_ADDRESS]"
click at [154, 54] on span "Chart settings" at bounding box center [166, 52] width 44 height 10
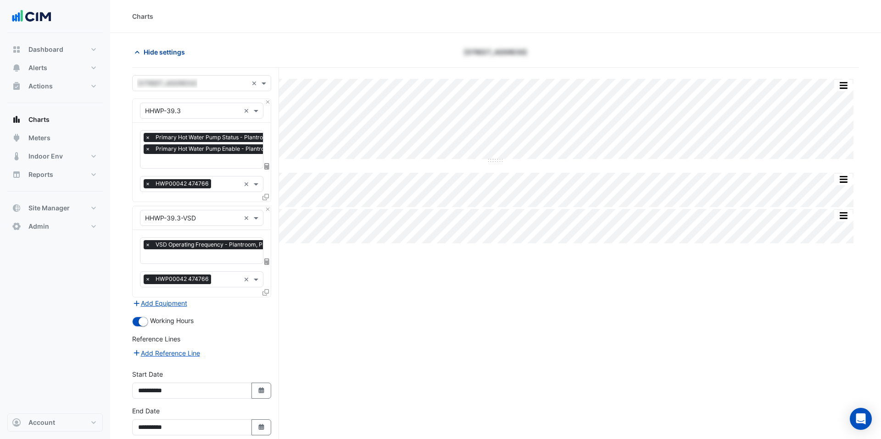
click at [154, 53] on span "Hide settings" at bounding box center [164, 52] width 41 height 10
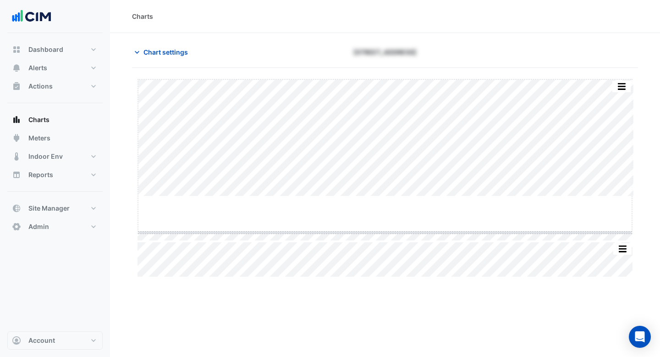
drag, startPoint x: 389, startPoint y: 197, endPoint x: 391, endPoint y: 233, distance: 36.3
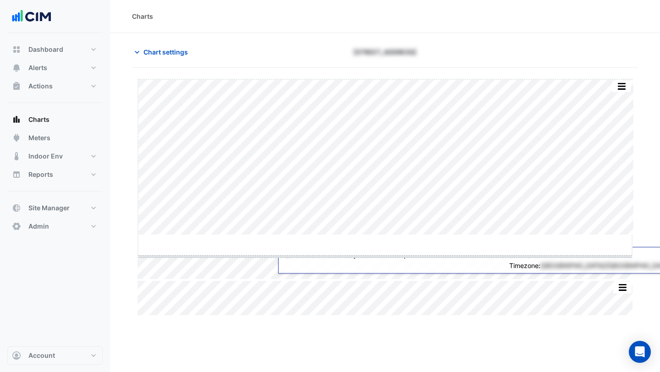
drag, startPoint x: 378, startPoint y: 236, endPoint x: 378, endPoint y: 241, distance: 5.0
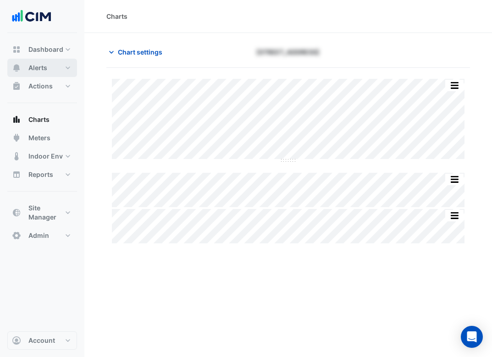
click at [69, 73] on button "Alerts" at bounding box center [42, 68] width 70 height 18
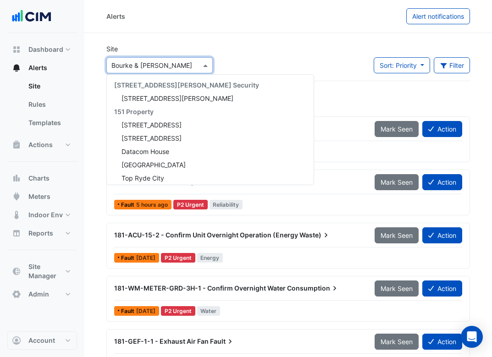
click at [193, 69] on div at bounding box center [159, 65] width 105 height 11
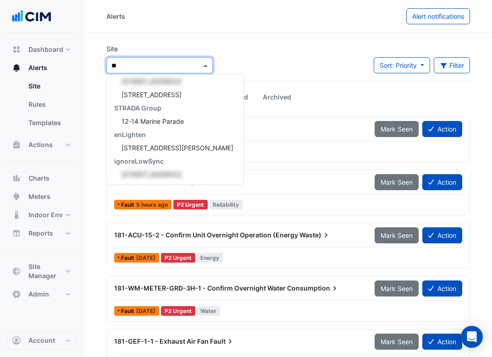
type input "***"
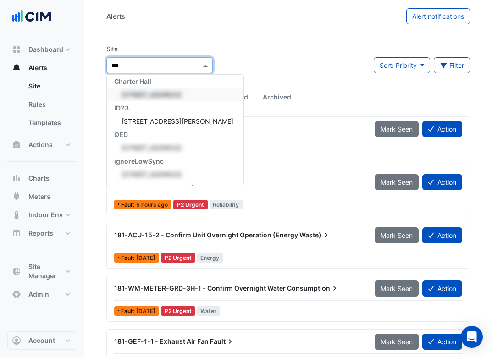
click at [173, 95] on span "[STREET_ADDRESS]" at bounding box center [152, 95] width 60 height 8
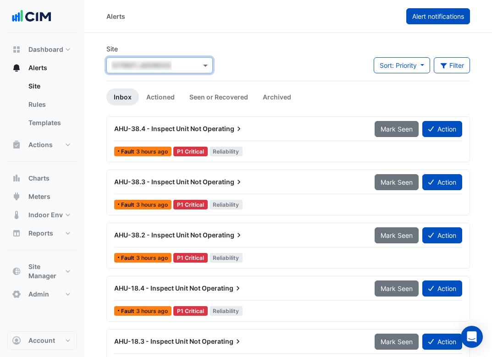
click at [452, 23] on button "Alert notifications" at bounding box center [438, 16] width 64 height 16
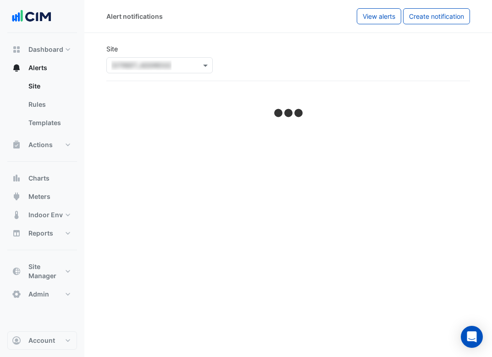
select select "******"
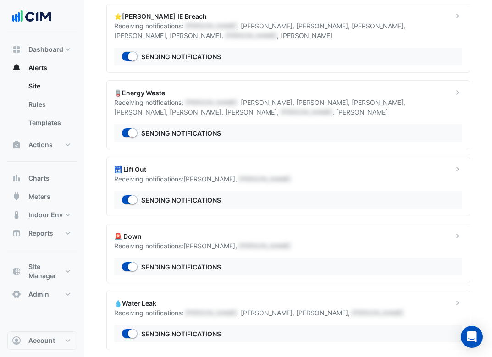
scroll to position [84, 0]
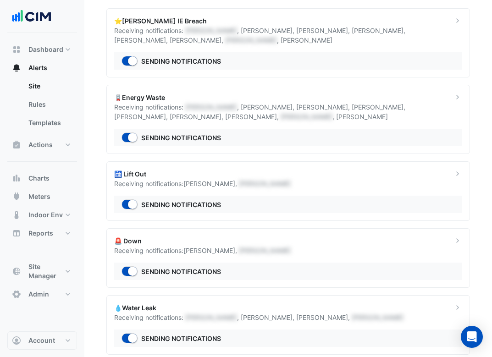
click at [303, 117] on div "Receiving notifications: [PERSON_NAME] , [PERSON_NAME] , [PERSON_NAME] , [PERSO…" at bounding box center [278, 111] width 328 height 19
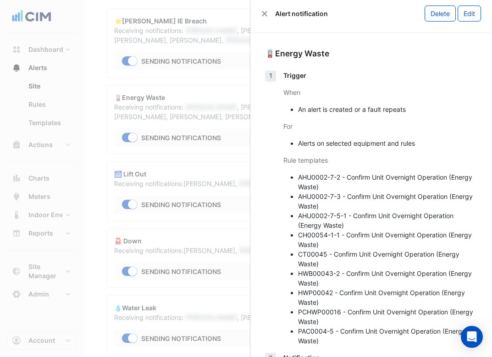
scroll to position [8, 0]
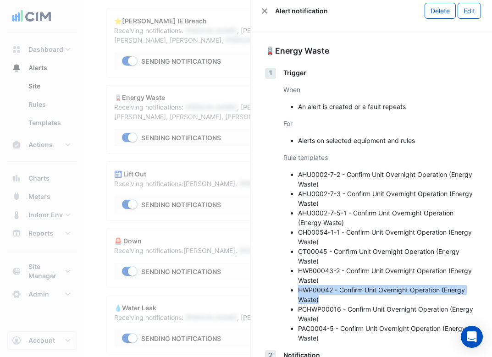
drag, startPoint x: 299, startPoint y: 289, endPoint x: 335, endPoint y: 300, distance: 37.3
click at [335, 300] on li "HWP00042 - Confirm Unit Overnight Operation (Energy Waste)" at bounding box center [387, 294] width 179 height 19
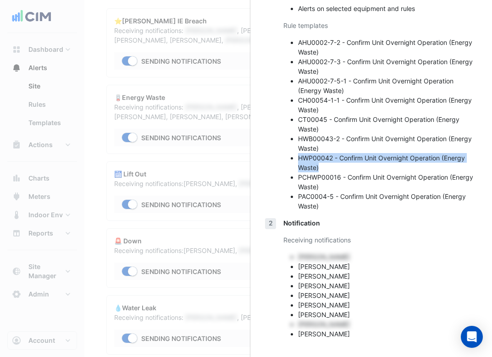
scroll to position [144, 0]
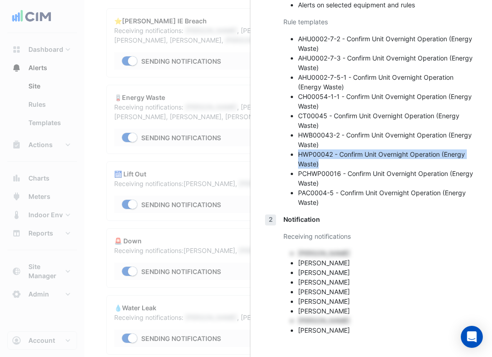
drag, startPoint x: 360, startPoint y: 330, endPoint x: 299, endPoint y: 266, distance: 88.6
click at [299, 266] on ul "[PERSON_NAME] [PERSON_NAME] [PERSON_NAME] [PERSON_NAME] [PERSON_NAME] [PERSON_N…" at bounding box center [380, 292] width 194 height 87
copy ul "[PERSON_NAME] [PERSON_NAME] [PERSON_NAME] [PERSON_NAME] [PERSON_NAME] [PERSON_N…"
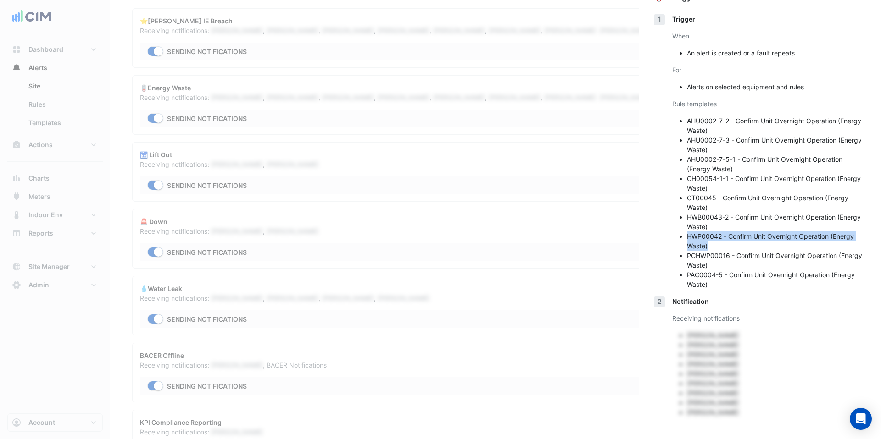
scroll to position [0, 0]
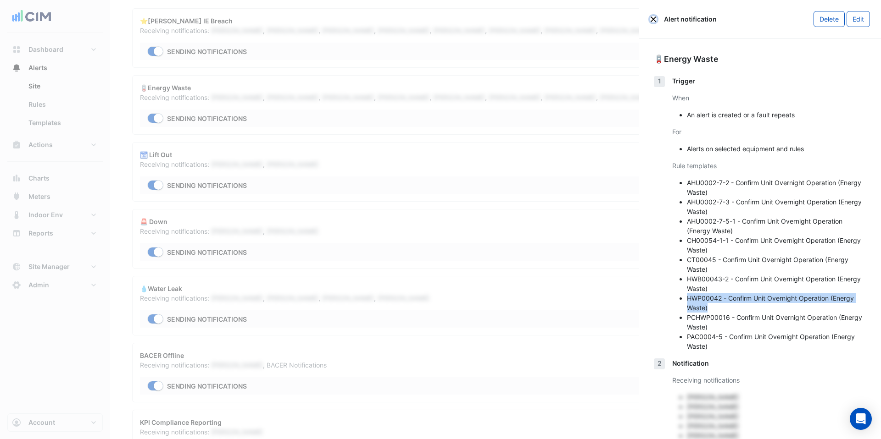
click at [492, 20] on button "Close" at bounding box center [653, 19] width 6 height 6
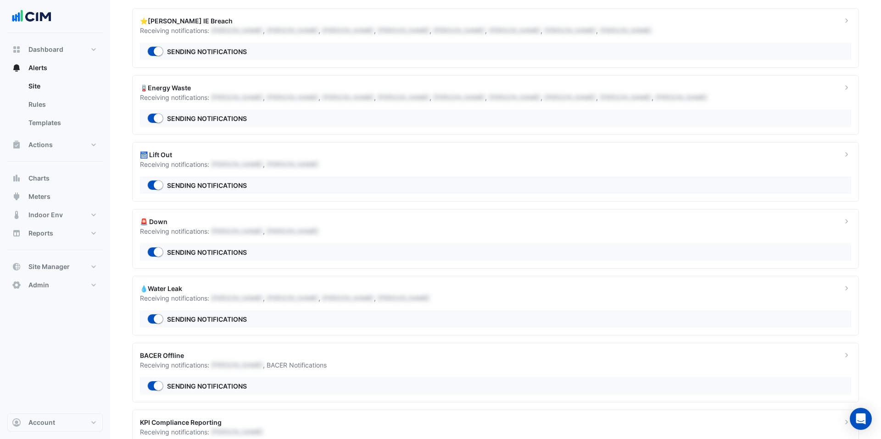
click at [492, 26] on div "Receiving notifications: [PERSON_NAME] , [PERSON_NAME] , [PERSON_NAME] , [PERSO…" at bounding box center [485, 31] width 691 height 10
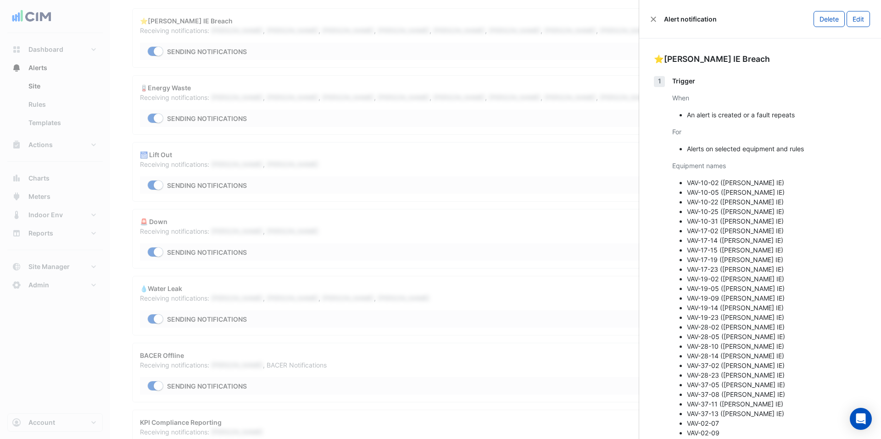
click at [492, 17] on ngb-offcanvas-backdrop at bounding box center [440, 219] width 881 height 439
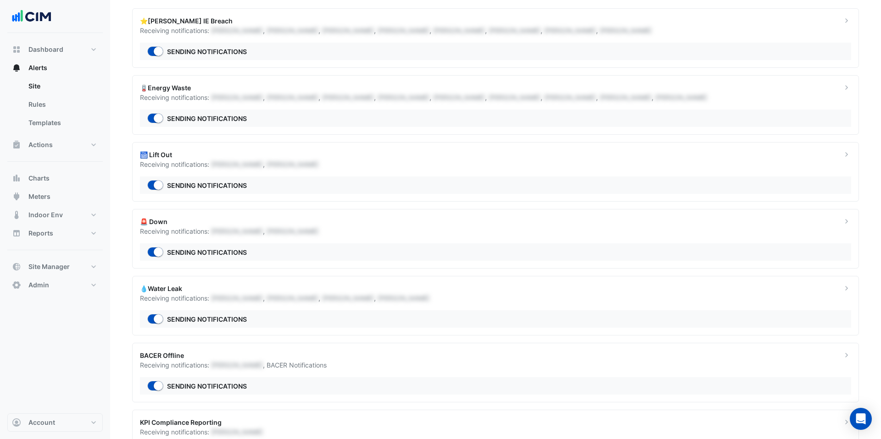
click at [492, 17] on div "⭐[PERSON_NAME] IE Breach" at bounding box center [485, 21] width 691 height 10
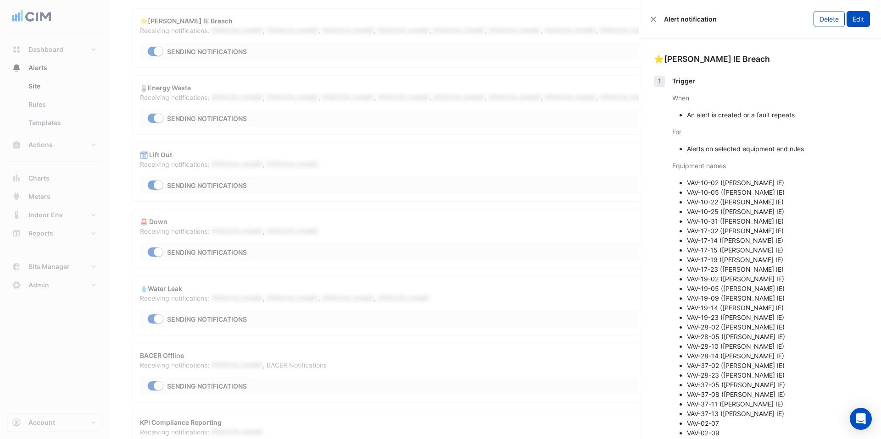
click at [492, 18] on button "Edit" at bounding box center [857, 19] width 23 height 16
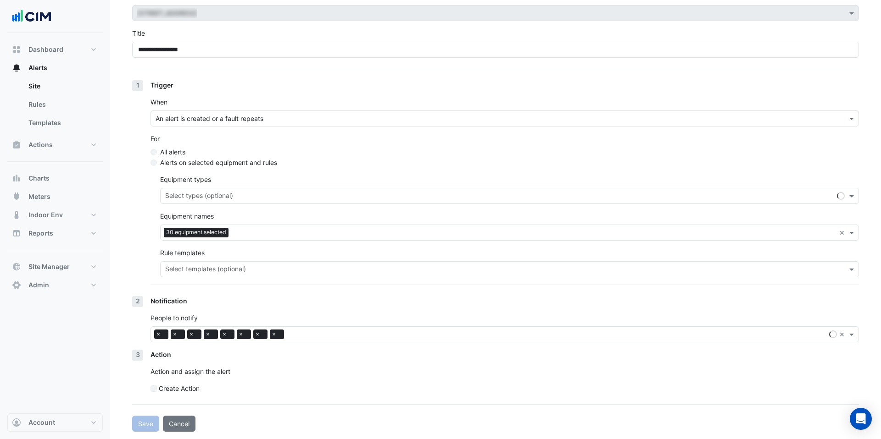
scroll to position [52, 0]
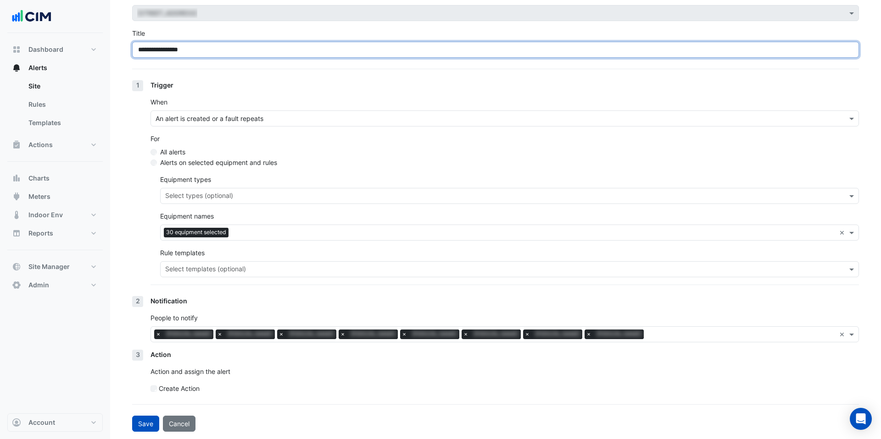
drag, startPoint x: 174, startPoint y: 51, endPoint x: 147, endPoint y: 51, distance: 26.6
click at [147, 51] on input "**********" at bounding box center [495, 50] width 727 height 16
type input "**********"
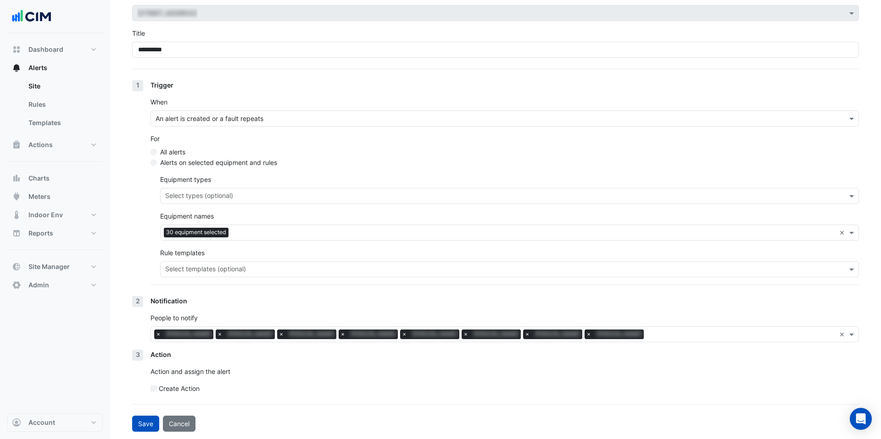
click at [338, 89] on div "Trigger" at bounding box center [504, 85] width 708 height 10
click at [150, 357] on button "Save" at bounding box center [145, 424] width 27 height 16
select select "******"
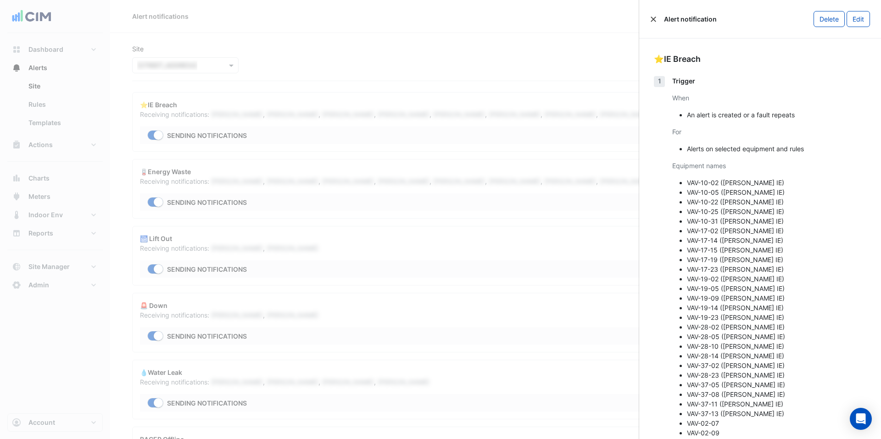
click at [492, 20] on button "Close" at bounding box center [653, 19] width 6 height 6
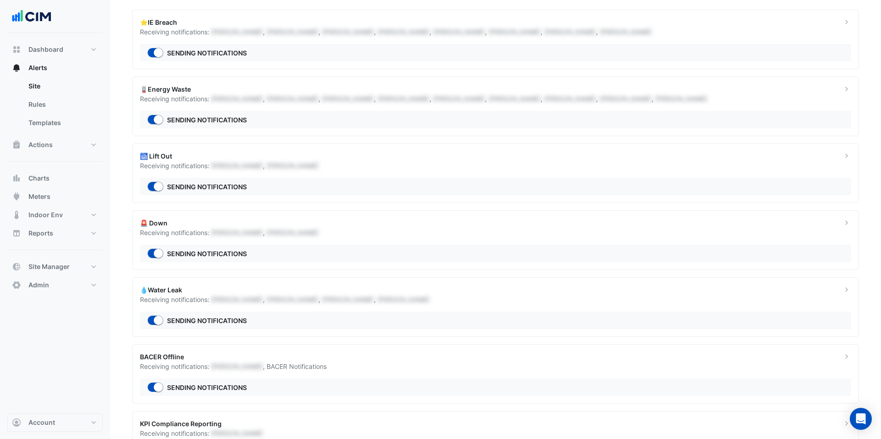
scroll to position [134, 0]
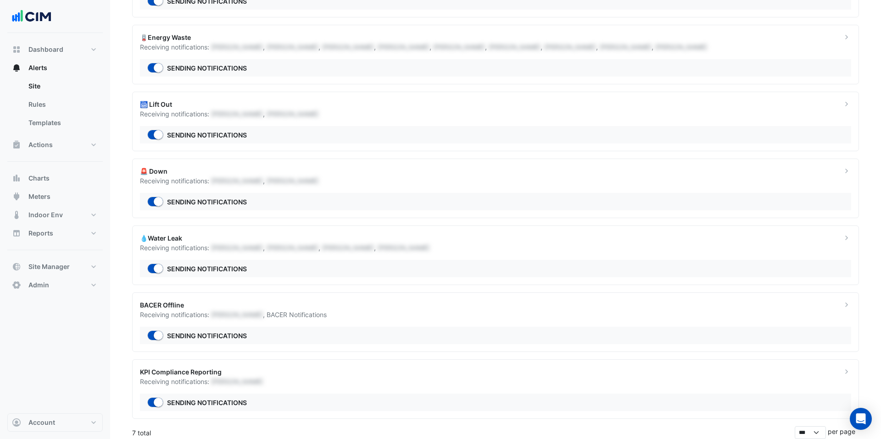
click at [313, 107] on div "🛗 Lift Out" at bounding box center [485, 105] width 691 height 10
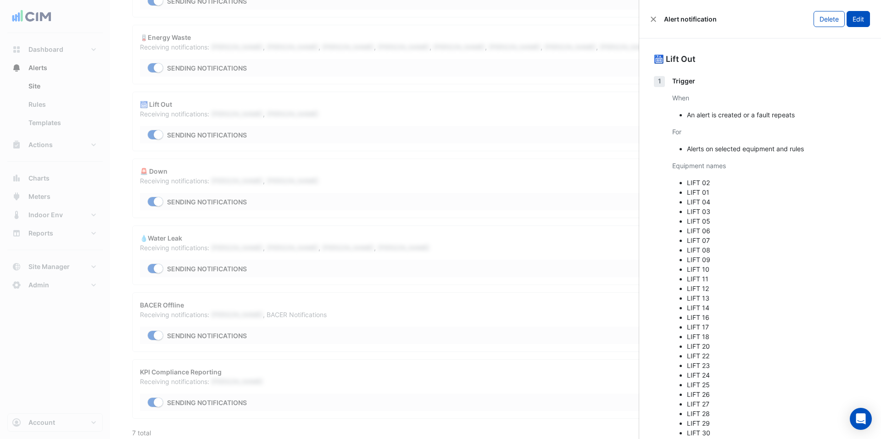
click at [492, 15] on button "Edit" at bounding box center [857, 19] width 23 height 16
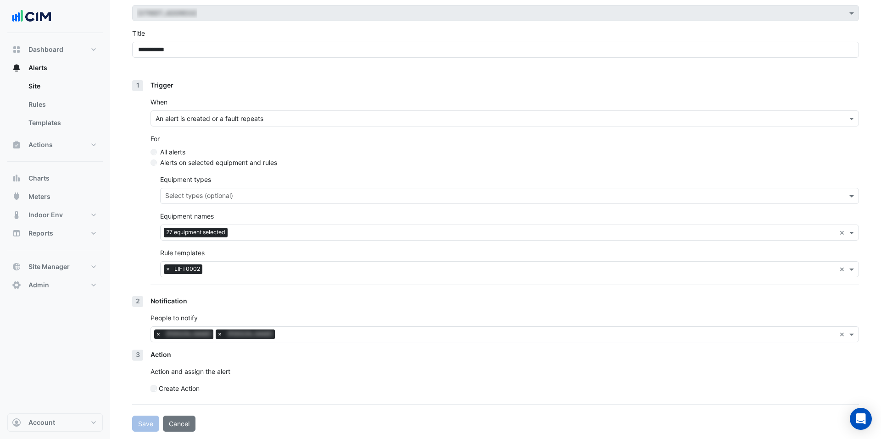
scroll to position [52, 0]
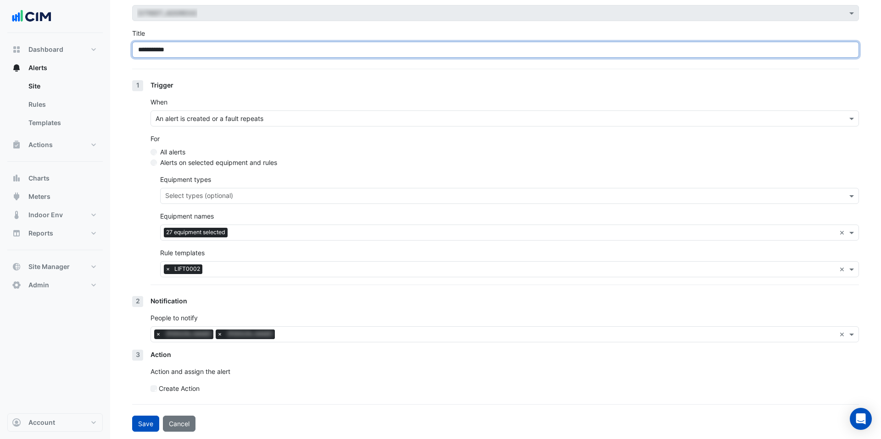
drag, startPoint x: 170, startPoint y: 55, endPoint x: 150, endPoint y: 53, distance: 20.7
click at [149, 53] on input "**********" at bounding box center [495, 50] width 727 height 16
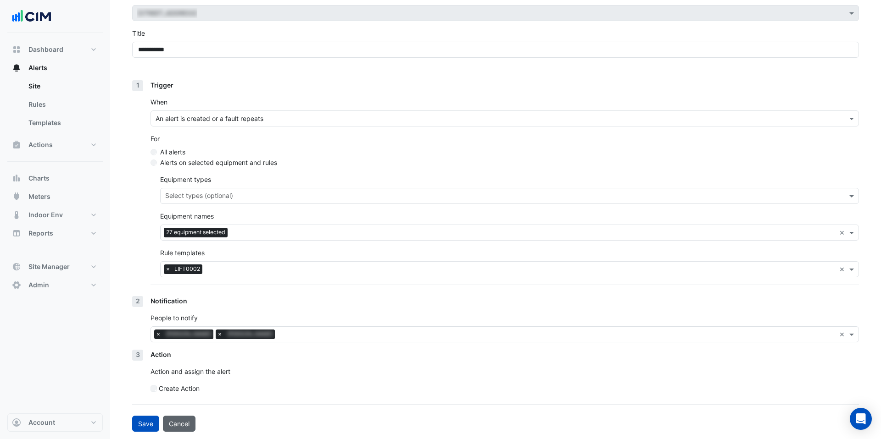
click at [180, 357] on button "Cancel" at bounding box center [179, 424] width 33 height 16
select select "******"
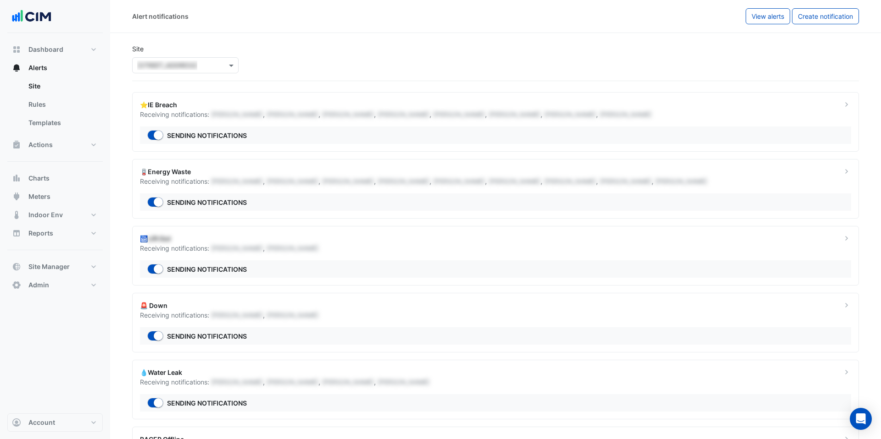
click at [172, 177] on div "Receiving notifications: Lachlan Manning , Robyn Clifford , Maddy Pertl , Graha…" at bounding box center [485, 182] width 691 height 10
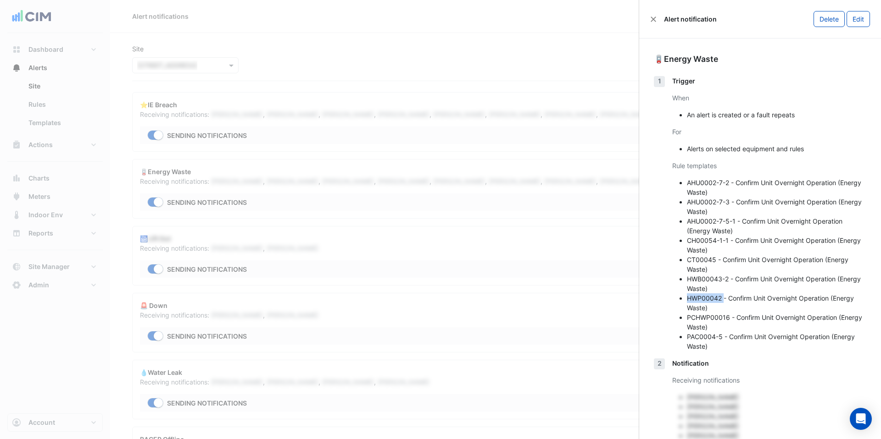
drag, startPoint x: 724, startPoint y: 299, endPoint x: 688, endPoint y: 299, distance: 36.2
click at [492, 299] on li "HWP00042 - Confirm Unit Overnight Operation (Energy Waste)" at bounding box center [776, 303] width 179 height 19
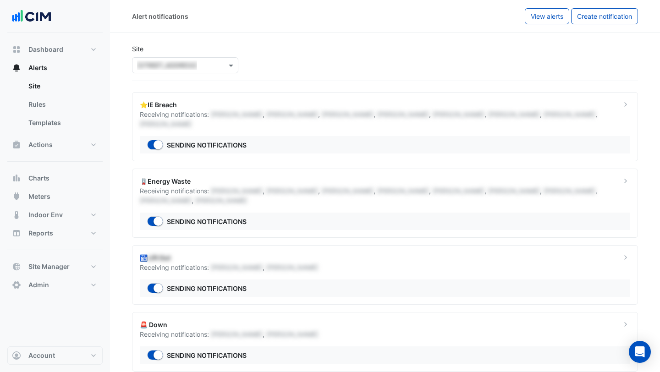
click at [174, 177] on div "🪫Energy Waste" at bounding box center [375, 182] width 471 height 10
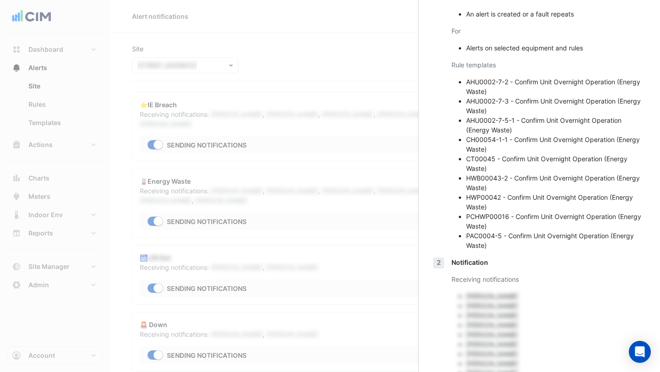
scroll to position [104, 0]
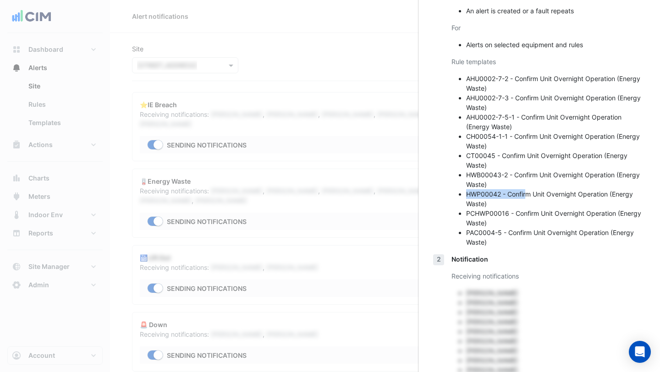
drag, startPoint x: 466, startPoint y: 194, endPoint x: 527, endPoint y: 193, distance: 61.0
click at [492, 193] on ul "AHU0002-7-2 - Confirm Unit Overnight Operation (Energy Waste) AHU0002-7-3 - Con…" at bounding box center [549, 160] width 194 height 173
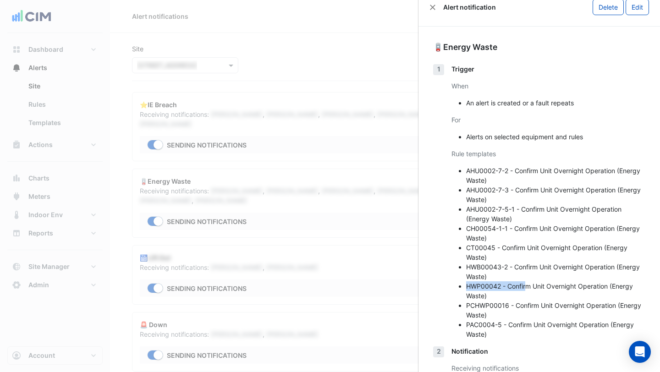
scroll to position [11, 0]
click at [492, 12] on button "Edit" at bounding box center [637, 8] width 23 height 16
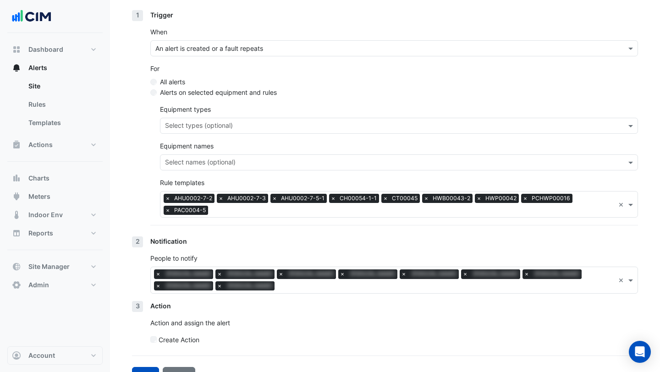
scroll to position [140, 0]
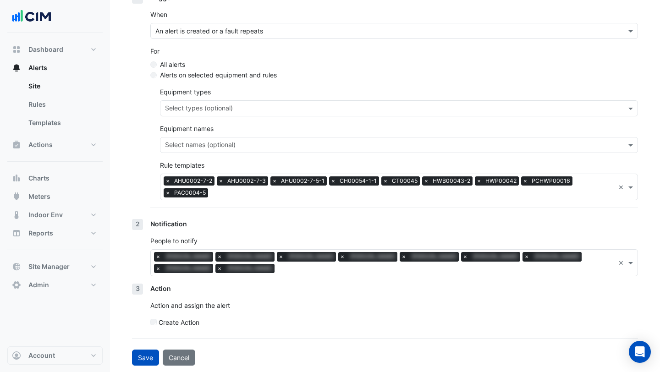
click at [278, 266] on input "text" at bounding box center [446, 270] width 337 height 10
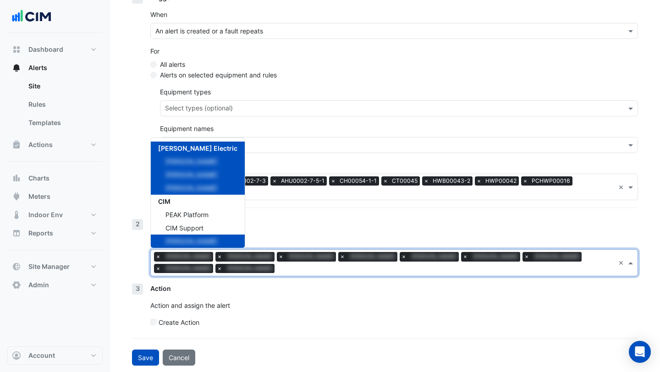
scroll to position [177, 0]
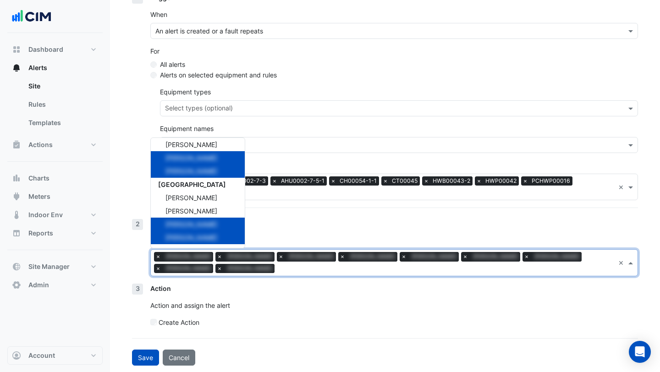
click at [278, 266] on input "text" at bounding box center [446, 270] width 337 height 10
click at [255, 288] on div "Action" at bounding box center [394, 289] width 488 height 10
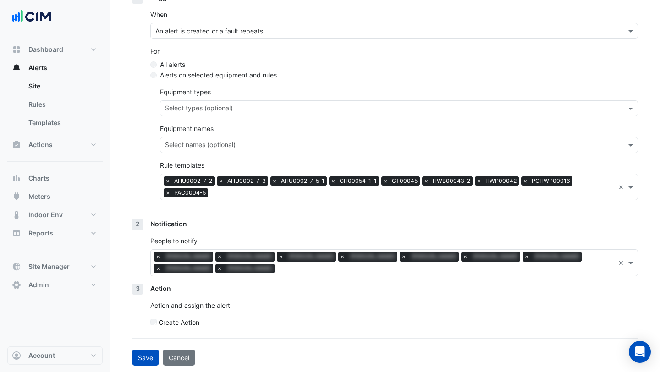
scroll to position [0, 0]
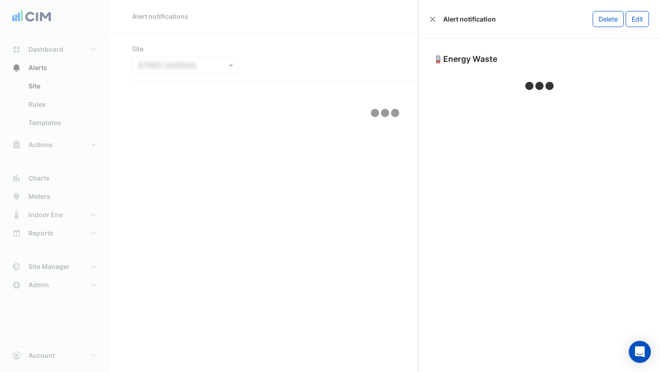
select select "******"
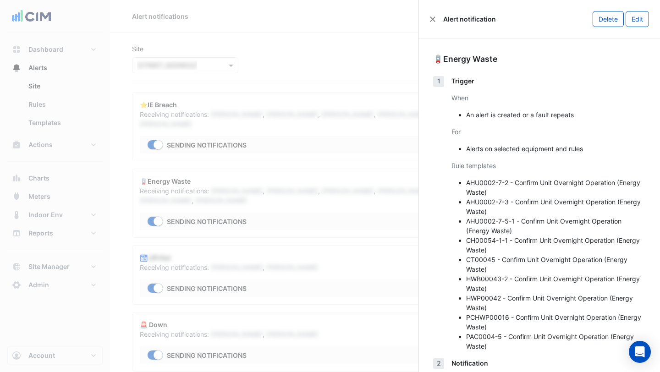
click at [435, 22] on div "Alert notification" at bounding box center [463, 19] width 67 height 10
click at [434, 17] on button "Close" at bounding box center [433, 19] width 6 height 6
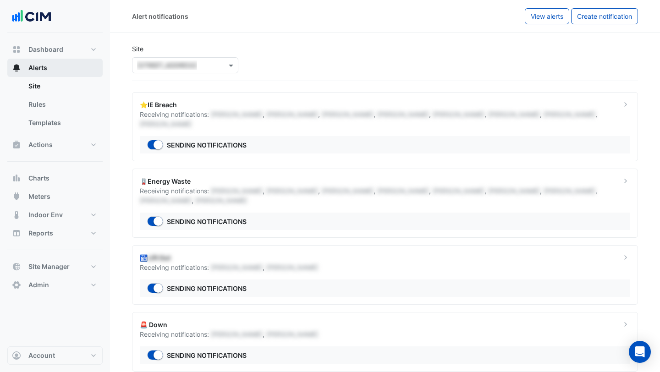
click at [59, 67] on button "Alerts" at bounding box center [54, 68] width 95 height 18
click at [170, 63] on input "text" at bounding box center [176, 66] width 78 height 10
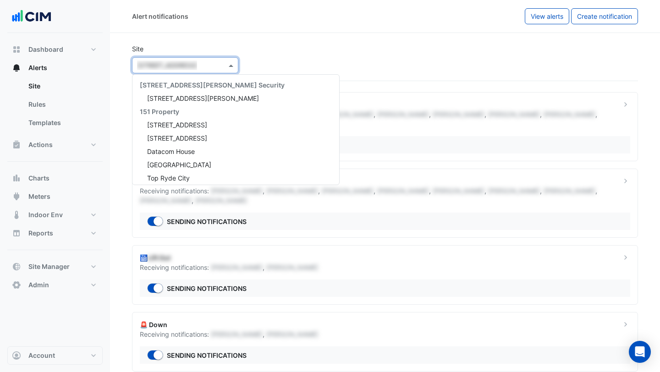
scroll to position [1932, 0]
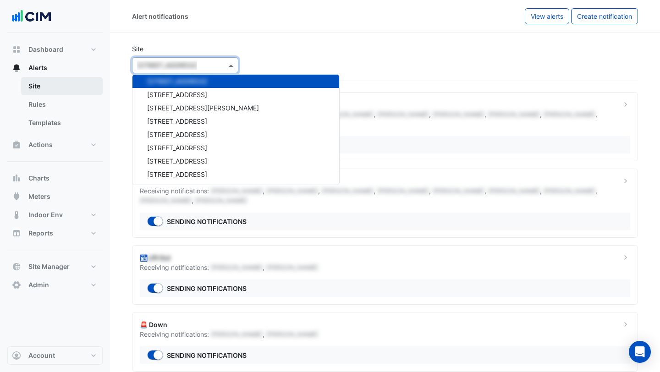
click at [69, 78] on link "Site" at bounding box center [62, 86] width 82 height 18
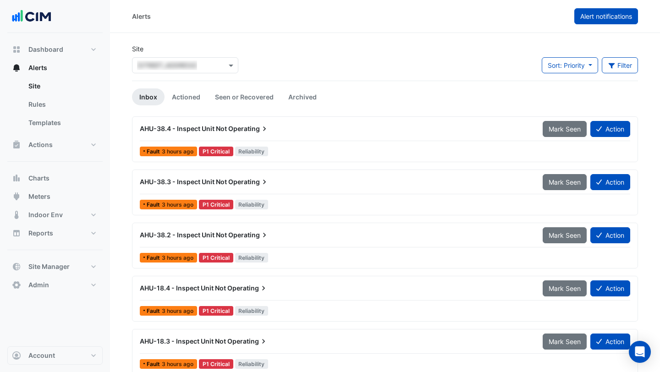
click at [492, 17] on span "Alert notifications" at bounding box center [607, 16] width 52 height 8
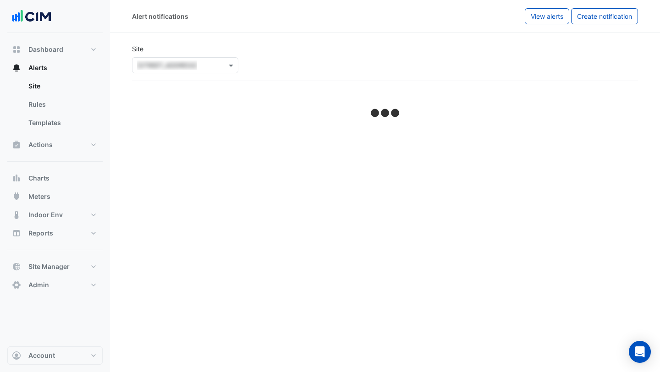
select select "******"
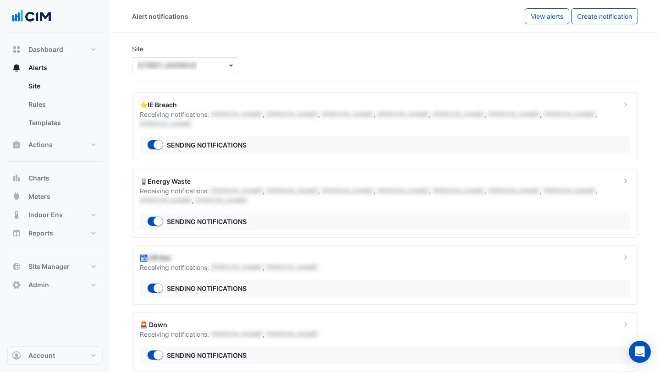
click at [183, 177] on div "🪫Energy Waste" at bounding box center [375, 182] width 471 height 10
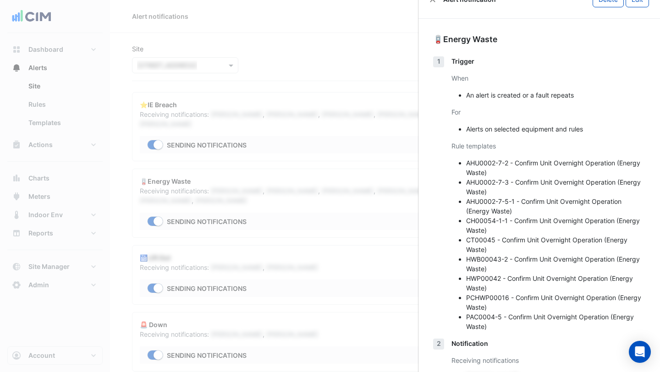
scroll to position [75, 0]
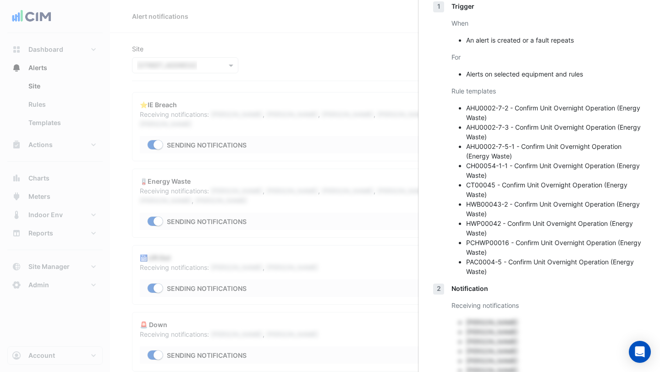
click at [417, 30] on ngb-offcanvas-backdrop at bounding box center [330, 186] width 660 height 372
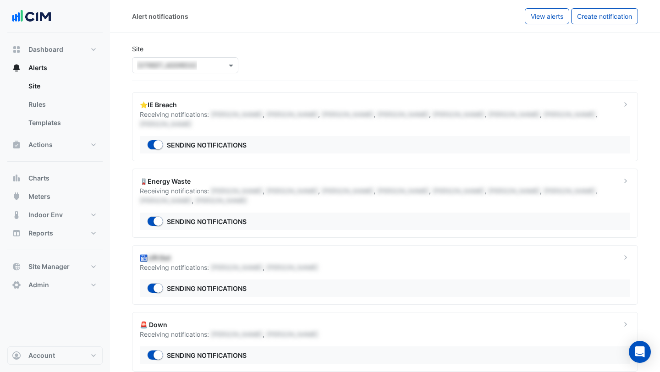
click at [179, 177] on div "🪫Energy Waste" at bounding box center [375, 182] width 471 height 10
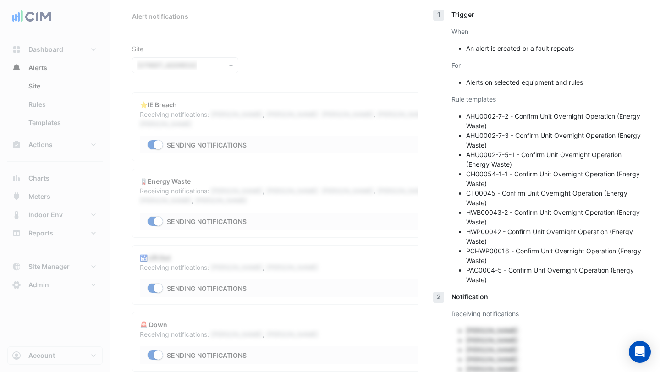
scroll to position [68, 0]
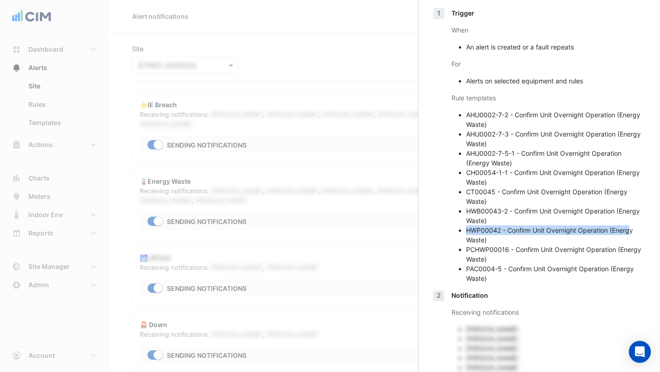
drag, startPoint x: 469, startPoint y: 232, endPoint x: 632, endPoint y: 234, distance: 162.9
click at [492, 235] on li "HWP00042 - Confirm Unit Overnight Operation (Energy Waste)" at bounding box center [555, 235] width 179 height 19
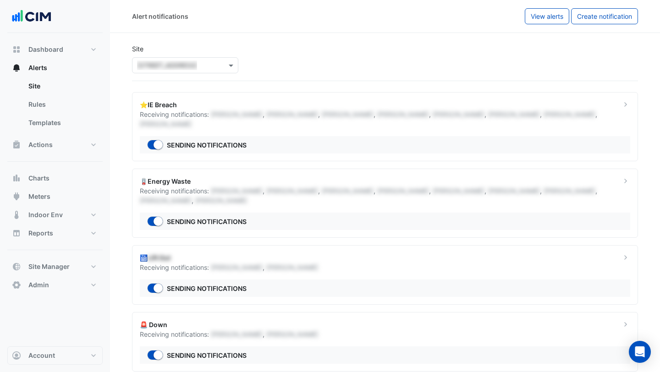
click at [191, 186] on div "Receiving notifications: Lachlan Manning , Robyn Clifford , Maddy Pertl , Graha…" at bounding box center [375, 195] width 471 height 19
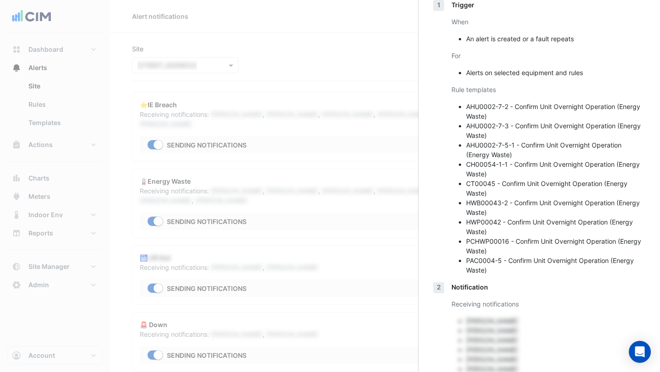
scroll to position [78, 0]
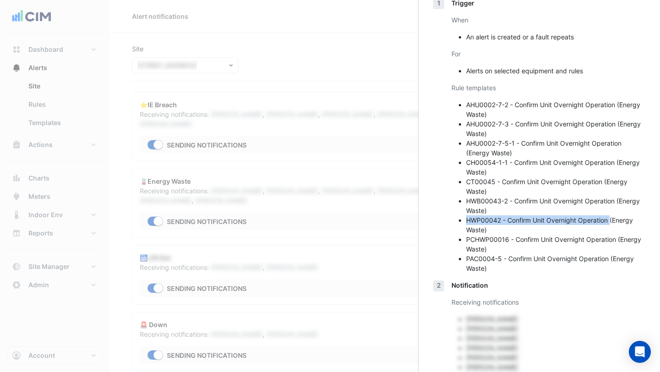
drag, startPoint x: 466, startPoint y: 220, endPoint x: 612, endPoint y: 222, distance: 146.3
click at [492, 222] on ul "AHU0002-7-2 - Confirm Unit Overnight Operation (Energy Waste) AHU0002-7-3 - Con…" at bounding box center [549, 186] width 194 height 173
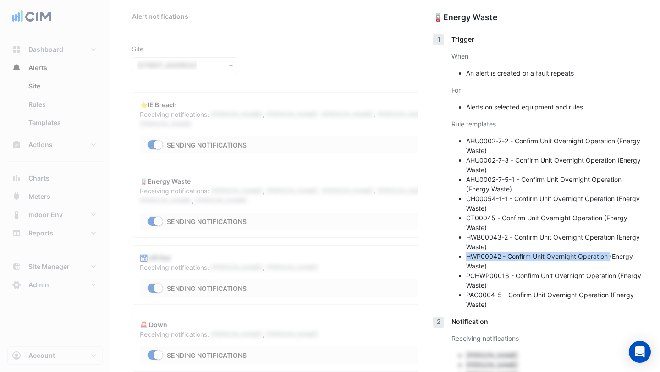
scroll to position [0, 0]
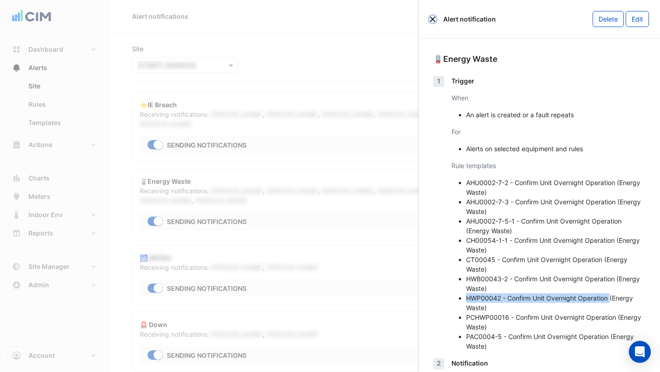
click at [433, 19] on button "Close" at bounding box center [433, 19] width 6 height 6
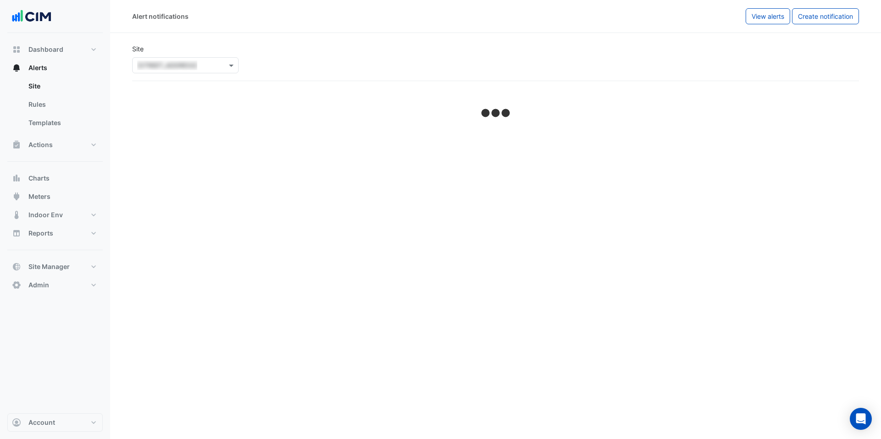
select select "******"
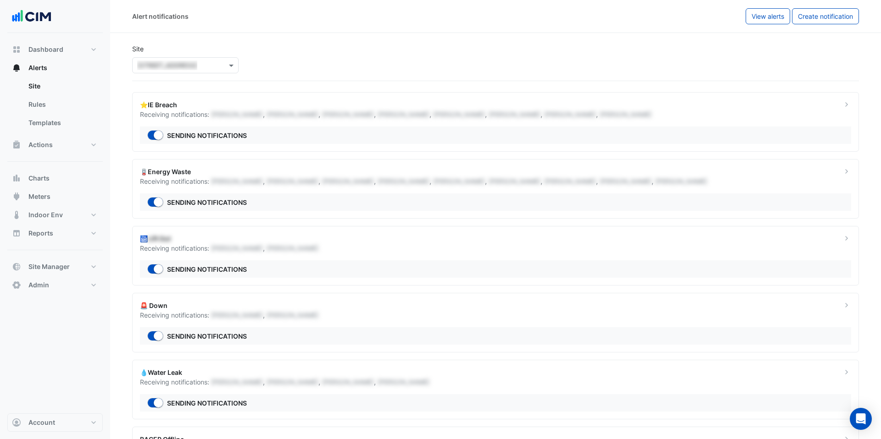
click at [73, 110] on ngb-offcanvas-backdrop at bounding box center [440, 219] width 881 height 439
click at [68, 89] on link "Site" at bounding box center [62, 86] width 82 height 18
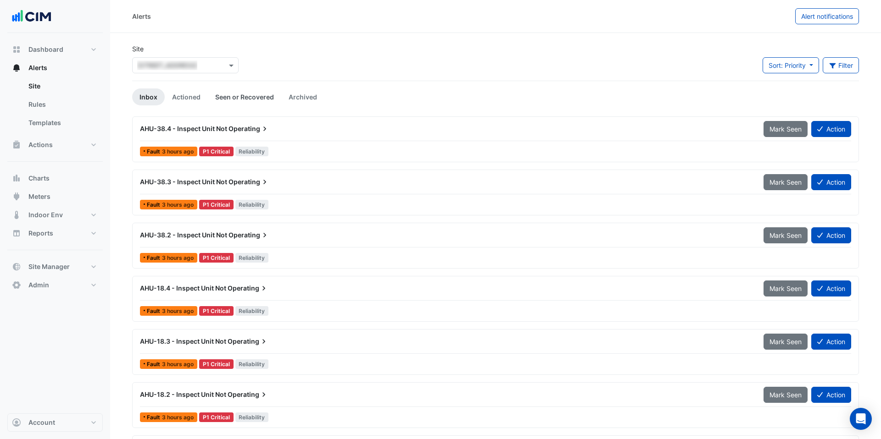
click at [239, 95] on link "Seen or Recovered" at bounding box center [244, 97] width 73 height 17
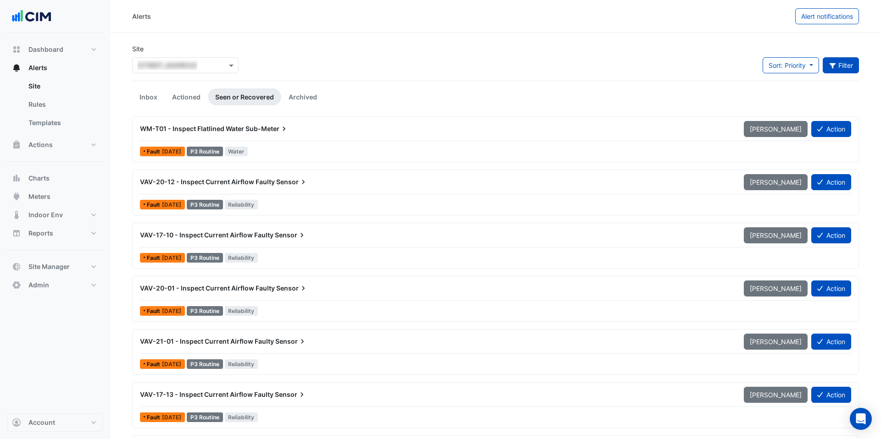
click at [839, 64] on button "Filter" at bounding box center [840, 65] width 37 height 16
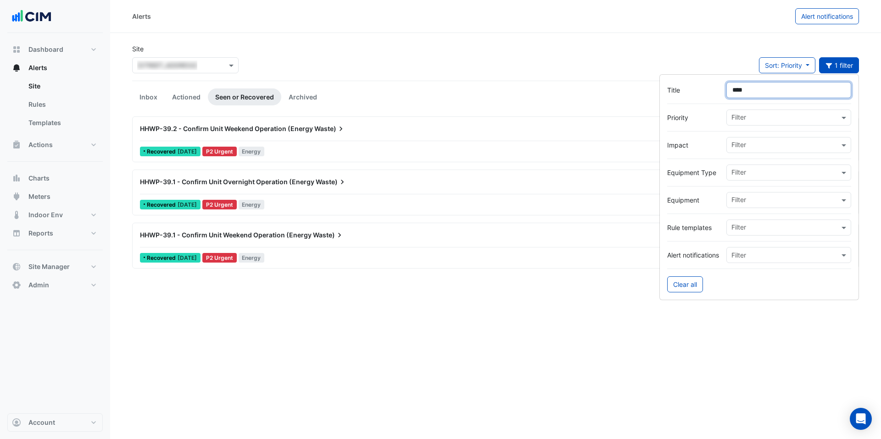
type input "****"
drag, startPoint x: 755, startPoint y: 90, endPoint x: 722, endPoint y: 88, distance: 33.1
click at [722, 88] on div "Title ****" at bounding box center [759, 90] width 184 height 16
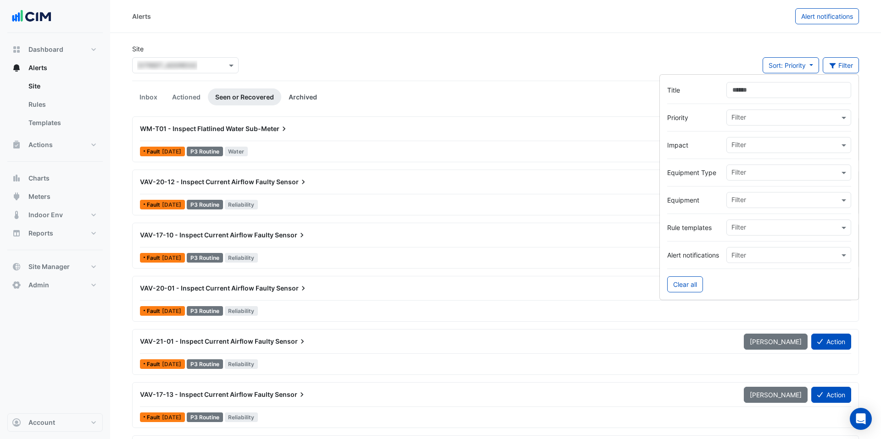
click at [292, 100] on link "Archived" at bounding box center [302, 97] width 43 height 17
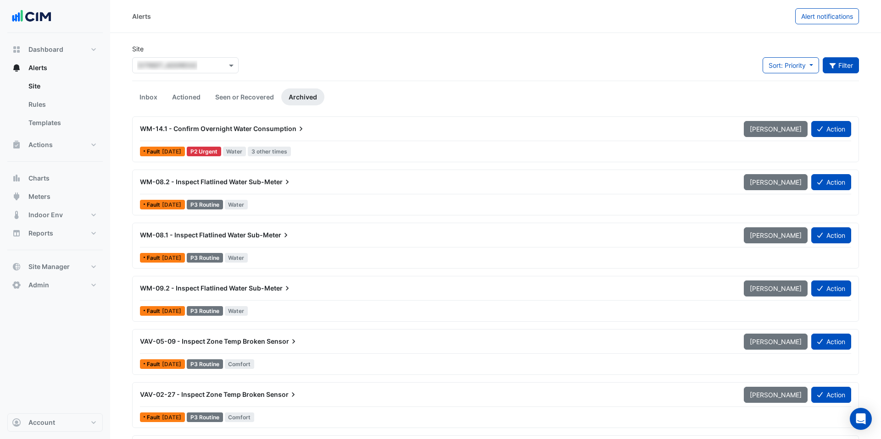
click at [834, 62] on icon "button" at bounding box center [832, 65] width 8 height 6
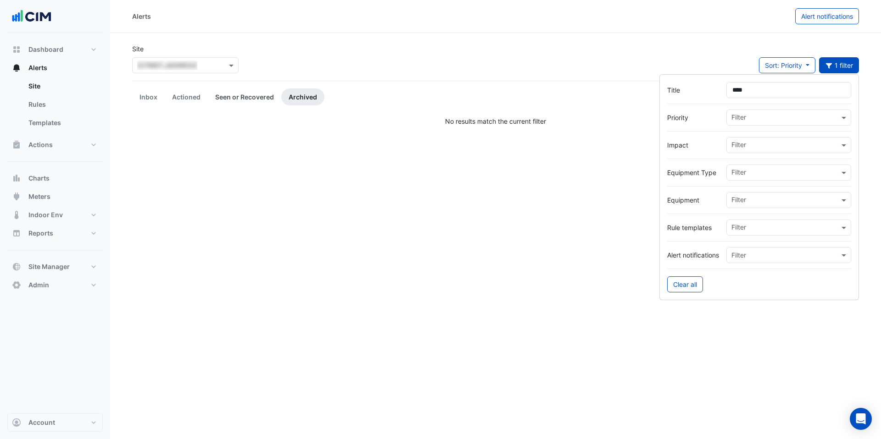
type input "****"
click at [252, 98] on link "Seen or Recovered" at bounding box center [244, 97] width 73 height 17
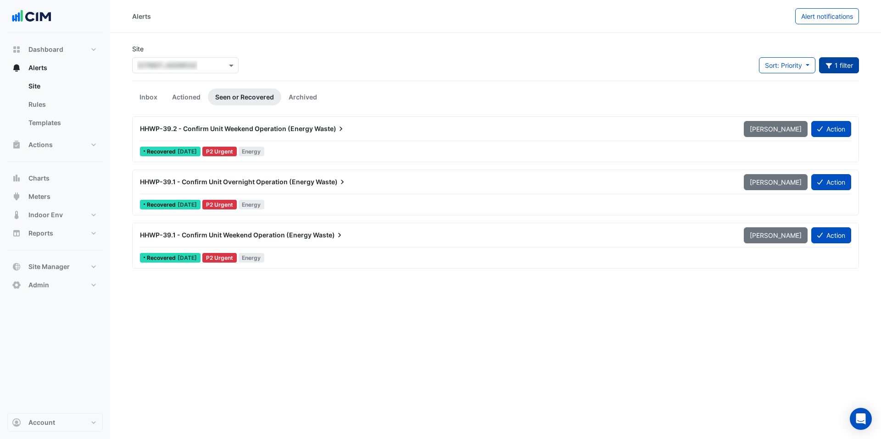
click at [850, 69] on button "1 filter" at bounding box center [839, 65] width 40 height 16
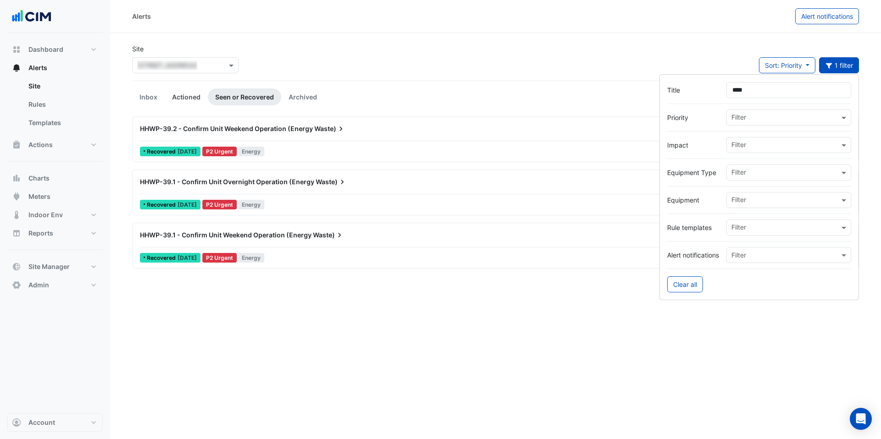
click at [194, 98] on link "Actioned" at bounding box center [186, 97] width 43 height 17
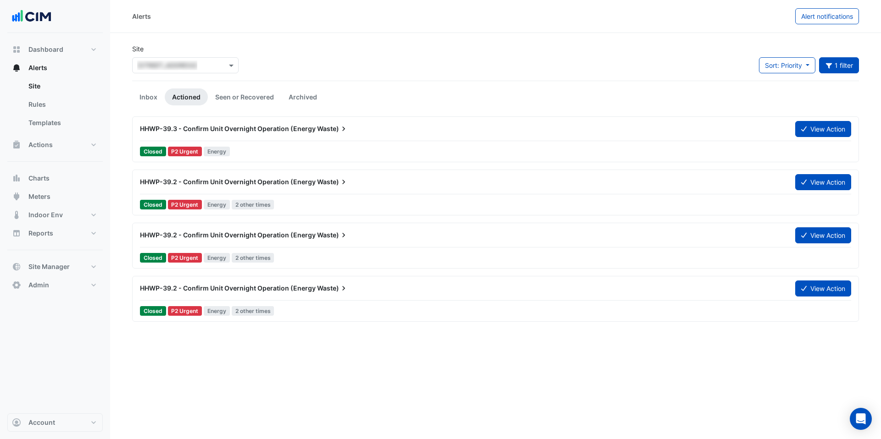
click at [469, 136] on div "HHWP-39.3 - Confirm Unit Overnight Operation (Energy Waste)" at bounding box center [461, 129] width 655 height 17
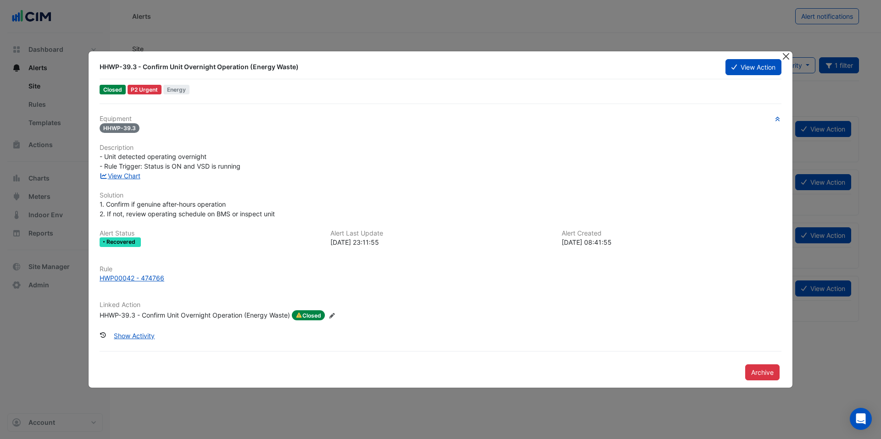
click at [785, 57] on button "Close" at bounding box center [786, 56] width 10 height 10
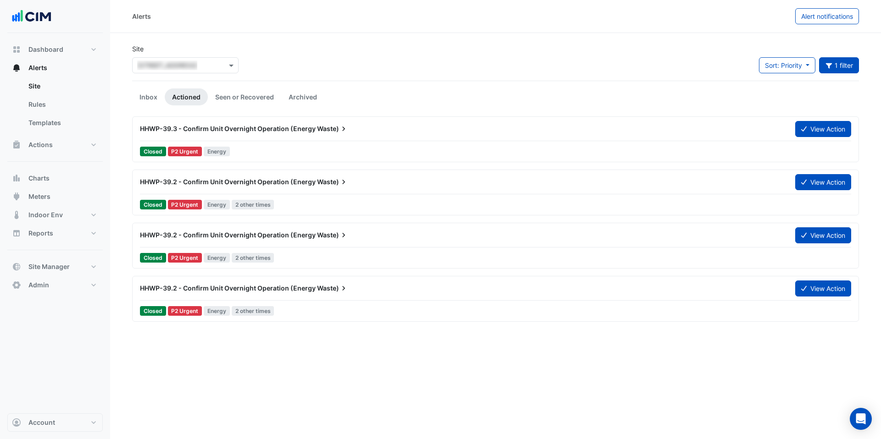
click at [167, 133] on div "HHWP-39.3 - Confirm Unit Overnight Operation (Energy Waste)" at bounding box center [462, 128] width 644 height 9
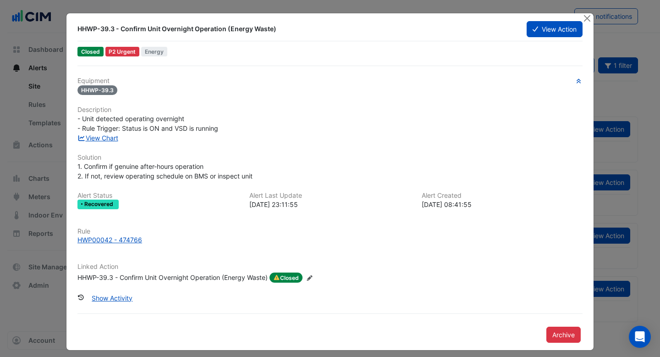
drag, startPoint x: 286, startPoint y: 201, endPoint x: 226, endPoint y: 201, distance: 60.1
click at [226, 201] on div "Alert Status Recovered Alert Last Update [DATE] 23:11:55 Alert Created [DATE] 0…" at bounding box center [330, 204] width 516 height 25
click at [200, 195] on h6 "Alert Status" at bounding box center [158, 196] width 161 height 8
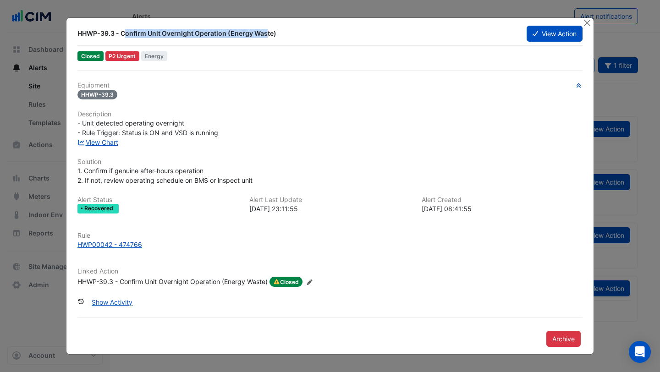
drag, startPoint x: 78, startPoint y: 33, endPoint x: 222, endPoint y: 35, distance: 144.9
click at [222, 35] on div "HHWP-39.3 - Confirm Unit Overnight Operation (Energy Waste)" at bounding box center [297, 33] width 438 height 9
click at [233, 94] on div "HHWP-39.3" at bounding box center [330, 94] width 505 height 11
drag, startPoint x: 114, startPoint y: 37, endPoint x: 76, endPoint y: 36, distance: 38.6
click at [76, 36] on div "HHWP-39.3 - Confirm Unit Overnight Operation (Energy Waste)" at bounding box center [297, 33] width 450 height 17
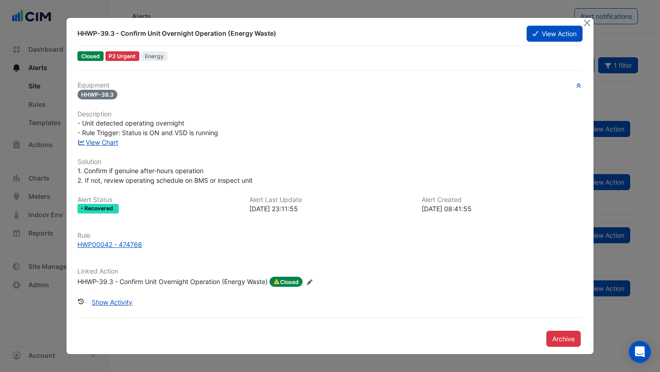
click at [204, 54] on div "Closed P2 Urgent Energy" at bounding box center [330, 56] width 507 height 13
drag, startPoint x: 121, startPoint y: 36, endPoint x: 228, endPoint y: 34, distance: 107.3
click at [229, 34] on div "HHWP-39.3 - Confirm Unit Overnight Operation (Energy Waste)" at bounding box center [297, 33] width 438 height 9
drag, startPoint x: 224, startPoint y: 134, endPoint x: 124, endPoint y: 133, distance: 100.0
click at [124, 133] on div "- Unit detected operating overnight - Rule Trigger: Status is ON and VSD is run…" at bounding box center [330, 127] width 505 height 19
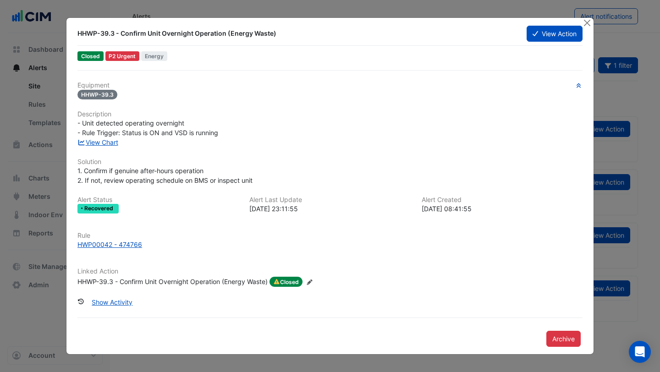
click at [276, 175] on div "1. Confirm if genuine after-hours operation 2. If not, review operating schedul…" at bounding box center [330, 175] width 505 height 19
